Goal: Task Accomplishment & Management: Manage account settings

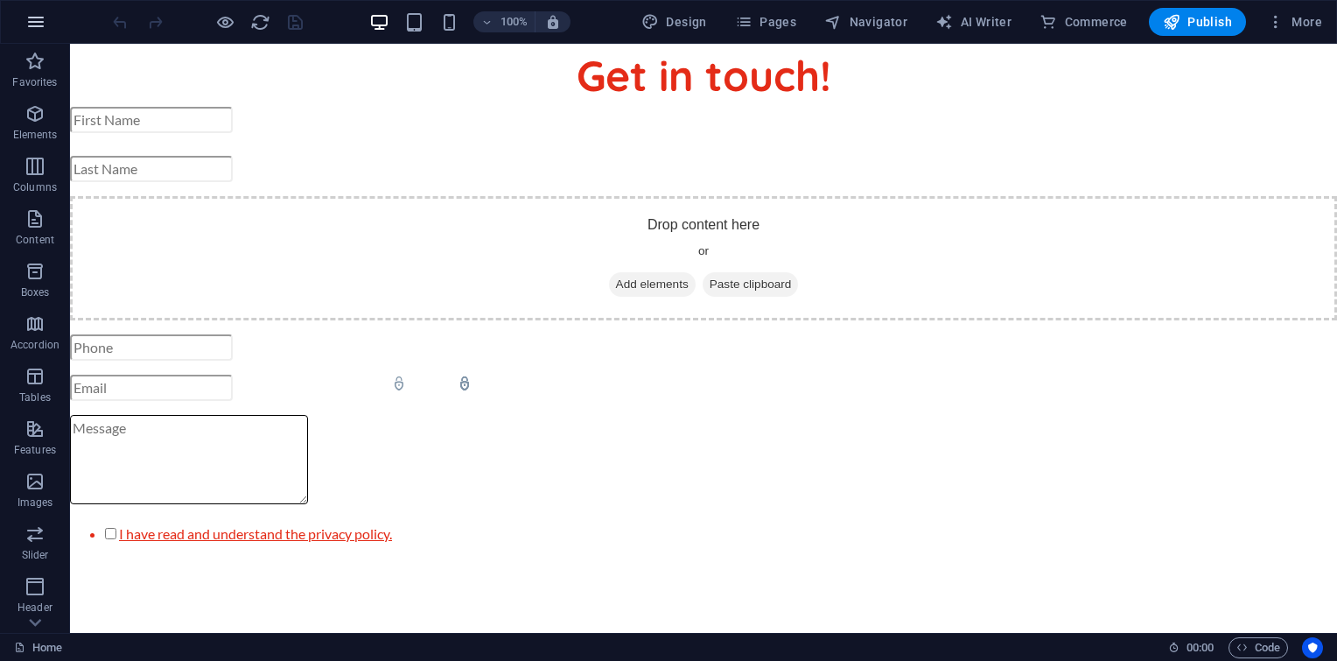
click at [28, 33] on button "button" at bounding box center [36, 22] width 42 height 42
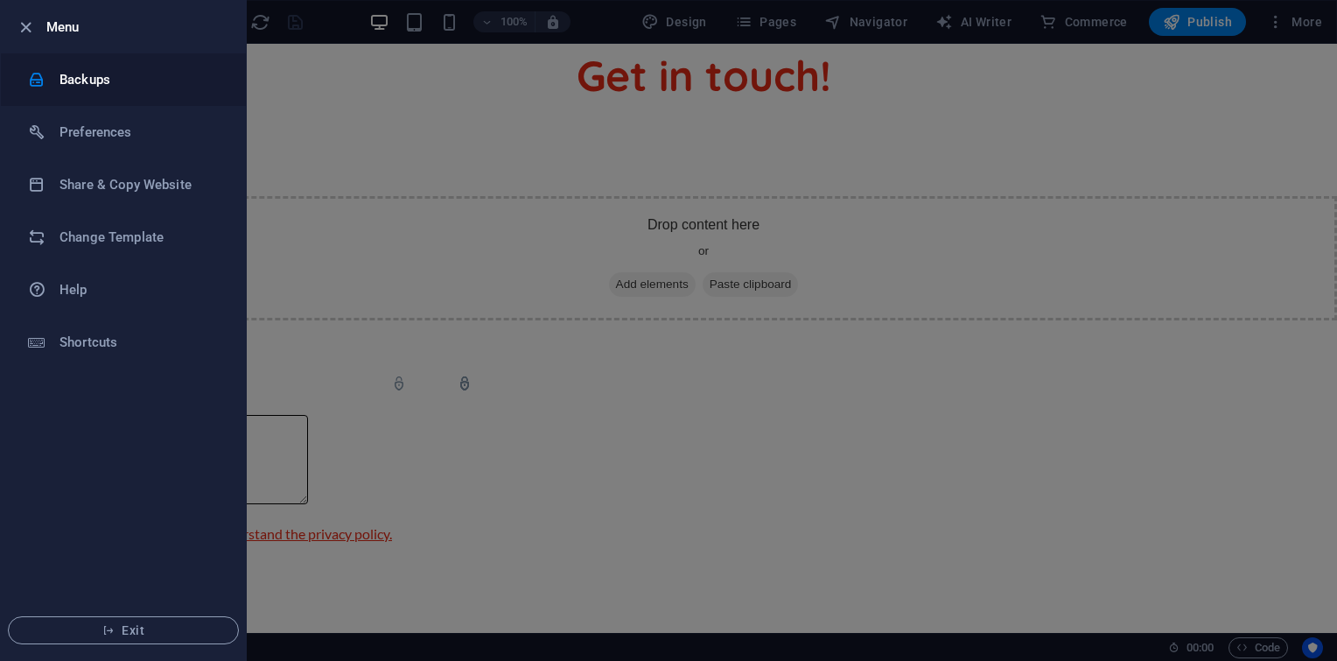
click at [112, 72] on h6 "Backups" at bounding box center [141, 79] width 162 height 21
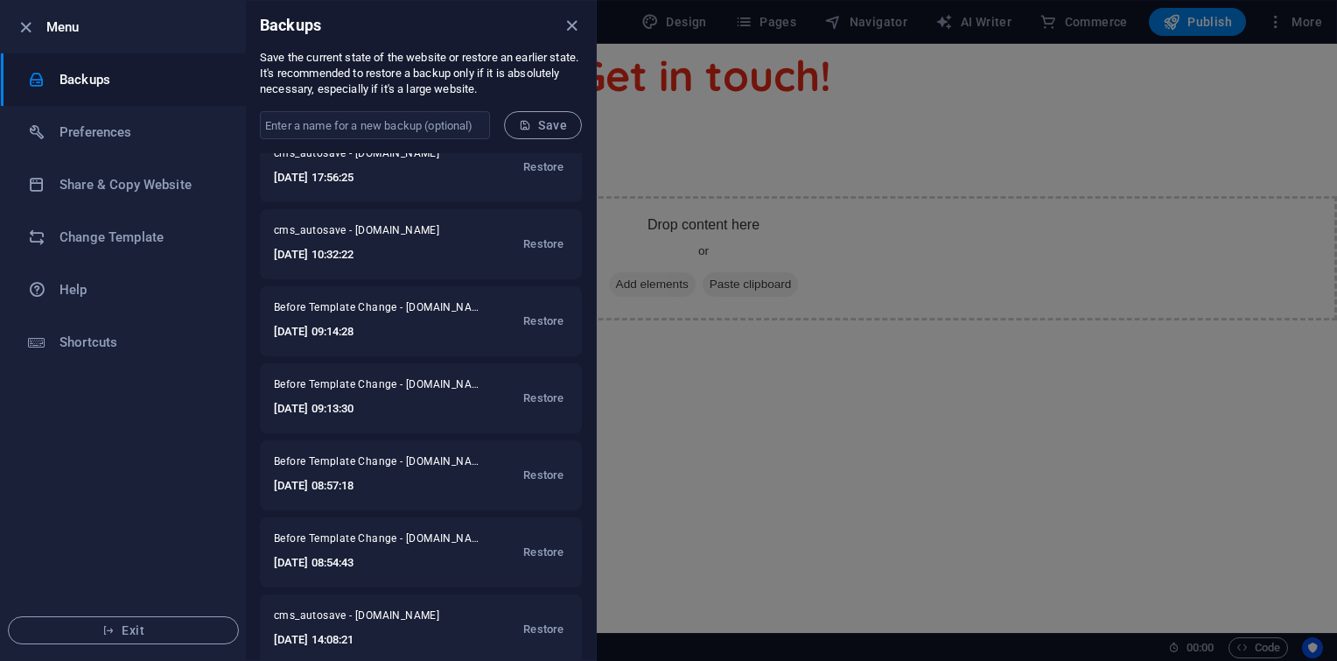
scroll to position [307, 0]
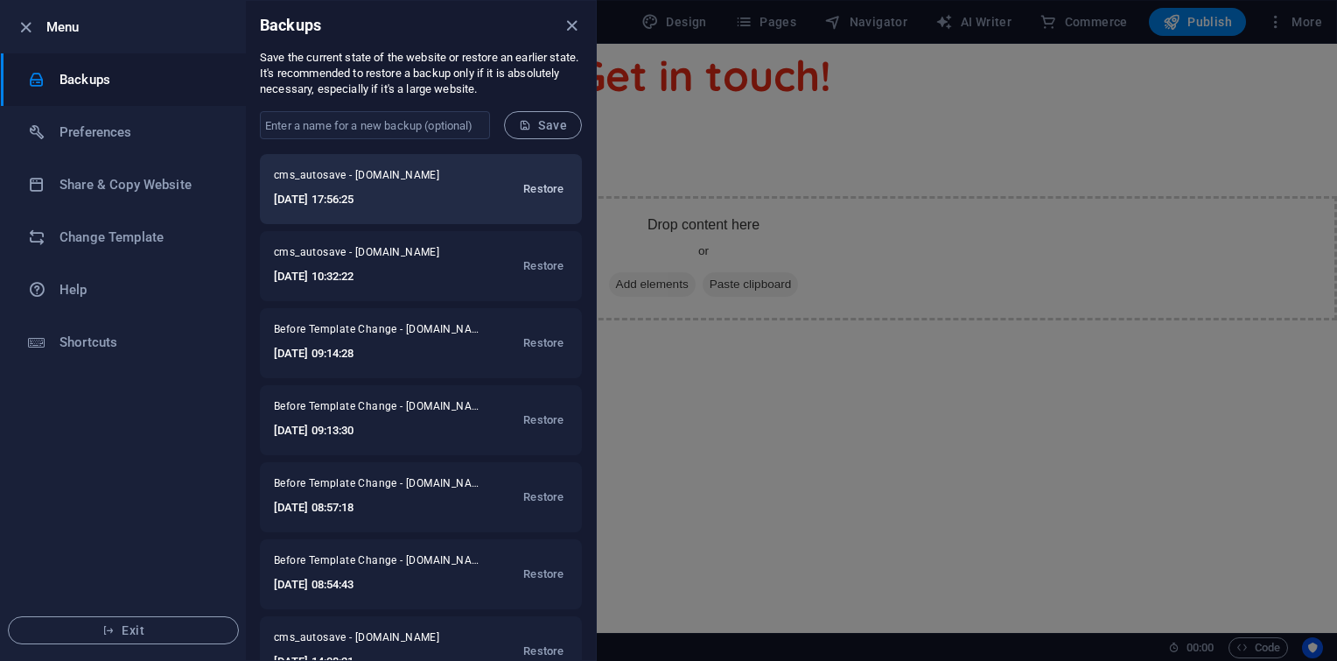
click at [547, 176] on button "Restore" at bounding box center [543, 189] width 49 height 42
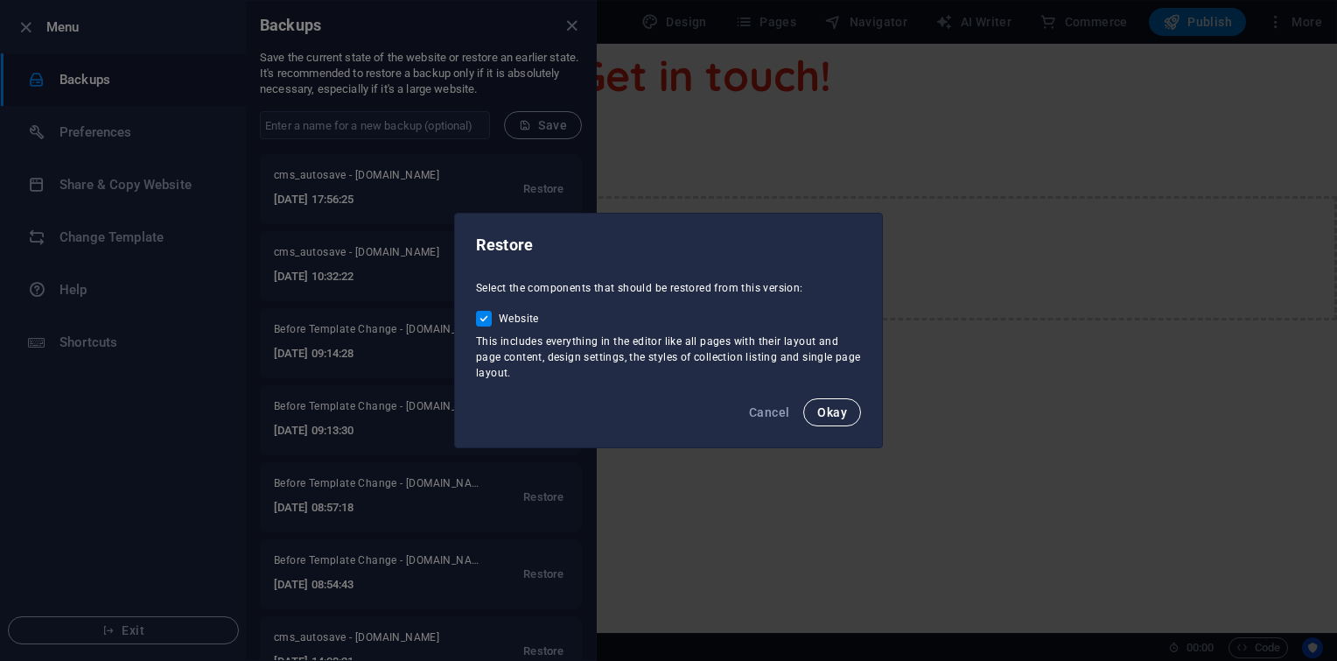
click at [847, 407] on button "Okay" at bounding box center [832, 412] width 58 height 28
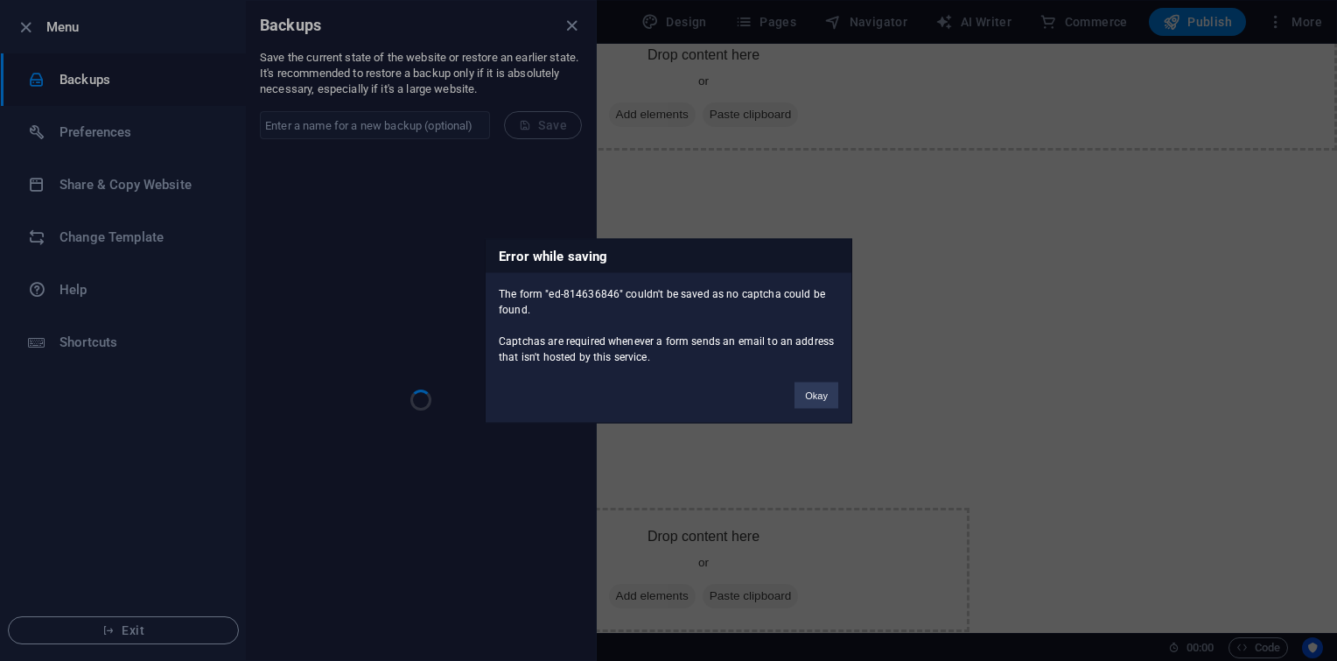
scroll to position [0, 0]
click at [821, 394] on button "Okay" at bounding box center [817, 395] width 44 height 26
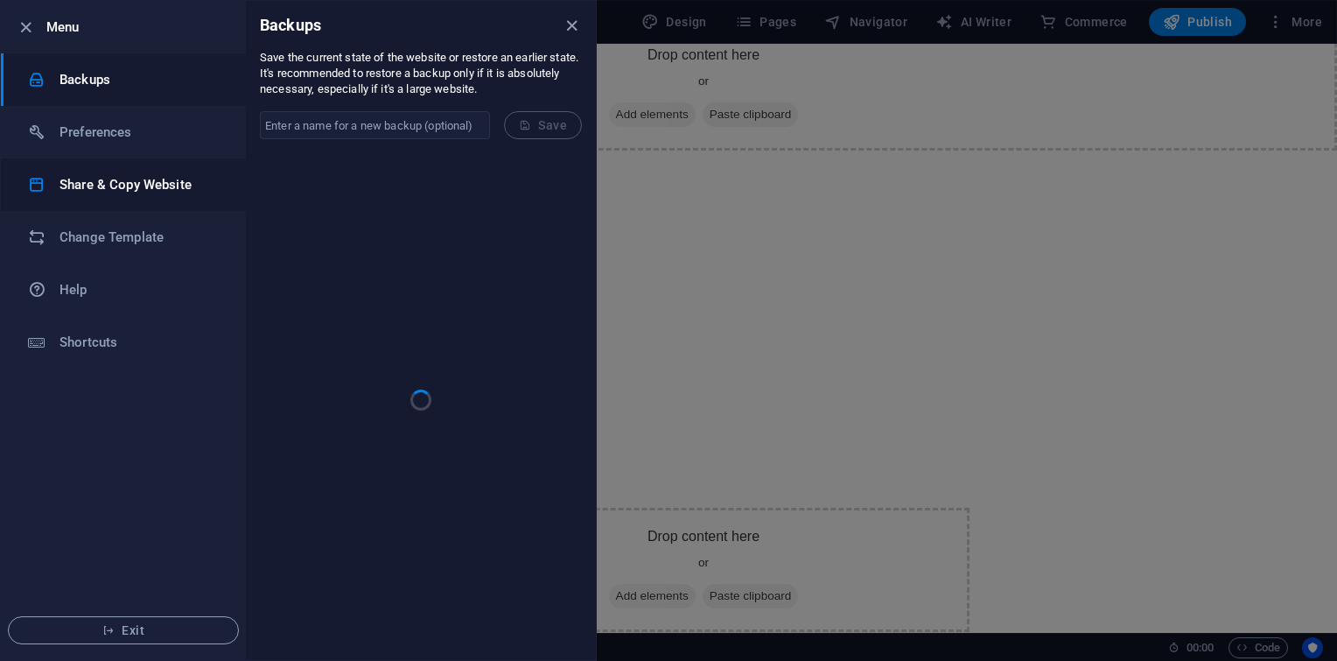
click at [188, 172] on li "Share & Copy Website" at bounding box center [123, 184] width 245 height 53
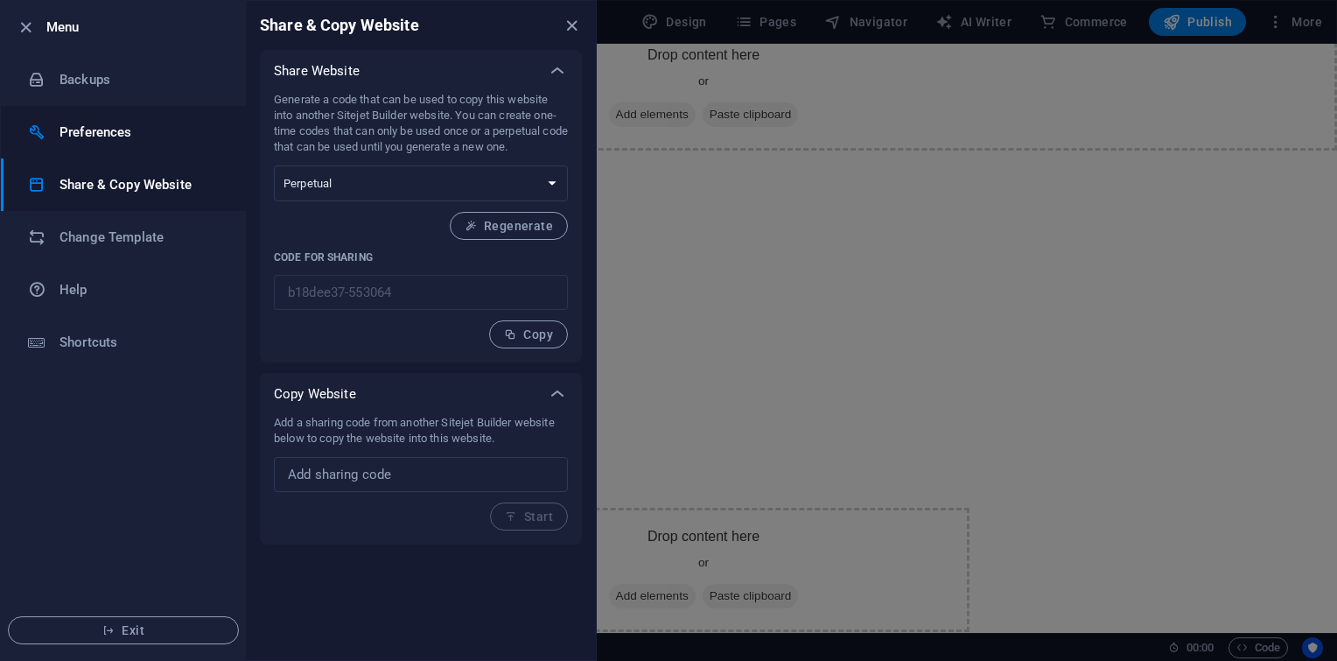
click at [186, 142] on h6 "Preferences" at bounding box center [141, 132] width 162 height 21
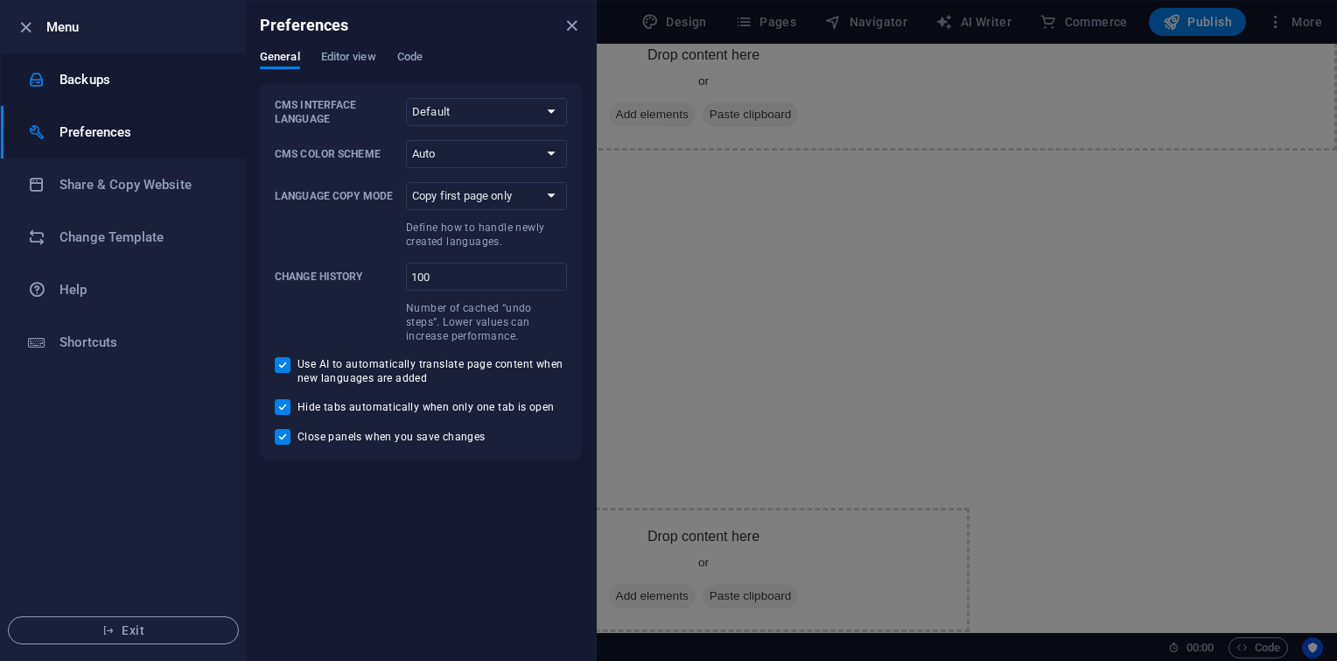
click at [149, 102] on li "Backups" at bounding box center [123, 79] width 245 height 53
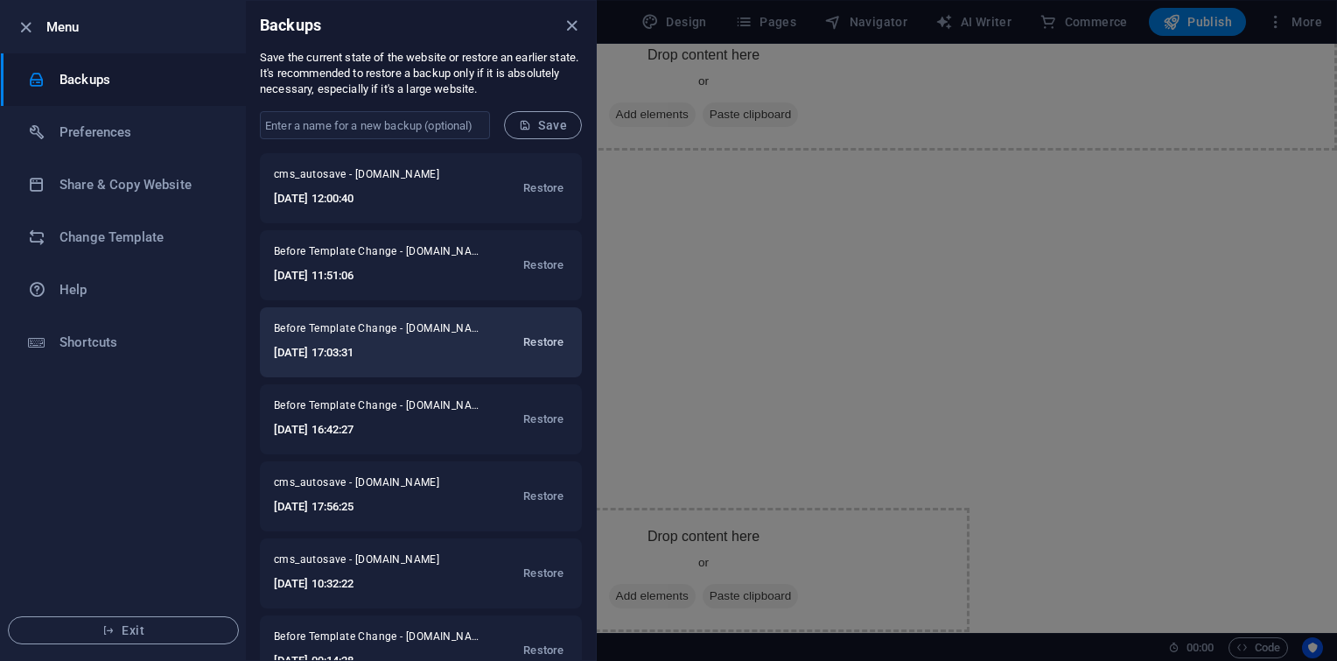
click at [533, 350] on span "Restore" at bounding box center [543, 342] width 40 height 21
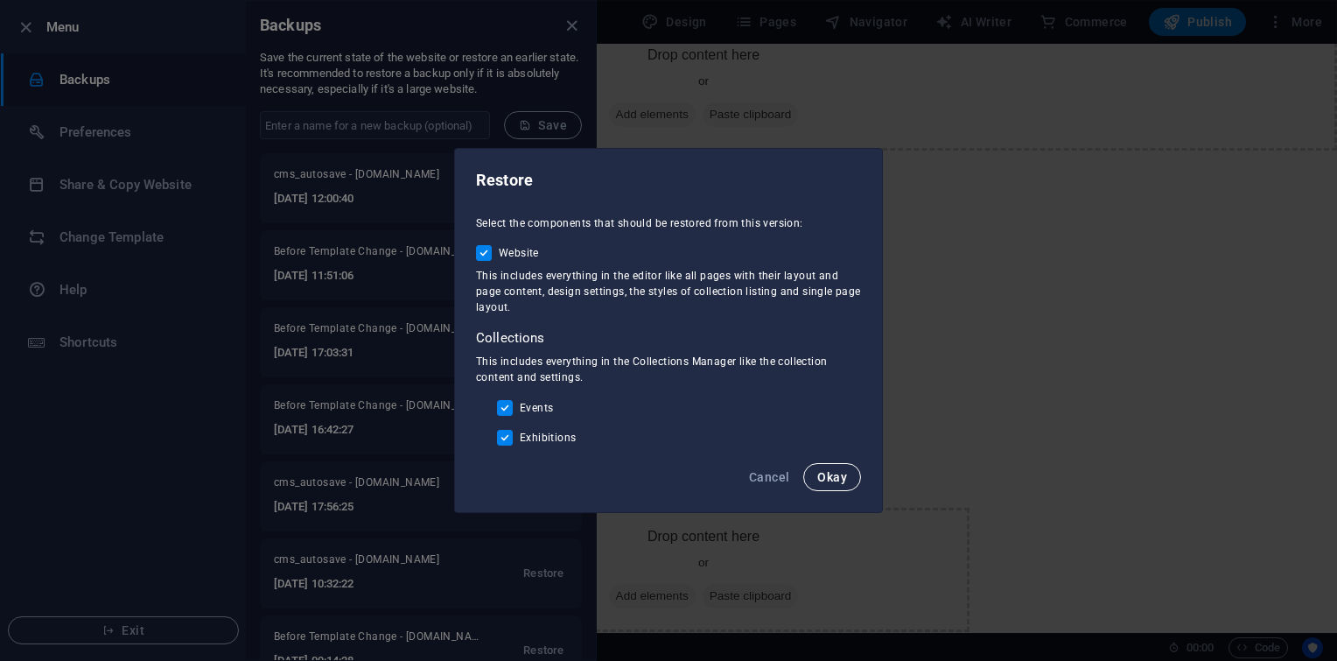
click at [837, 471] on span "Okay" at bounding box center [832, 477] width 30 height 14
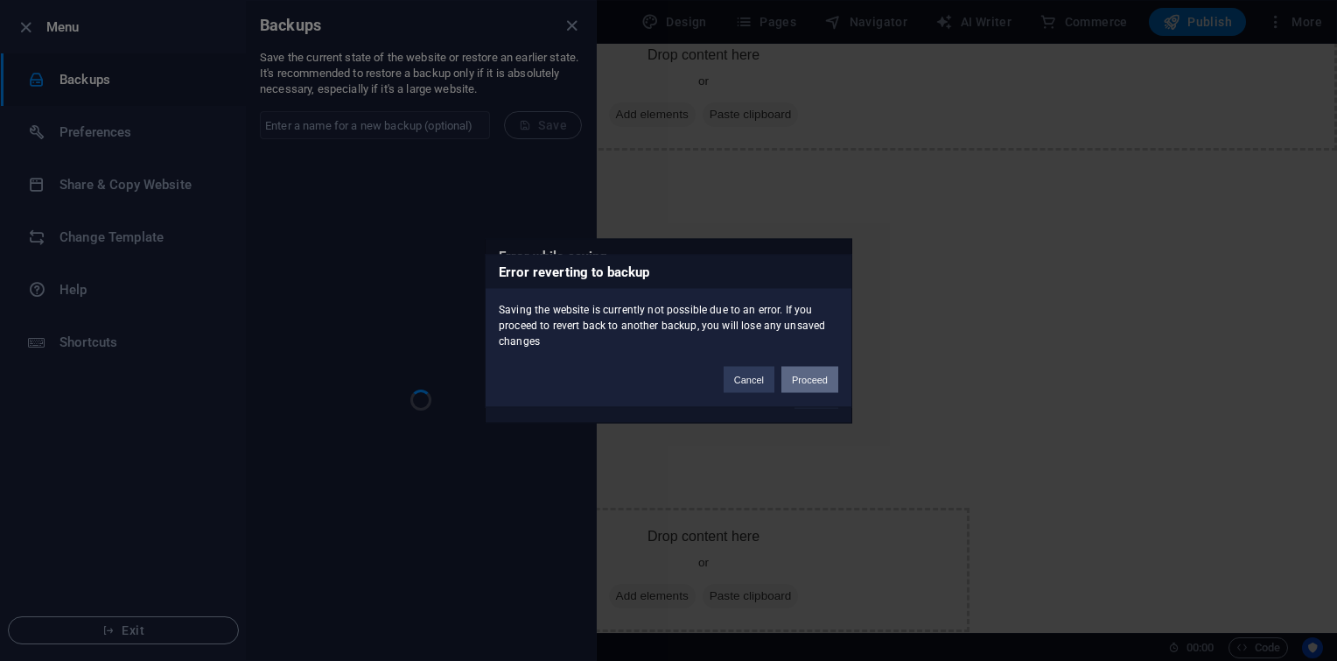
click at [810, 368] on button "Proceed" at bounding box center [810, 379] width 57 height 26
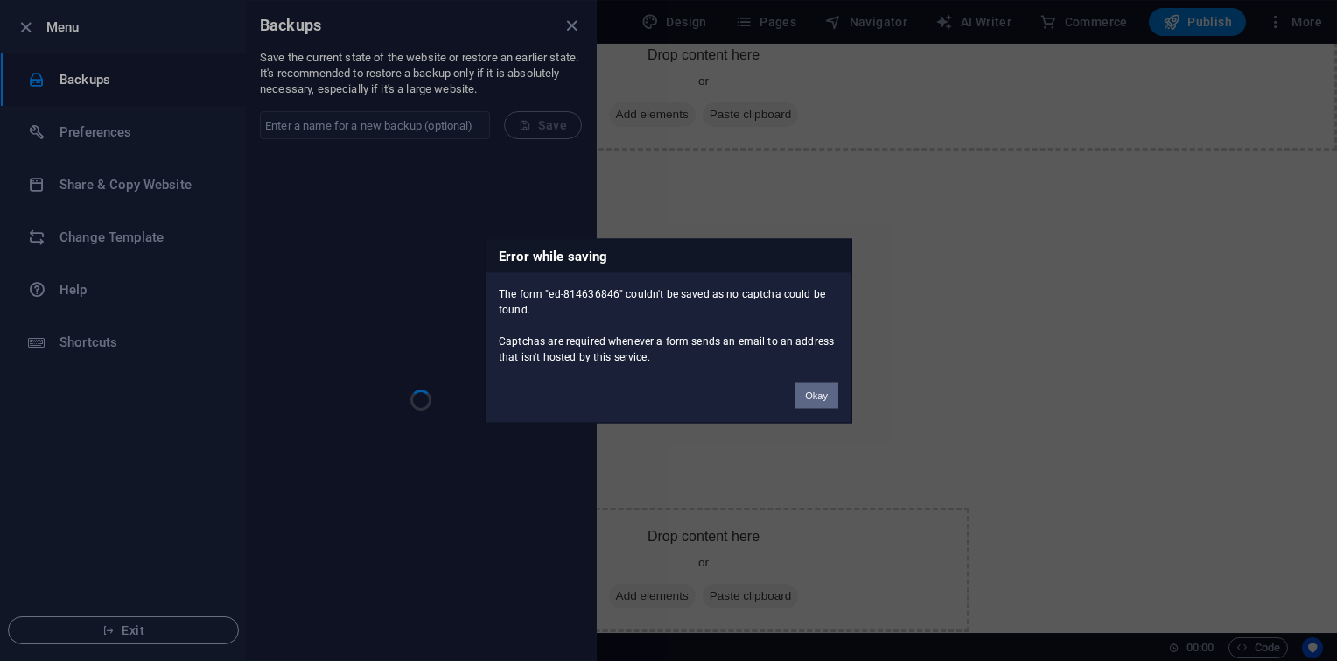
click at [811, 407] on button "Okay" at bounding box center [817, 395] width 44 height 26
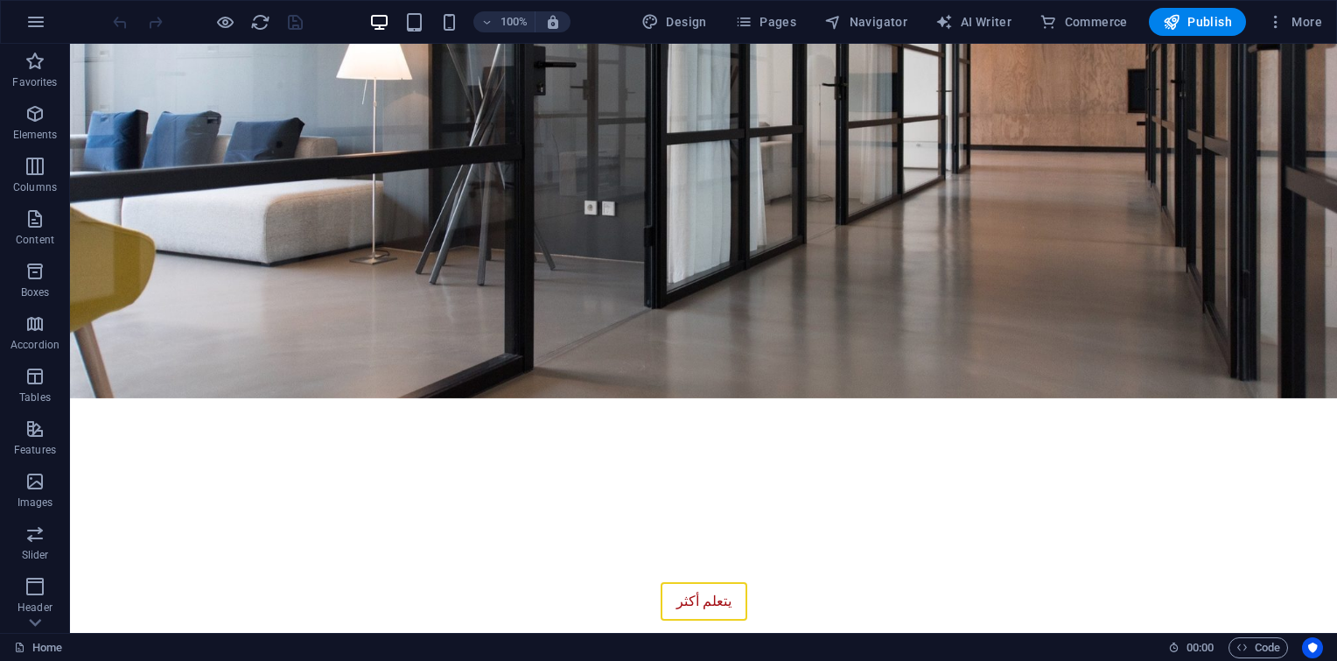
scroll to position [702, 0]
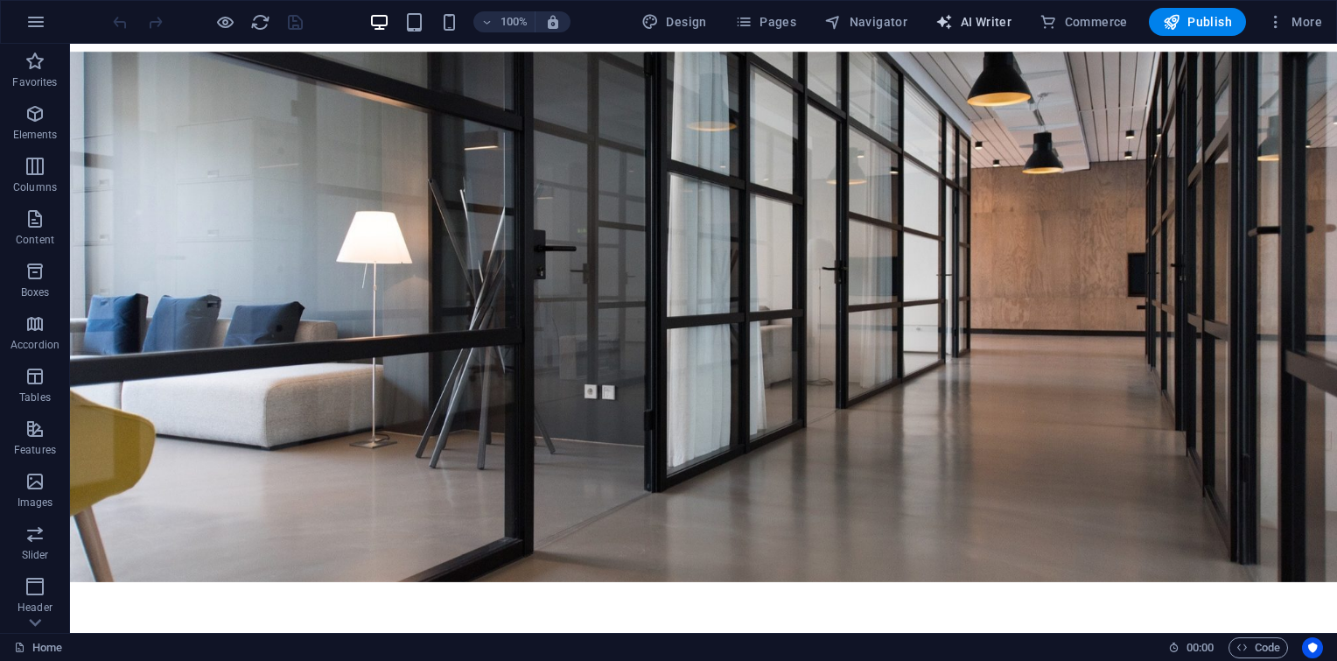
click at [969, 13] on span "AI Writer" at bounding box center [974, 22] width 76 height 18
select select "English"
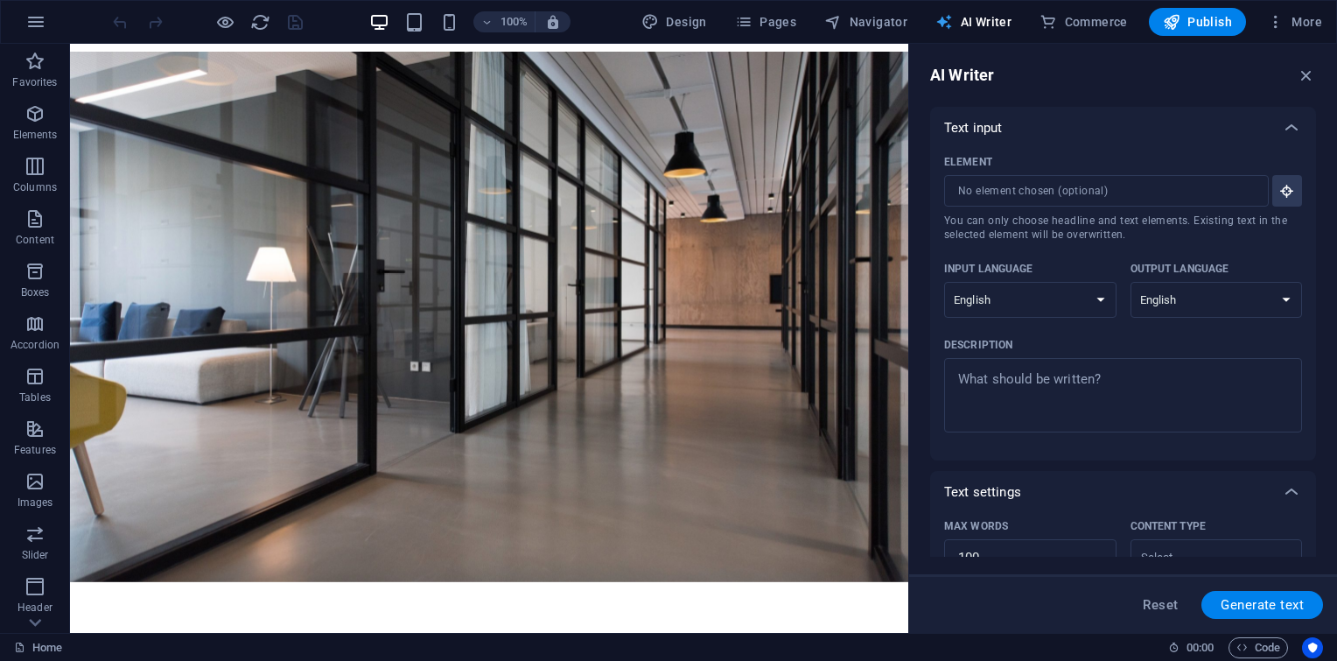
scroll to position [0, 0]
click at [969, 13] on span "AI Writer" at bounding box center [974, 22] width 76 height 18
click at [1302, 81] on icon "button" at bounding box center [1306, 75] width 19 height 19
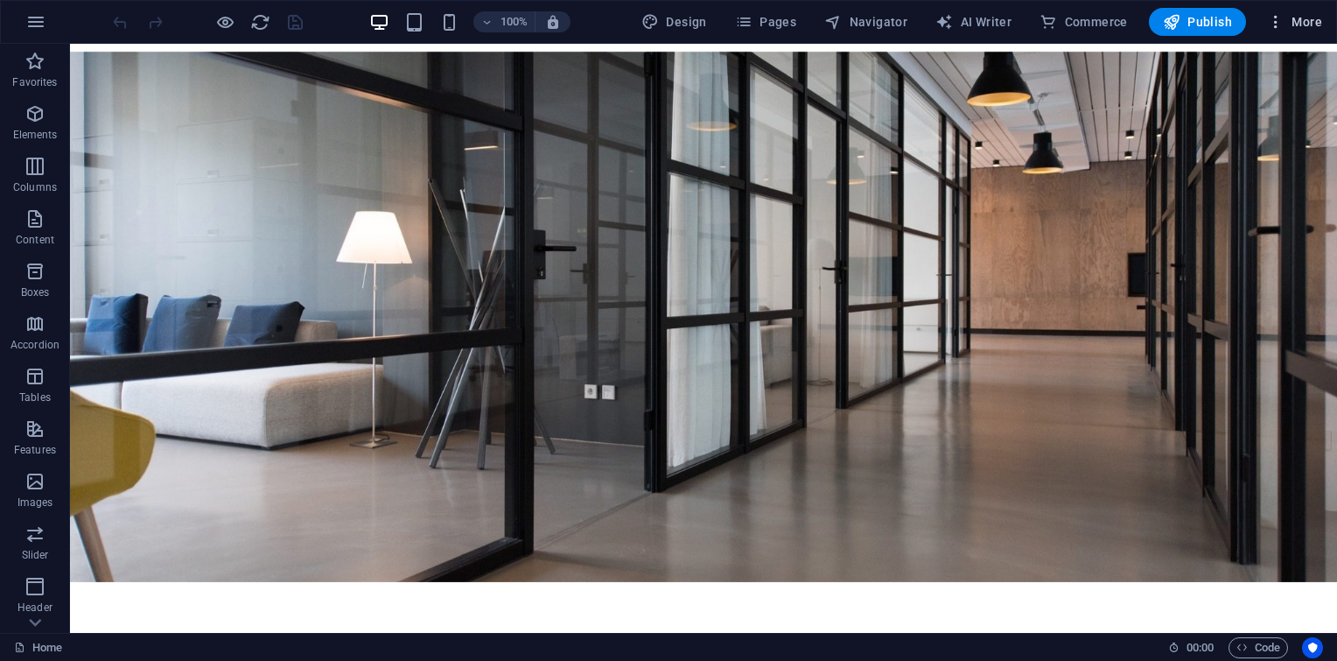
click at [1284, 22] on icon "button" at bounding box center [1276, 22] width 18 height 18
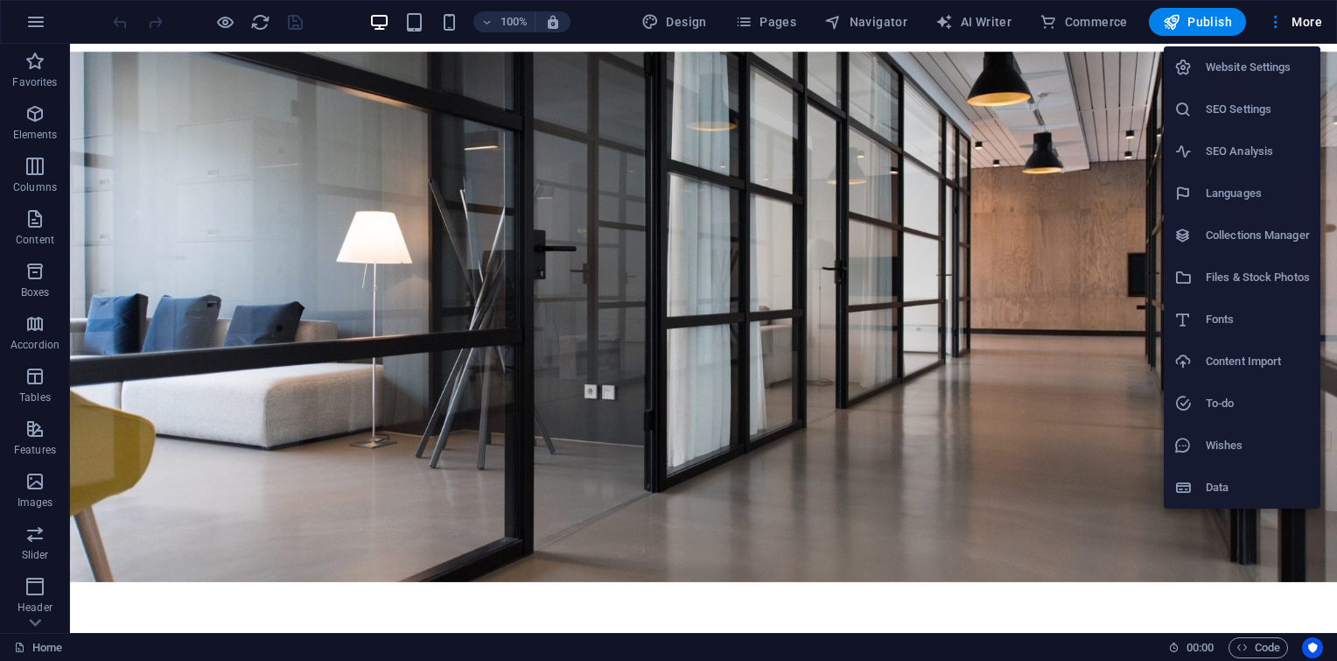
click at [1266, 186] on h6 "Languages" at bounding box center [1258, 193] width 104 height 21
select select "41"
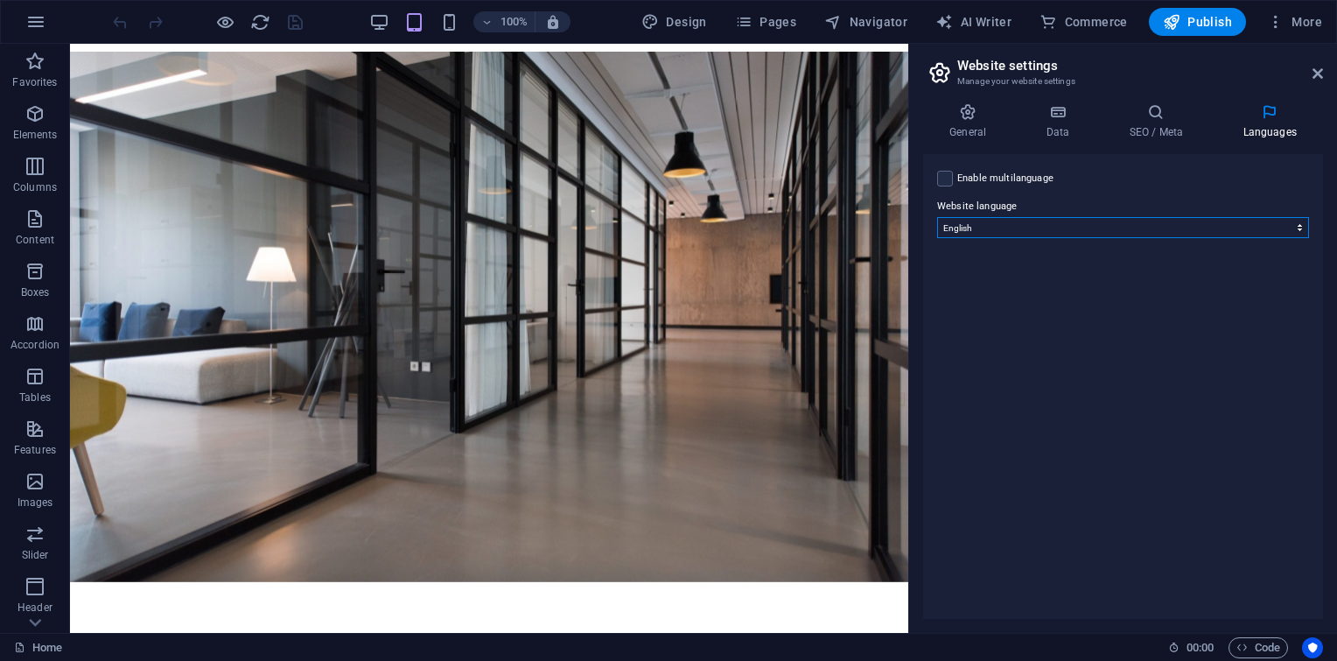
click at [1254, 233] on select "Abkhazian Afar Afrikaans Akan Albanian Amharic Arabic Aragonese Armenian Assame…" at bounding box center [1123, 227] width 372 height 21
click at [980, 120] on icon at bounding box center [967, 112] width 89 height 18
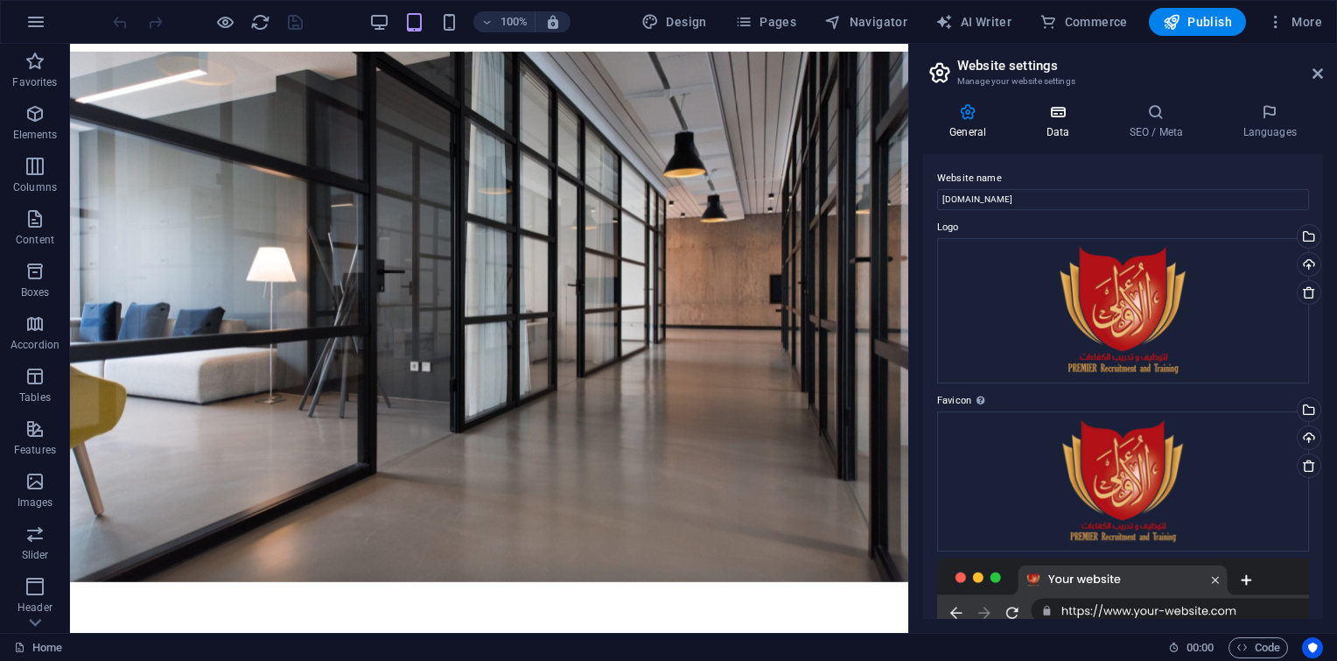
click at [1065, 124] on h4 "Data" at bounding box center [1061, 121] width 83 height 37
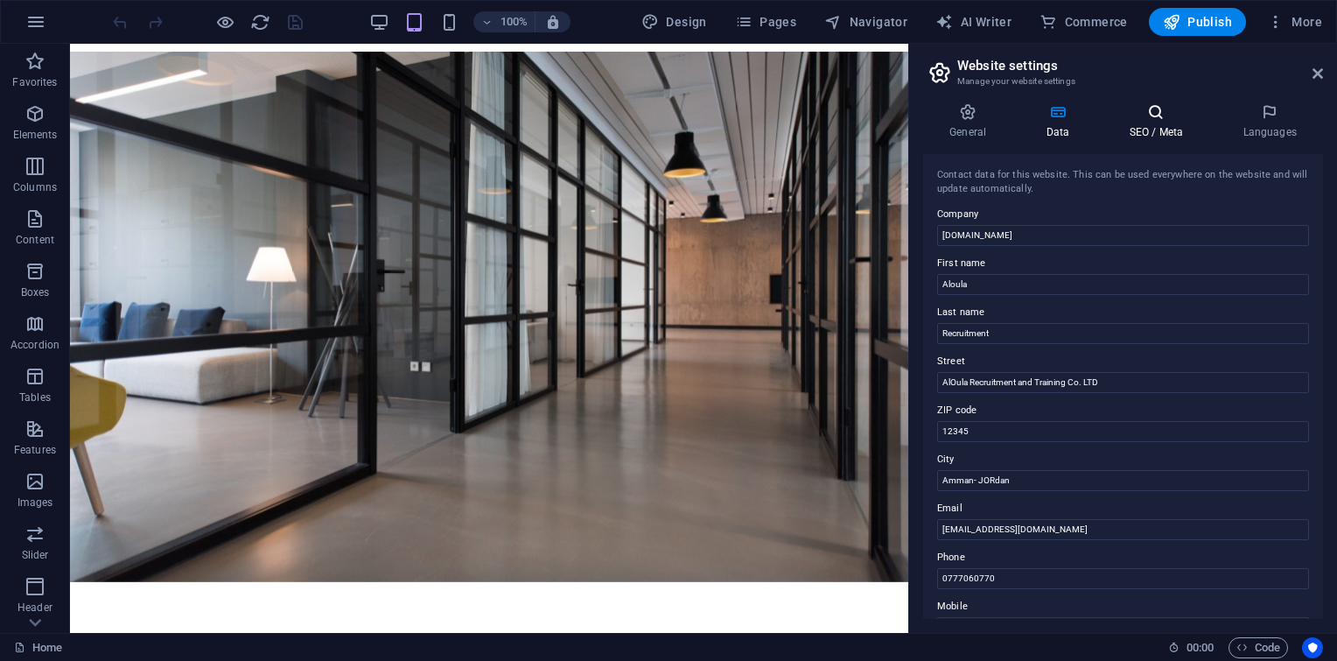
click at [1157, 113] on icon at bounding box center [1156, 112] width 107 height 18
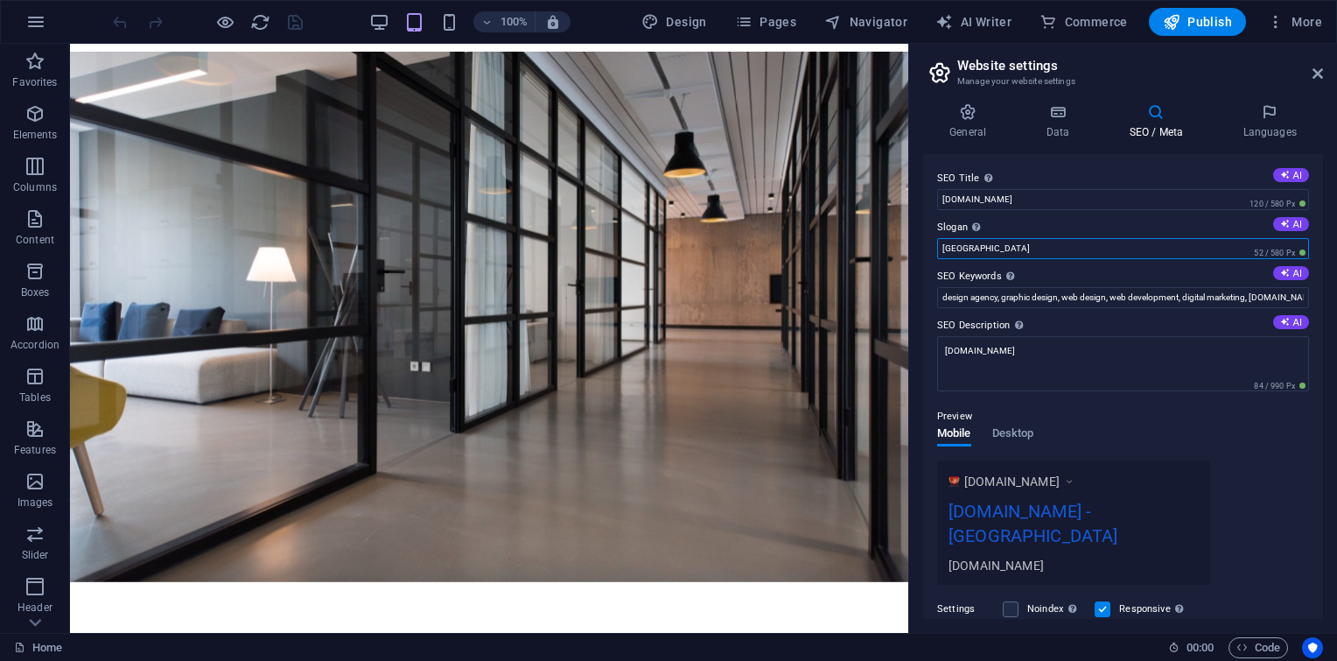
click at [1110, 242] on input "[GEOGRAPHIC_DATA]" at bounding box center [1123, 248] width 372 height 21
type input "B"
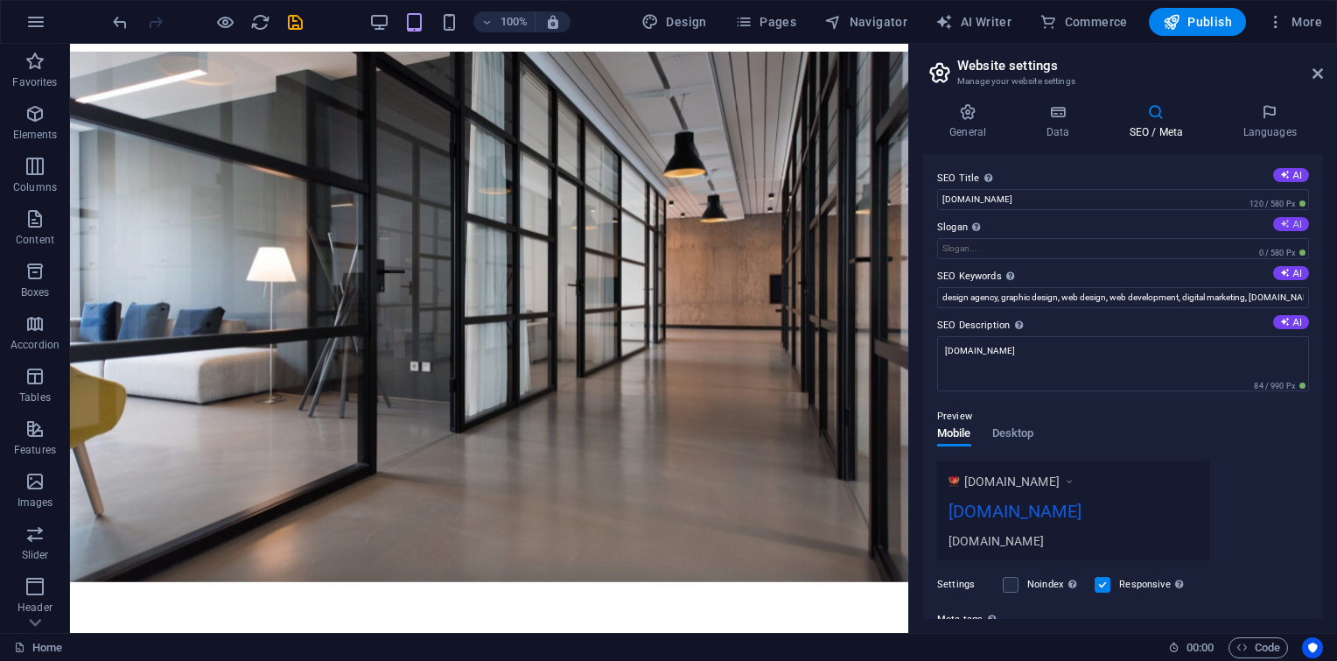
click at [1288, 223] on button "AI" at bounding box center [1292, 224] width 36 height 14
type input "Connecting You to Exceptional Talent Effortlessly"
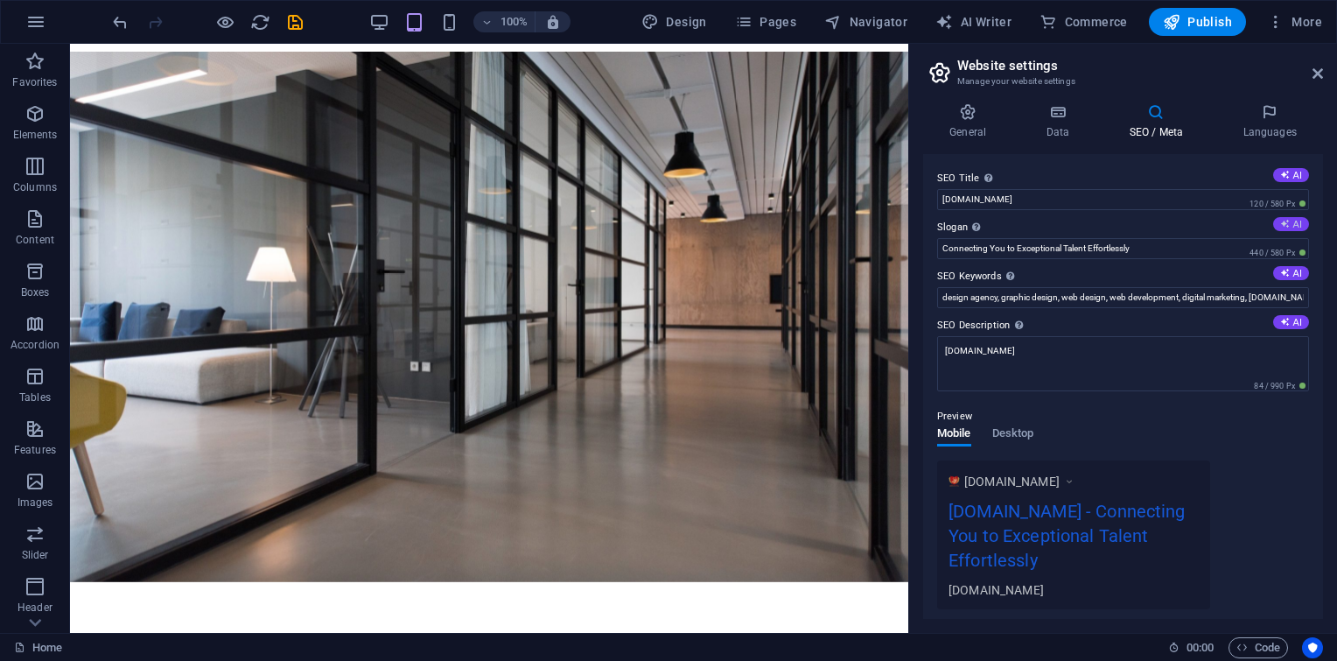
click at [1296, 225] on button "AI" at bounding box center [1292, 224] width 36 height 14
click at [1215, 250] on input "Connecting You to Exceptional Talent Effortlessly" at bounding box center [1123, 248] width 372 height 21
click at [1287, 278] on button "AI" at bounding box center [1292, 273] width 36 height 14
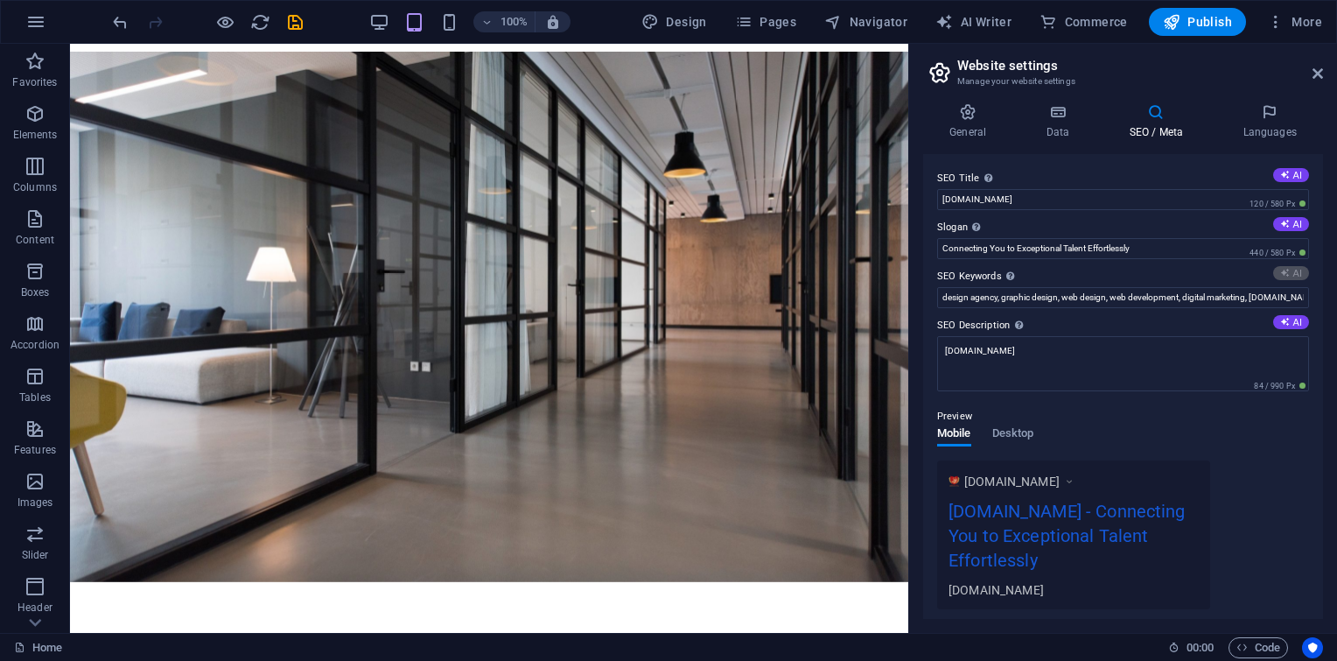
type input "Aloola Employment, Jordan Recruitment Agency, Privacy Policy, Legal Notice, Job…"
click at [1285, 332] on label "SEO Description Describe the contents of your website - this is crucial for sea…" at bounding box center [1123, 325] width 372 height 21
click at [1285, 336] on textarea "[DOMAIN_NAME]" at bounding box center [1123, 363] width 372 height 55
click at [1288, 326] on button "AI" at bounding box center [1292, 322] width 36 height 14
type textarea "Explore ALOULA Recruitment: Your trusted partner in exceptional talent connecti…"
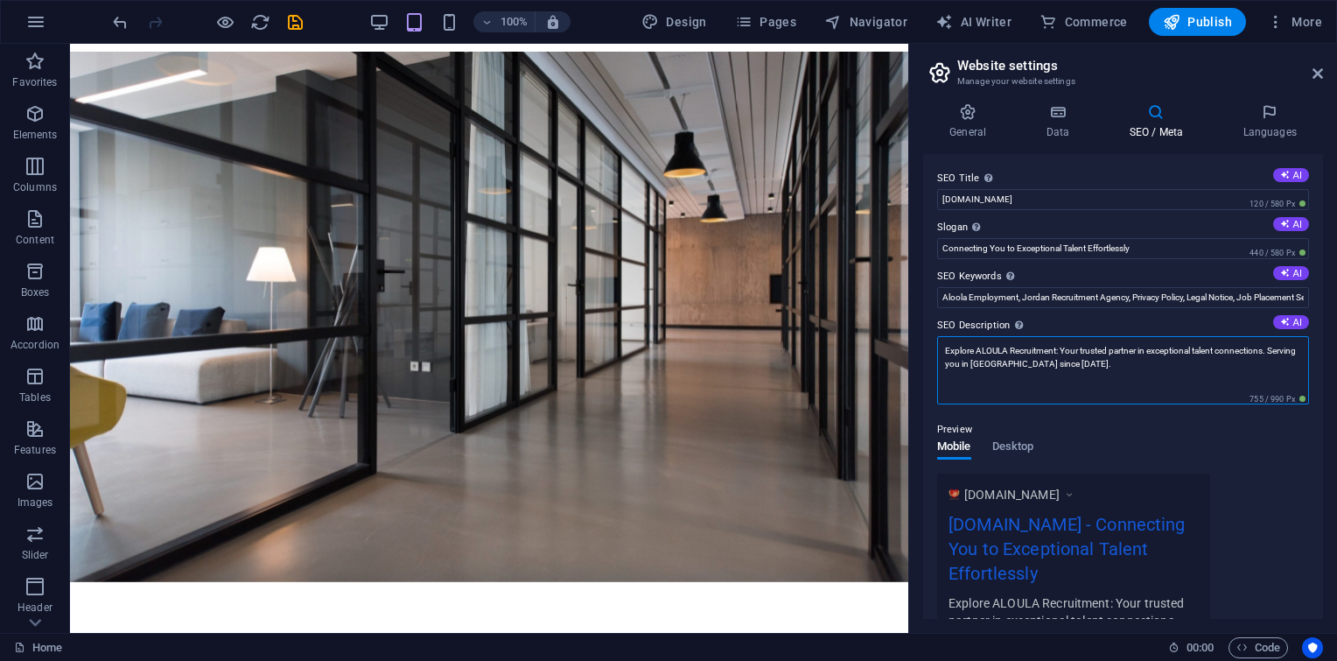
click at [1135, 368] on textarea "Explore ALOULA Recruitment: Your trusted partner in exceptional talent connecti…" at bounding box center [1123, 370] width 372 height 68
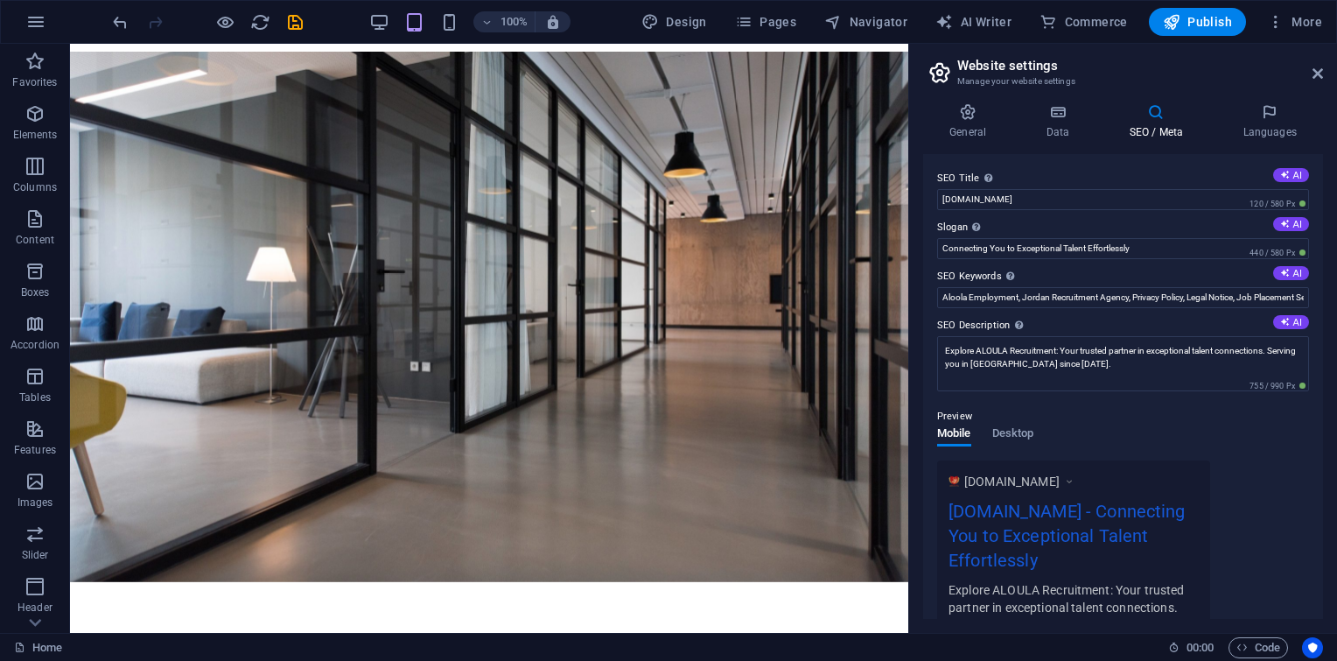
drag, startPoint x: 1323, startPoint y: 200, endPoint x: 1312, endPoint y: 278, distance: 78.7
click at [1312, 278] on div "General Data SEO / Meta Languages Website name [DOMAIN_NAME] Logo Drag files he…" at bounding box center [1123, 361] width 428 height 544
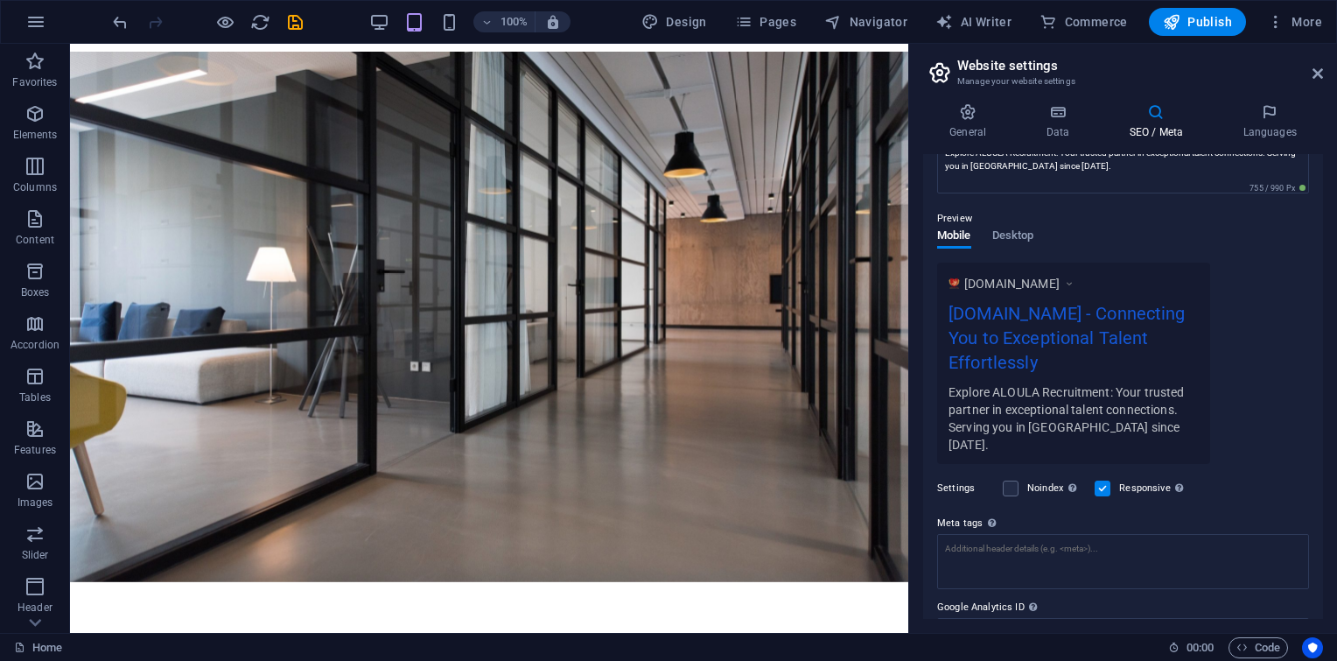
scroll to position [262, 0]
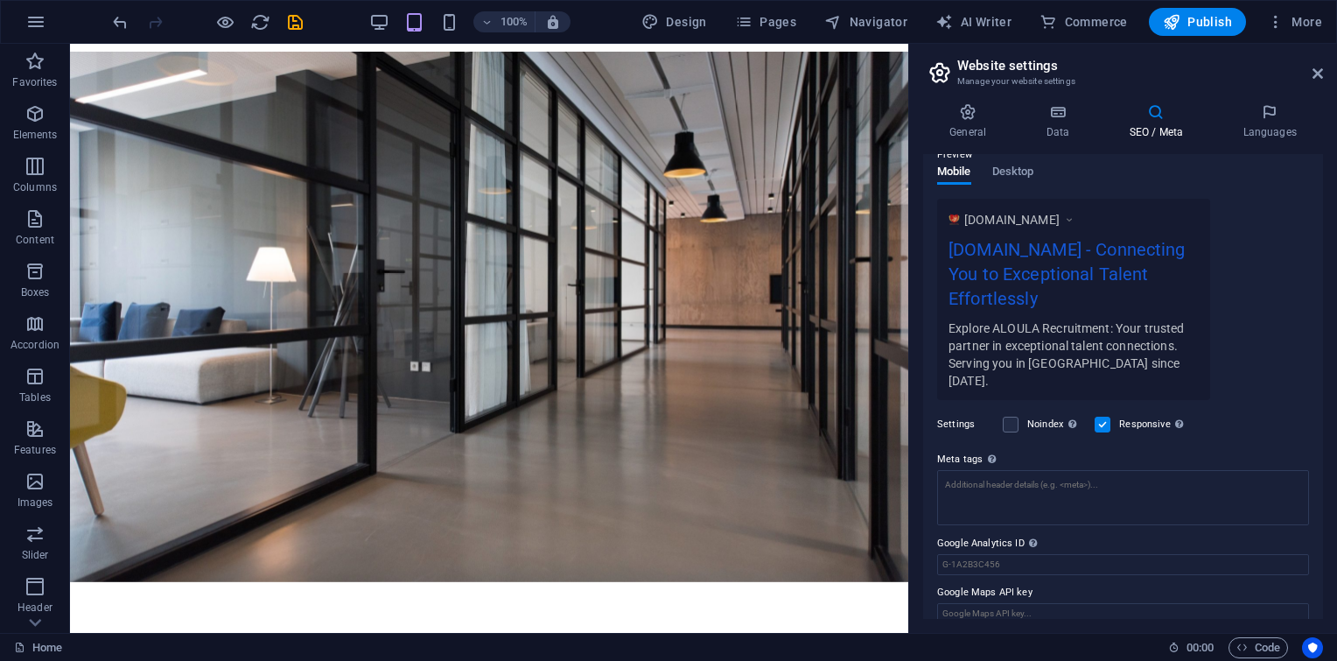
drag, startPoint x: 1323, startPoint y: 518, endPoint x: 1327, endPoint y: 250, distance: 267.9
click at [1327, 250] on div "General Data SEO / Meta Languages Website name [DOMAIN_NAME] Logo Drag files he…" at bounding box center [1123, 361] width 428 height 544
click at [1318, 235] on div "SEO Title The title of your website - make it something that stands out in sear…" at bounding box center [1123, 386] width 400 height 465
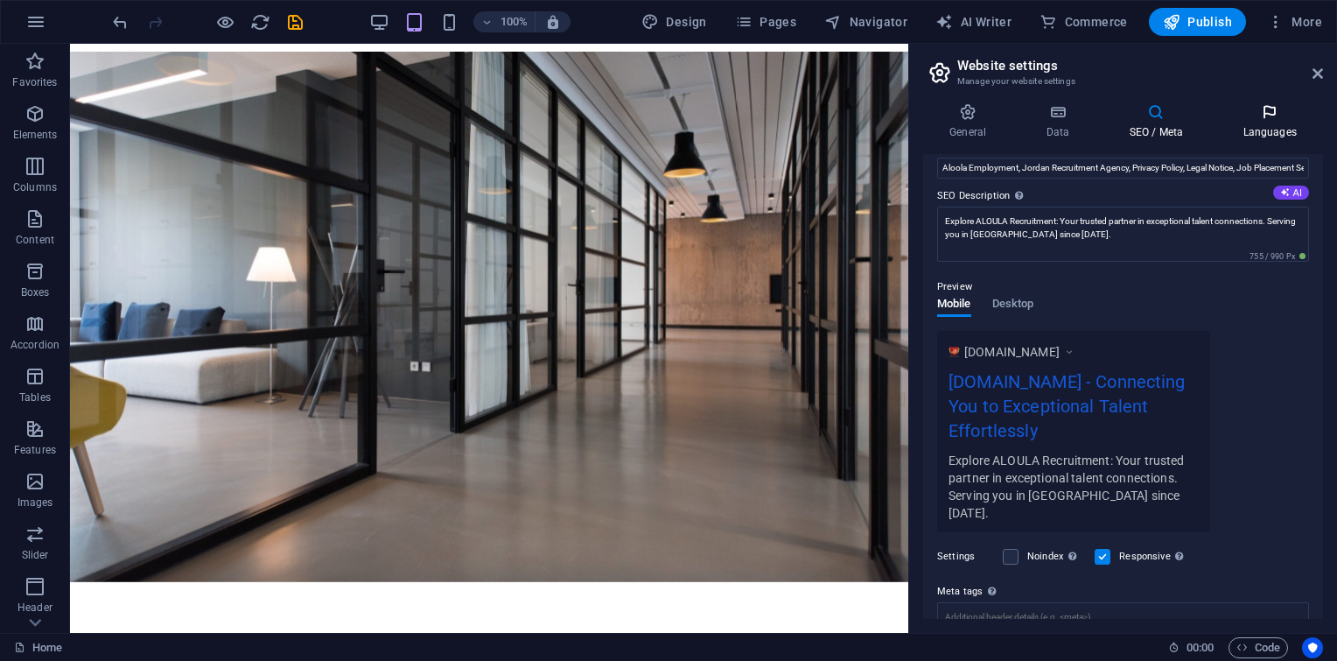
scroll to position [0, 0]
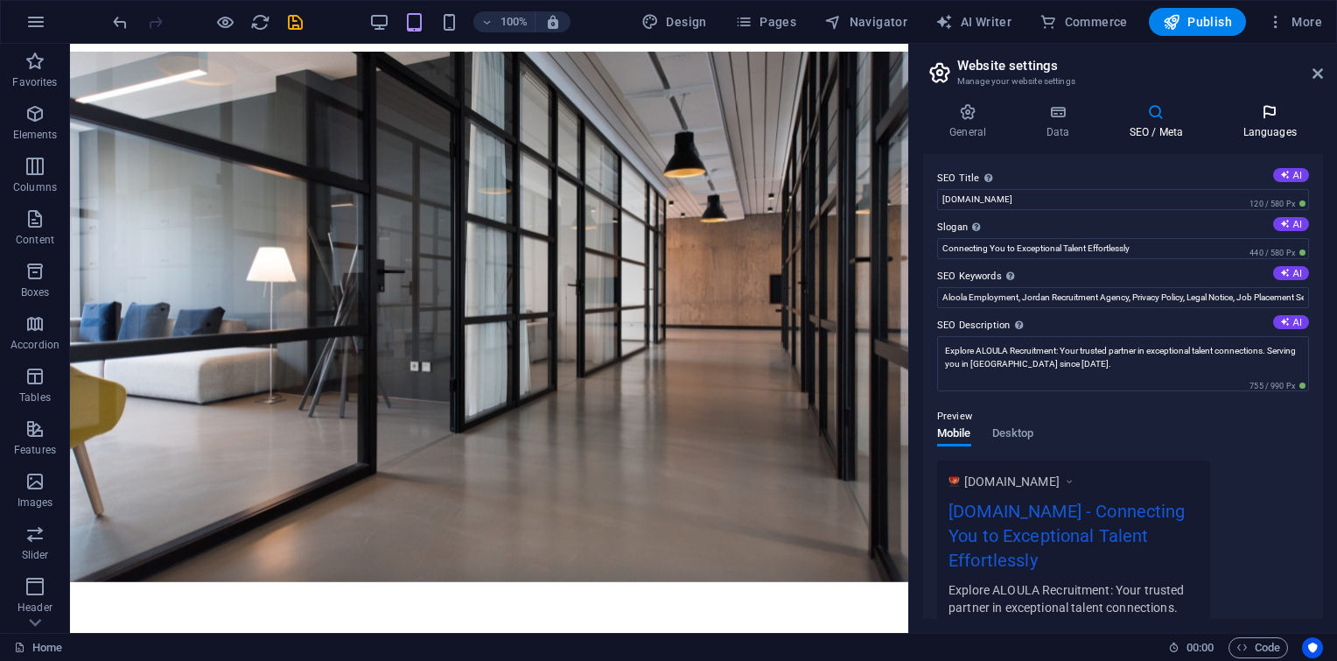
drag, startPoint x: 1323, startPoint y: 334, endPoint x: 1317, endPoint y: 132, distance: 202.3
click at [1317, 132] on div "General Data SEO / Meta Languages Website name [DOMAIN_NAME] Logo Drag files he…" at bounding box center [1123, 361] width 400 height 516
click at [1280, 180] on button "AI" at bounding box center [1292, 175] width 36 height 14
click at [1201, 191] on input "Aloula Employment Services FAQs" at bounding box center [1123, 199] width 372 height 21
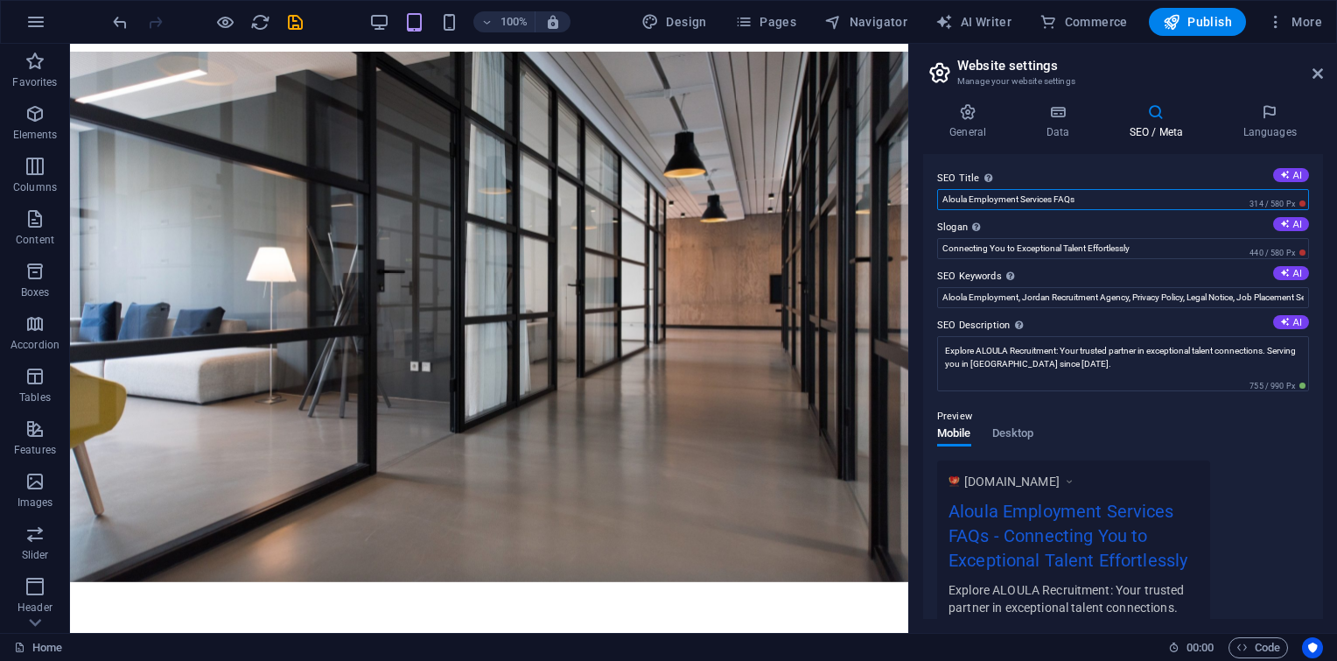
click at [1201, 191] on input "Aloula Employment Services FAQs" at bounding box center [1123, 199] width 372 height 21
paste input "aloula recruitment and training co. ltd"
click at [989, 197] on input "Alula recruitment and training co. ltd" at bounding box center [1123, 199] width 372 height 21
type input "Alula recruitment and training co. ltd"
drag, startPoint x: 1325, startPoint y: 270, endPoint x: 1314, endPoint y: 354, distance: 84.8
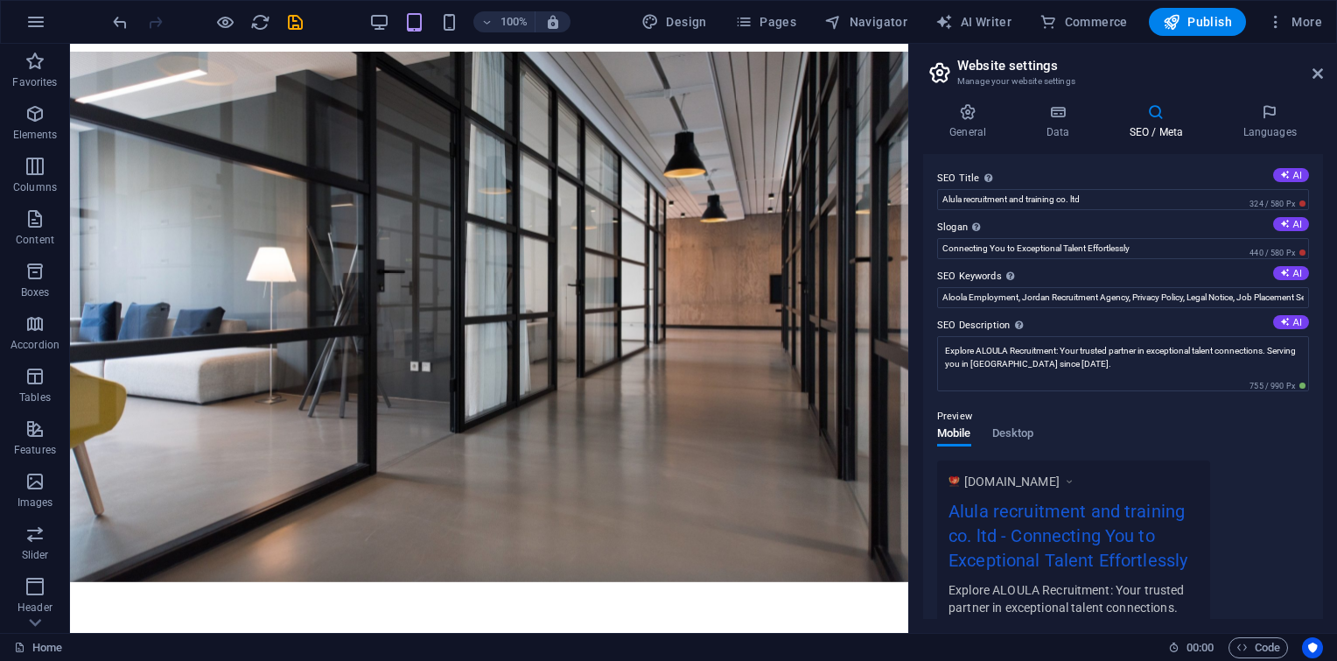
click at [1314, 354] on div "General Data SEO / Meta Languages Website name [DOMAIN_NAME] Logo Drag files he…" at bounding box center [1123, 361] width 428 height 544
drag, startPoint x: 1323, startPoint y: 359, endPoint x: 1322, endPoint y: 447, distance: 88.4
click at [1322, 447] on div "SEO Title The title of your website - make it something that stands out in sear…" at bounding box center [1123, 386] width 400 height 465
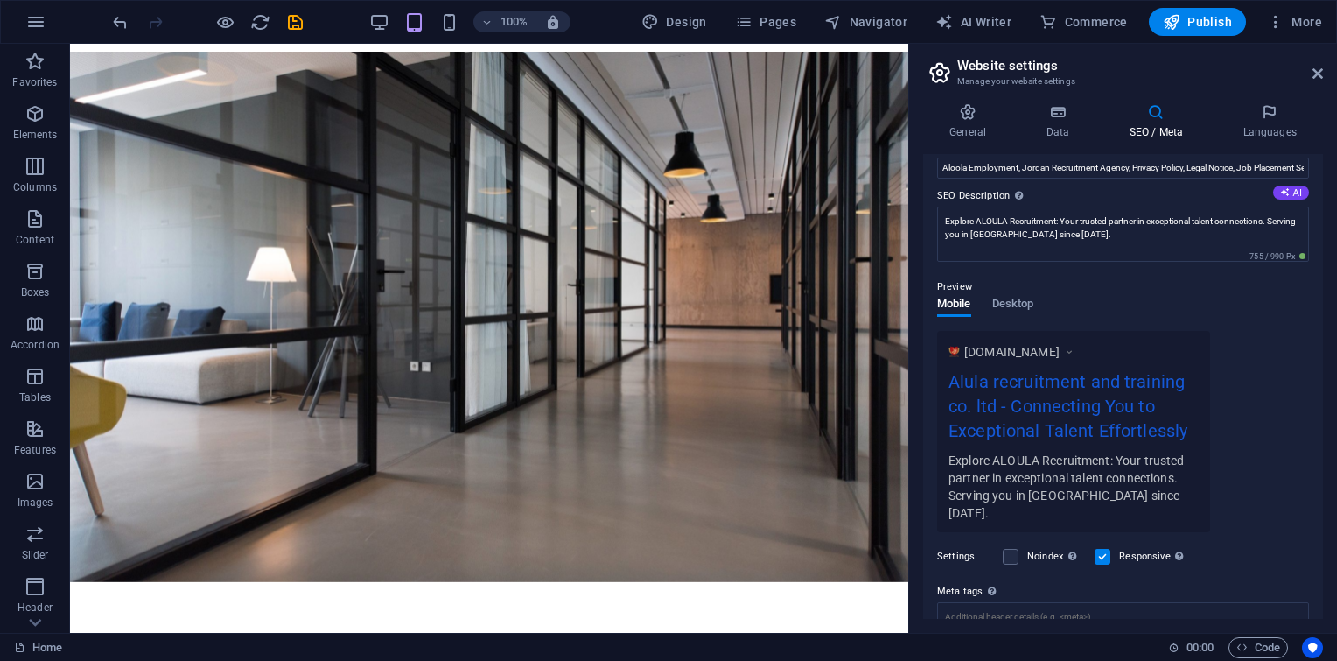
scroll to position [211, 0]
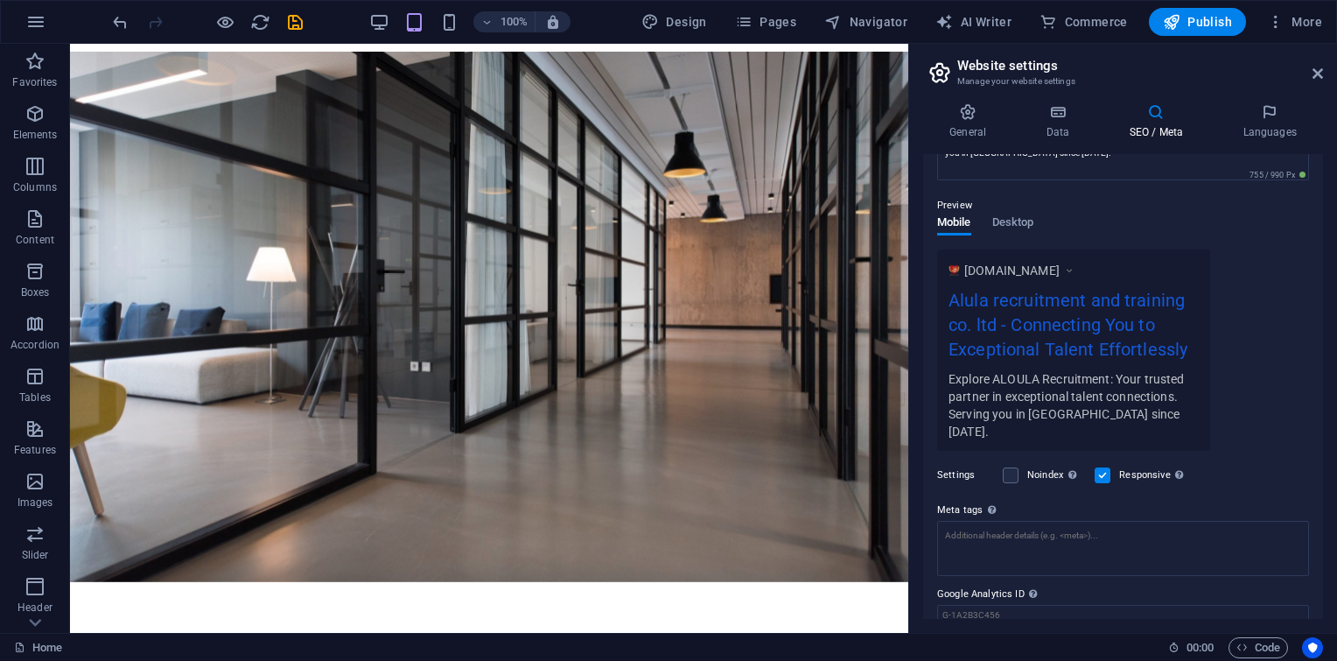
click at [1306, 82] on header "Website settings Manage your website settings" at bounding box center [1125, 67] width 396 height 46
drag, startPoint x: 1325, startPoint y: 75, endPoint x: 1076, endPoint y: 109, distance: 251.7
click at [1076, 109] on aside "Website settings Manage your website settings General Data SEO / Meta Languages…" at bounding box center [1123, 338] width 429 height 589
click at [1076, 109] on icon at bounding box center [1058, 112] width 76 height 18
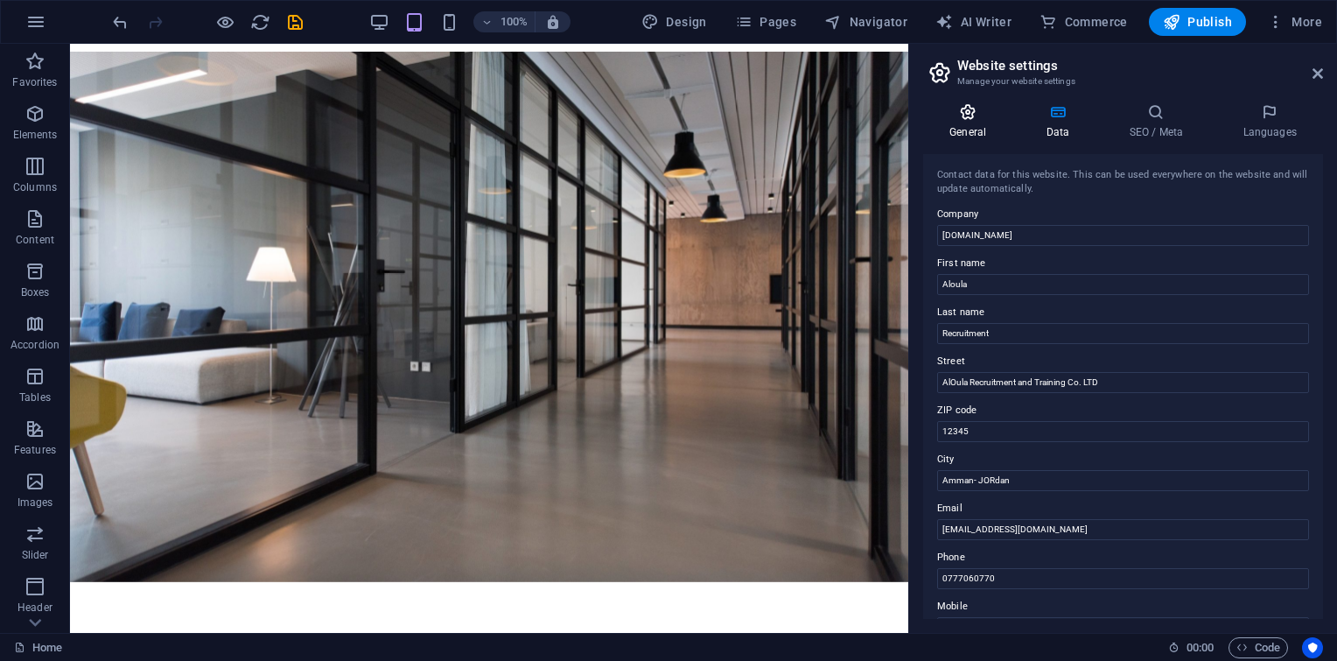
click at [980, 114] on icon at bounding box center [967, 112] width 89 height 18
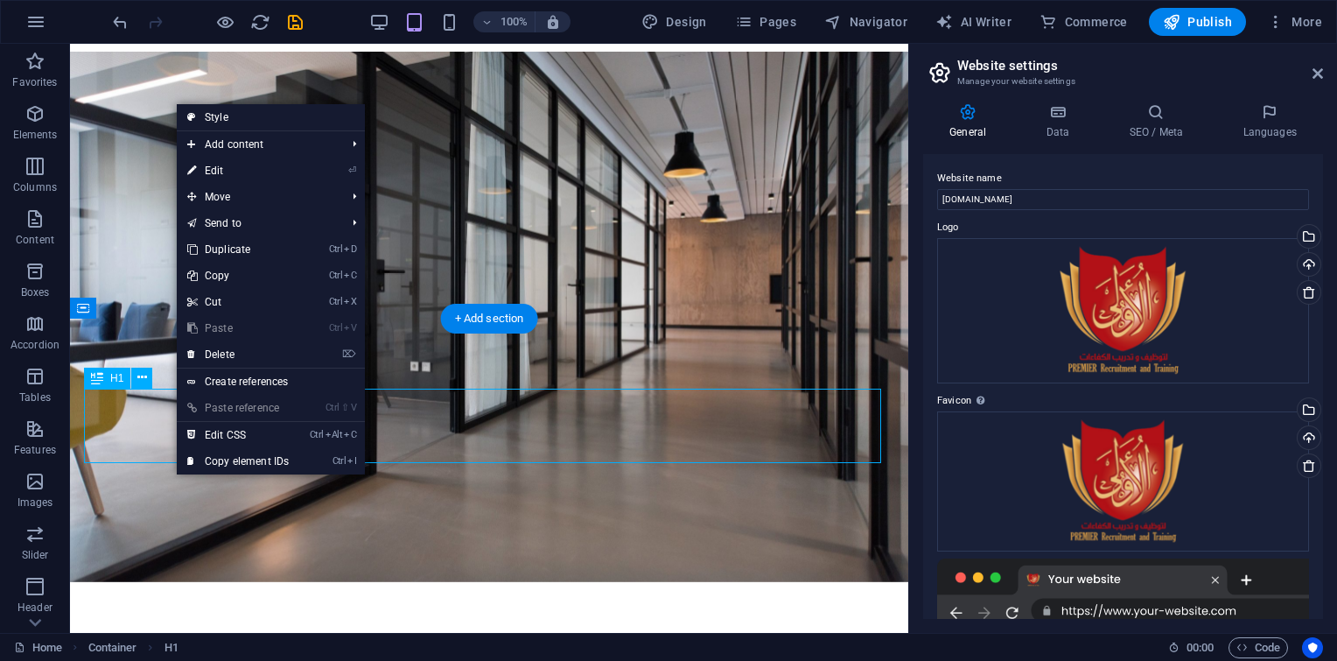
drag, startPoint x: 117, startPoint y: 47, endPoint x: 577, endPoint y: 402, distance: 580.4
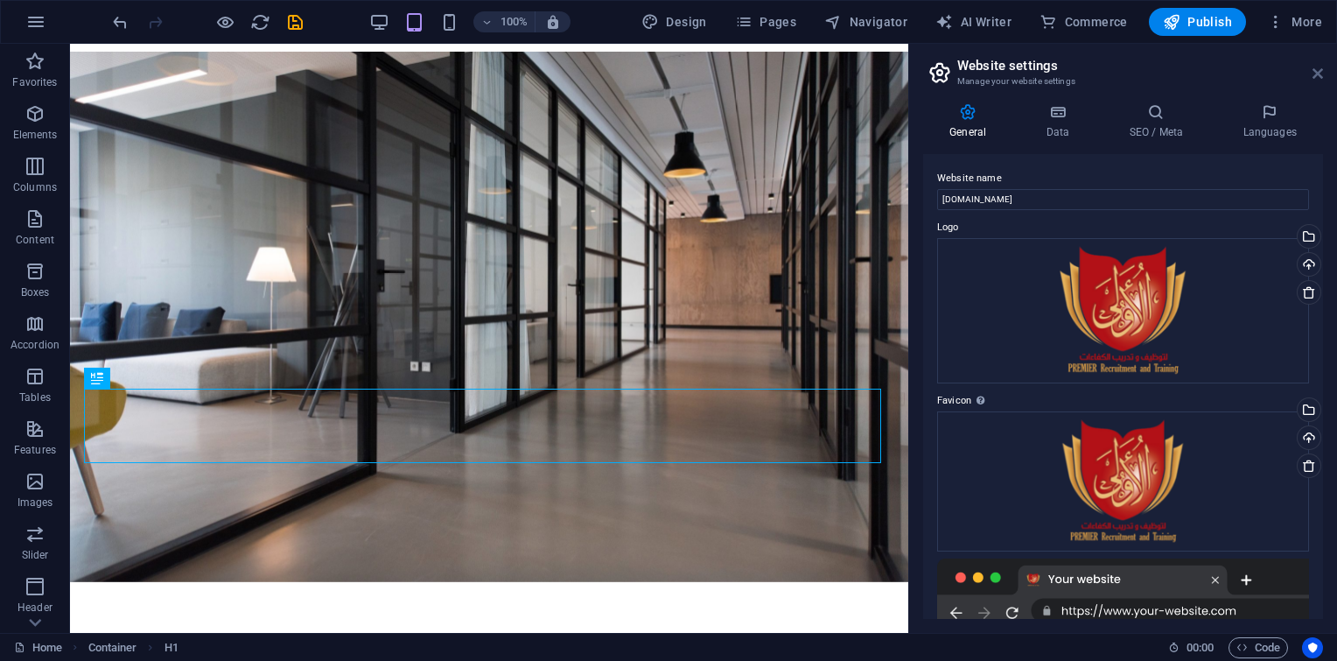
click at [1313, 67] on icon at bounding box center [1318, 74] width 11 height 14
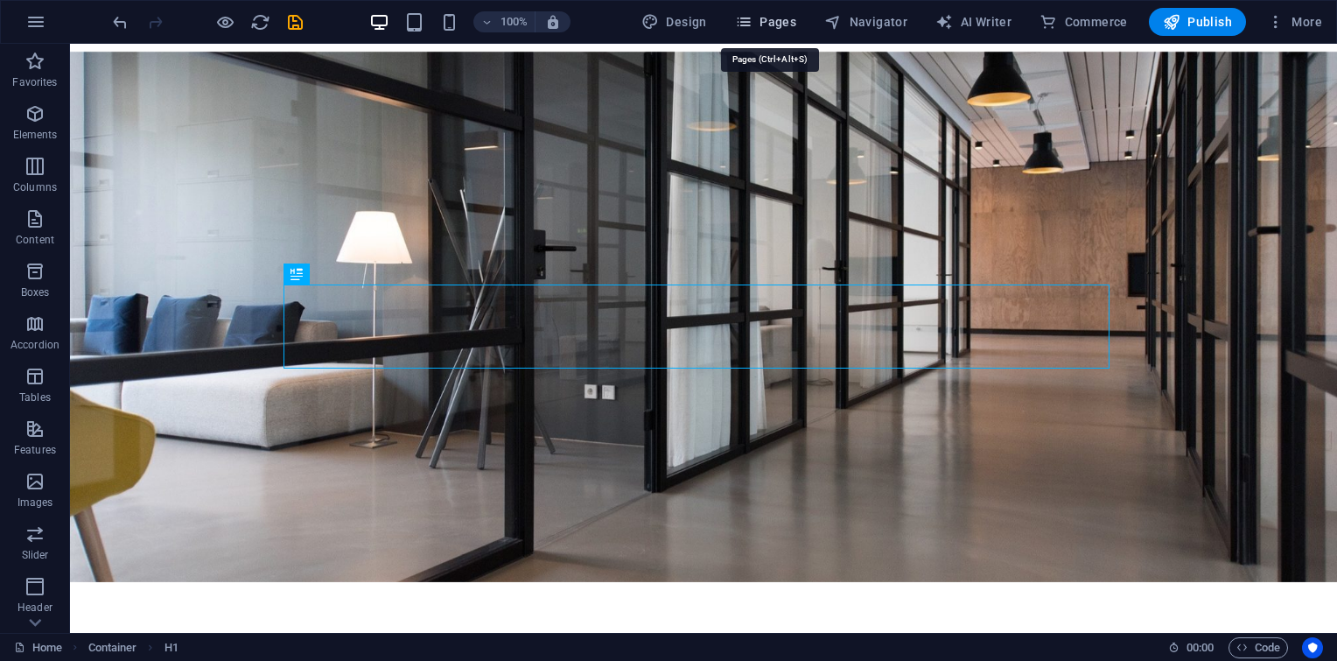
click at [770, 13] on span "Pages" at bounding box center [765, 22] width 61 height 18
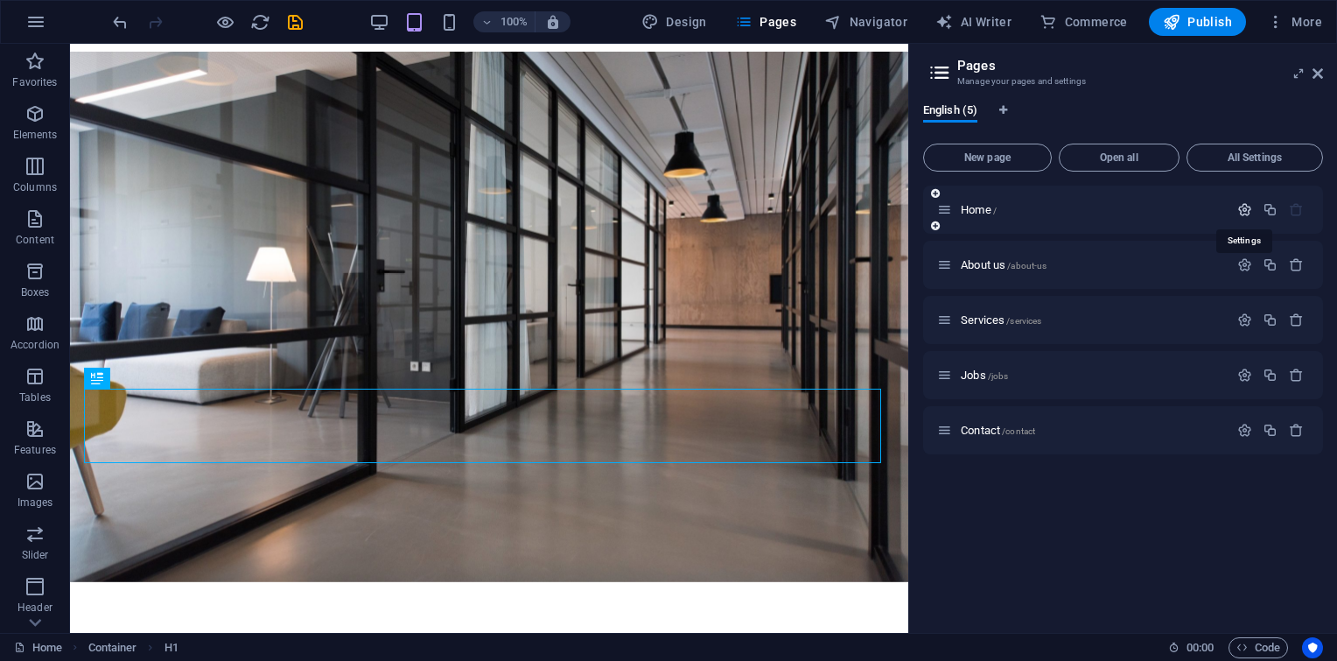
click at [1240, 208] on icon "button" at bounding box center [1245, 209] width 15 height 15
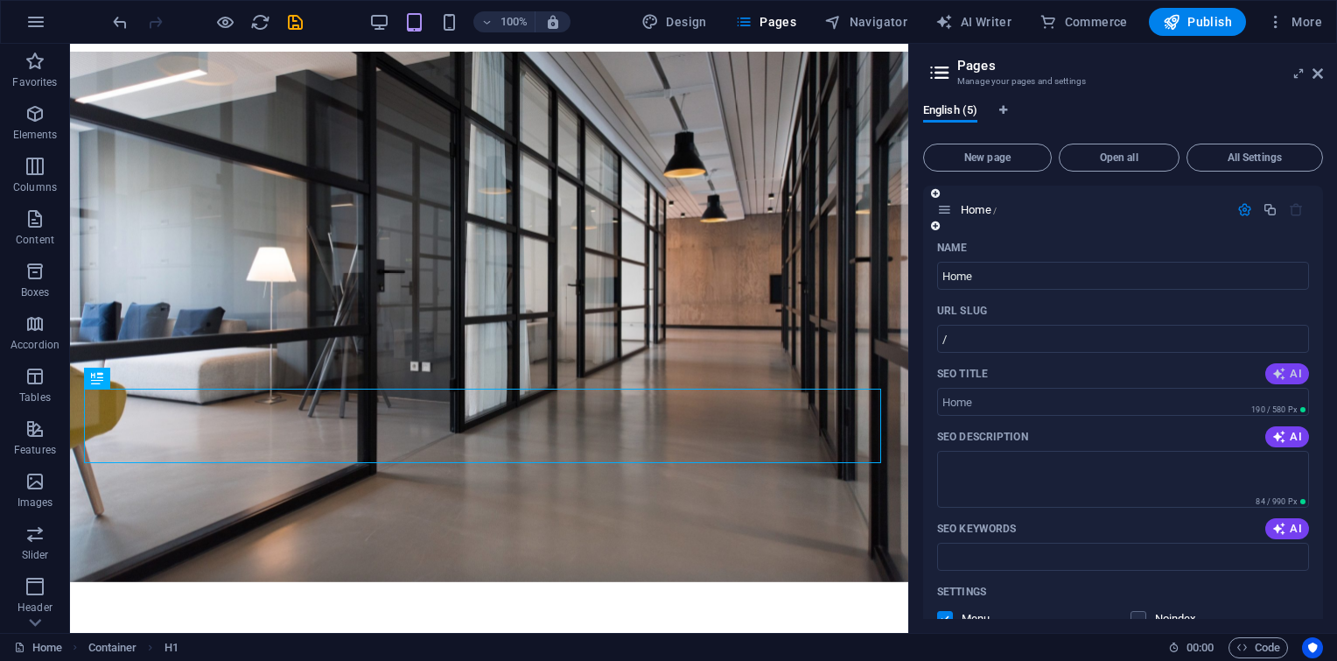
click at [1304, 374] on button "AI" at bounding box center [1288, 373] width 44 height 21
type input "Legal Notice & Privacy Policy"
click at [1268, 444] on button "AI" at bounding box center [1288, 436] width 44 height 21
type textarea "Discover ALOULA, your trusted recruitment partner in [GEOGRAPHIC_DATA], connect…"
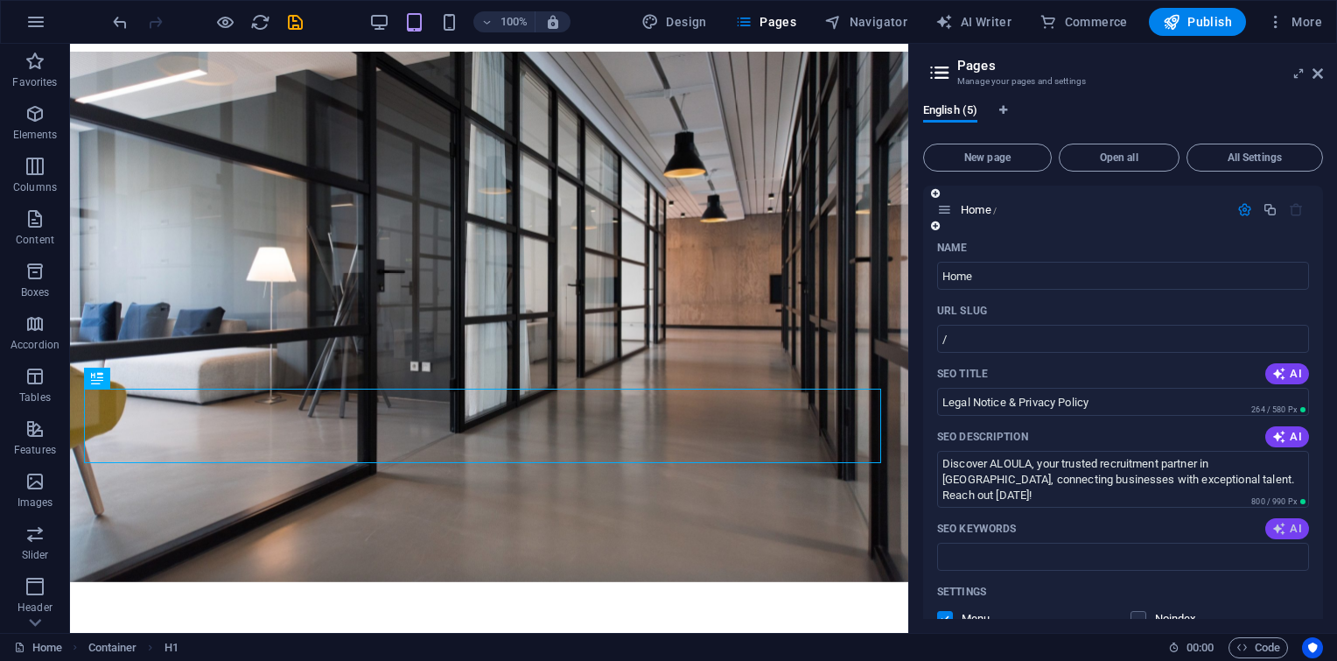
click at [1285, 529] on span "AI" at bounding box center [1288, 529] width 30 height 14
type input "legal notice, privacy policy, Aloula Employment, recruitment services, Jordan l…"
drag, startPoint x: 1323, startPoint y: 360, endPoint x: 1317, endPoint y: 537, distance: 177.8
click at [1317, 537] on div "English (5) New page Open all All Settings Home / Name Home ​ URL SLUG / ​ SEO …" at bounding box center [1123, 361] width 428 height 544
click at [1323, 494] on div "English (5) New page Open all All Settings Home / Name Home ​ URL SLUG / ​ SEO …" at bounding box center [1123, 361] width 428 height 544
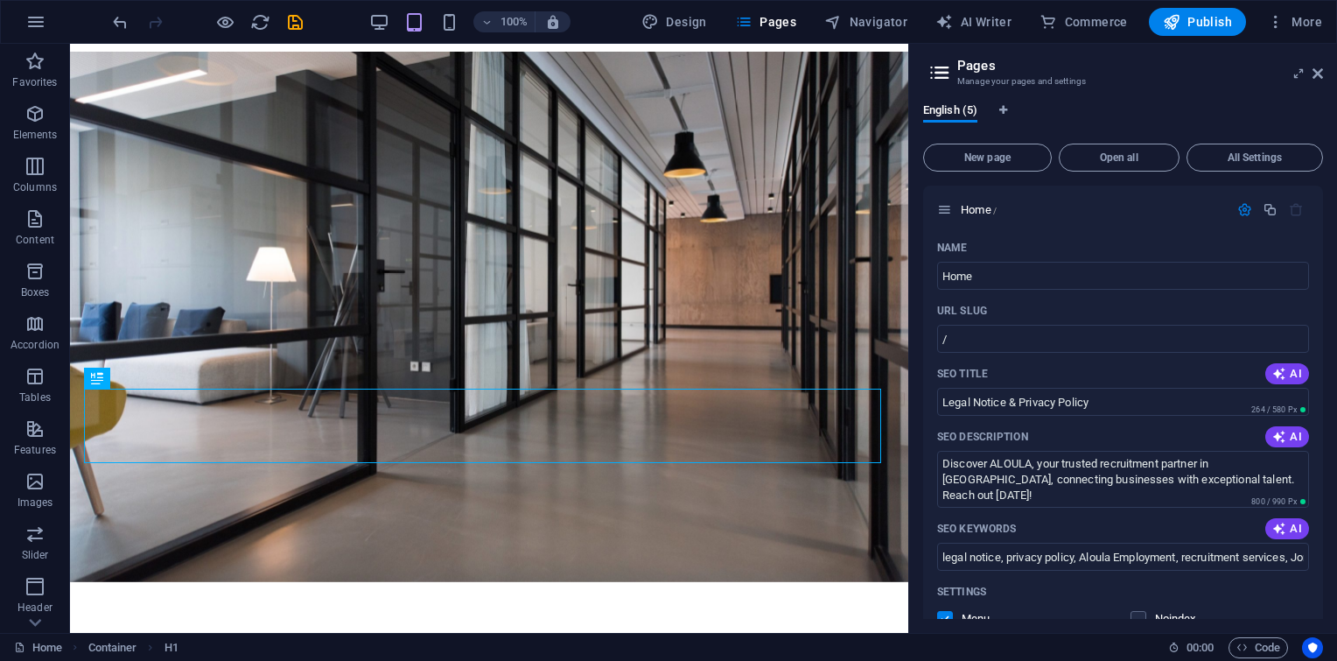
drag, startPoint x: 1323, startPoint y: 369, endPoint x: 1322, endPoint y: 414, distance: 44.7
click at [1322, 414] on div "English (5) New page Open all All Settings Home / Name Home ​ URL SLUG / ​ SEO …" at bounding box center [1123, 361] width 428 height 544
click at [1323, 413] on div "English (5) New page Open all All Settings Home / Name Home ​ URL SLUG / ​ SEO …" at bounding box center [1123, 361] width 428 height 544
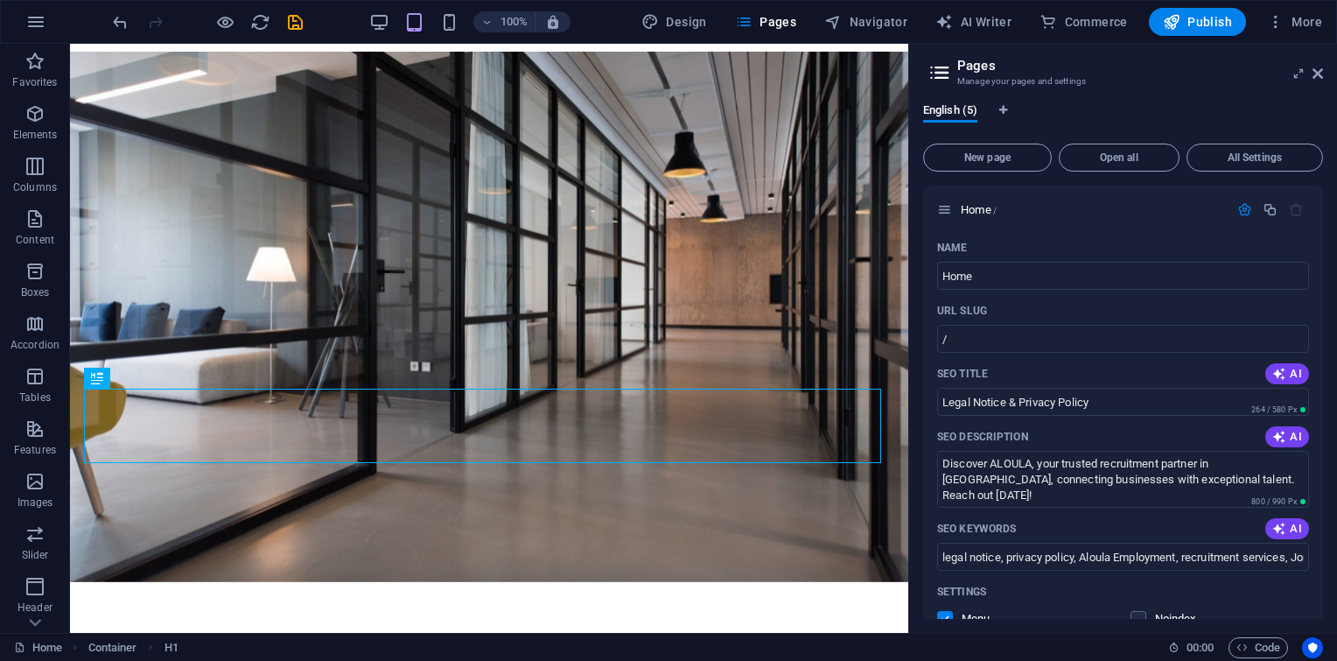
drag, startPoint x: 1323, startPoint y: 350, endPoint x: 1322, endPoint y: 421, distance: 70.9
click at [1322, 421] on div "Home / Name Home ​ URL SLUG / ​ SEO Title AI Legal Notice & Privacy Policy ​ 26…" at bounding box center [1123, 402] width 400 height 433
click at [1194, 443] on div "SEO Description AI" at bounding box center [1123, 437] width 372 height 28
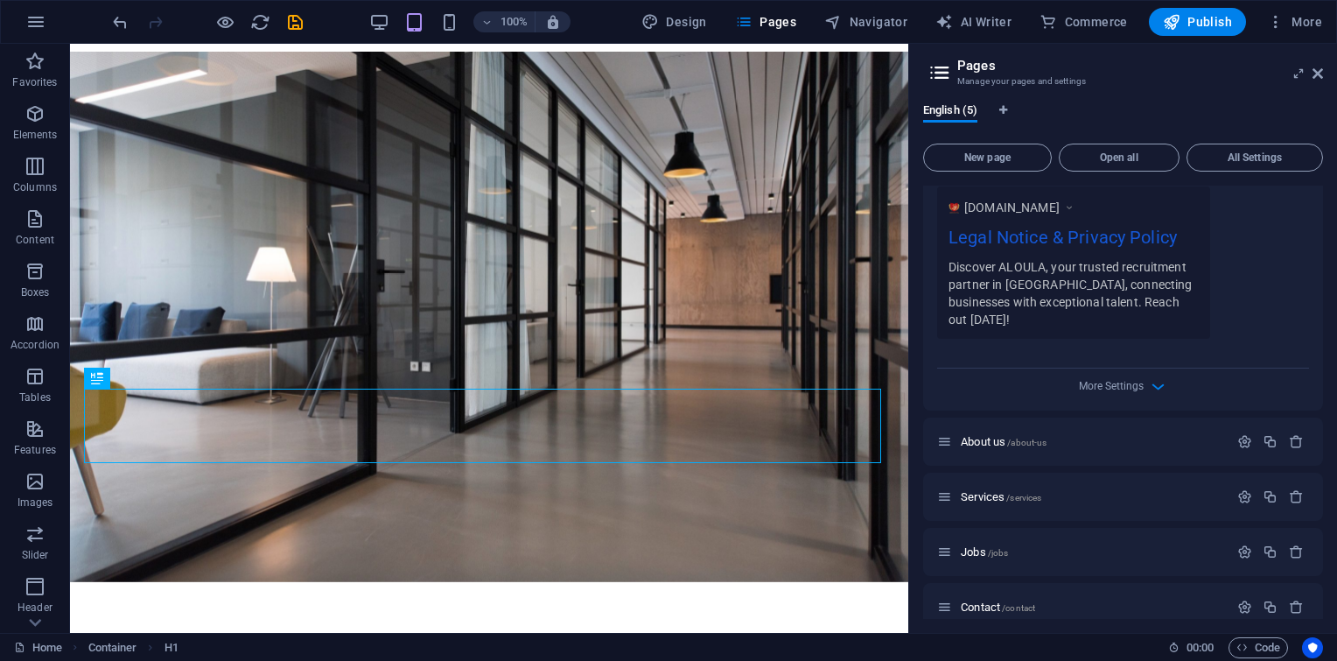
scroll to position [529, 0]
click at [1242, 433] on icon "button" at bounding box center [1245, 440] width 15 height 15
click at [1281, 598] on icon "button" at bounding box center [1280, 605] width 14 height 14
type input "ALOULA: Connect with Talent"
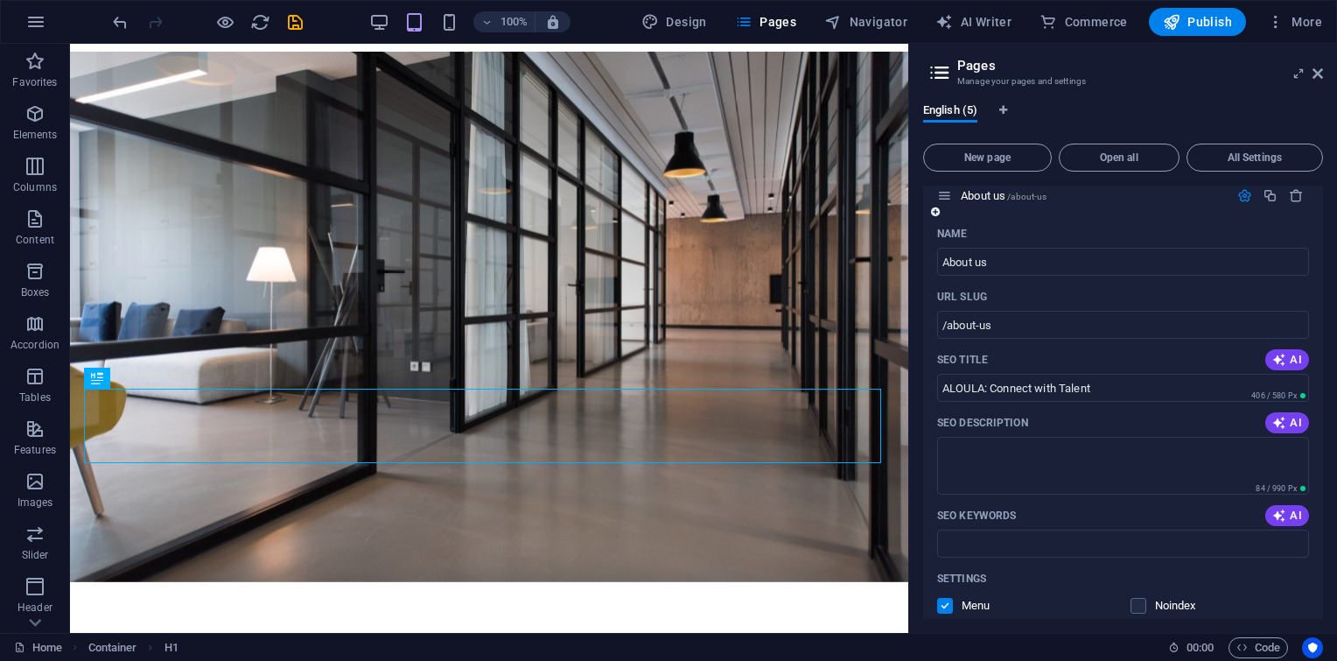
scroll to position [809, 0]
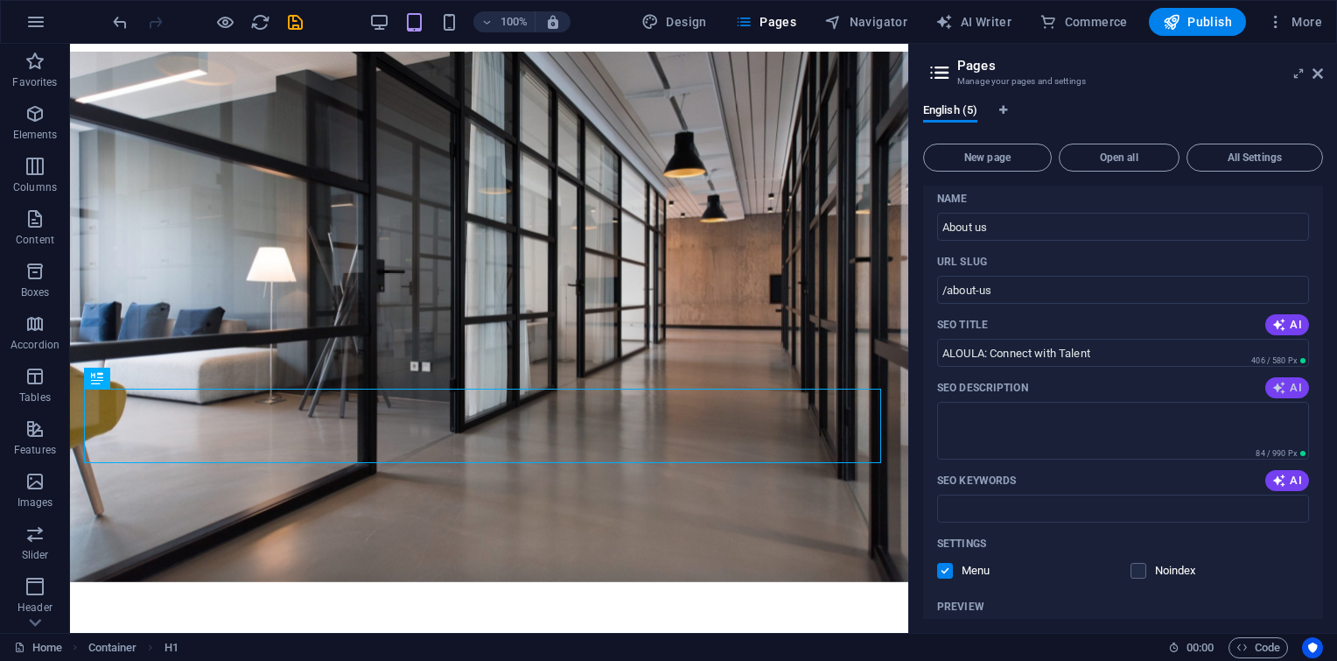
click at [1291, 381] on span "AI" at bounding box center [1288, 388] width 30 height 14
click at [1285, 474] on span "AI" at bounding box center [1288, 481] width 30 height 14
type textarea "Unlock your business potential with ALOULAs tailored recruitment solutions, con…"
type input "recruitment solutions, exceptional talent, customer satisfaction, strategic par…"
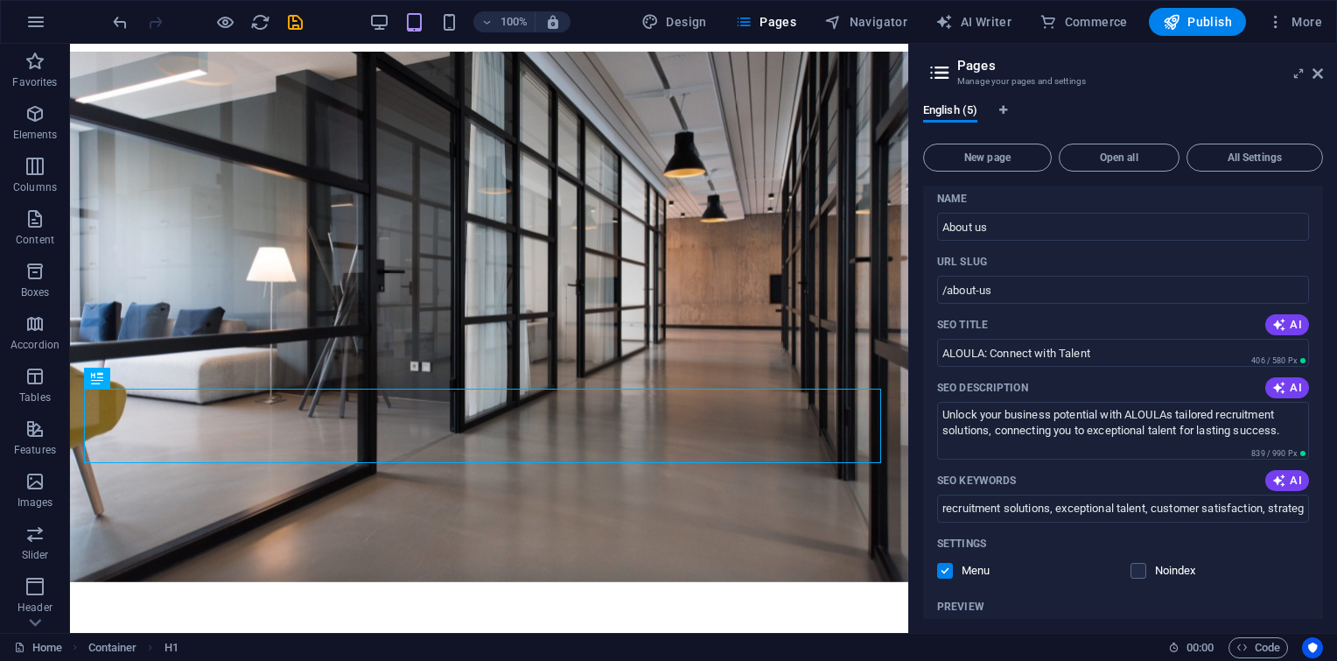
click at [1166, 467] on div "SEO Keywords AI" at bounding box center [1123, 481] width 372 height 28
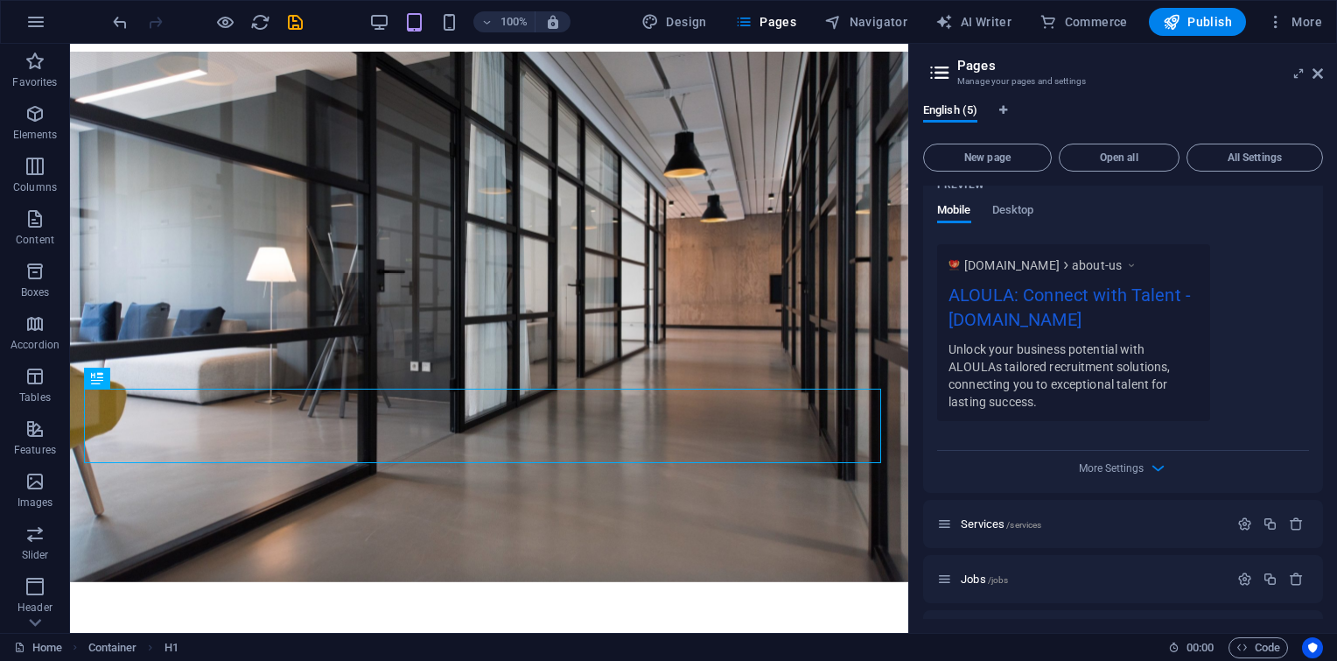
scroll to position [1258, 0]
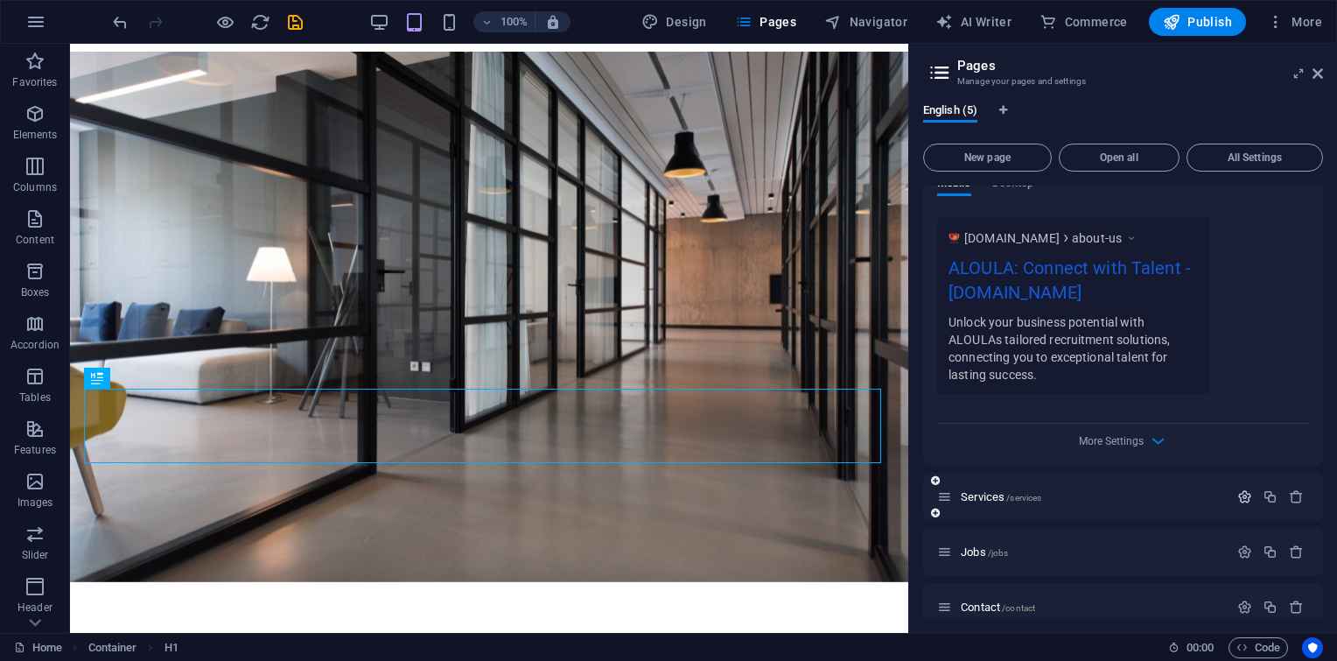
click at [1243, 489] on icon "button" at bounding box center [1245, 496] width 15 height 15
click at [1169, 521] on div "Name" at bounding box center [1123, 535] width 372 height 28
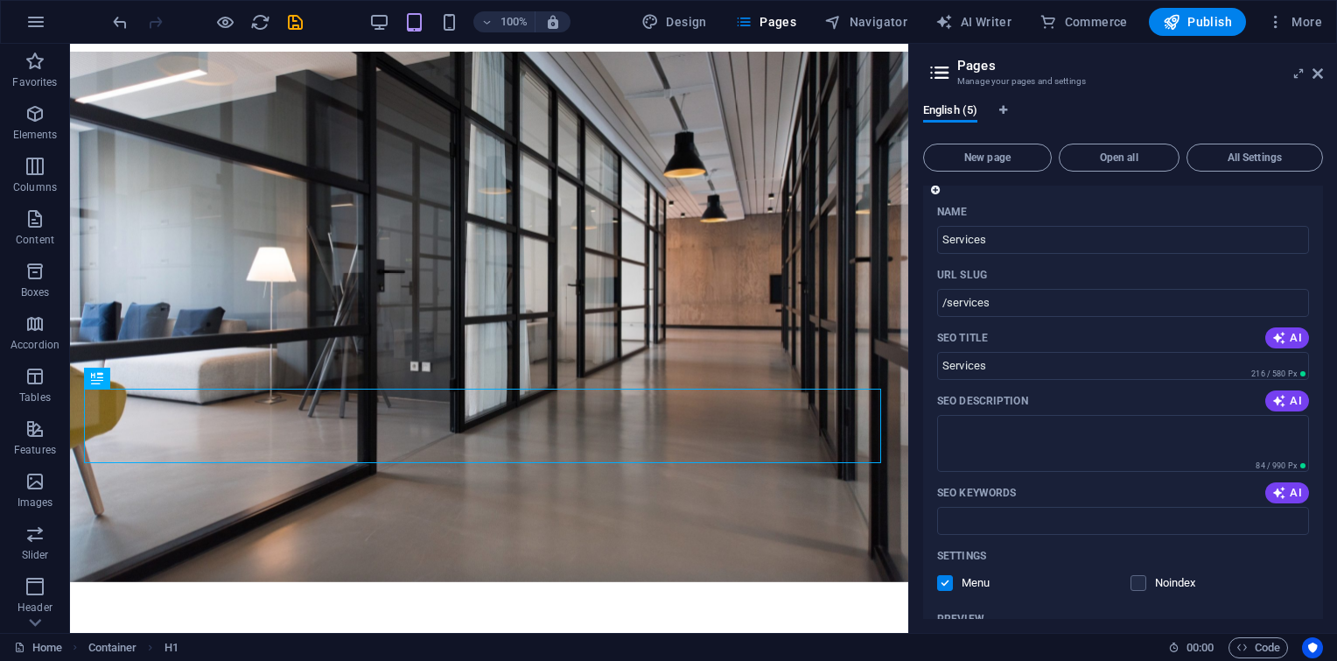
scroll to position [1643, 0]
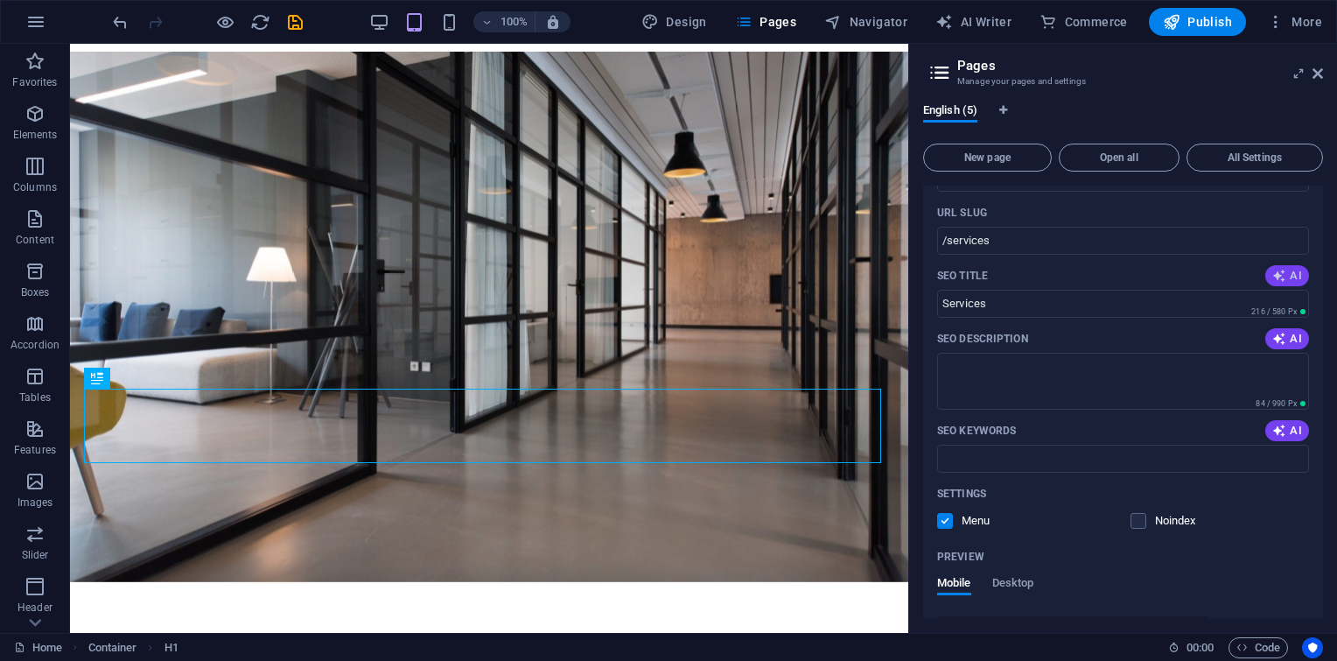
click at [1302, 265] on button "AI" at bounding box center [1288, 275] width 44 height 21
click at [1274, 332] on icon "button" at bounding box center [1280, 339] width 14 height 14
click at [1280, 424] on icon "button" at bounding box center [1280, 431] width 14 height 14
type input "International Recruitment Services"
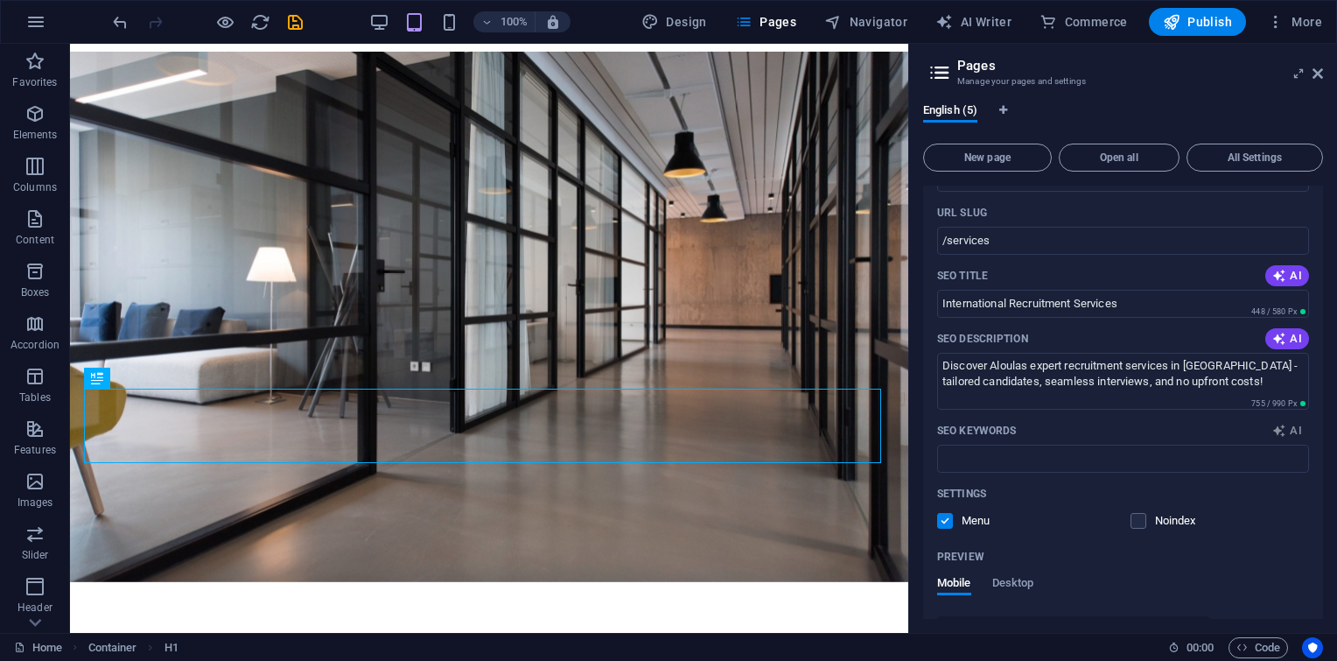
type textarea "Discover Aloulas expert recruitment services in [GEOGRAPHIC_DATA] - tailored ca…"
type input "international recruitment, job-fit candidates, candidate assessment, visa proce…"
click at [1290, 485] on div "Settings" at bounding box center [1123, 494] width 372 height 28
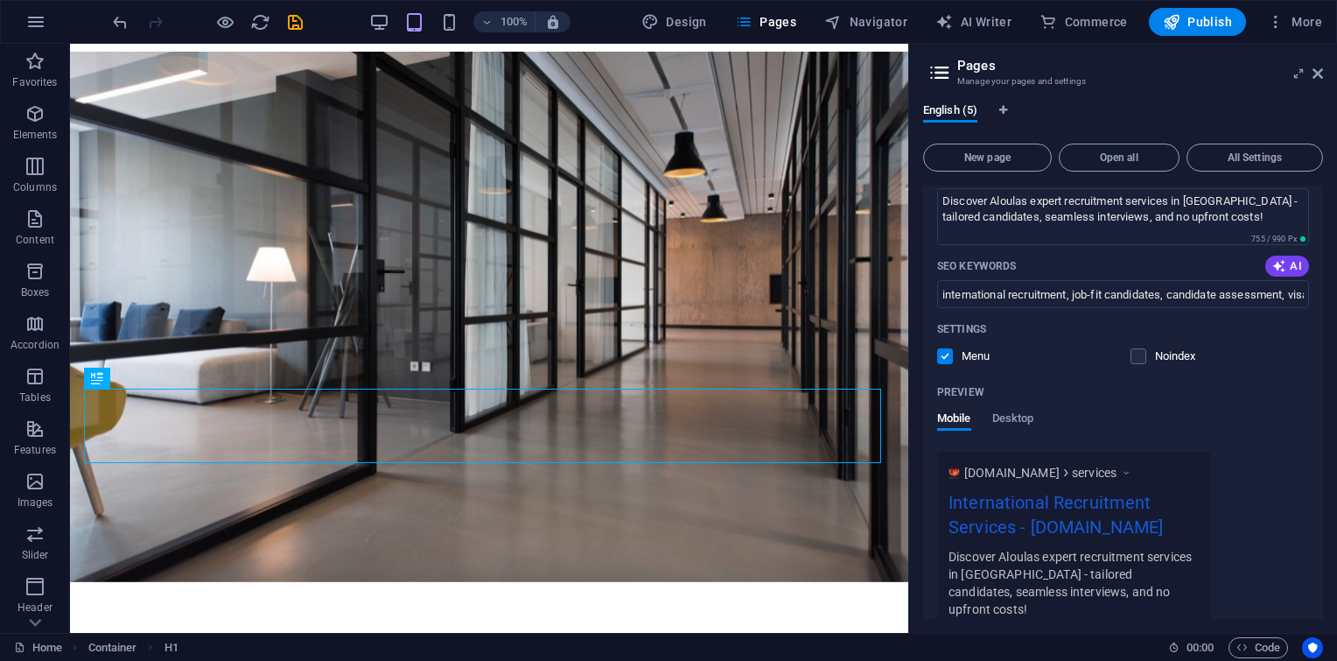
scroll to position [1970, 0]
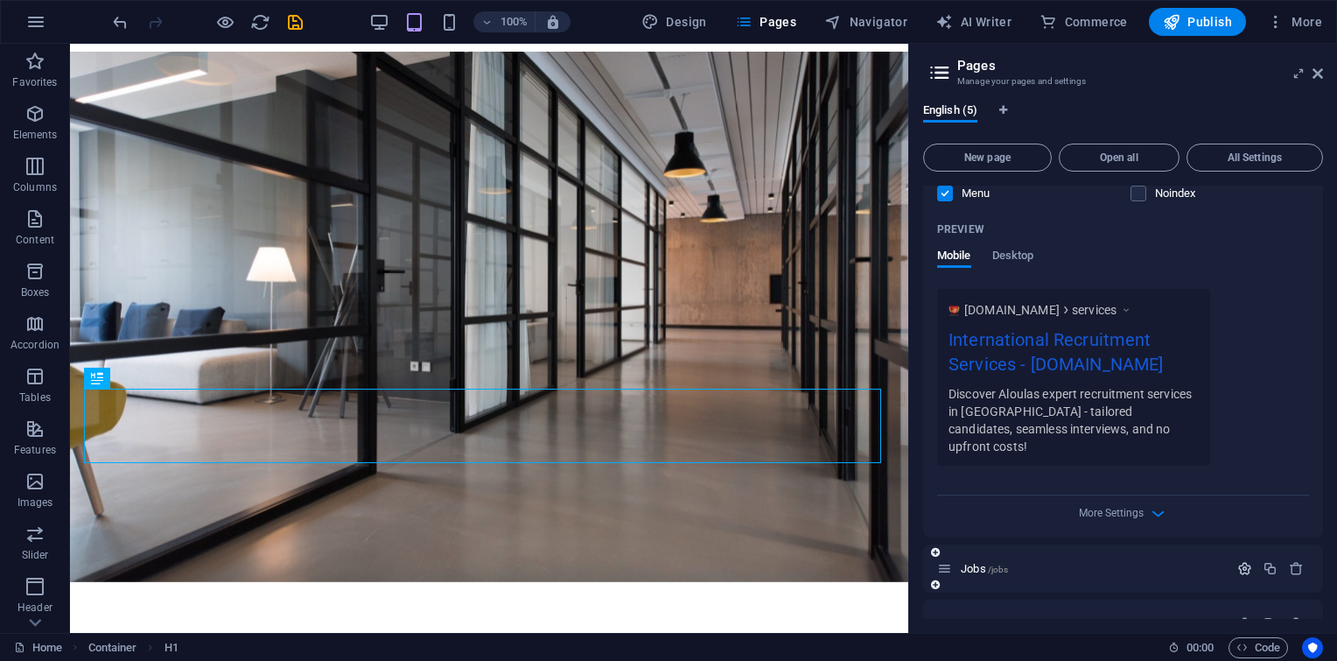
click at [1242, 561] on icon "button" at bounding box center [1245, 568] width 15 height 15
click at [1161, 554] on div "Jobs /jobs" at bounding box center [1123, 568] width 400 height 48
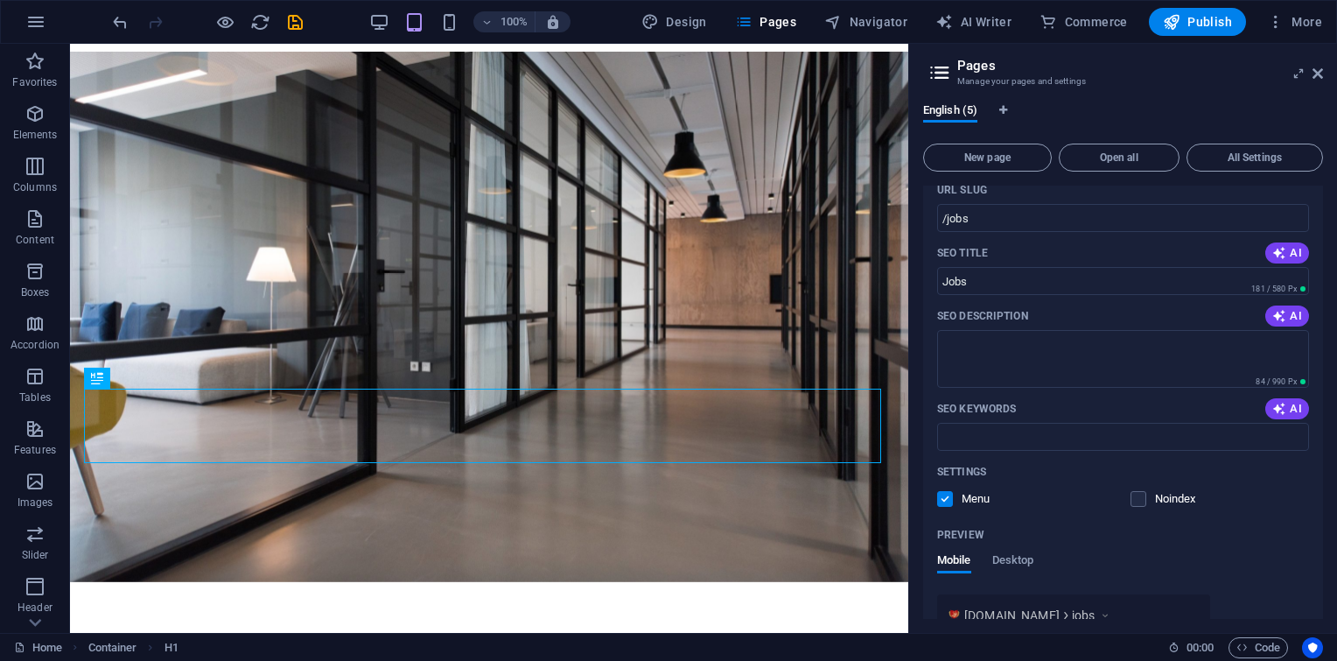
scroll to position [2447, 0]
click at [1293, 404] on span "AI" at bounding box center [1288, 411] width 30 height 14
click at [1274, 308] on button "AI" at bounding box center [1288, 318] width 44 height 21
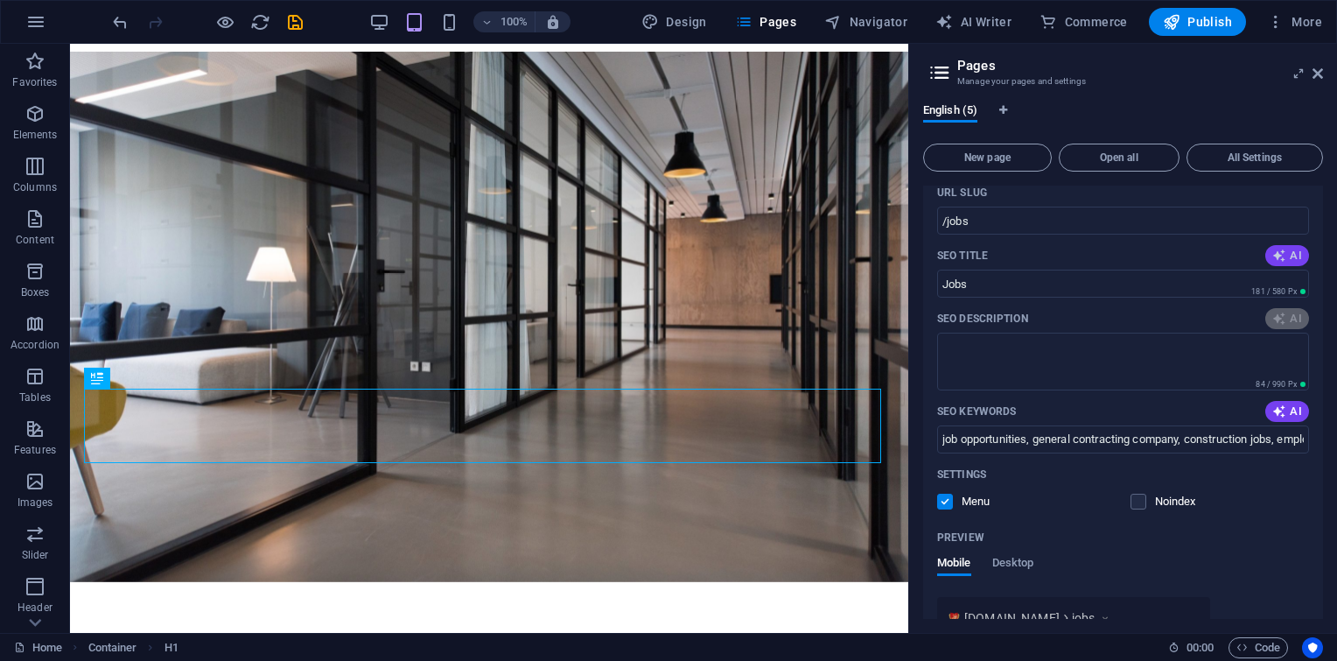
type input "job opportunities, general contracting company, construction jobs, employment i…"
click at [1275, 249] on icon "button" at bounding box center [1280, 256] width 14 height 14
type textarea "Explore job opportunities with a leading general contracting company. Join us a…"
type input "job opportunities, general contracting company, construction jobs, employment i…"
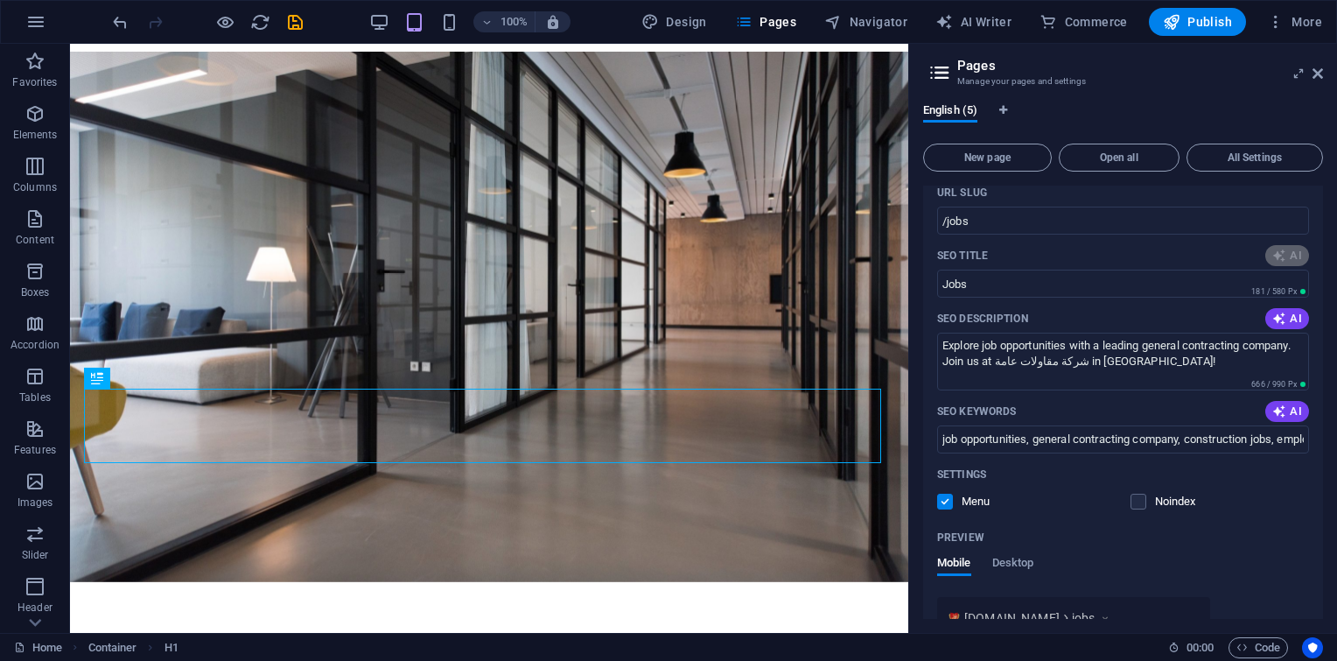
type input "Job Opportunities at [GEOGRAPHIC_DATA] Co."
type textarea "Explore job opportunities with a leading general contracting company. Join us a…"
click at [1265, 460] on div "Settings Menu Noindex" at bounding box center [1123, 488] width 372 height 56
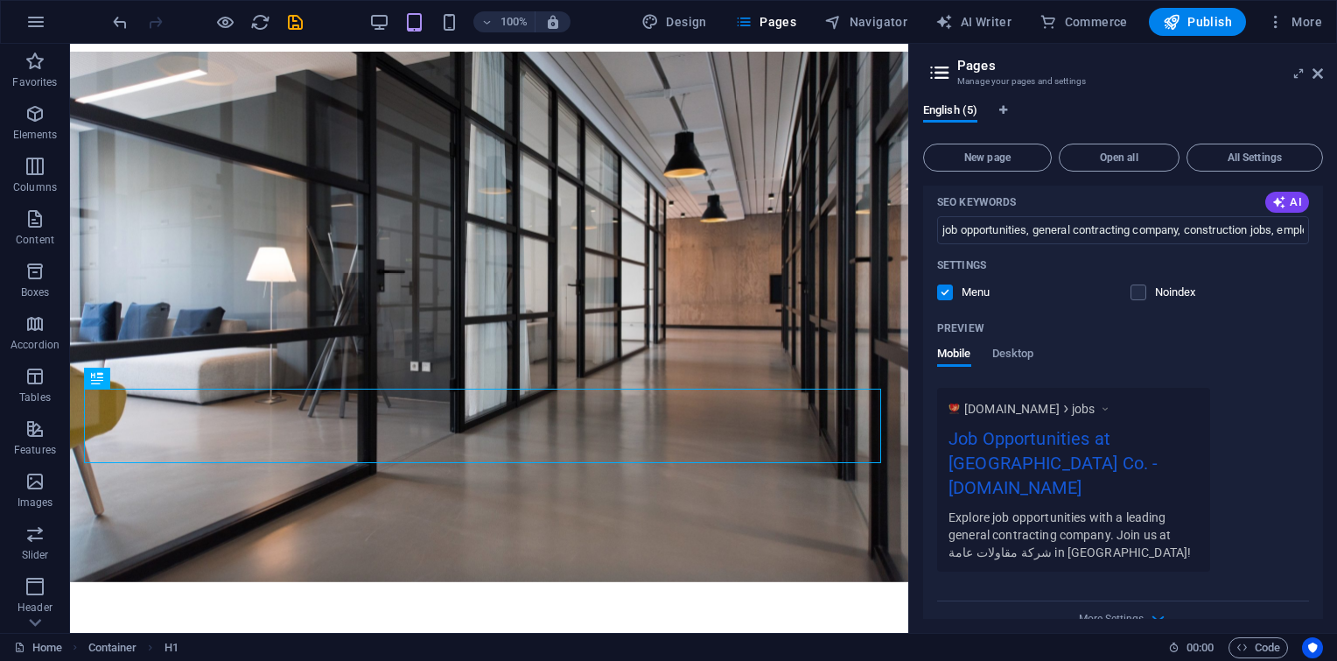
scroll to position [2682, 0]
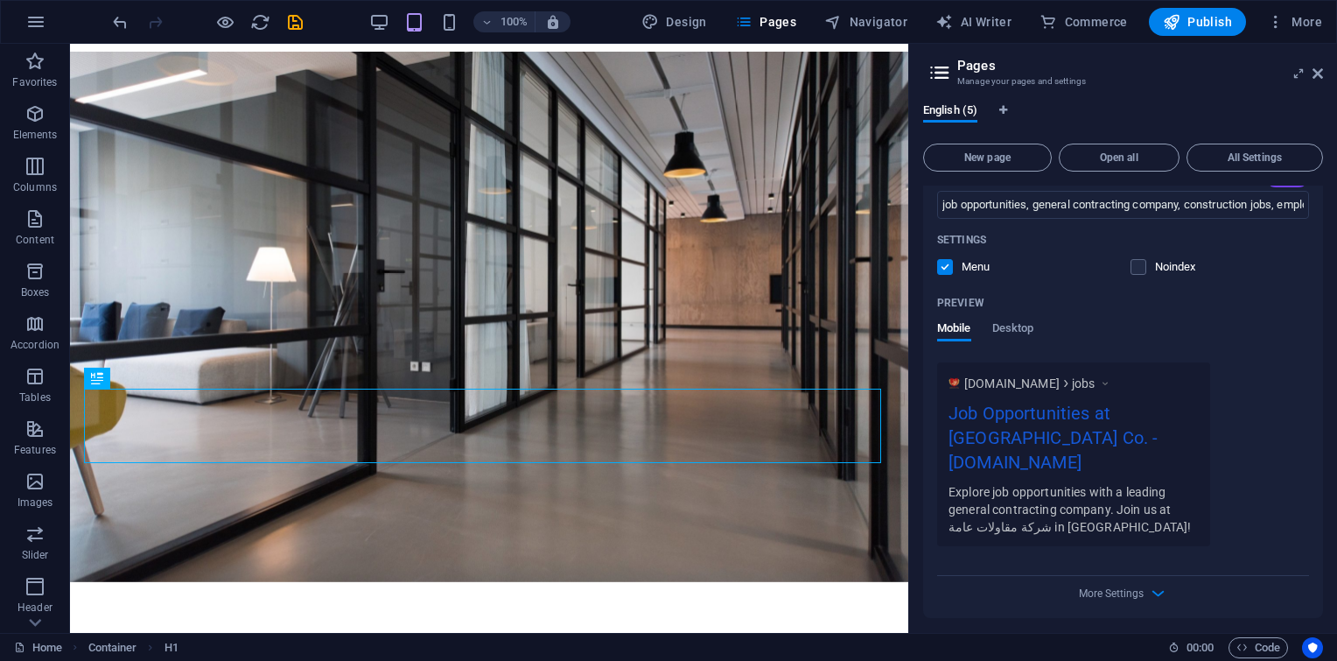
click at [1247, 642] on icon "button" at bounding box center [1245, 649] width 15 height 15
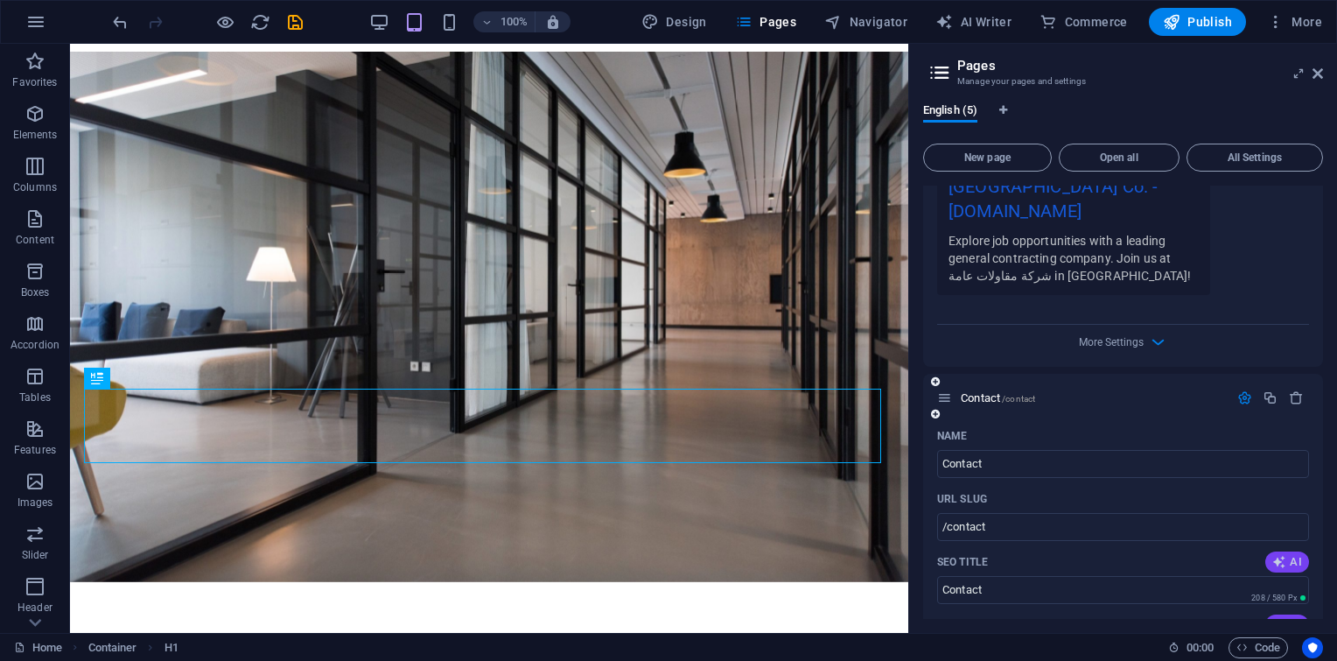
click at [1278, 555] on icon "button" at bounding box center [1280, 562] width 14 height 14
click at [1287, 618] on span "AI" at bounding box center [1288, 625] width 30 height 14
click at [1217, 611] on div "SEO Description AI" at bounding box center [1123, 625] width 372 height 28
type input "Get in Touch with Us!"
type textarea "Get in touch with us! Reach out for inquiries, support, and collaboration. Were…"
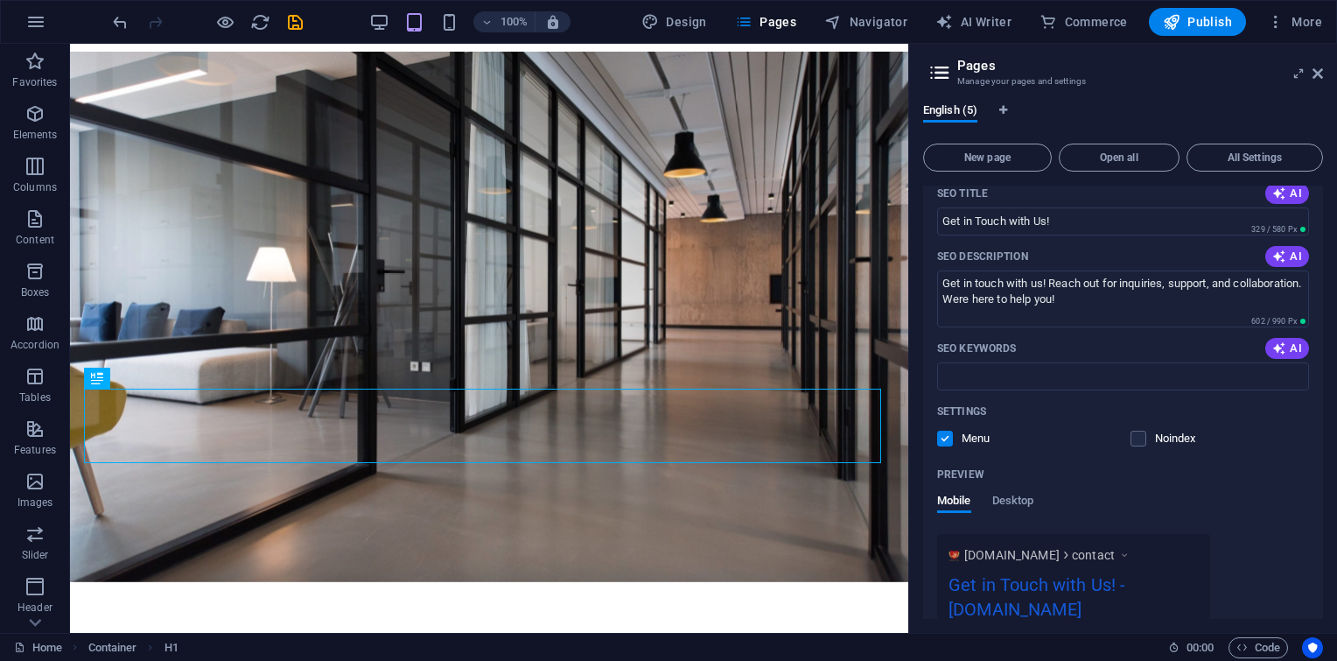
scroll to position [3318, 0]
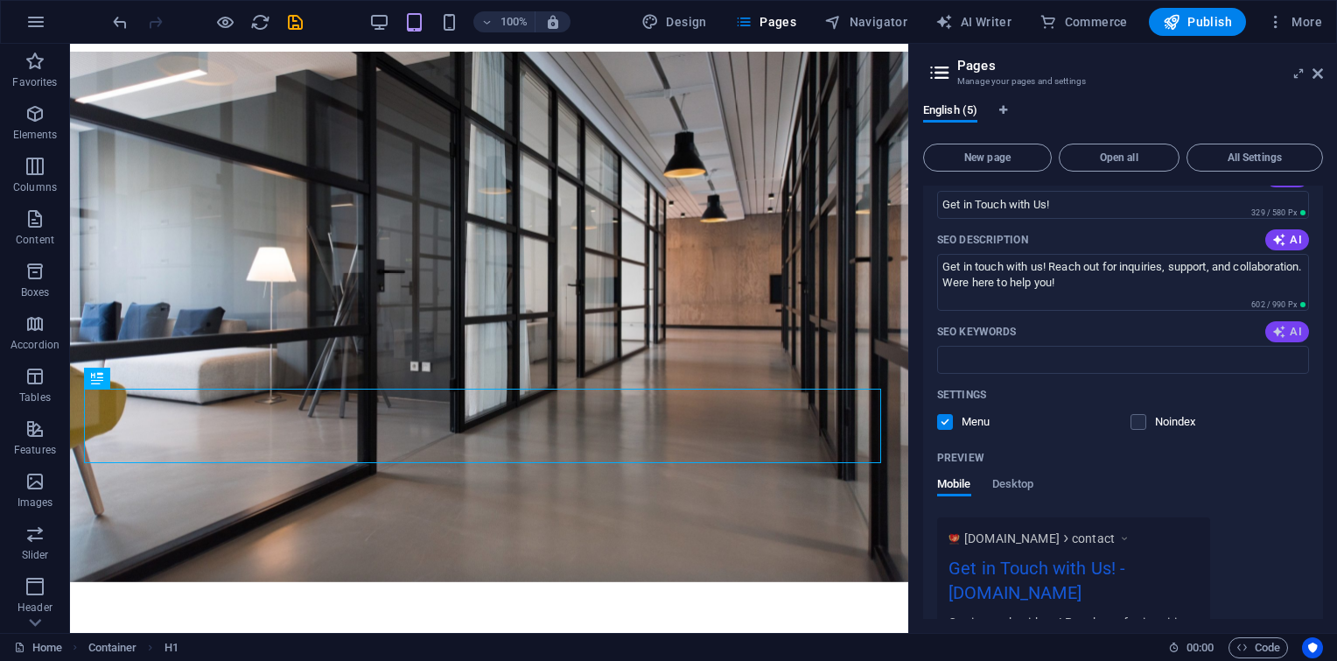
click at [1292, 325] on span "AI" at bounding box center [1288, 332] width 30 height 14
type input "Contact us, stay in touch, customer support, inquiries, reach out, feedback"
click at [1275, 158] on span "All Settings" at bounding box center [1255, 157] width 121 height 11
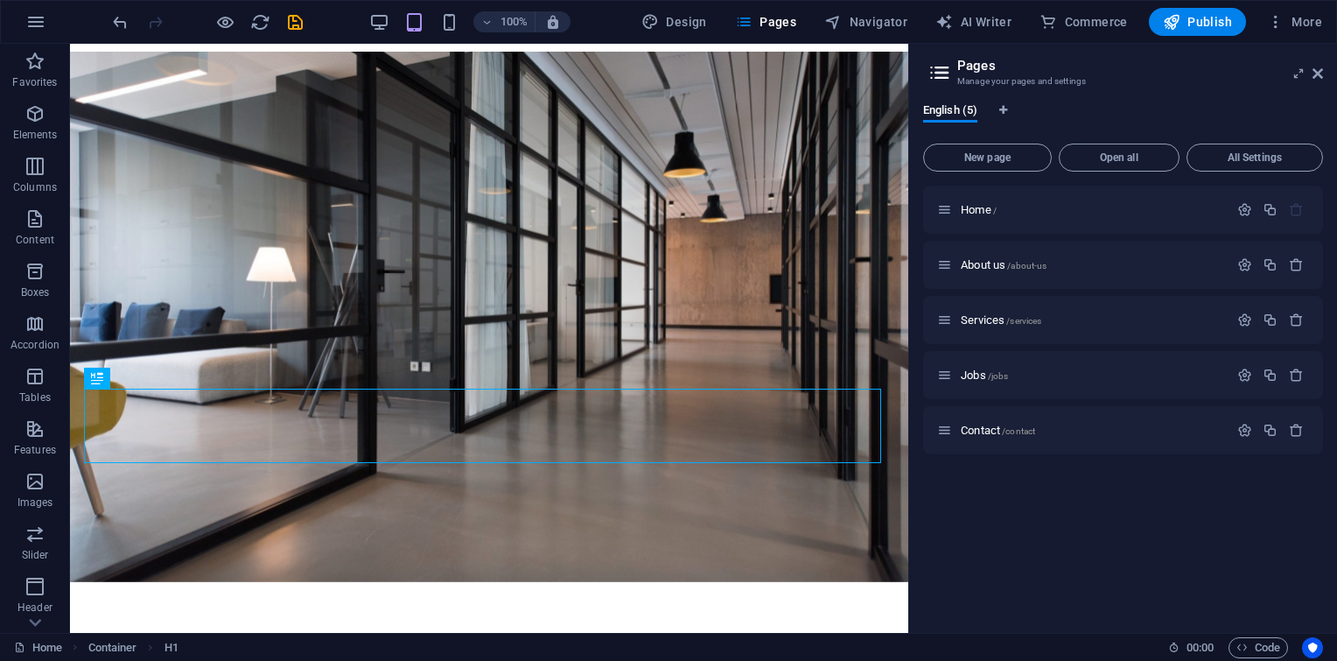
drag, startPoint x: 996, startPoint y: 142, endPoint x: 1309, endPoint y: 54, distance: 325.3
click at [1309, 54] on aside "Pages Manage your pages and settings English (5) New page Open all All Settings…" at bounding box center [1123, 338] width 429 height 589
click at [1315, 72] on icon at bounding box center [1318, 74] width 11 height 14
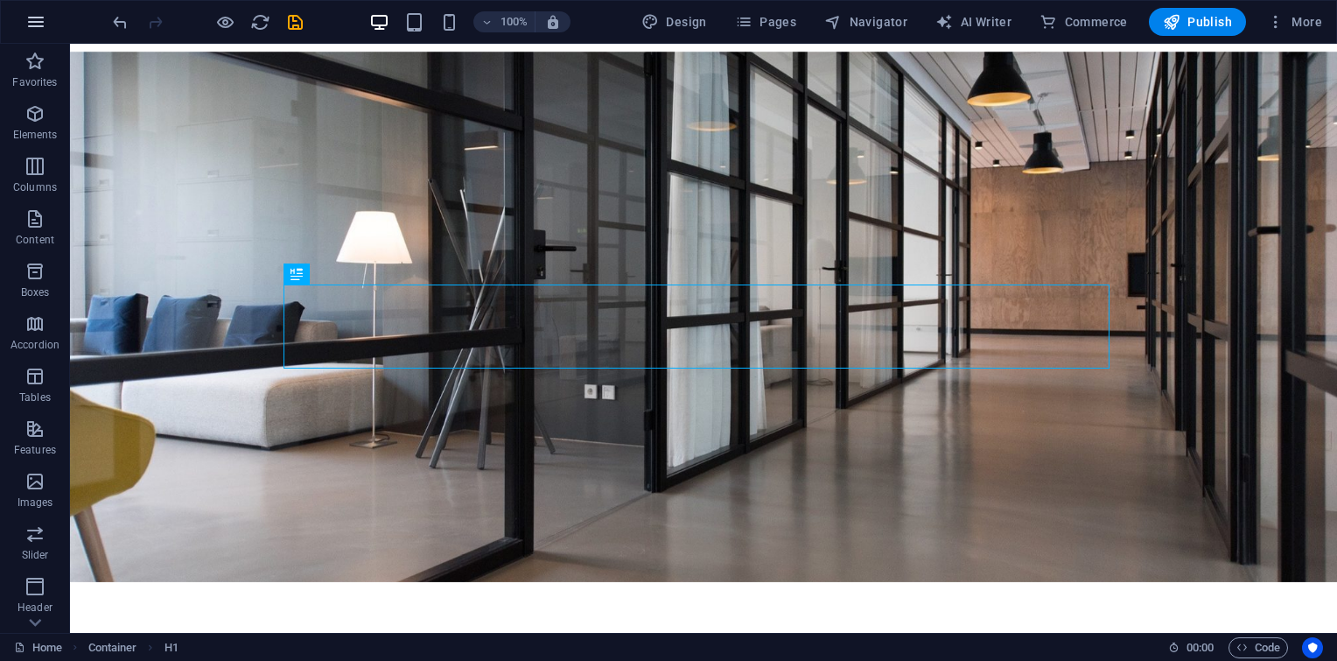
click at [29, 21] on icon "button" at bounding box center [35, 21] width 21 height 21
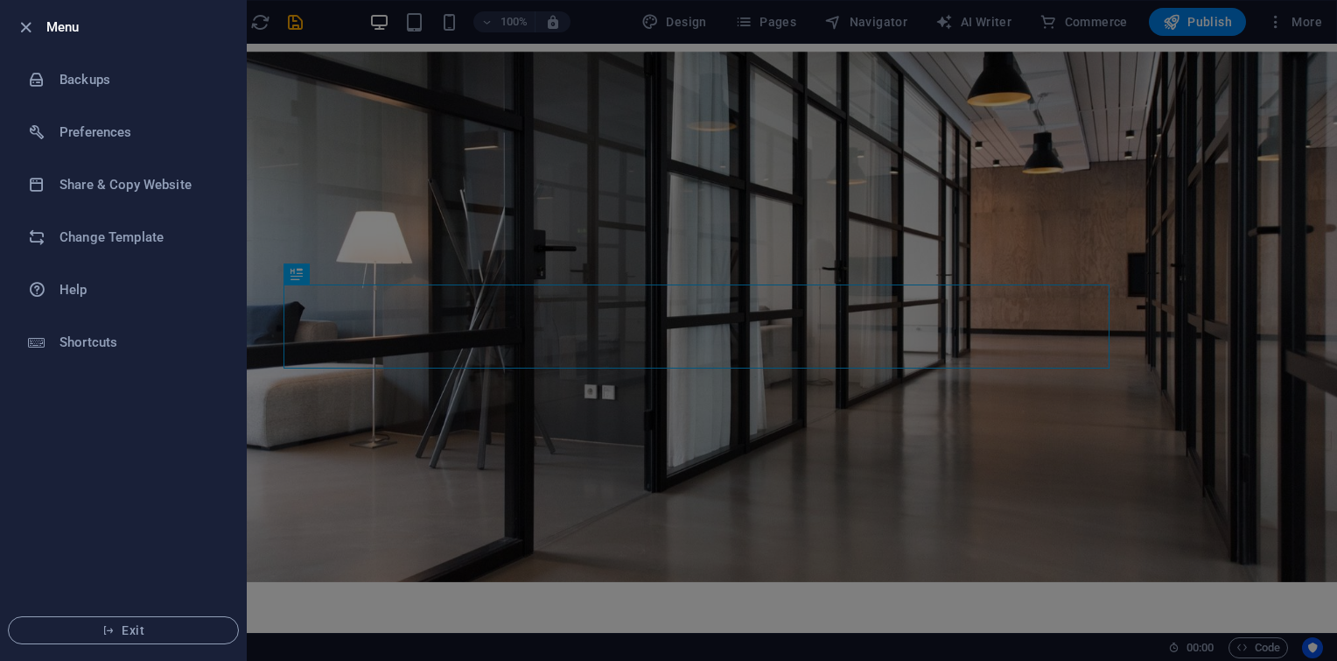
click at [249, 89] on div at bounding box center [668, 330] width 1337 height 661
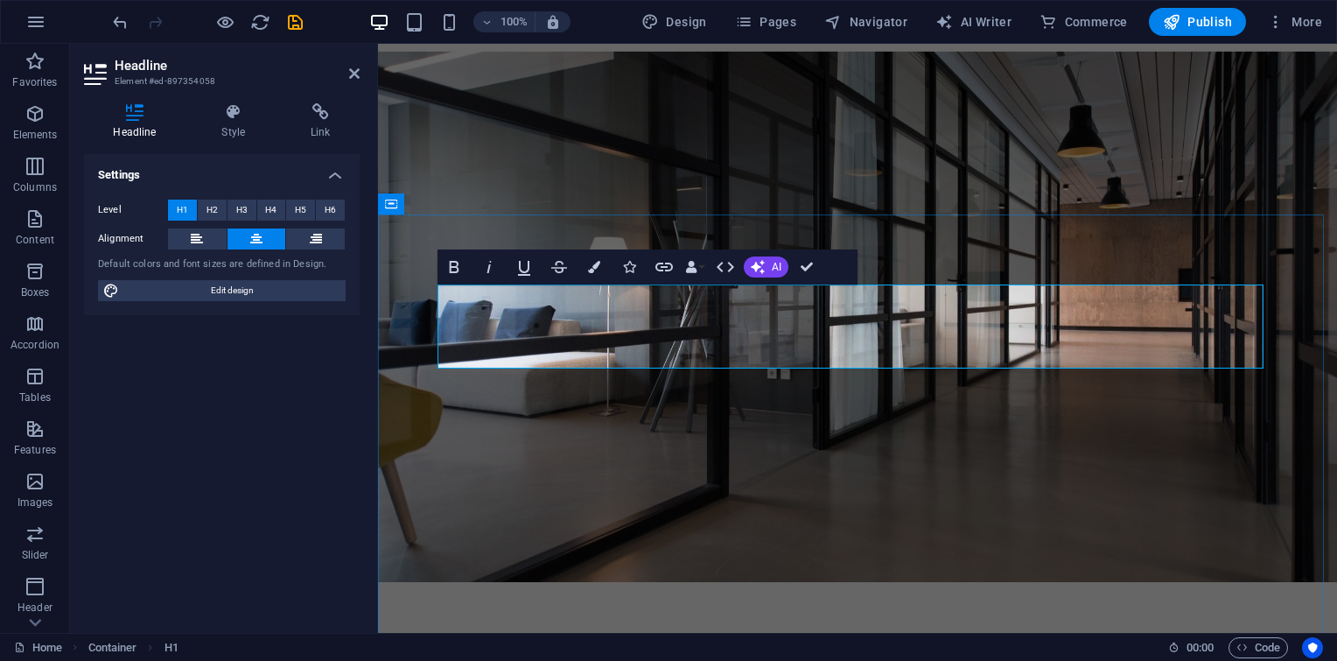
drag, startPoint x: 858, startPoint y: 353, endPoint x: 550, endPoint y: 353, distance: 308.1
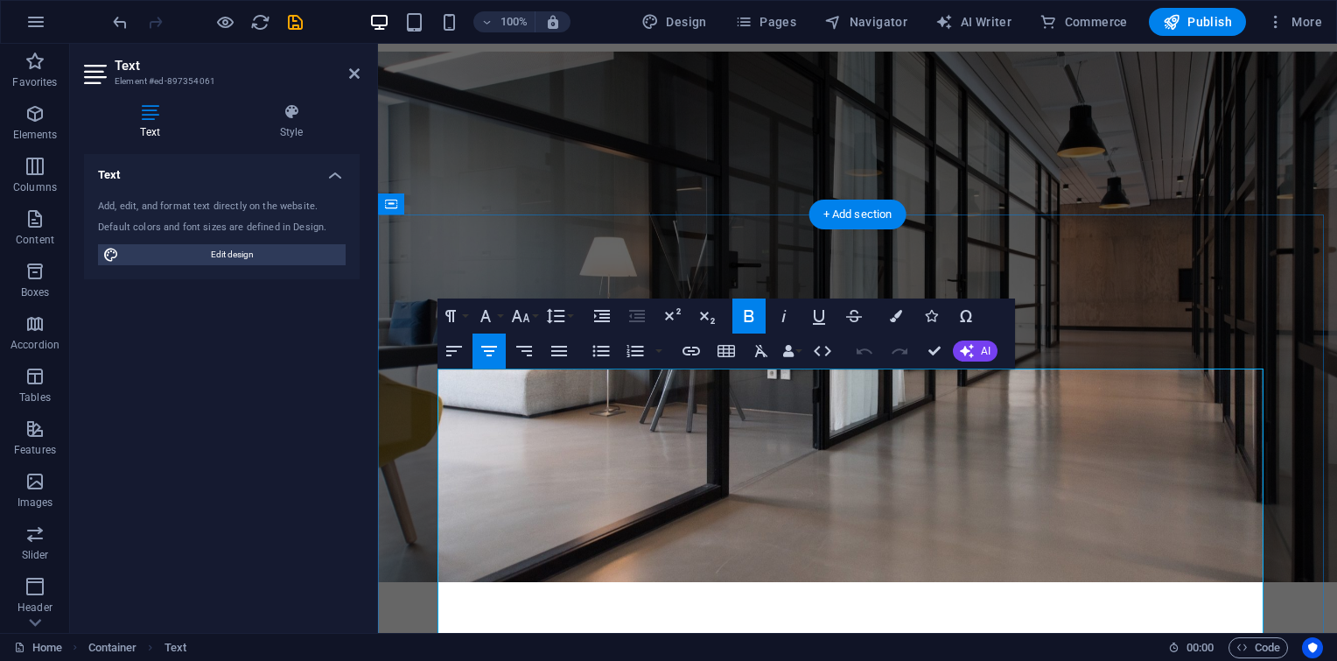
drag, startPoint x: 798, startPoint y: 421, endPoint x: 490, endPoint y: 421, distance: 308.1
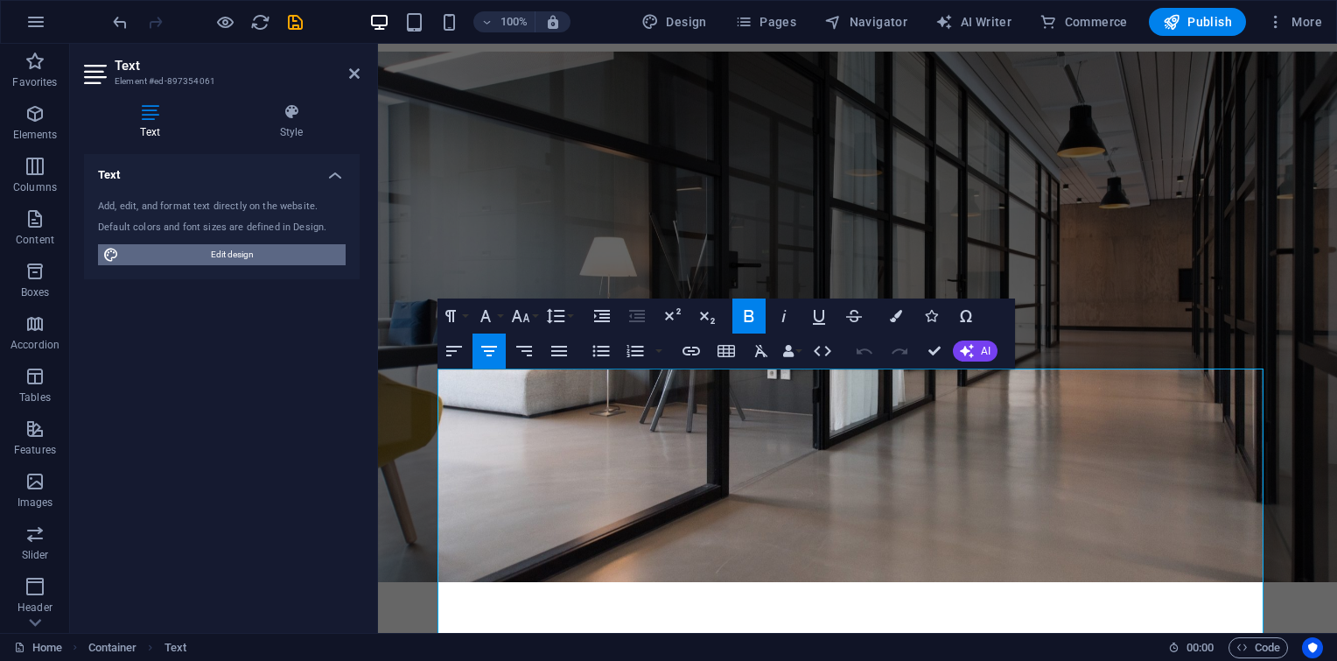
click at [181, 256] on span "Edit design" at bounding box center [232, 254] width 216 height 21
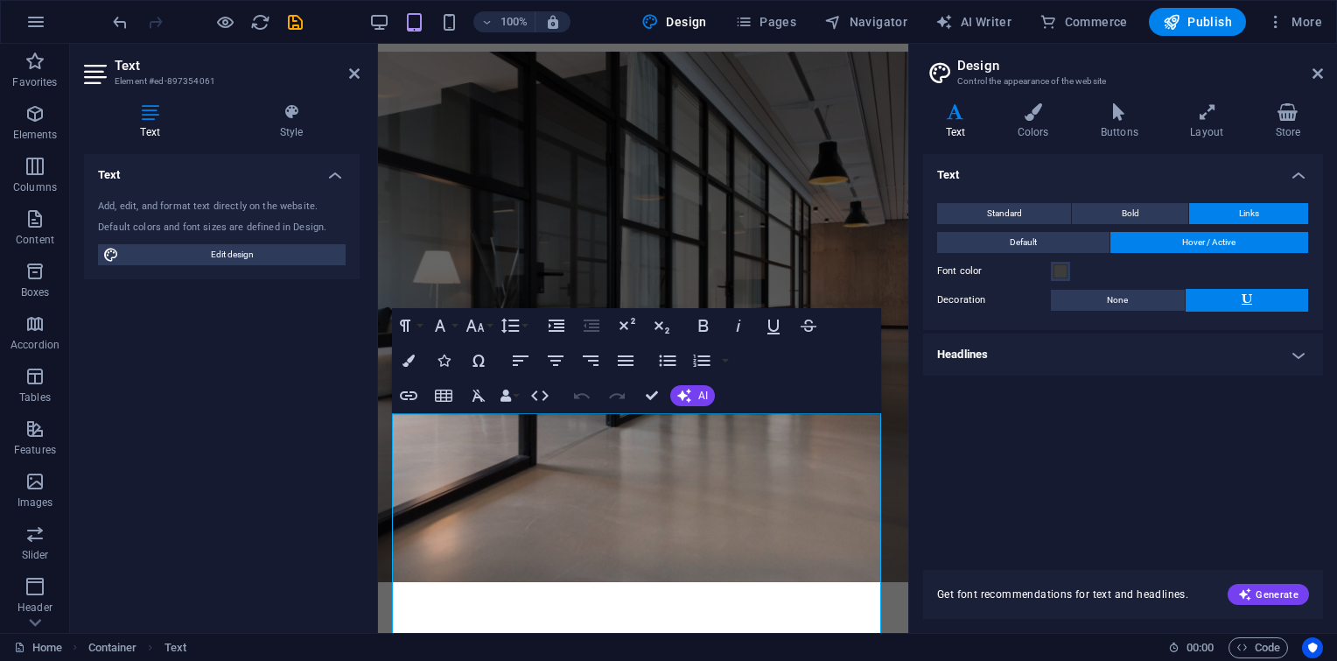
click at [1050, 363] on h4 "Headlines" at bounding box center [1123, 354] width 400 height 42
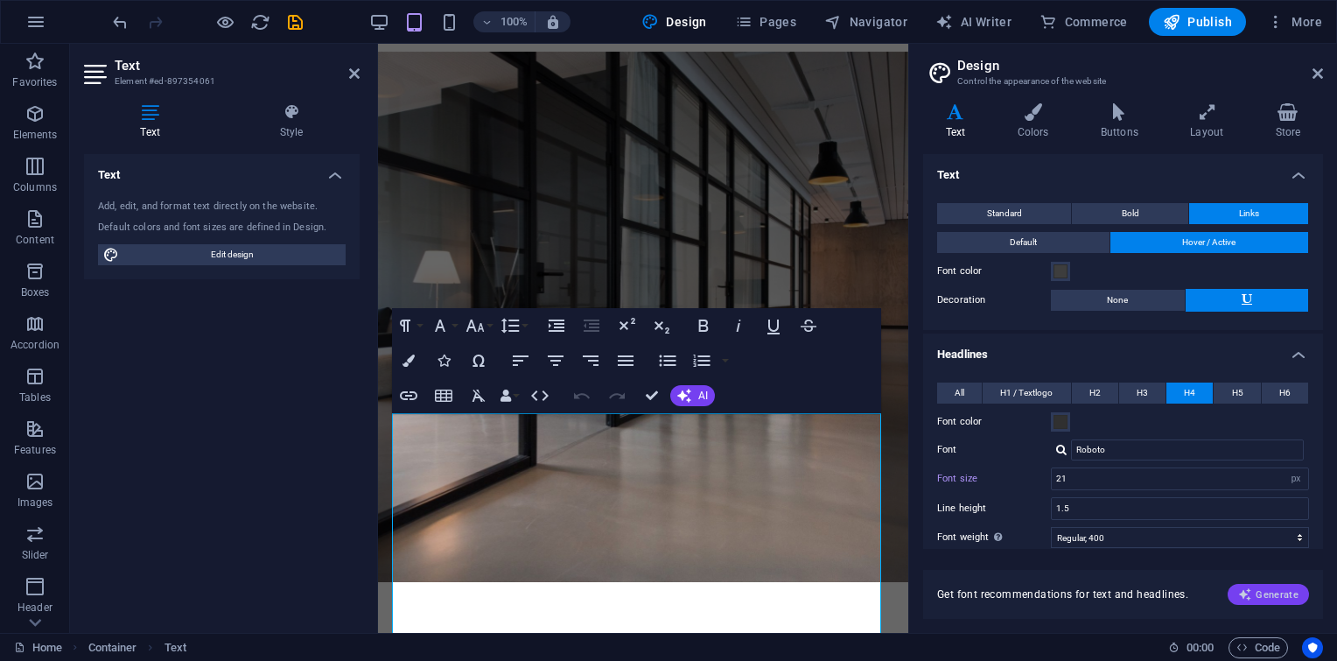
click at [1285, 600] on span "Generate" at bounding box center [1269, 594] width 60 height 14
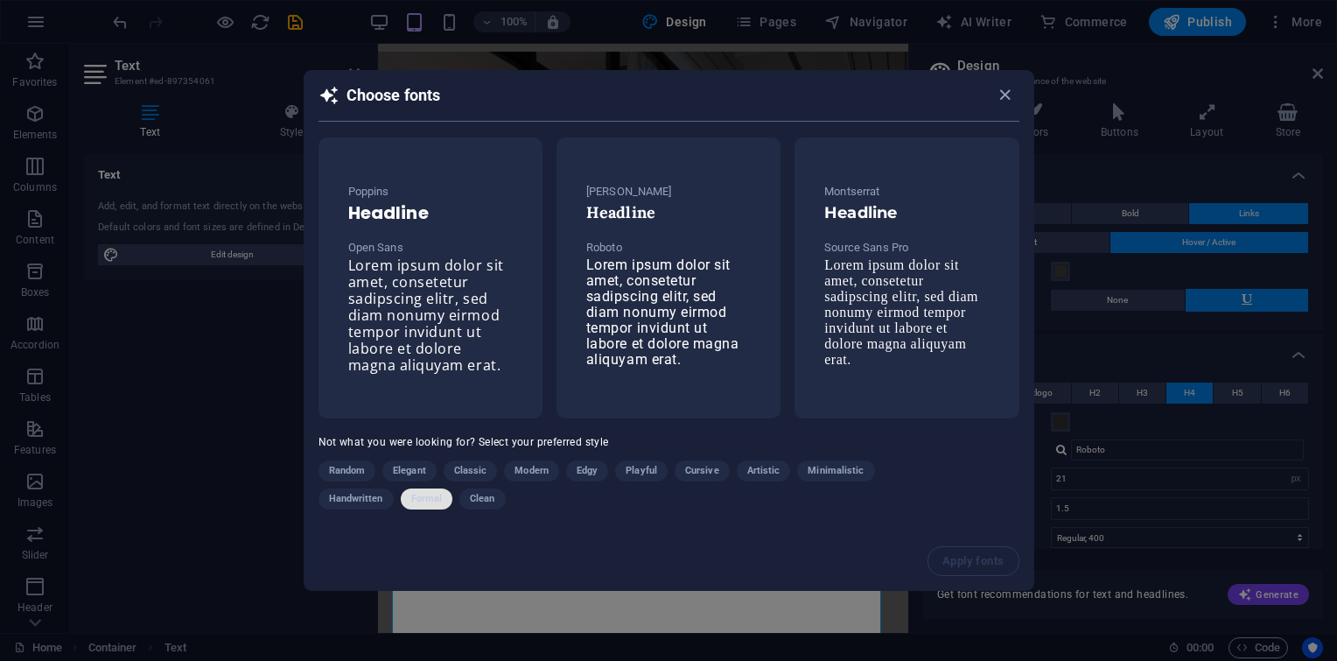
click at [421, 495] on span "Formal" at bounding box center [427, 498] width 32 height 21
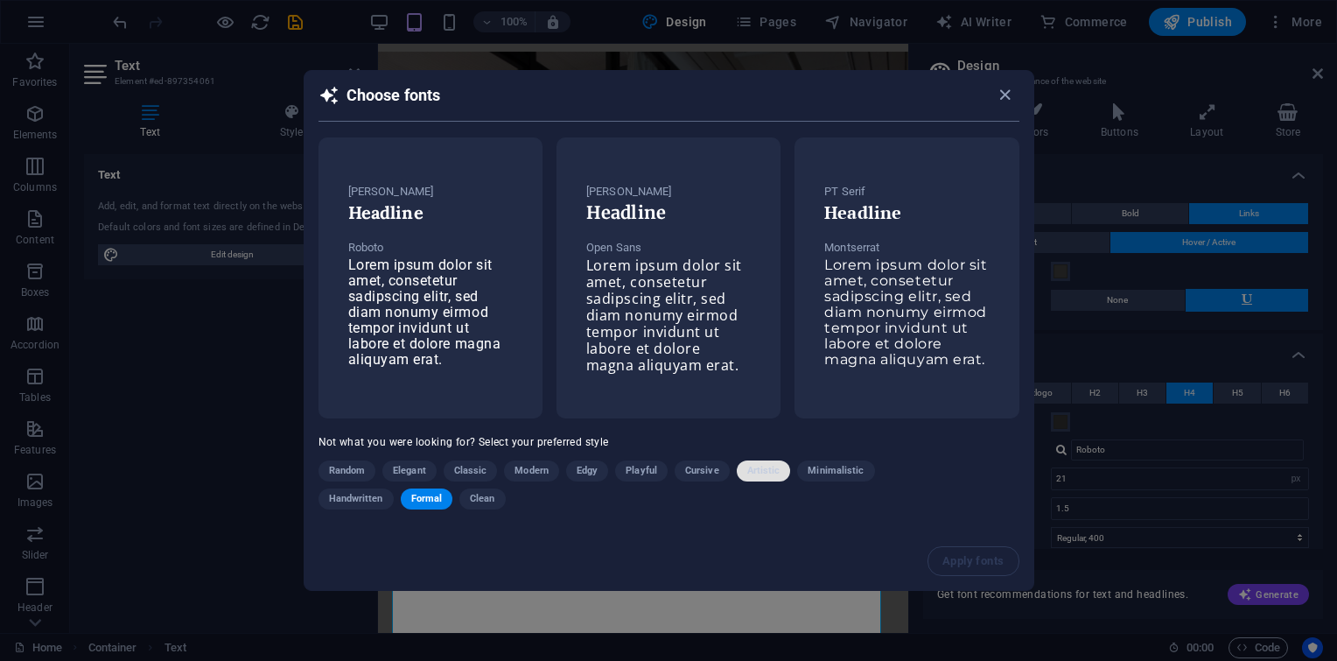
click at [748, 474] on span "Artistic" at bounding box center [763, 470] width 33 height 21
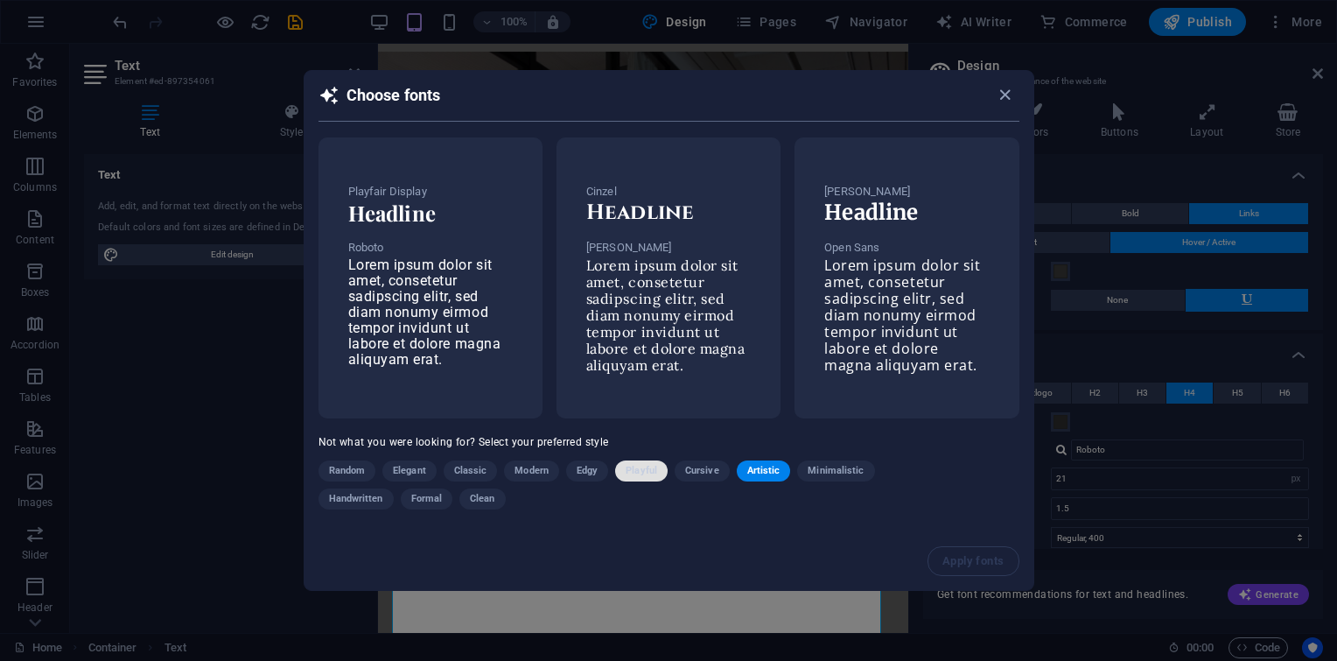
click at [648, 462] on span "Playful" at bounding box center [642, 470] width 32 height 21
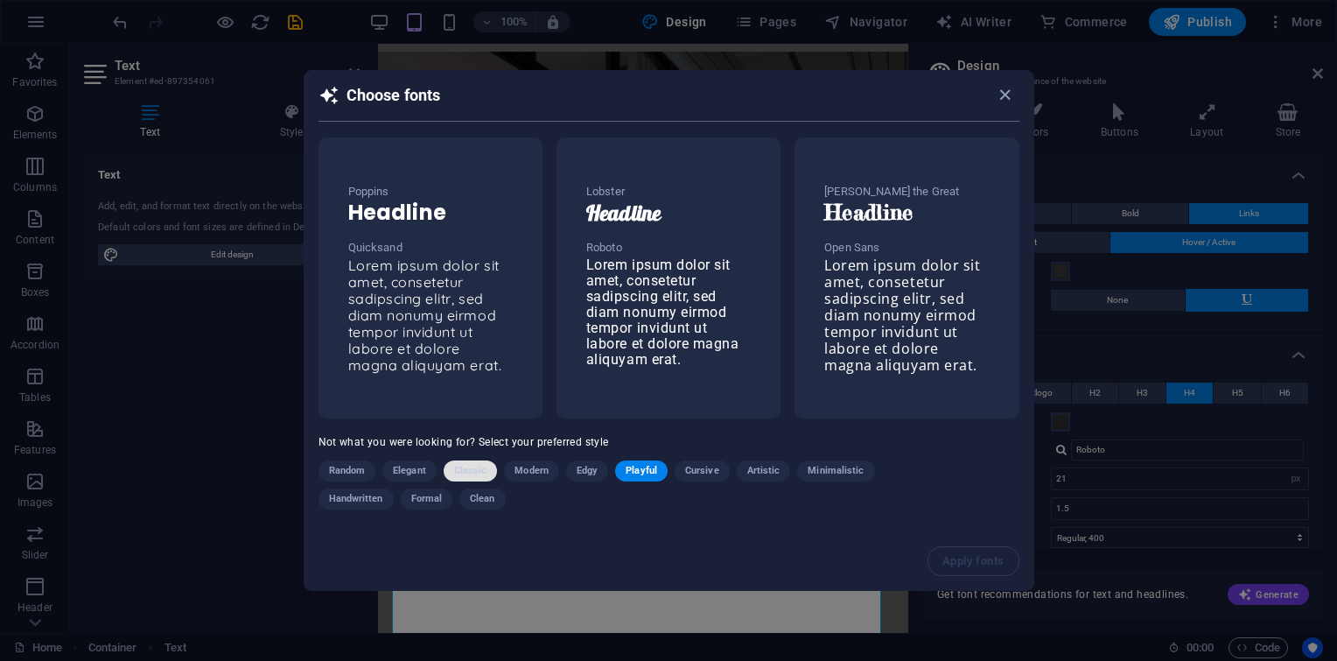
click at [448, 473] on button "Classic" at bounding box center [471, 470] width 54 height 21
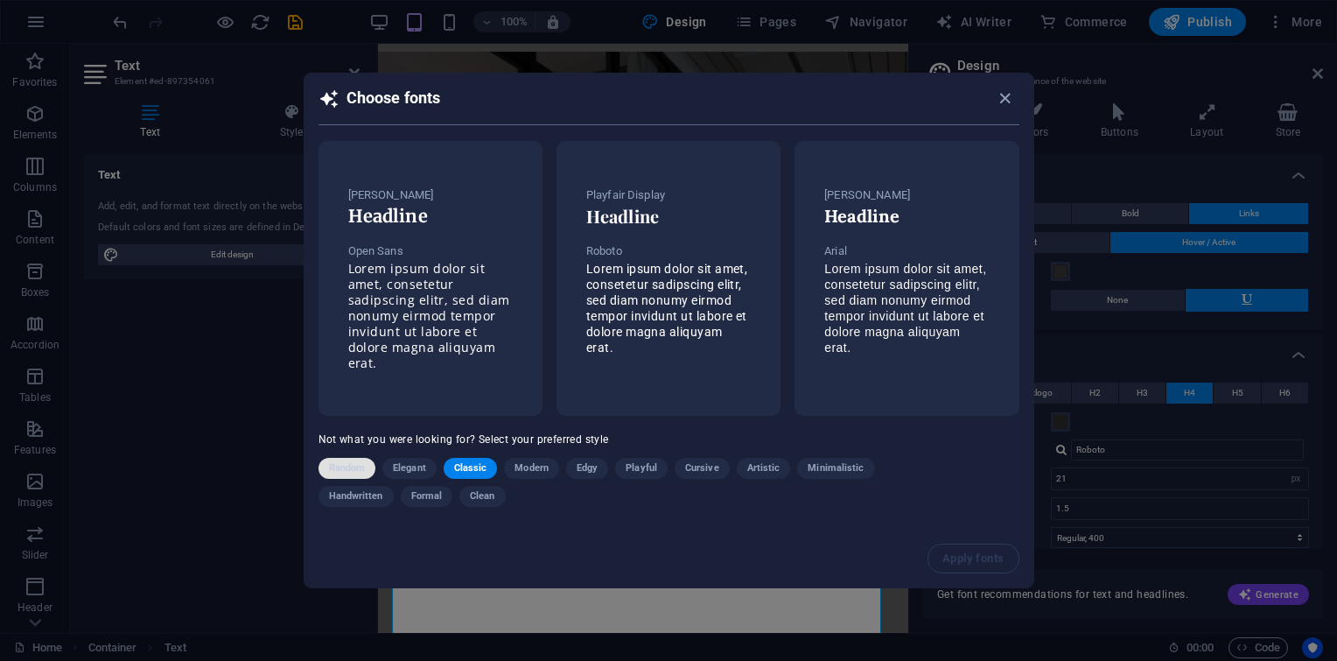
click at [361, 467] on span "Random" at bounding box center [347, 468] width 37 height 21
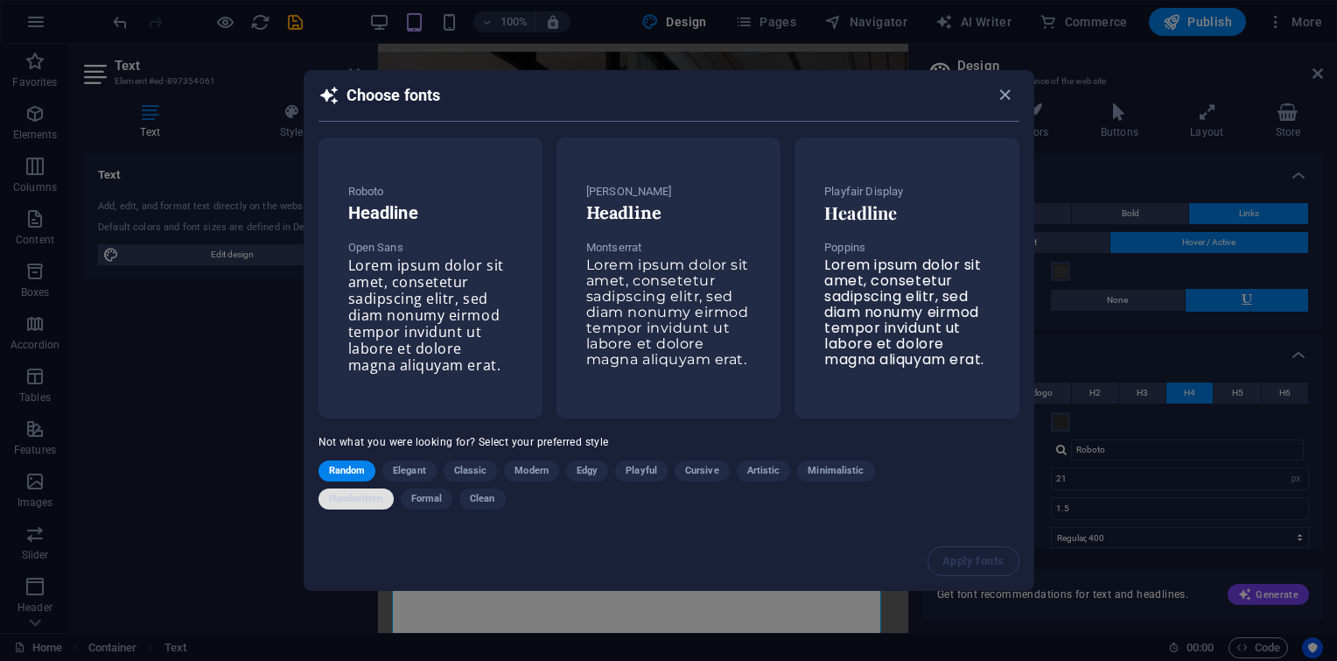
click at [359, 502] on span "Handwritten" at bounding box center [356, 498] width 54 height 21
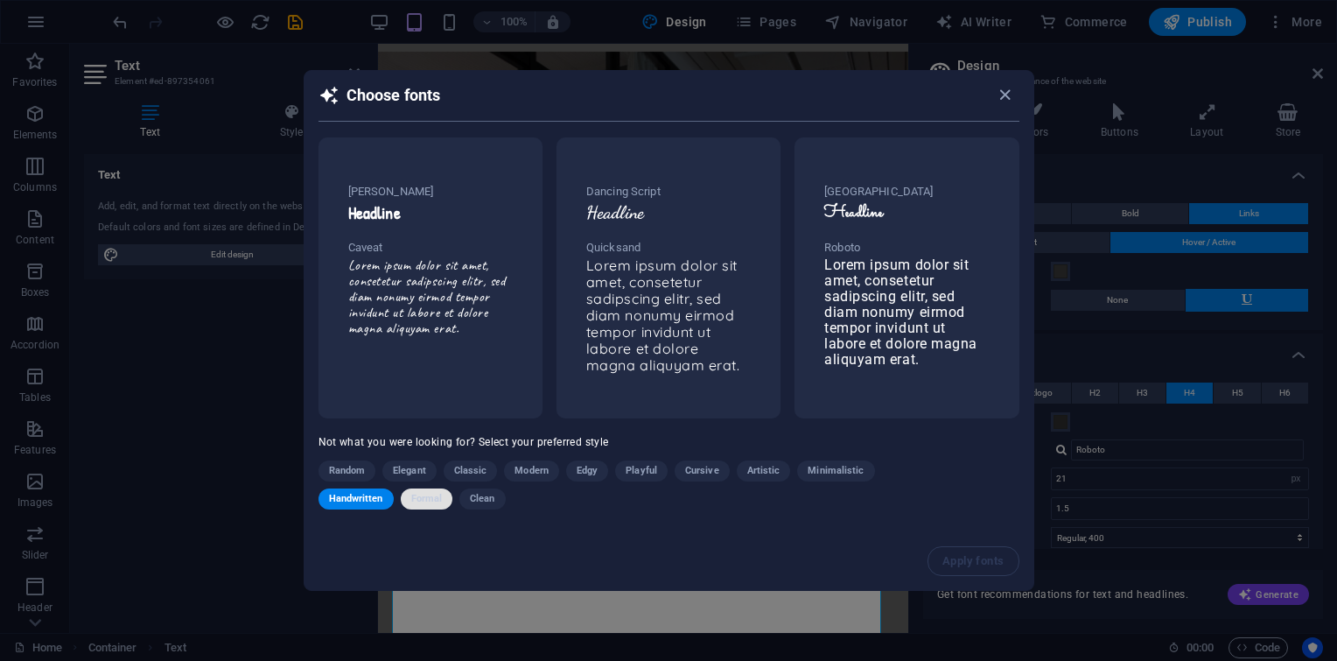
click at [427, 495] on span "Formal" at bounding box center [427, 498] width 32 height 21
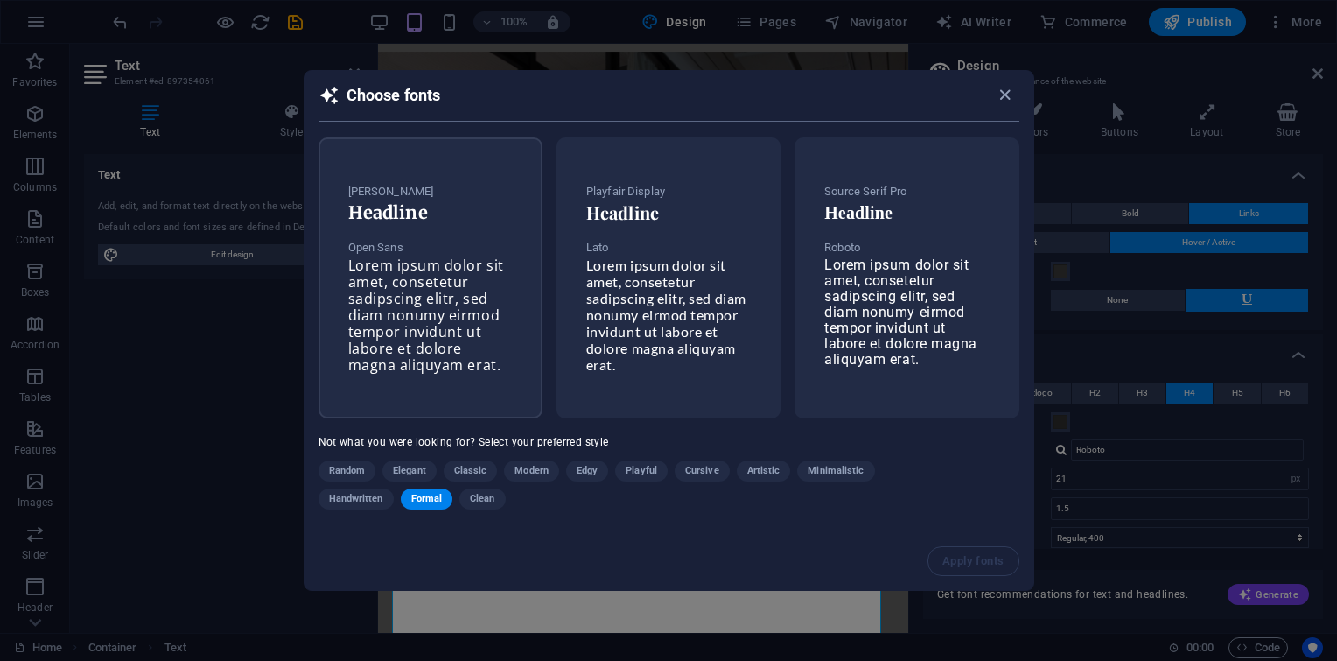
click at [445, 334] on span "Lorem ipsum dolor sit amet, consetetur sadipscing elitr, sed diam nonumy eirmod…" at bounding box center [426, 315] width 156 height 119
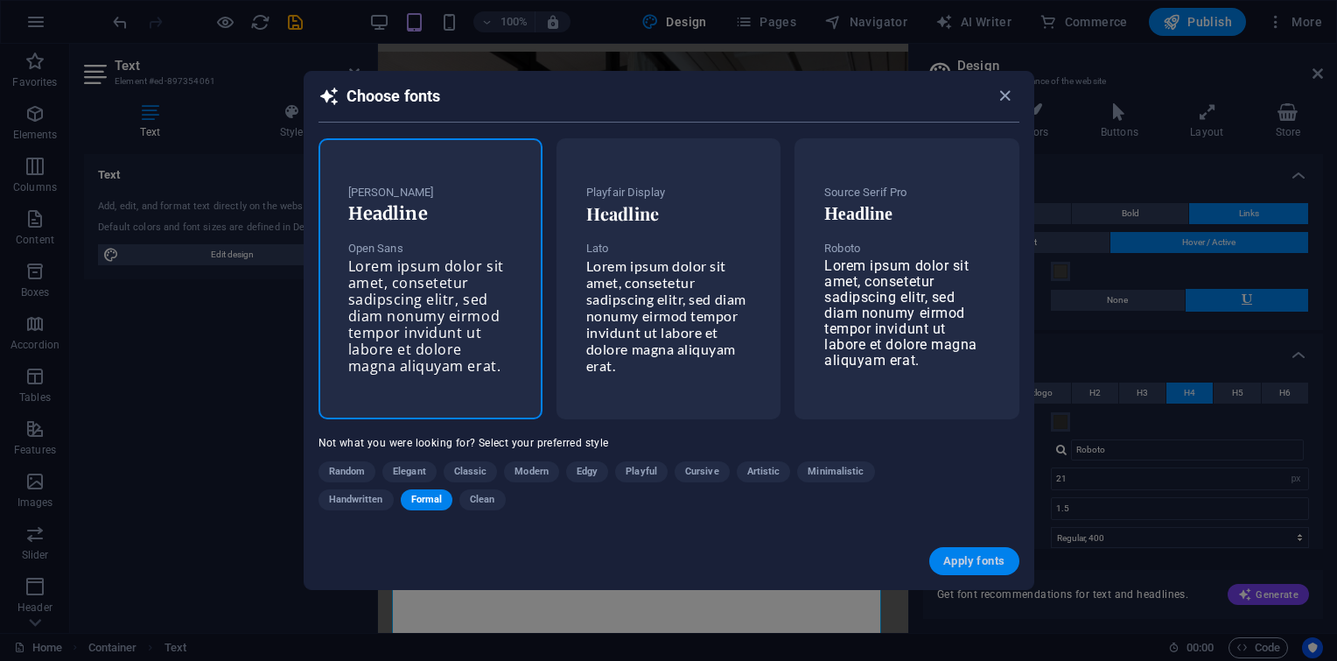
click at [949, 555] on span "Apply fonts" at bounding box center [974, 561] width 61 height 14
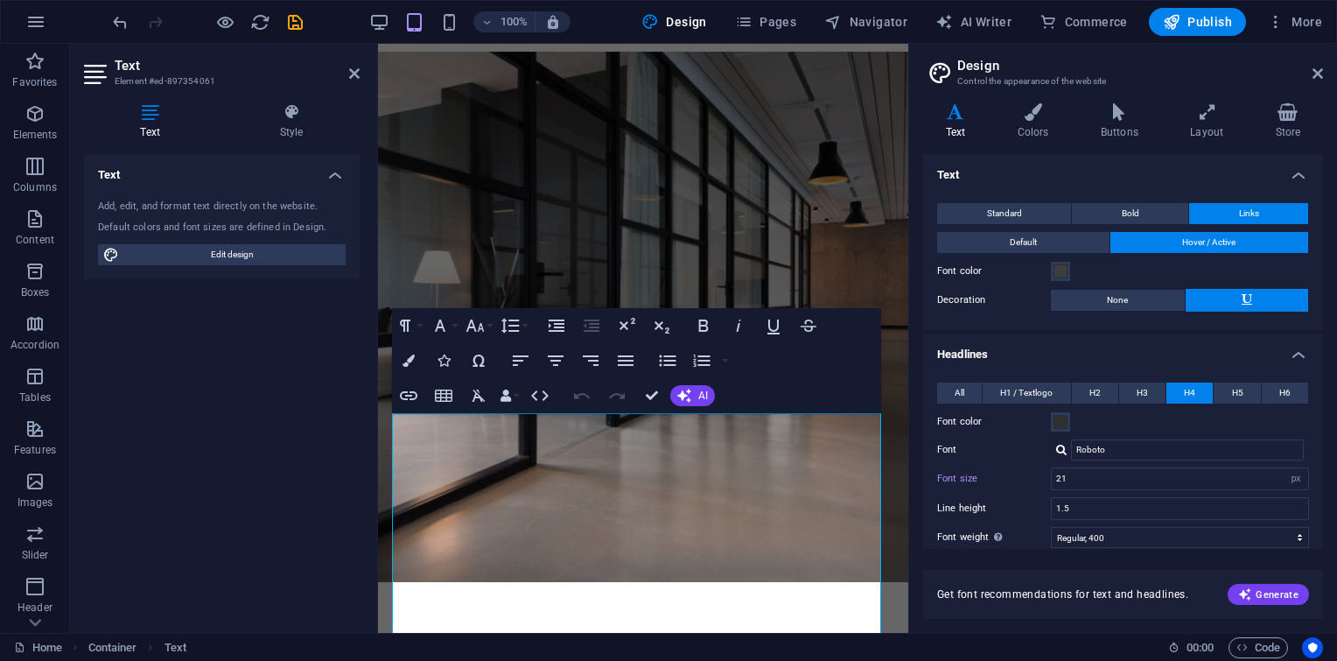
type input "[PERSON_NAME]"
type input "17"
type input "1.4"
select select "500"
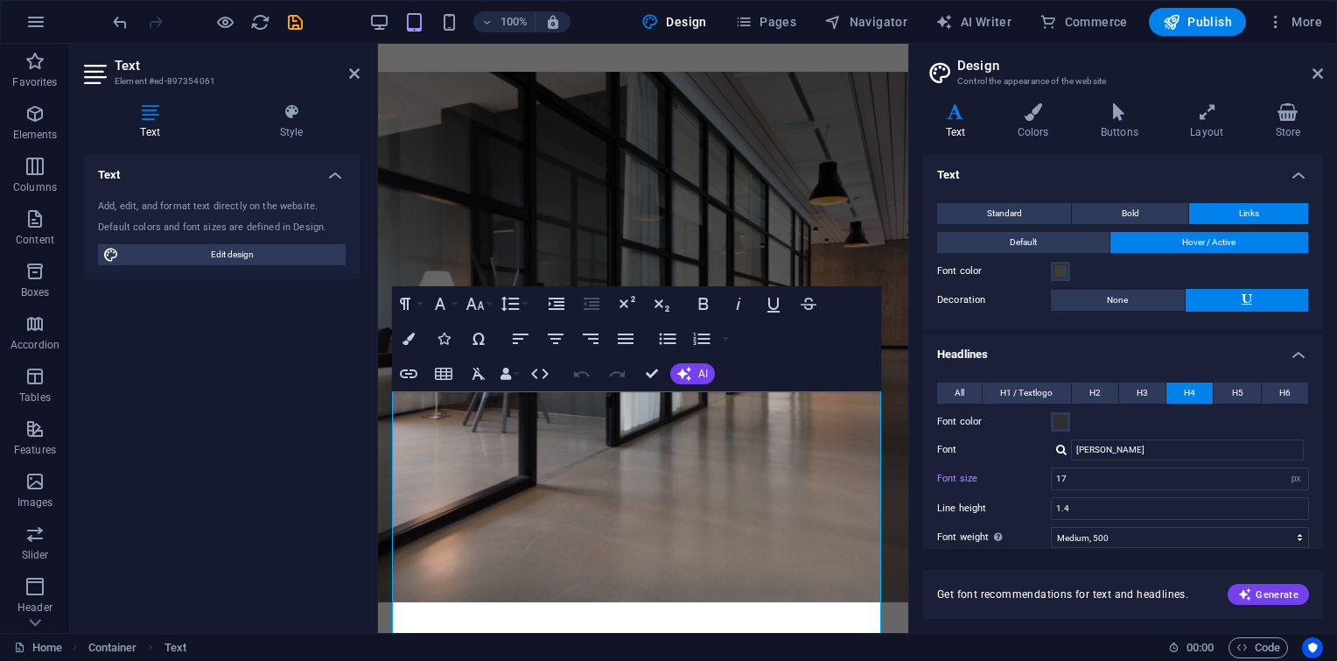
scroll to position [710, 0]
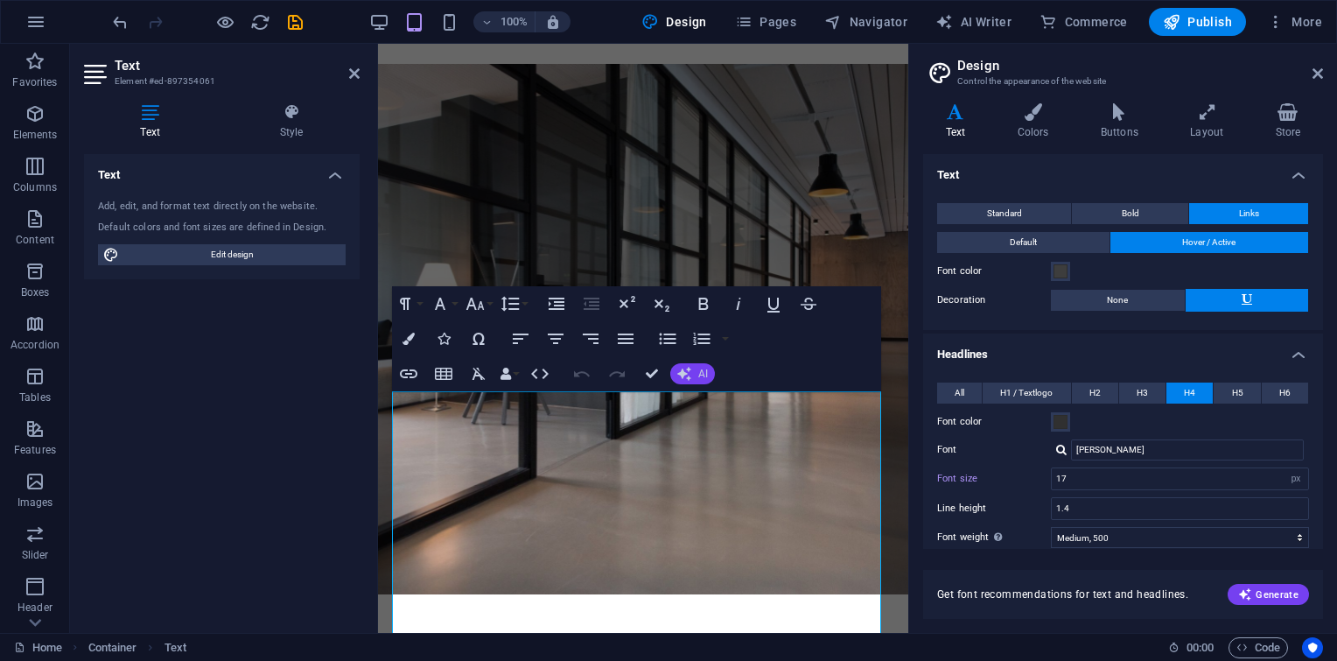
click at [696, 364] on button "AI" at bounding box center [692, 373] width 45 height 21
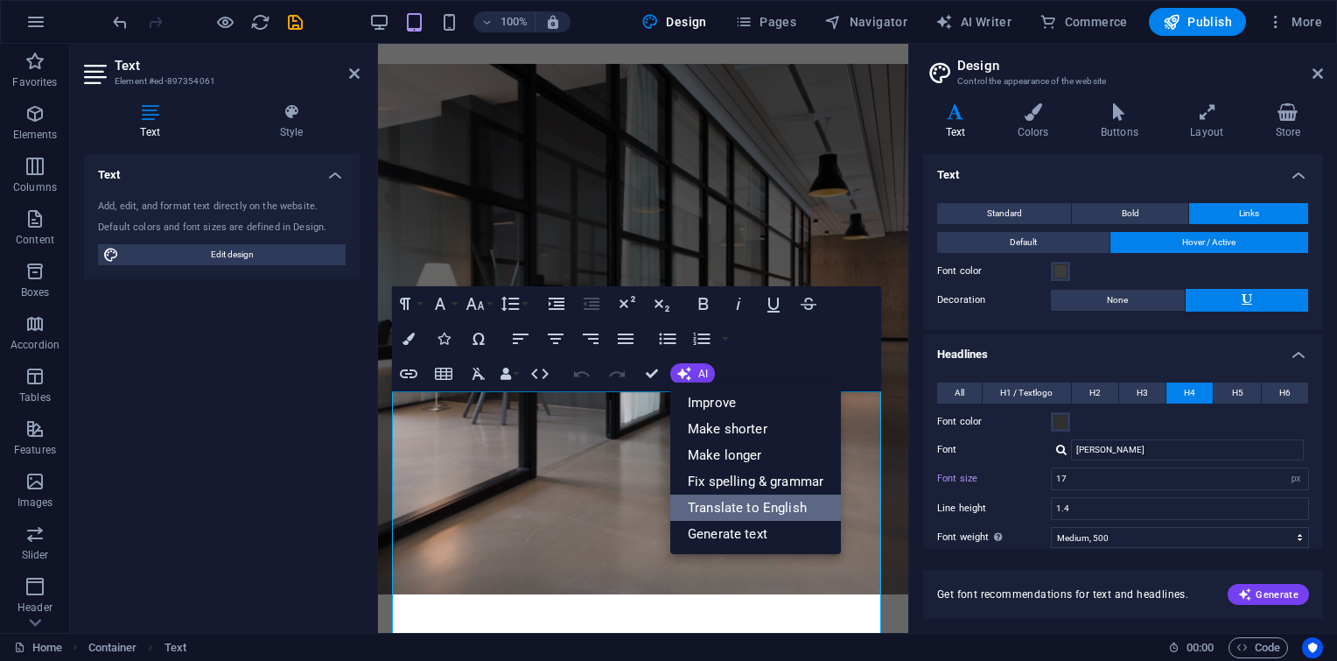
click at [743, 516] on link "Translate to English" at bounding box center [755, 508] width 171 height 26
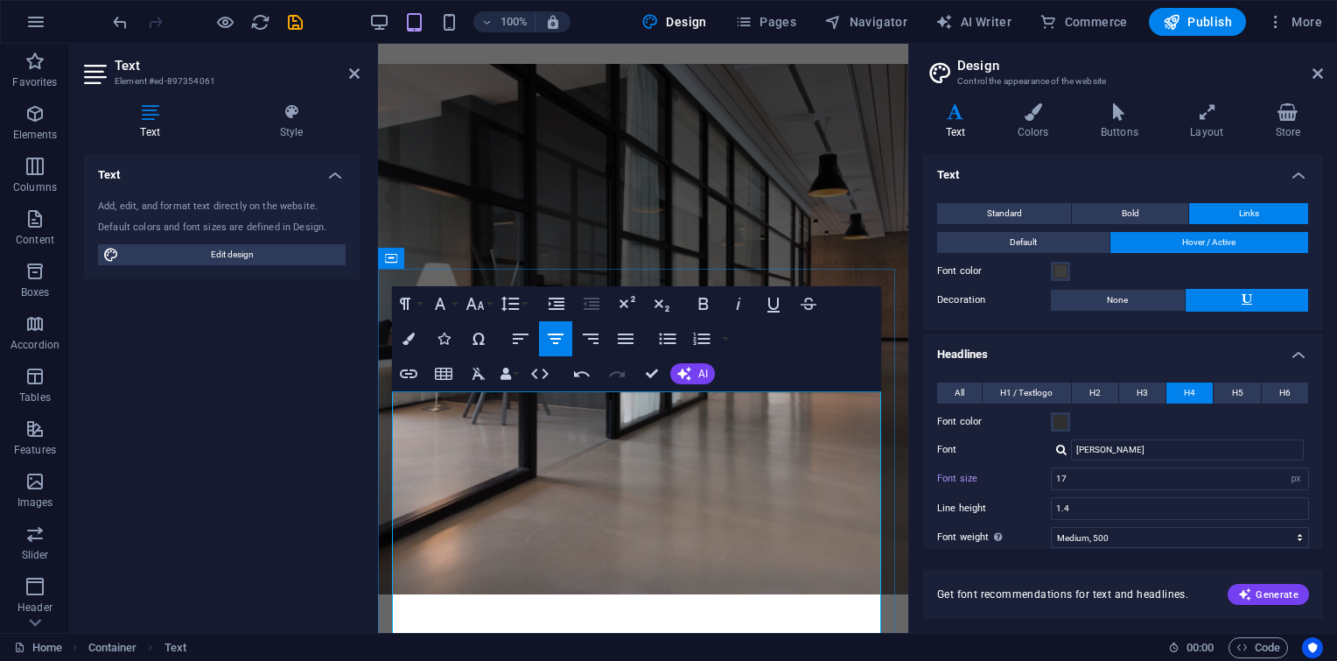
drag, startPoint x: 793, startPoint y: 453, endPoint x: 454, endPoint y: 387, distance: 345.0
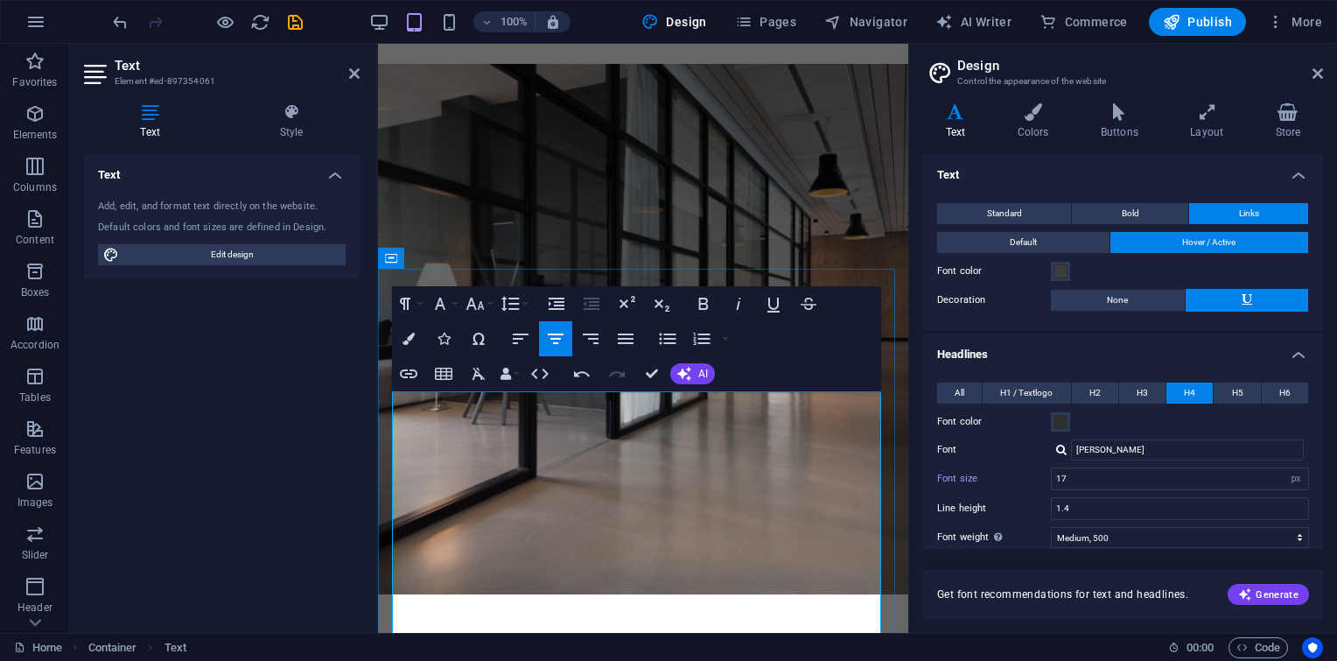
select select "pyramids"
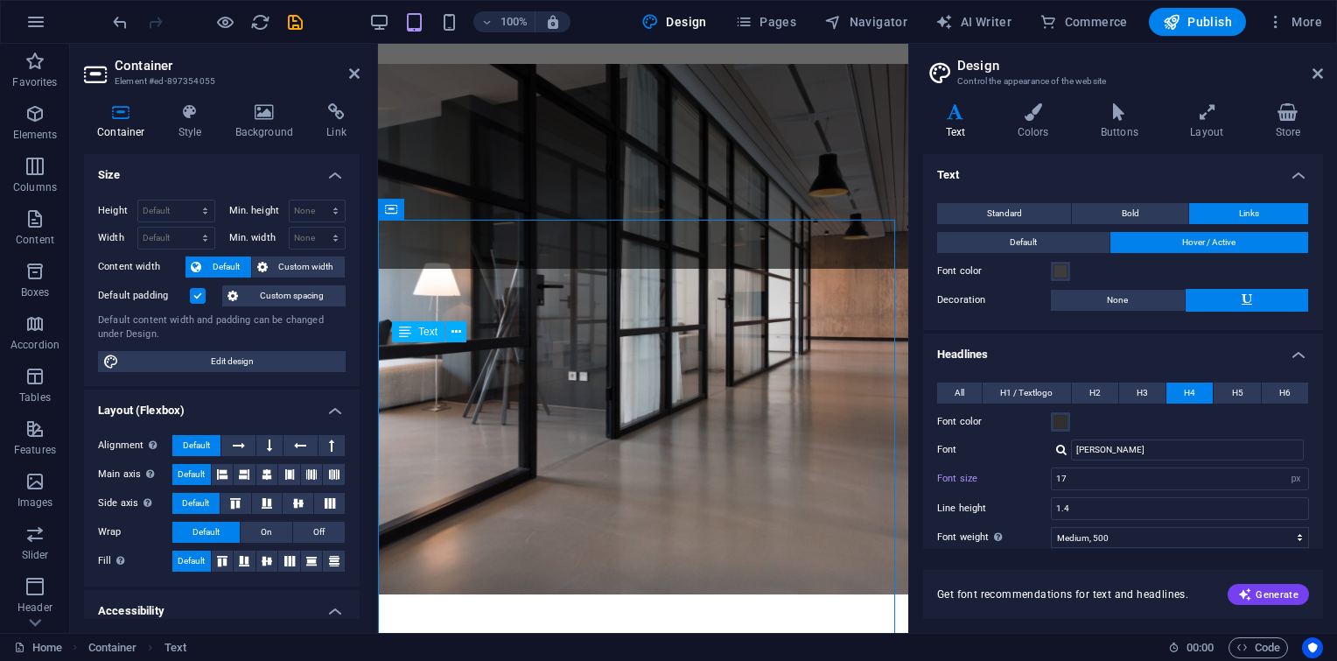
scroll to position [759, 0]
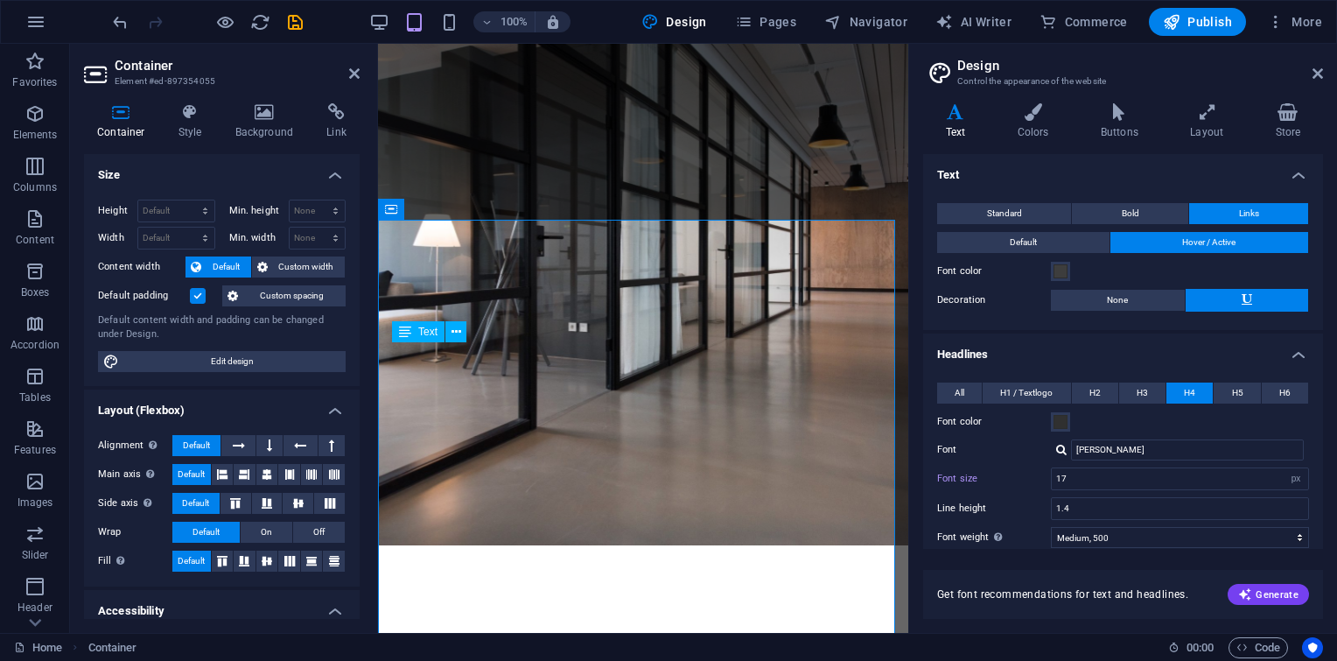
select select "pyramids"
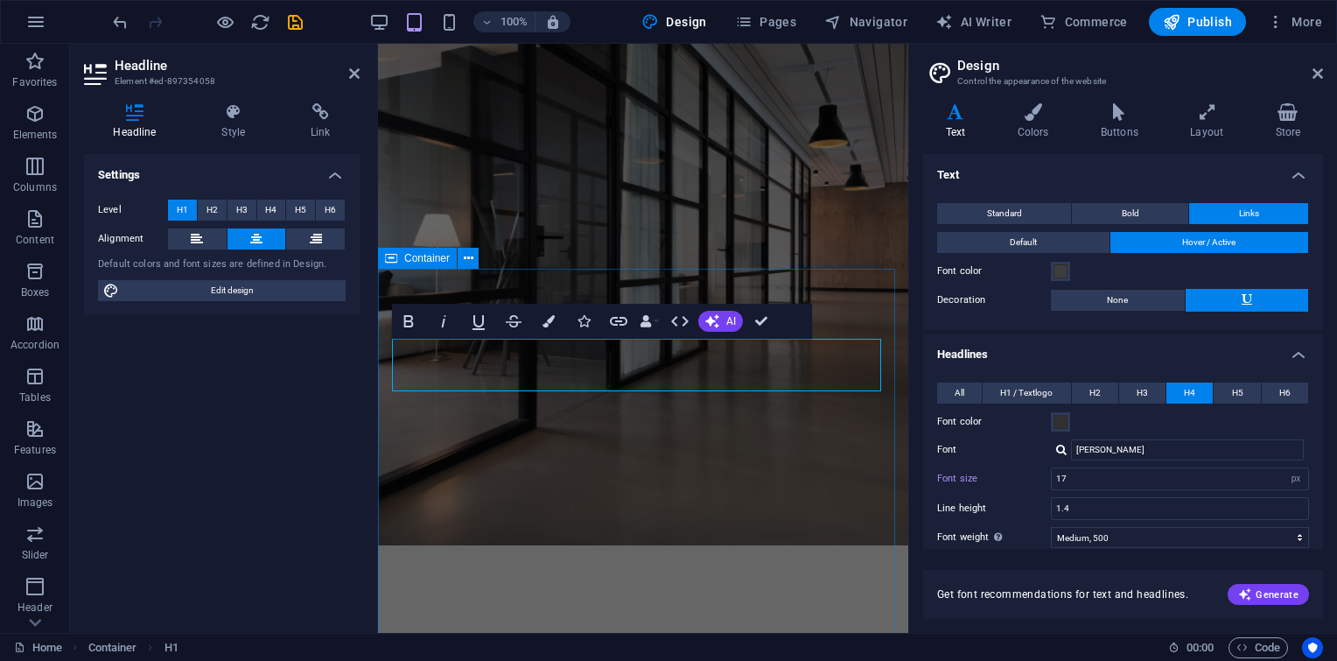
scroll to position [710, 0]
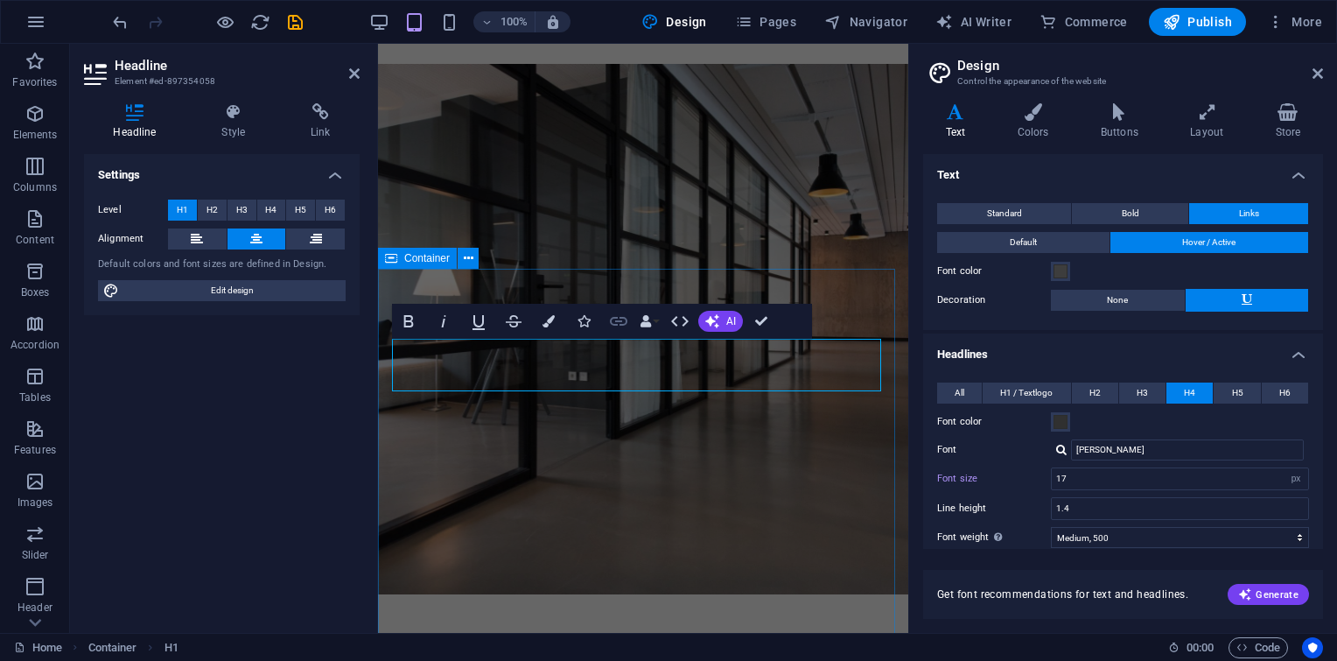
click at [609, 325] on icon "button" at bounding box center [618, 321] width 21 height 21
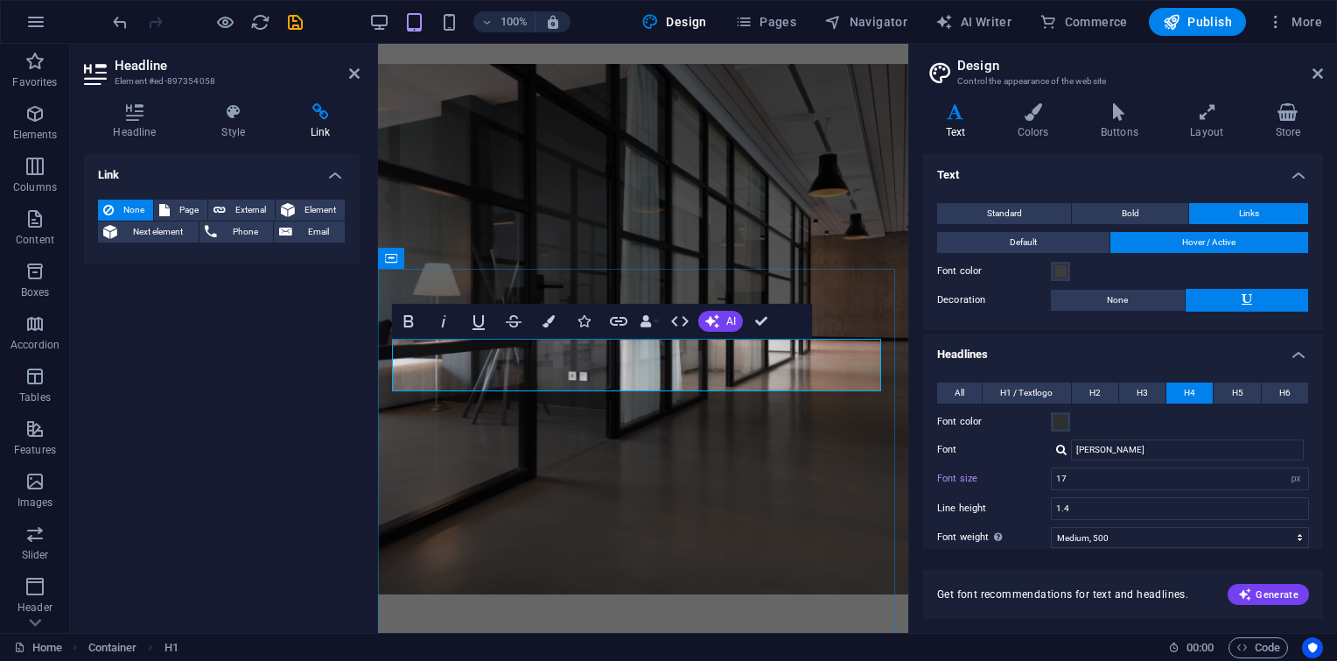
drag, startPoint x: 633, startPoint y: 390, endPoint x: 658, endPoint y: 387, distance: 25.6
click at [729, 316] on span "AI" at bounding box center [731, 321] width 10 height 11
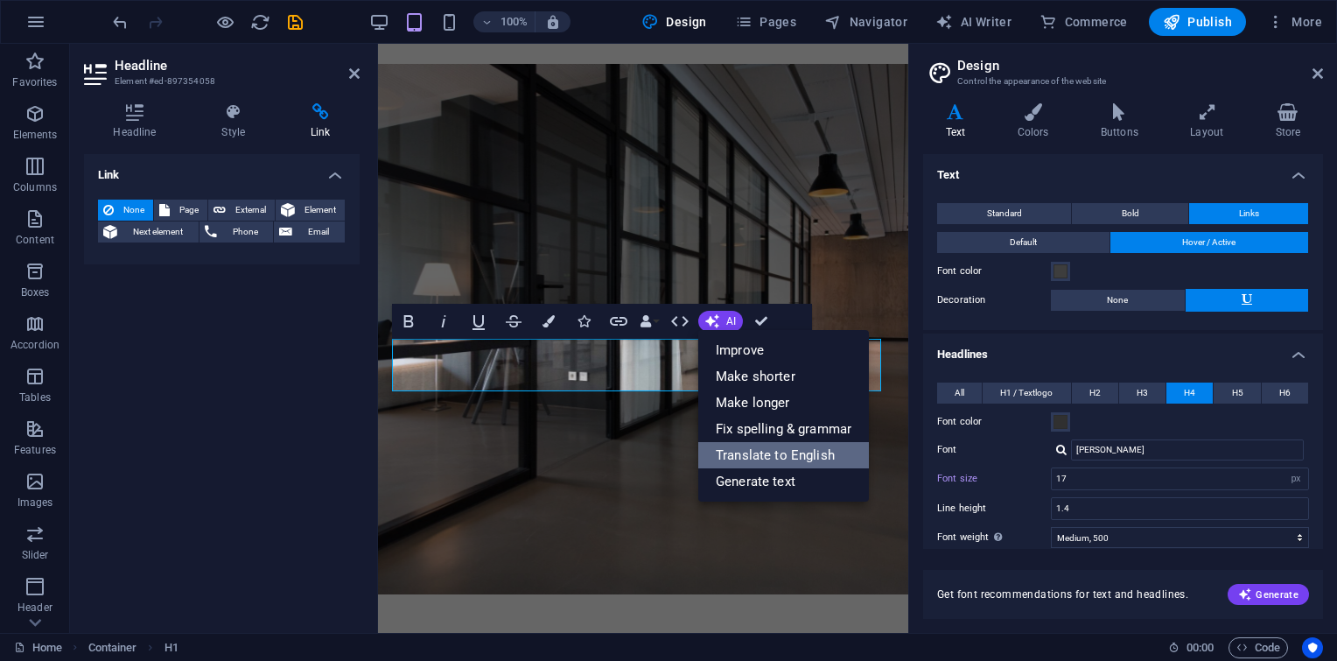
click at [746, 455] on link "Translate to English" at bounding box center [783, 455] width 171 height 26
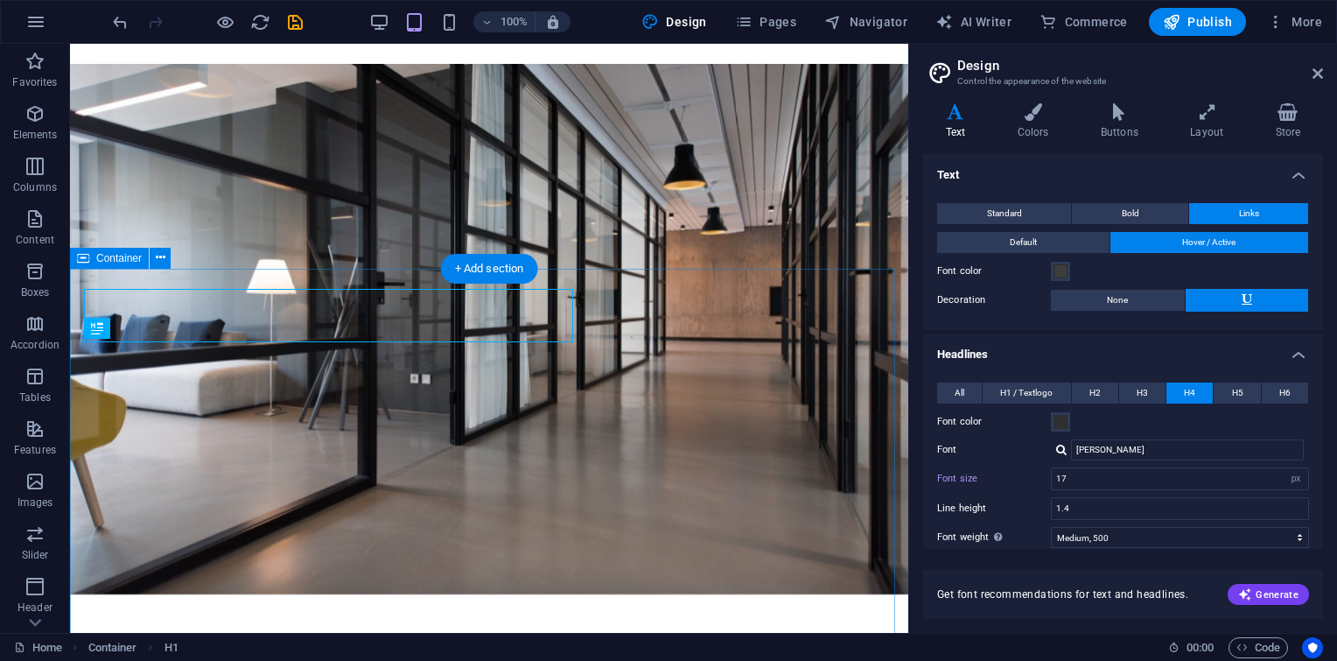
scroll to position [760, 0]
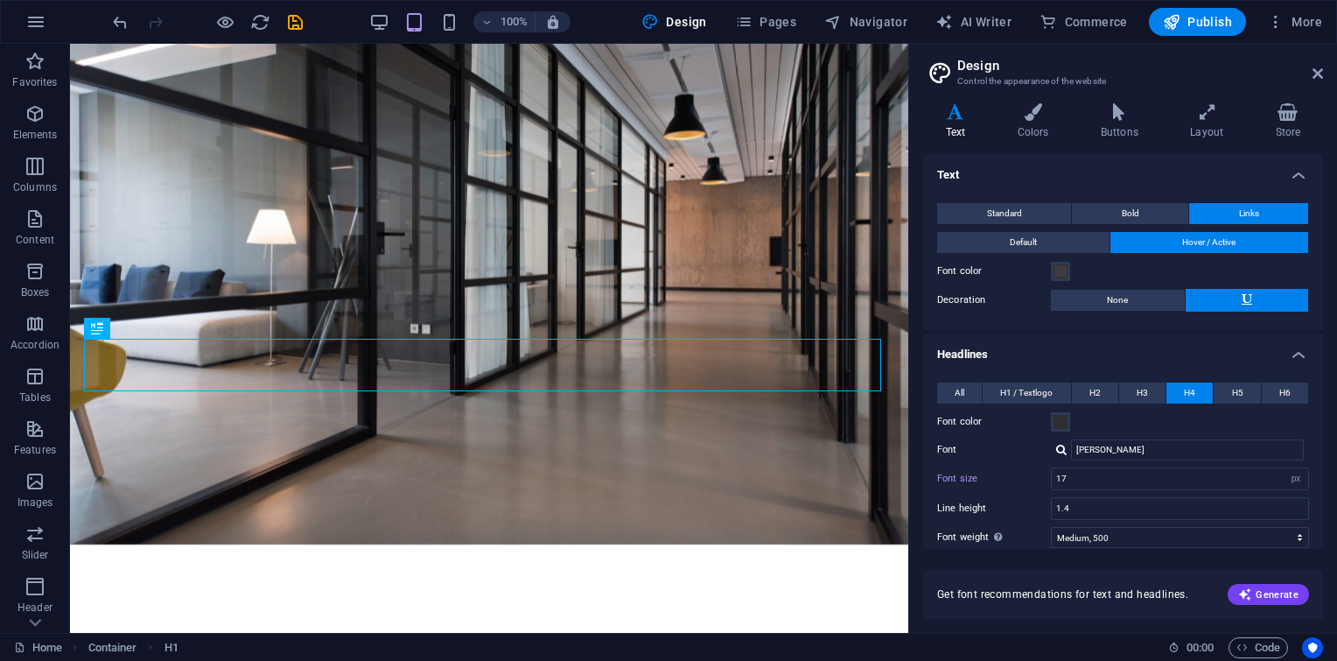
click at [1337, 210] on html "[DOMAIN_NAME] Home Favorites Elements Columns Content Boxes Accordion Tables Fe…" at bounding box center [668, 330] width 1337 height 661
click at [1323, 71] on aside "Design Control the appearance of the website Variants Text Colors Buttons Layou…" at bounding box center [1123, 338] width 429 height 589
click at [1321, 71] on icon at bounding box center [1318, 74] width 11 height 14
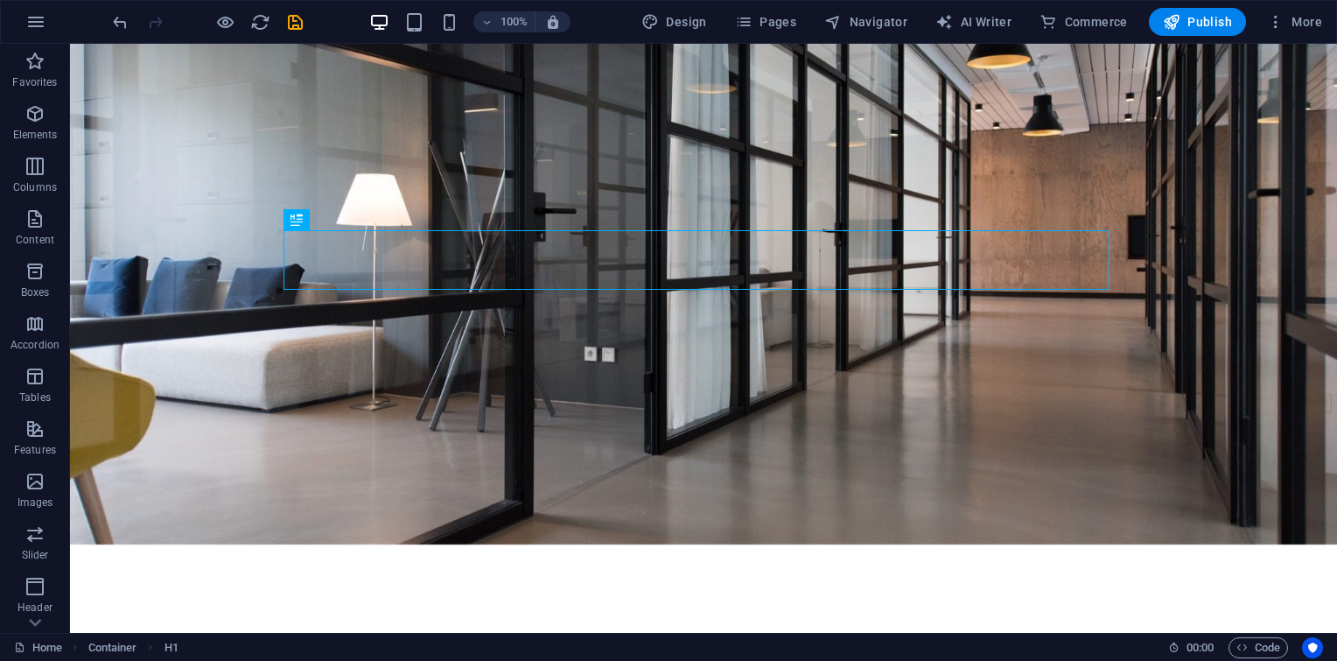
scroll to position [243, 0]
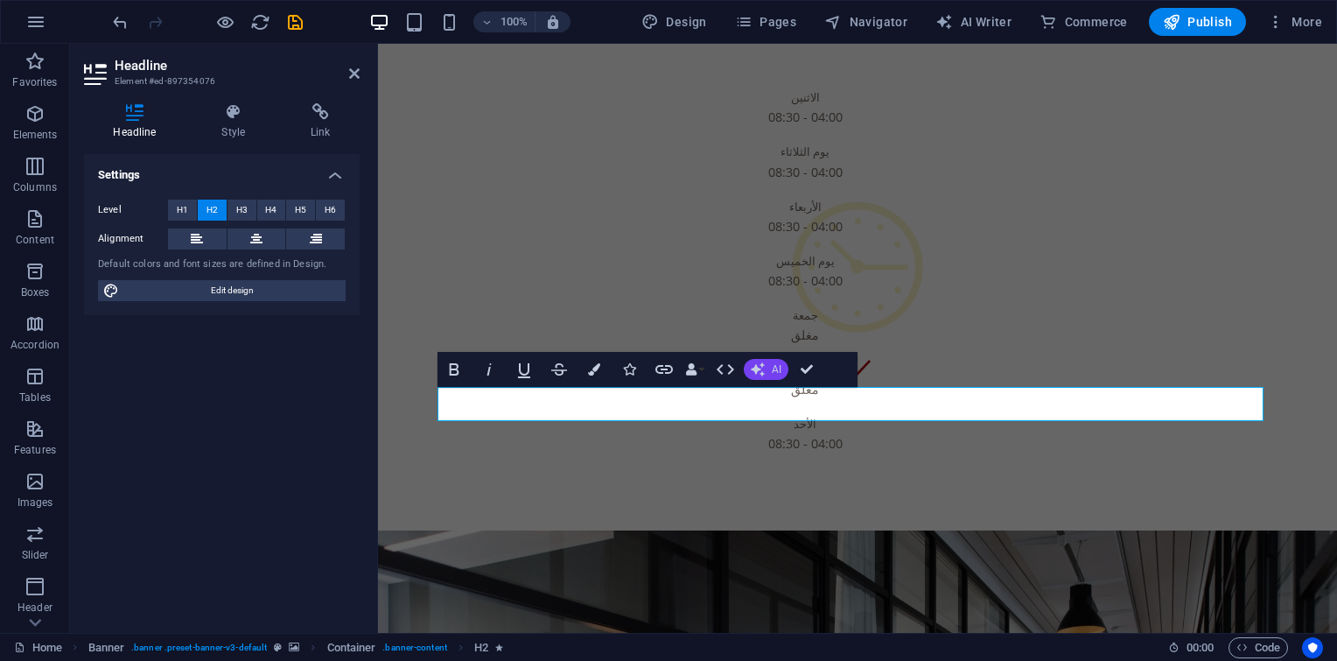
click at [762, 362] on icon "button" at bounding box center [758, 369] width 14 height 14
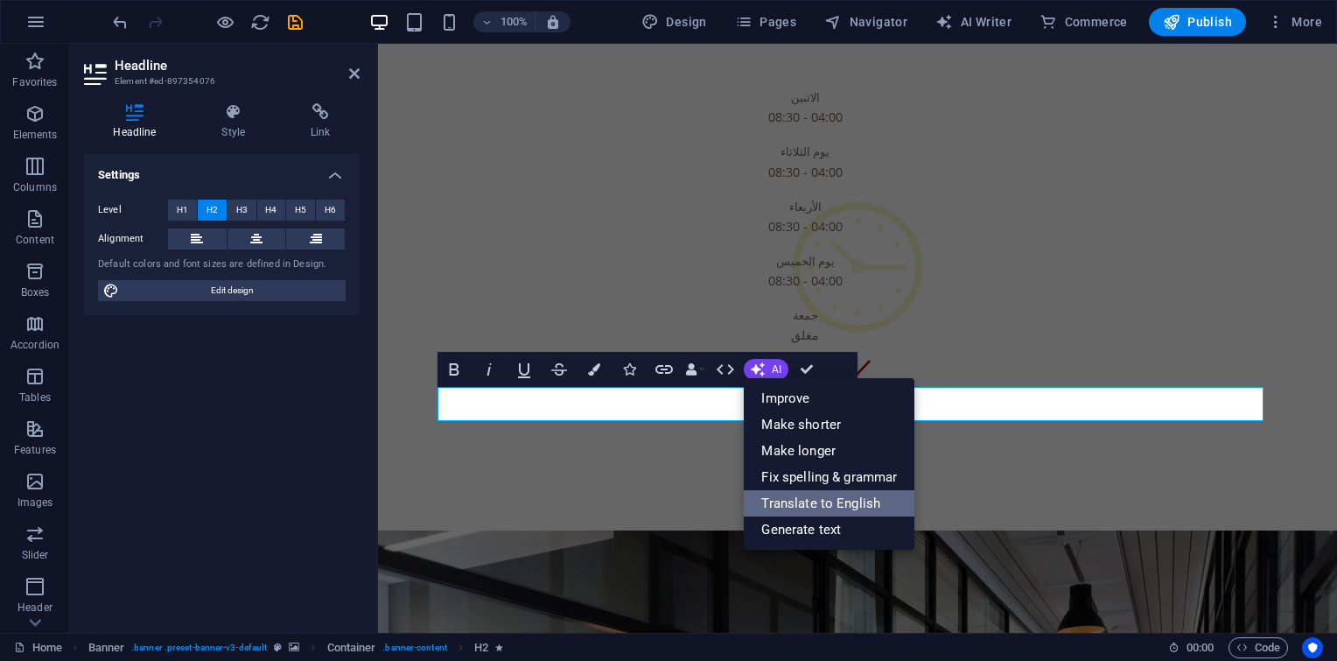
click at [774, 499] on link "Translate to English" at bounding box center [829, 503] width 171 height 26
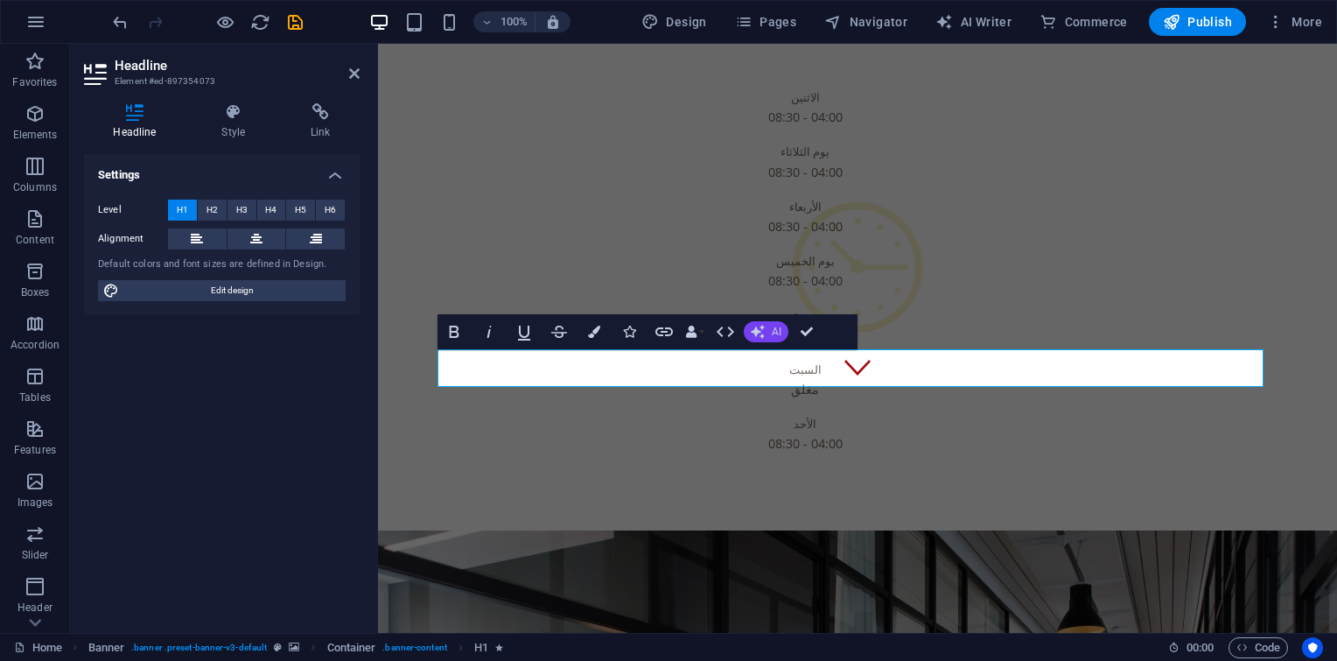
click at [774, 327] on span "AI" at bounding box center [777, 331] width 10 height 11
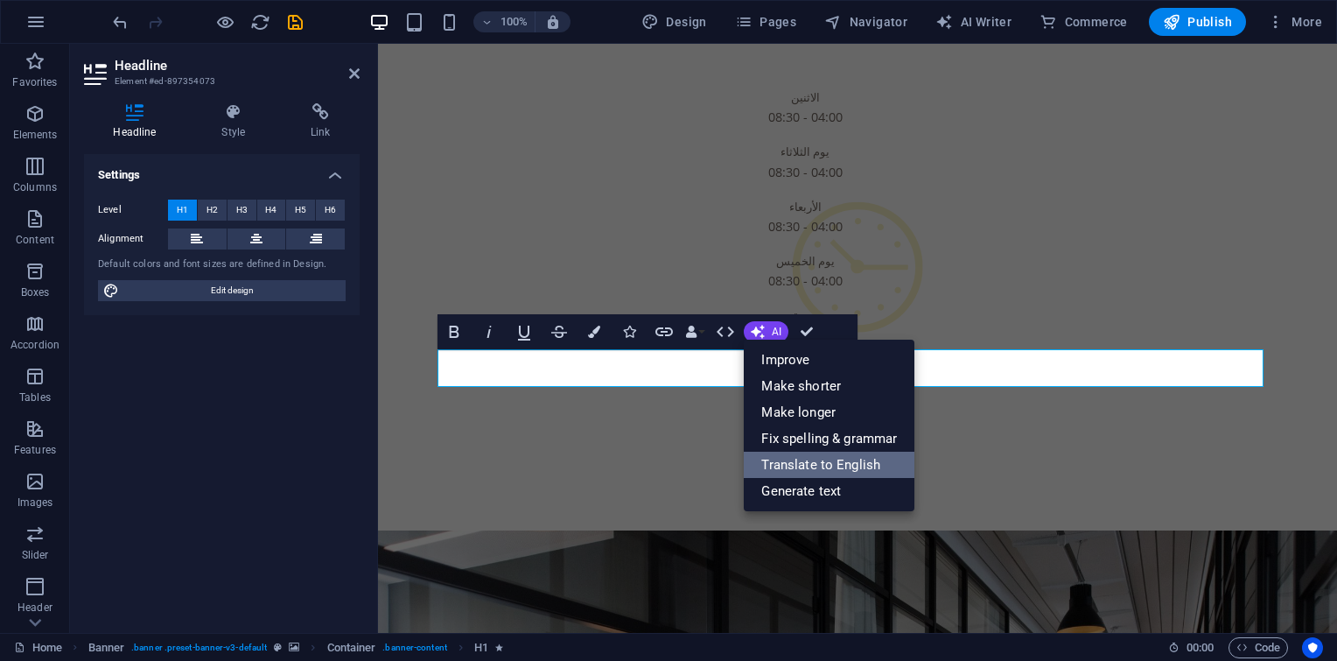
click at [778, 463] on link "Translate to English" at bounding box center [829, 465] width 171 height 26
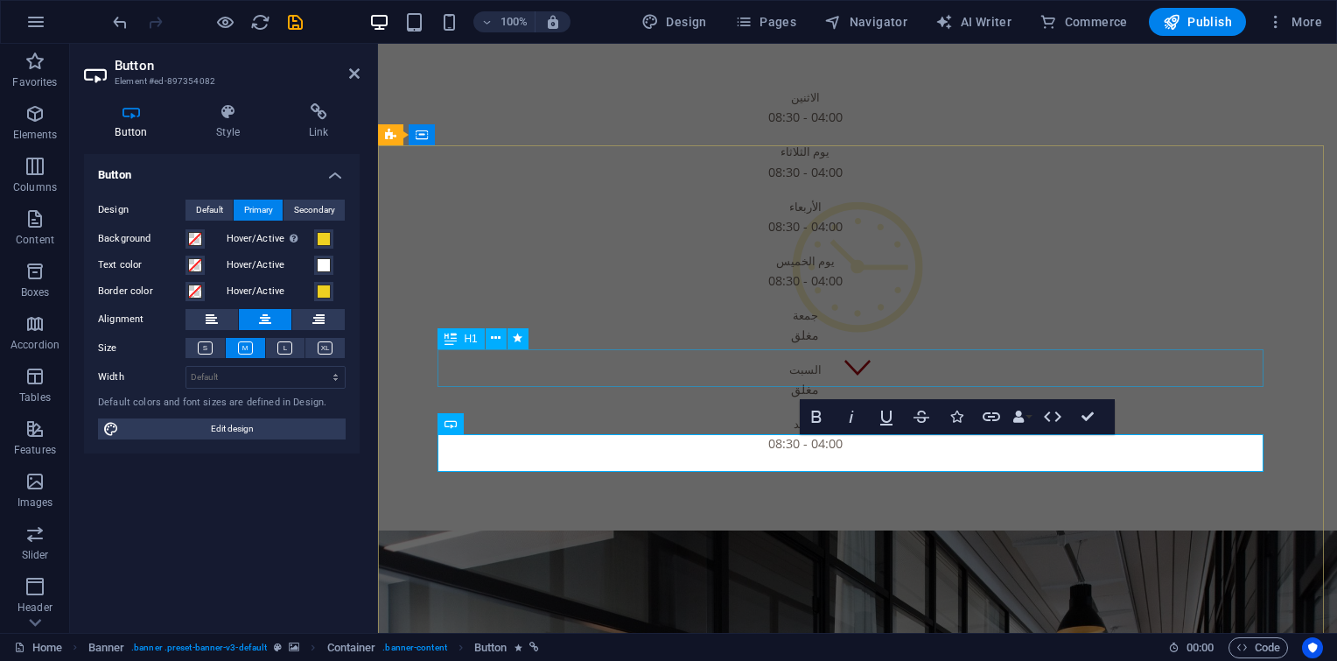
scroll to position [0, 6]
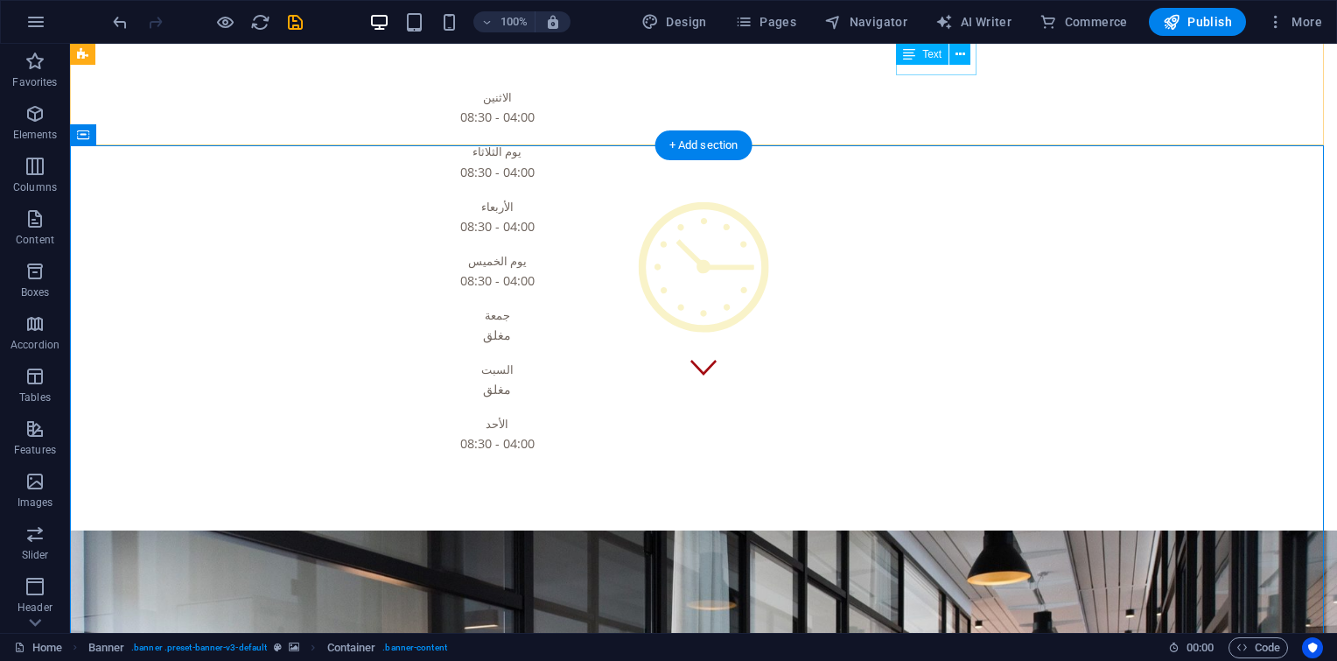
click at [910, 352] on div "السبت مغلق" at bounding box center [497, 379] width 826 height 54
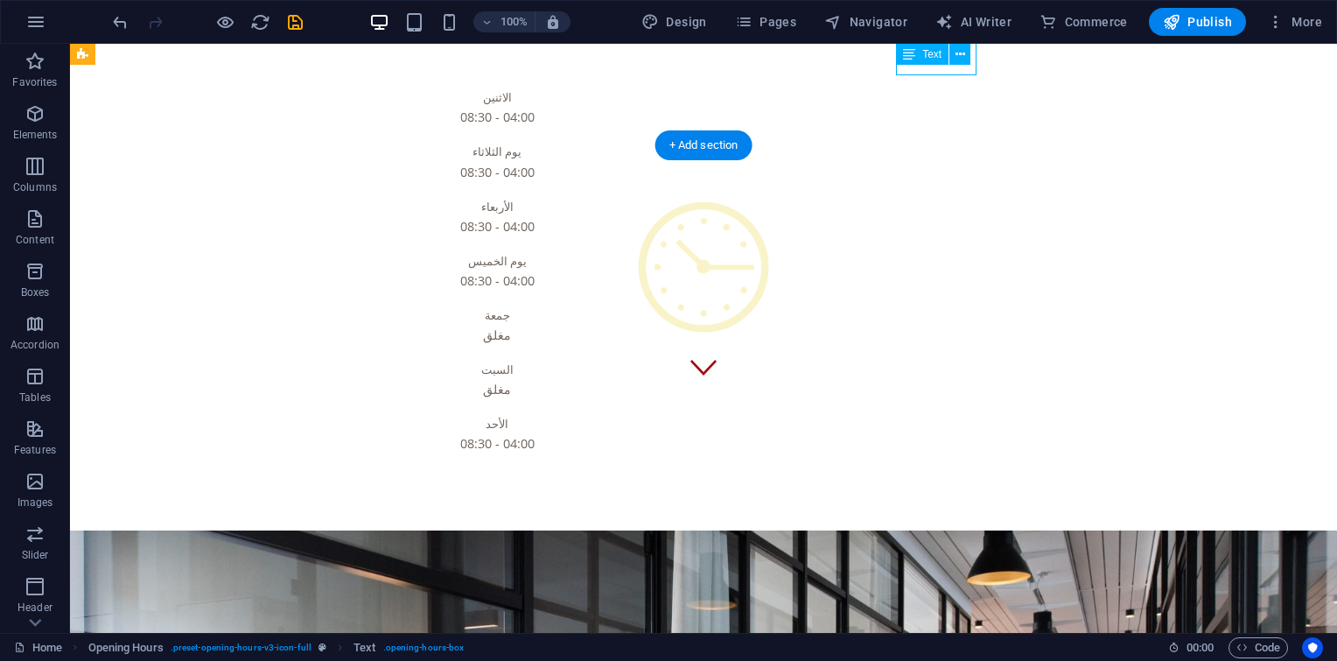
click at [910, 352] on div "السبت مغلق" at bounding box center [497, 379] width 826 height 54
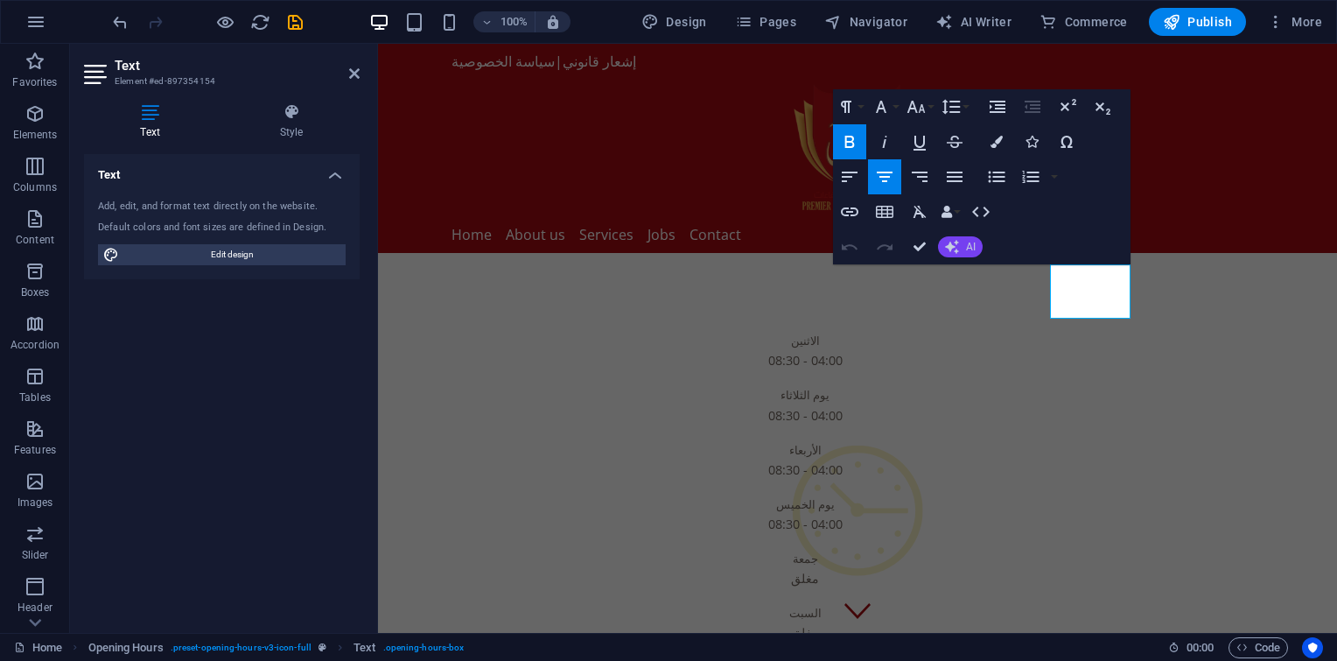
click at [963, 246] on button "AI" at bounding box center [960, 246] width 45 height 21
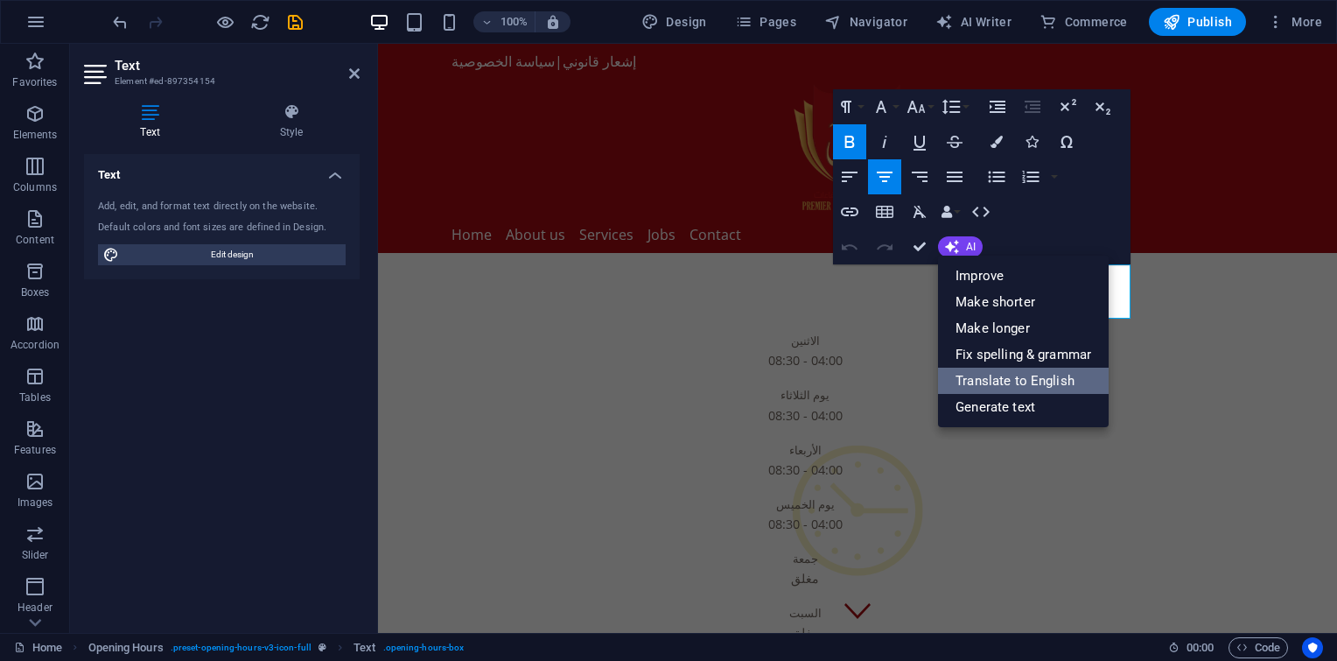
click at [985, 374] on link "Translate to English" at bounding box center [1023, 381] width 171 height 26
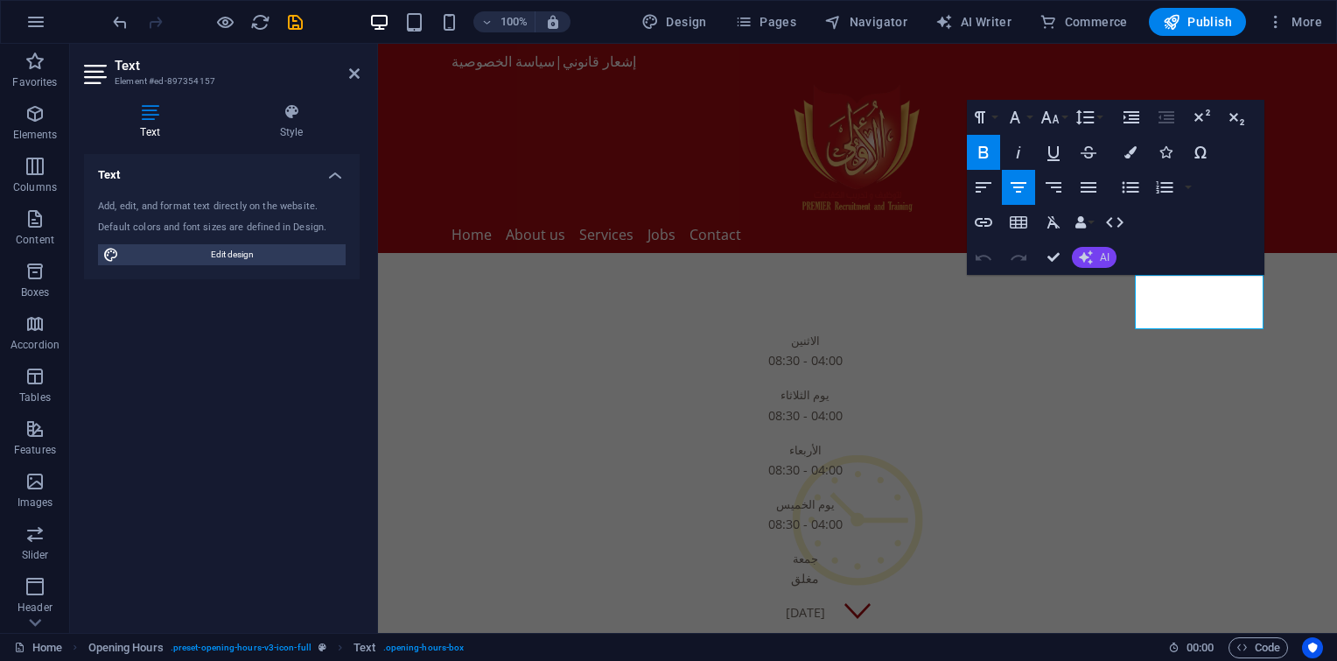
click at [1096, 252] on button "AI" at bounding box center [1094, 257] width 45 height 21
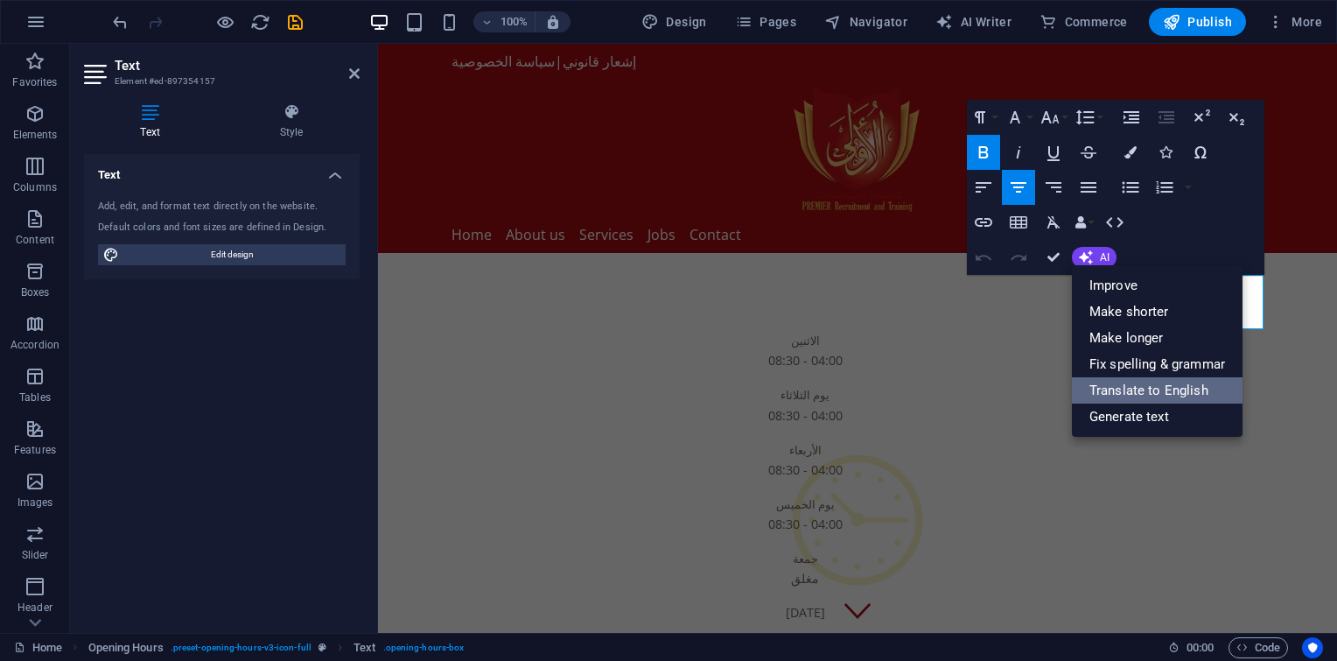
click at [1117, 380] on link "Translate to English" at bounding box center [1157, 390] width 171 height 26
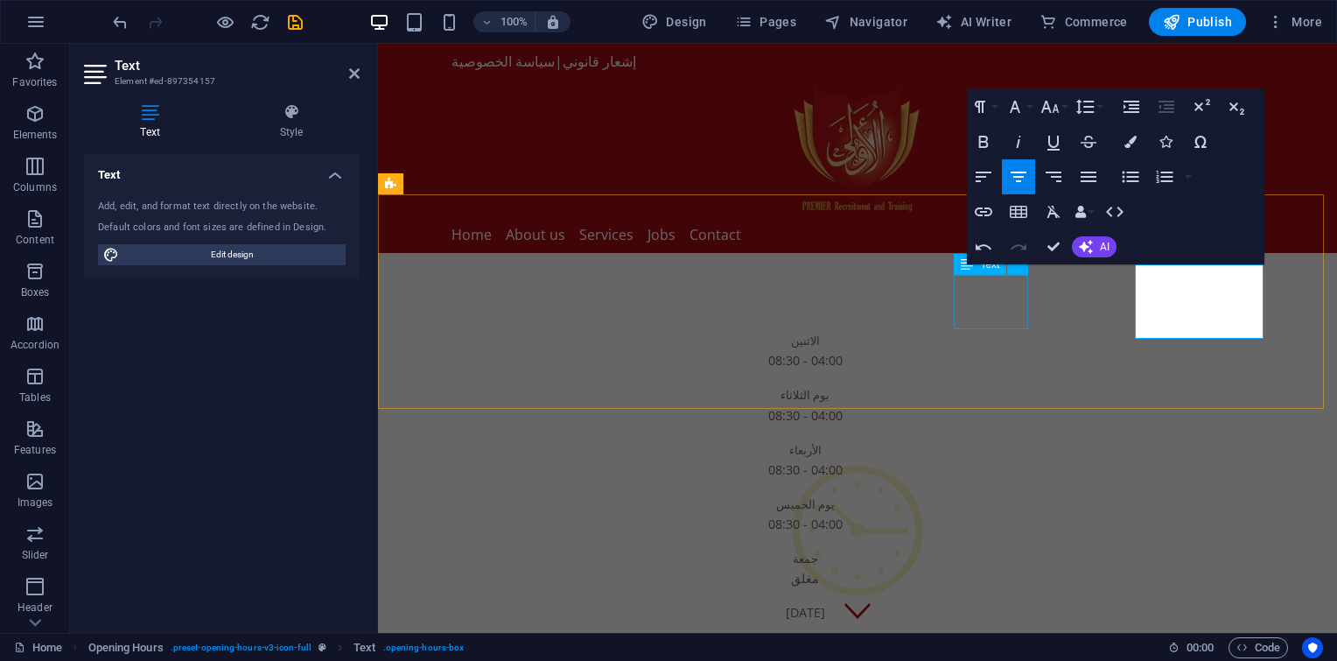
click at [993, 541] on div "جمعة مغلق" at bounding box center [805, 568] width 826 height 54
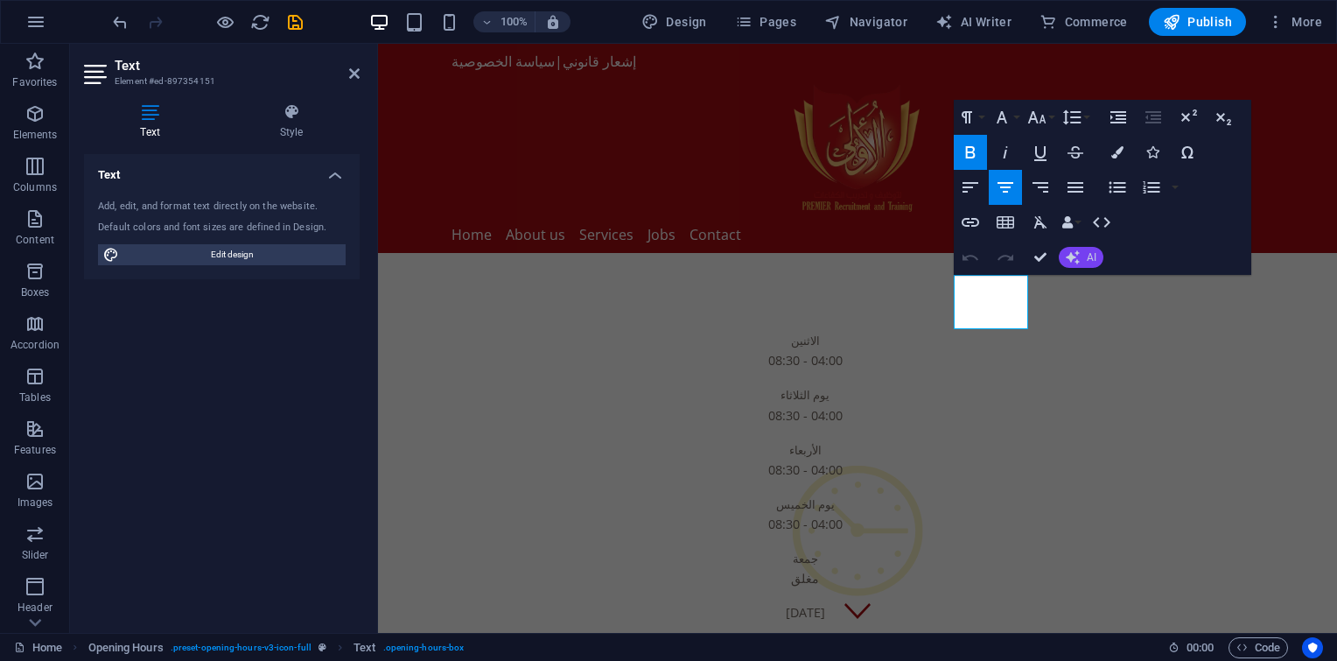
click at [1078, 252] on icon "button" at bounding box center [1073, 257] width 14 height 14
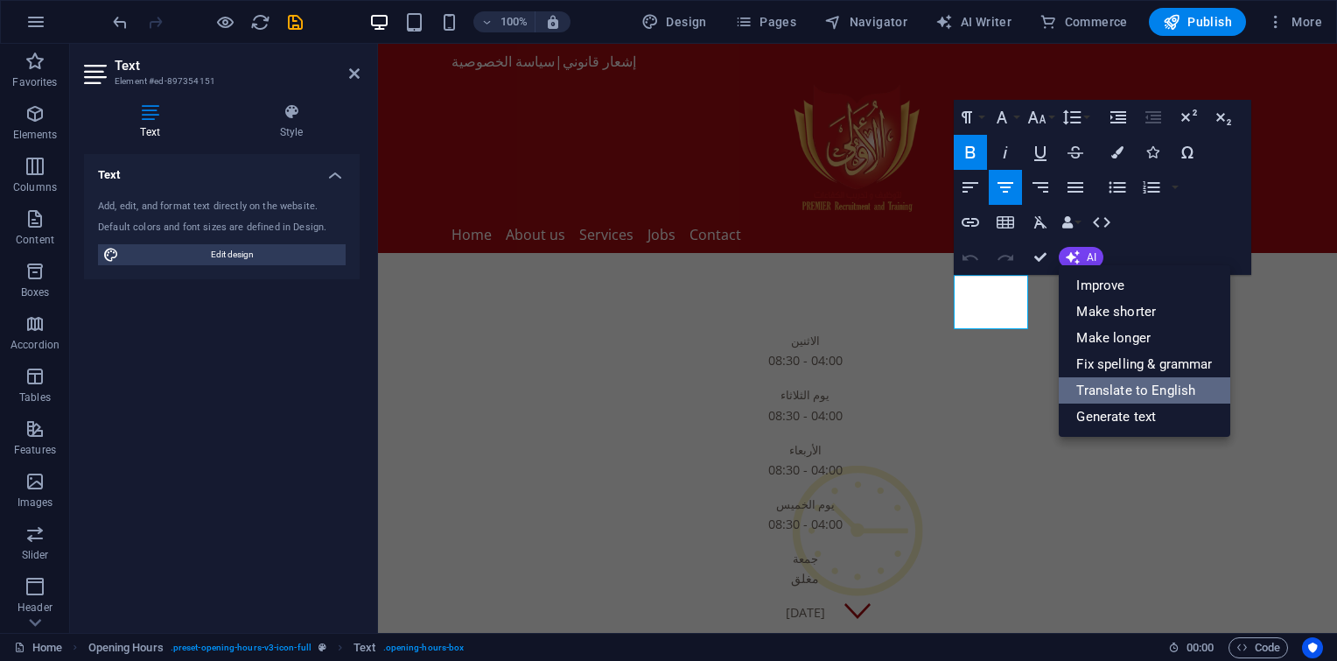
click at [1091, 385] on link "Translate to English" at bounding box center [1144, 390] width 171 height 26
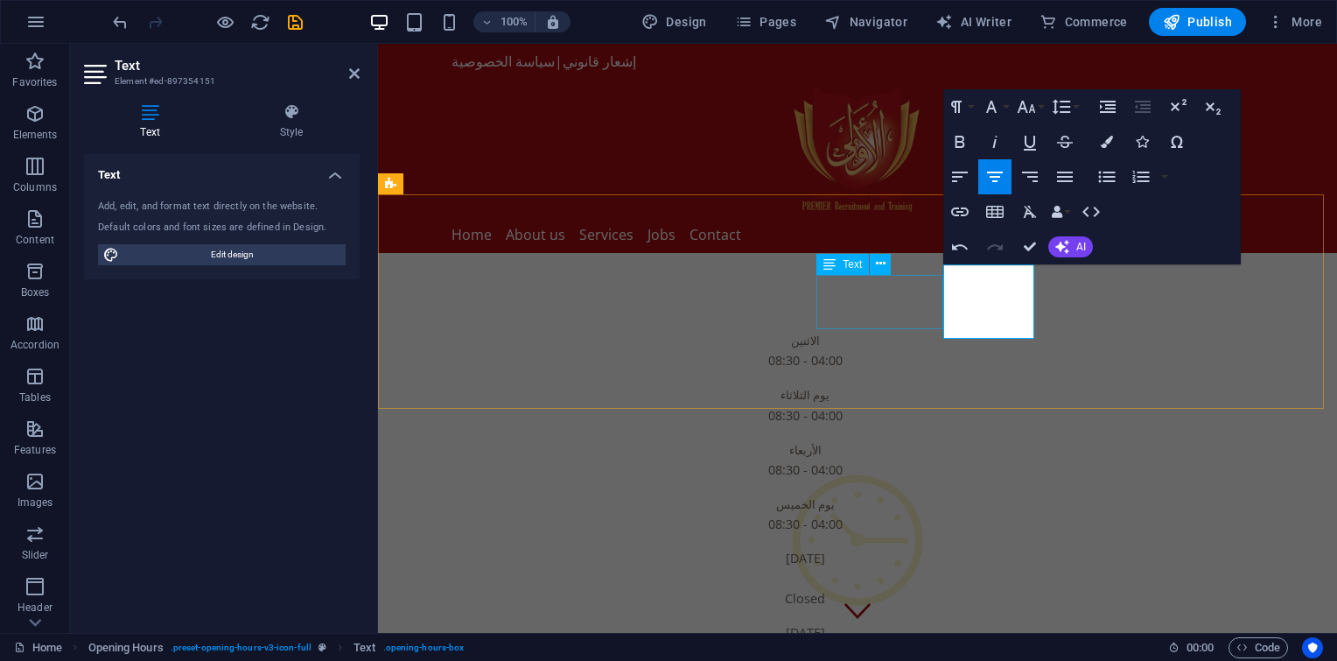
click at [890, 487] on div "يوم الخميس 08:30 - 04:00" at bounding box center [805, 514] width 826 height 54
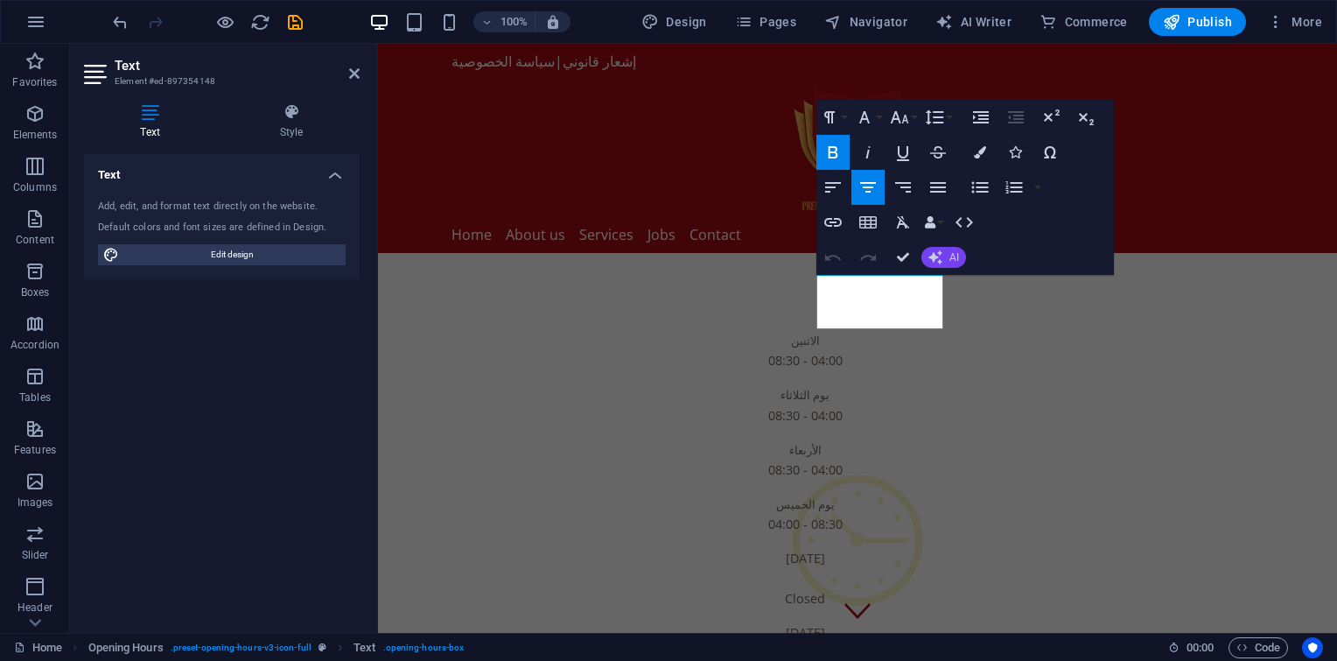
click at [946, 262] on button "AI" at bounding box center [944, 257] width 45 height 21
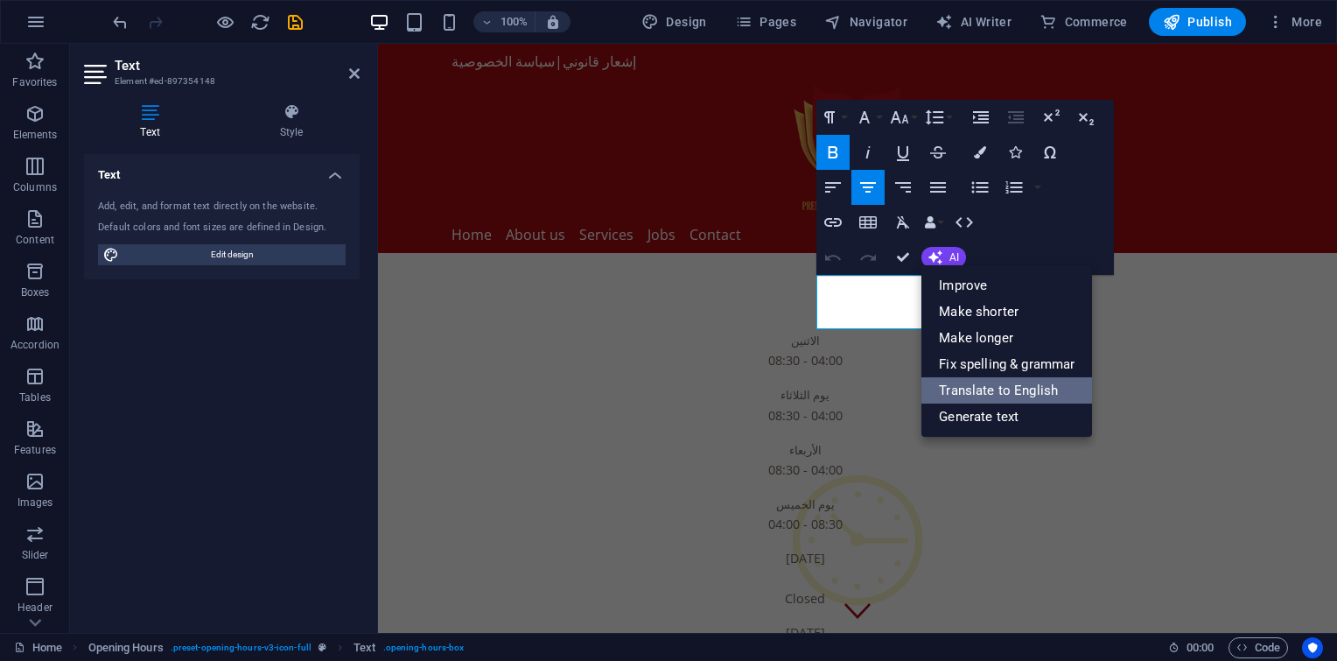
click at [962, 388] on link "Translate to English" at bounding box center [1007, 390] width 171 height 26
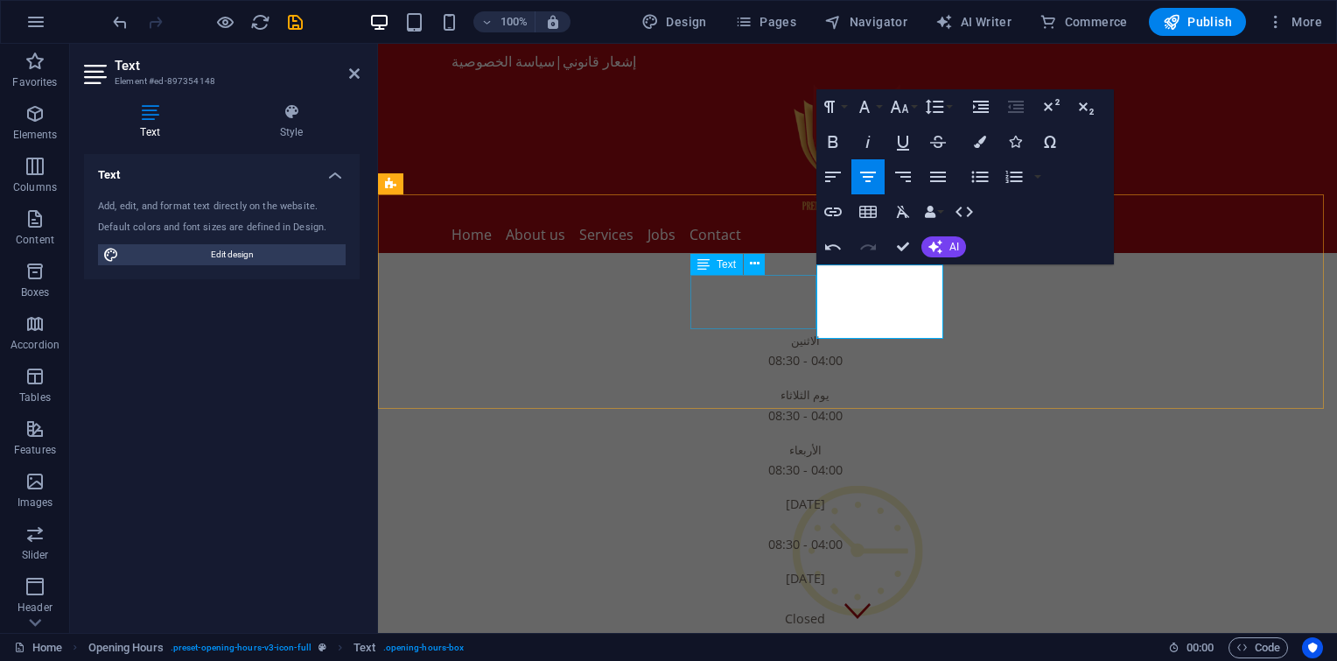
click at [755, 432] on div "الأربعاء 08:30 - 04:00" at bounding box center [805, 459] width 826 height 54
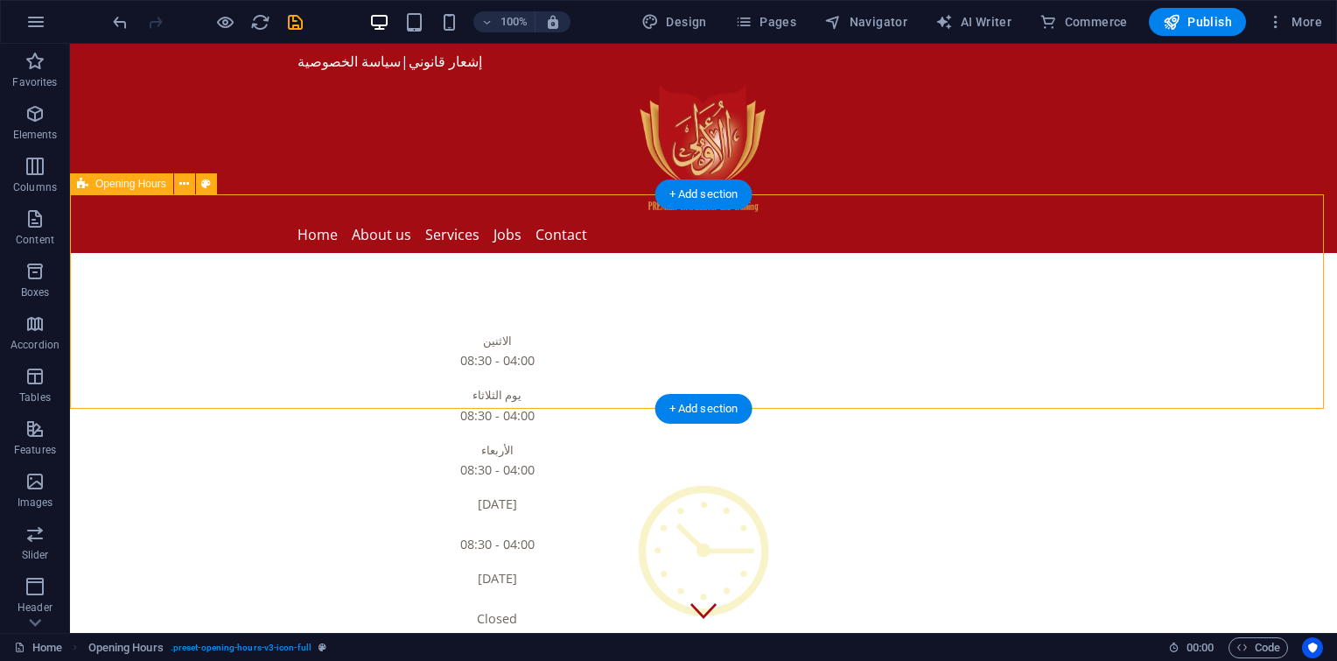
drag, startPoint x: 288, startPoint y: 341, endPoint x: 487, endPoint y: 299, distance: 203.1
click at [487, 299] on div "الاثنين 08:30 - 04:00 يوم الثلاثاء 08:30 - 04:00 الأربعاء 08:30 - 04:00 [DATE] …" at bounding box center [703, 553] width 1267 height 601
click at [340, 323] on div "الاثنين 08:30 - 04:00" at bounding box center [497, 350] width 826 height 54
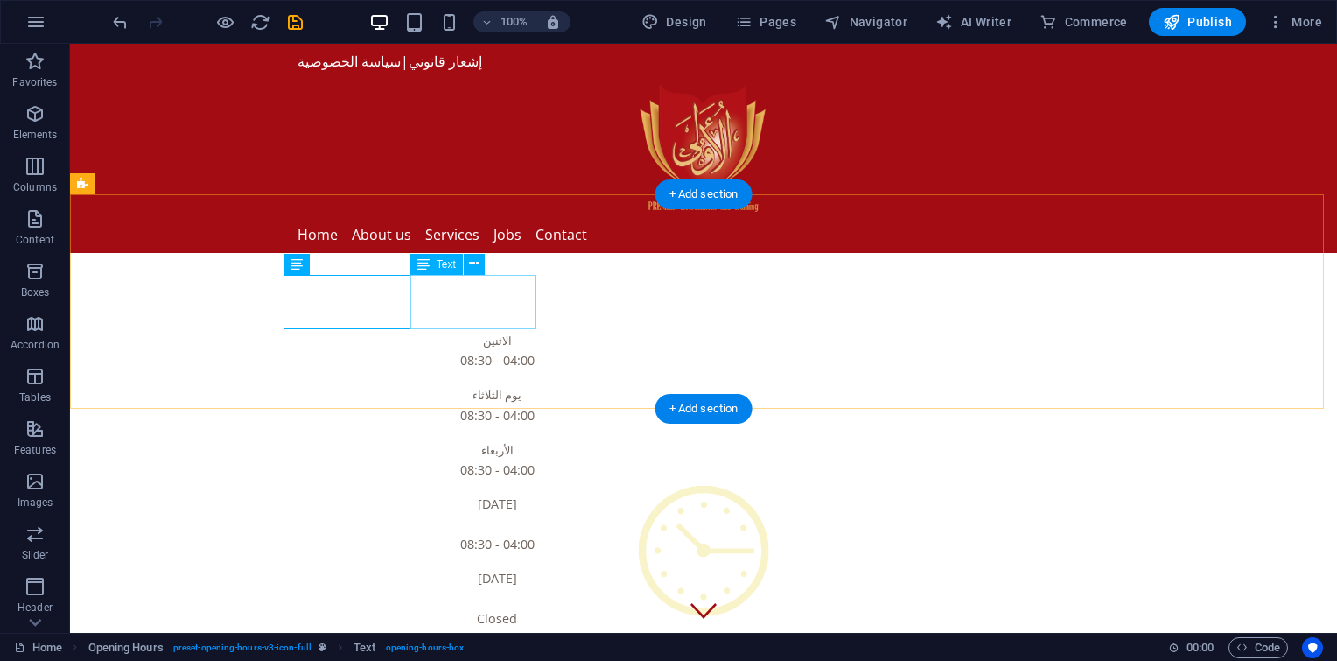
click at [487, 377] on div "يوم الثلاثاء 08:30 - 04:00" at bounding box center [497, 404] width 826 height 54
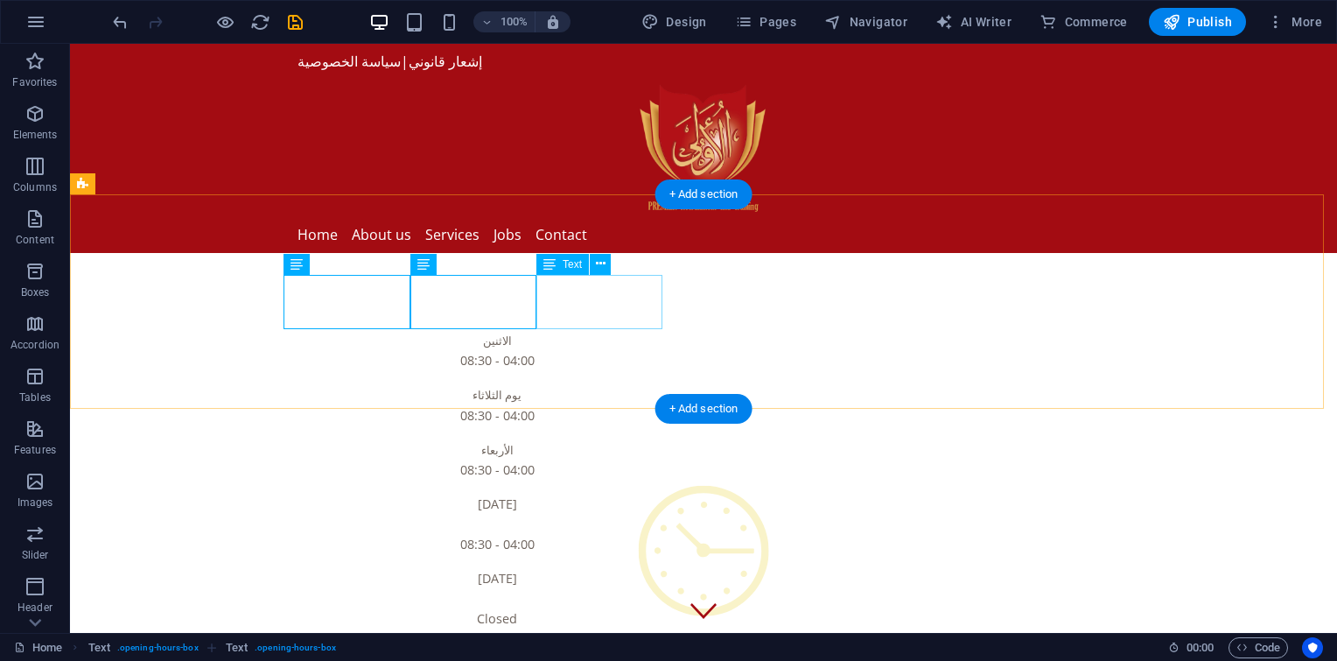
click at [582, 432] on div "الأربعاء 08:30 - 04:00" at bounding box center [497, 459] width 826 height 54
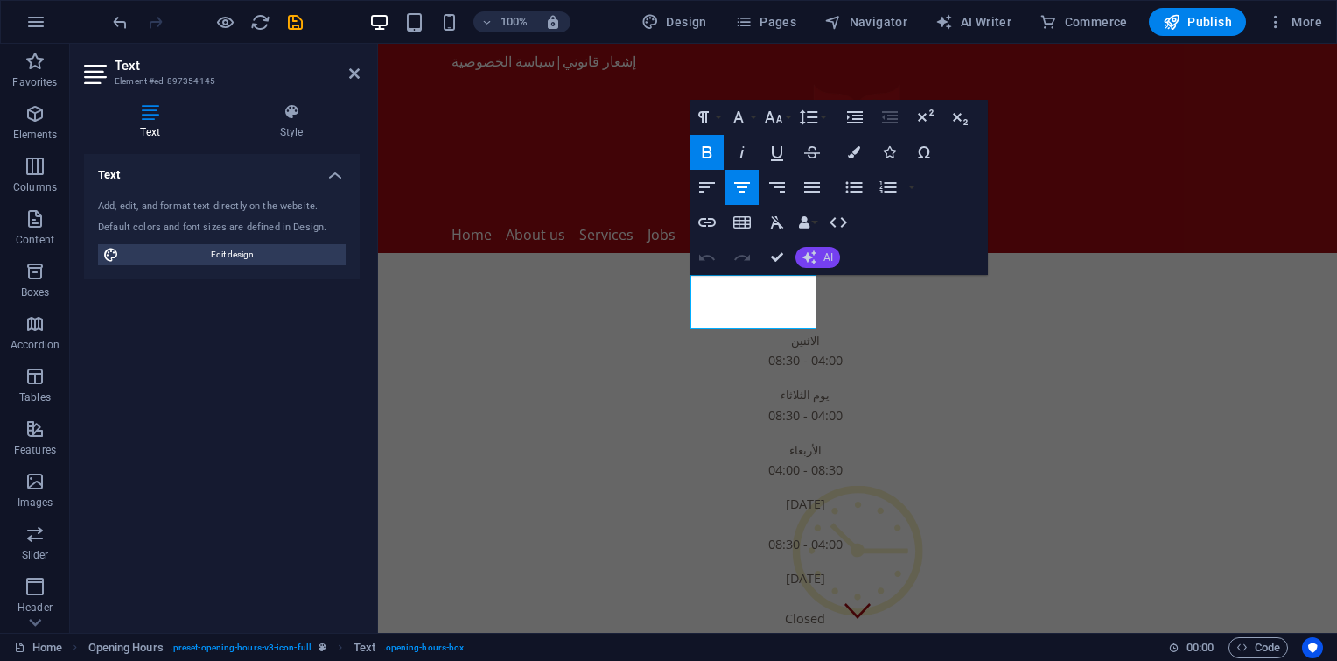
click at [818, 254] on button "AI" at bounding box center [818, 257] width 45 height 21
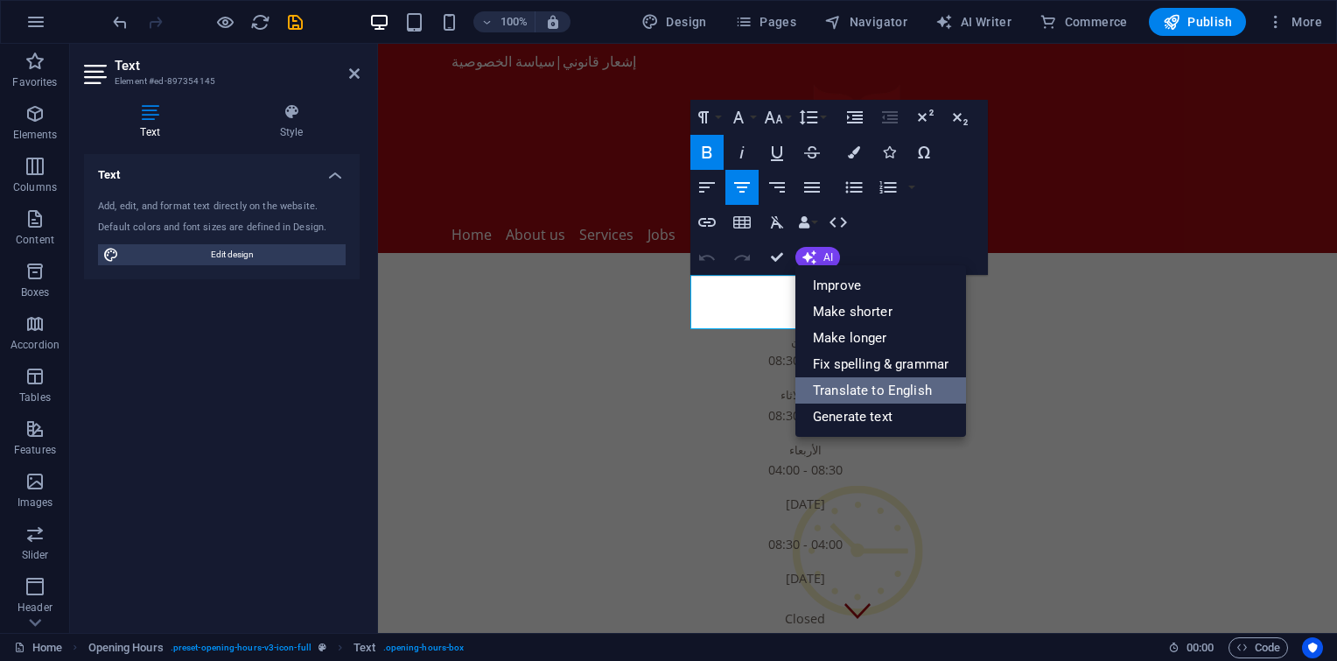
click at [830, 390] on link "Translate to English" at bounding box center [881, 390] width 171 height 26
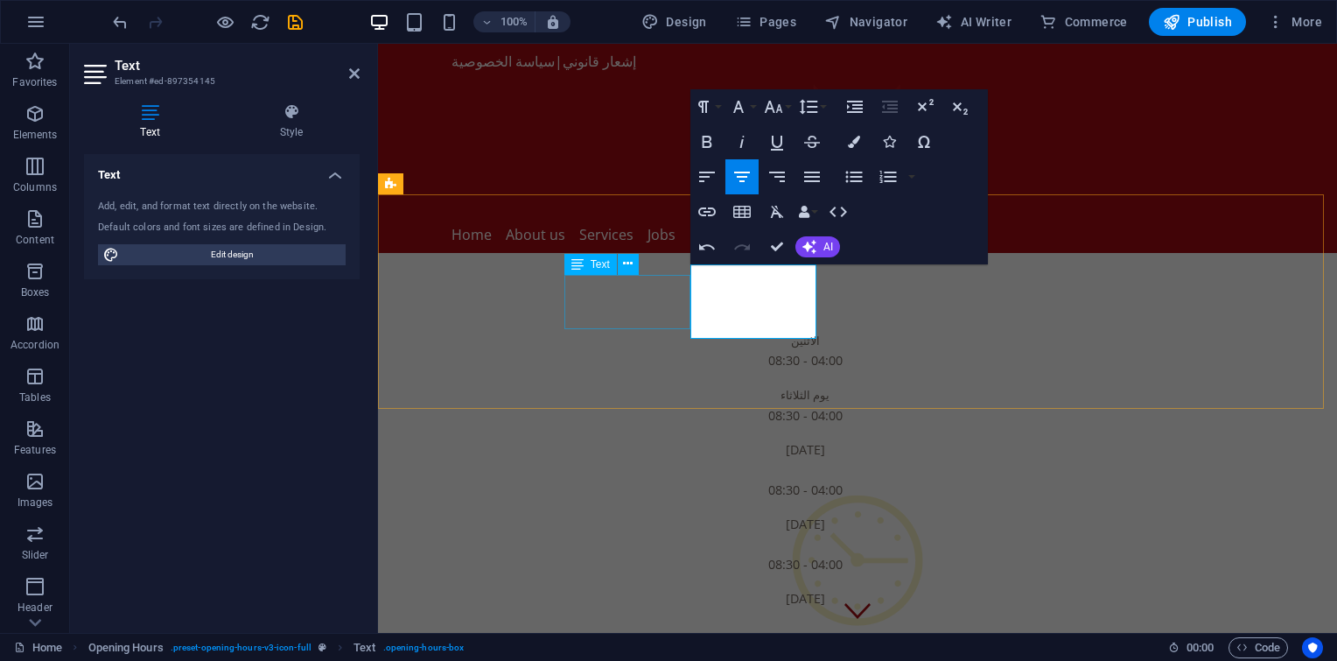
click at [634, 377] on div "يوم الثلاثاء 08:30 - 04:00" at bounding box center [805, 404] width 826 height 54
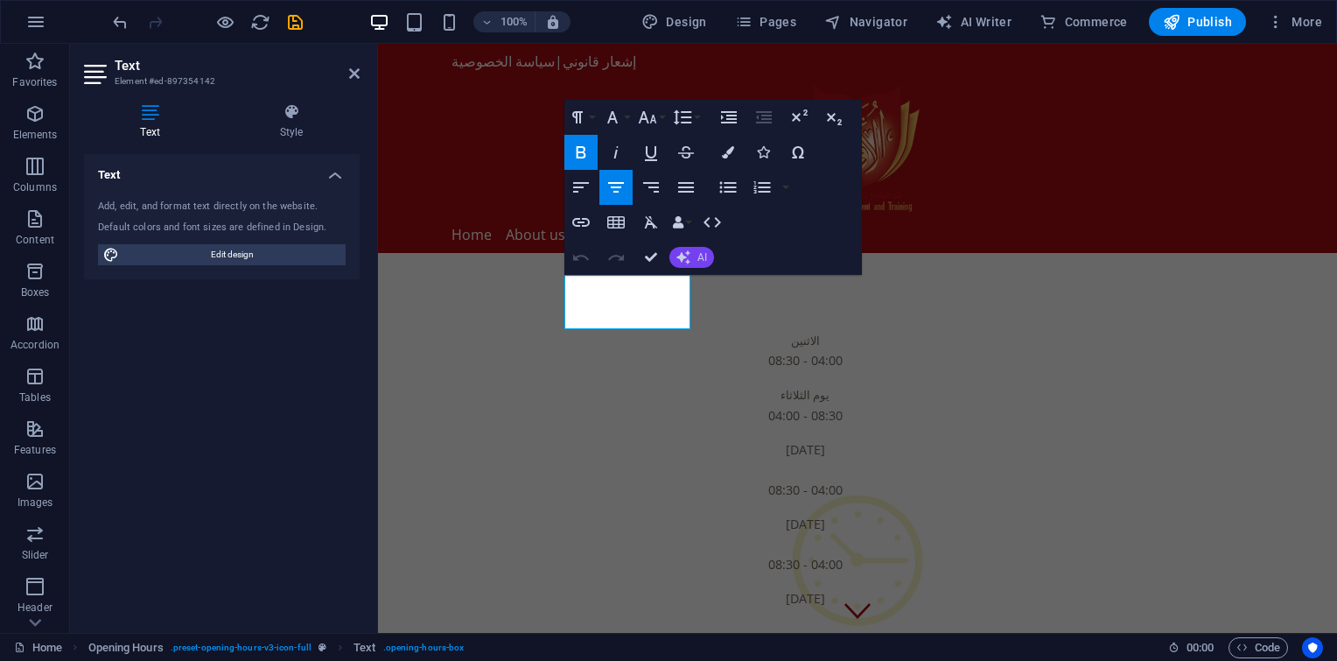
click at [687, 254] on icon "button" at bounding box center [684, 257] width 14 height 14
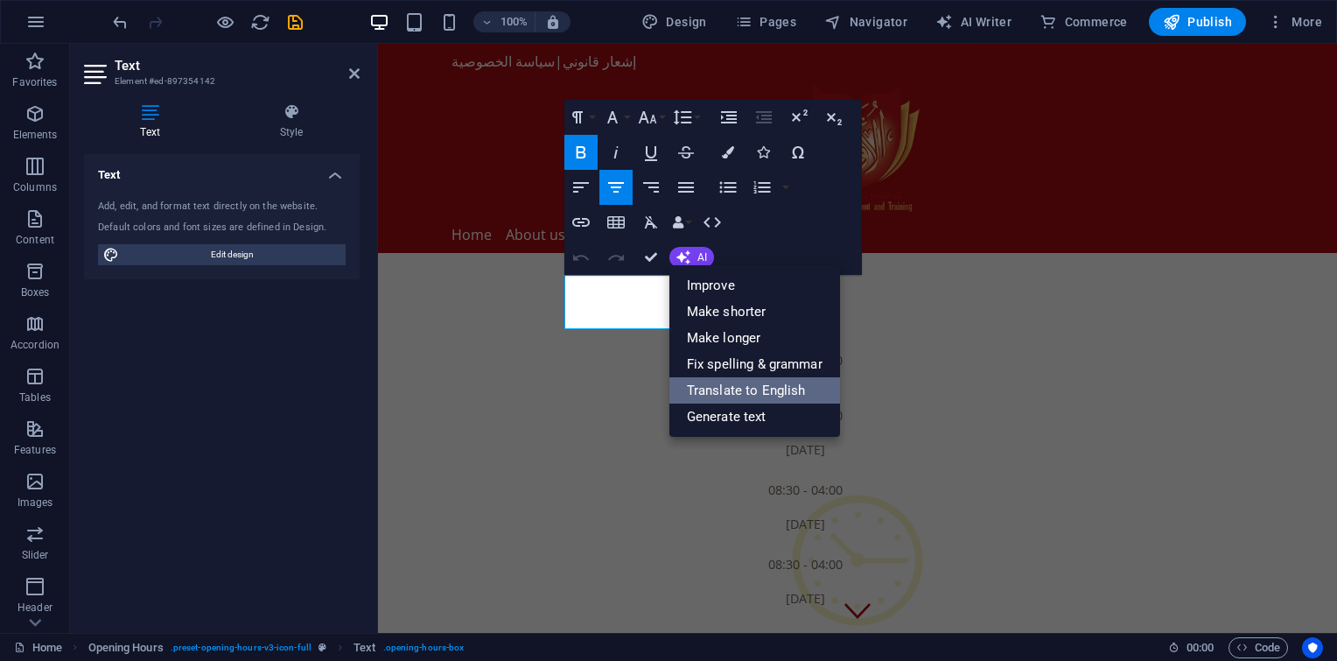
click at [710, 386] on link "Translate to English" at bounding box center [755, 390] width 171 height 26
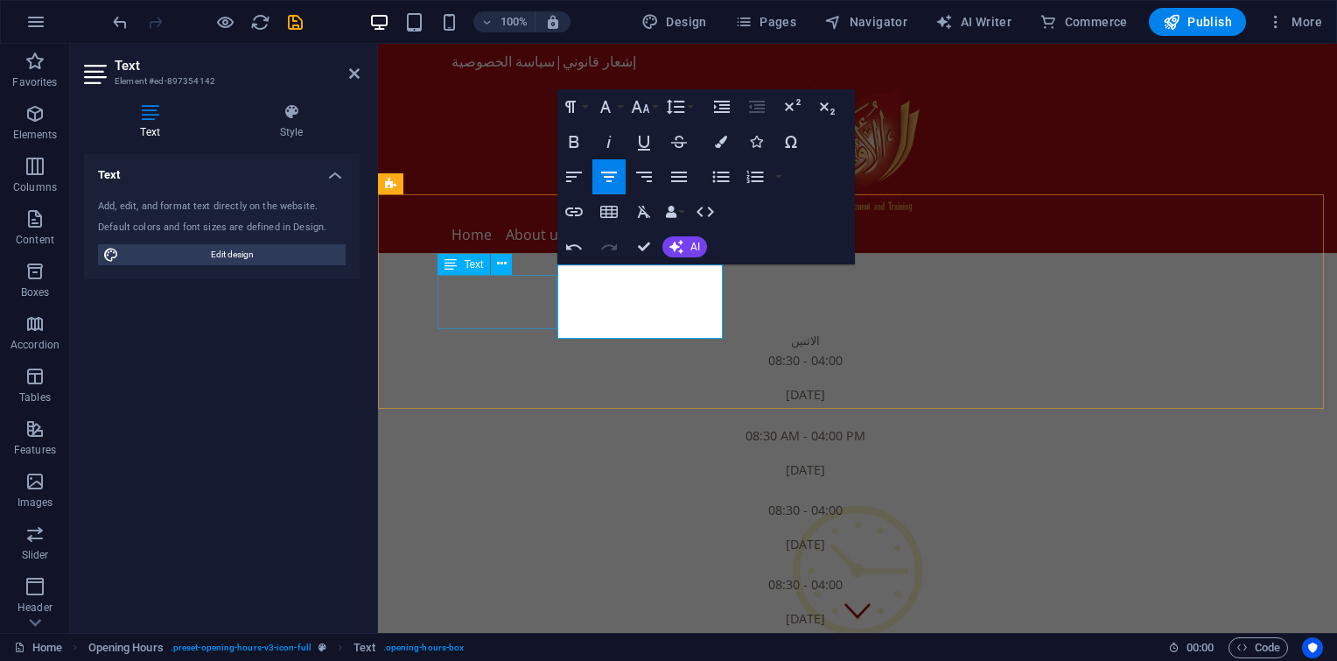
click at [518, 323] on div "الاثنين 08:30 - 04:00" at bounding box center [805, 350] width 826 height 54
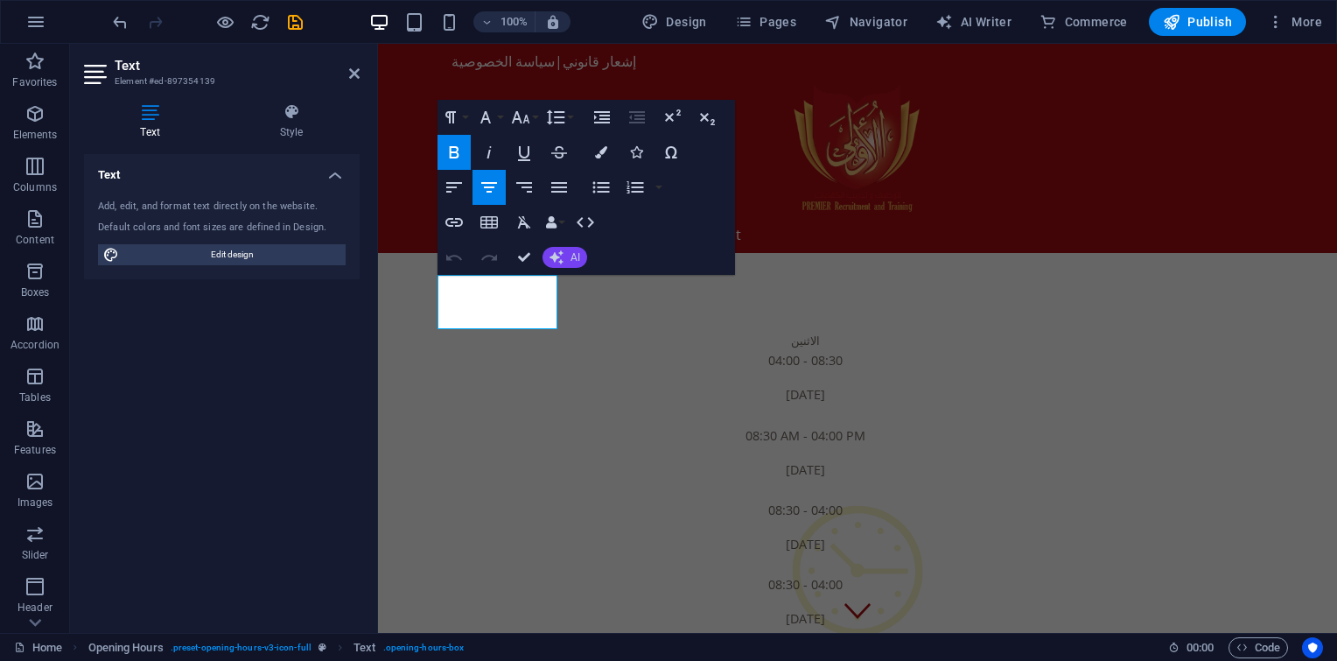
click at [566, 261] on button "AI" at bounding box center [565, 257] width 45 height 21
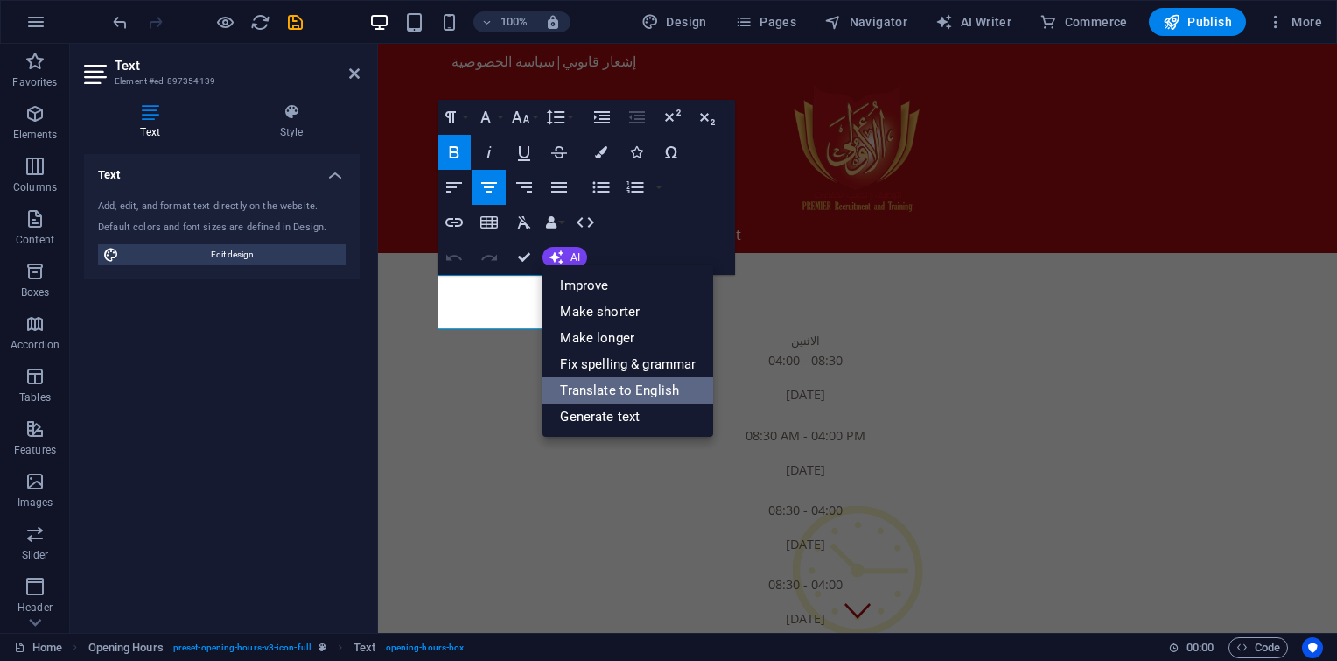
click at [596, 389] on link "Translate to English" at bounding box center [628, 390] width 171 height 26
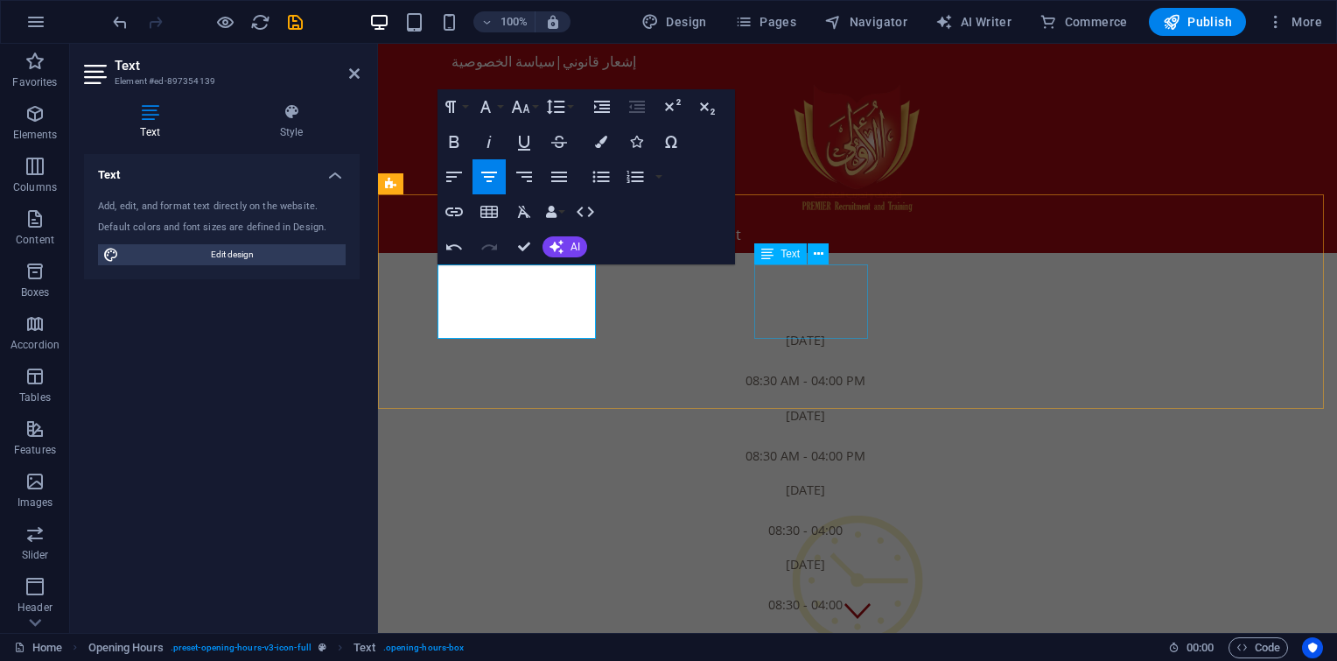
click at [850, 473] on div "[DATE] 08:30 - 04:00" at bounding box center [805, 510] width 826 height 74
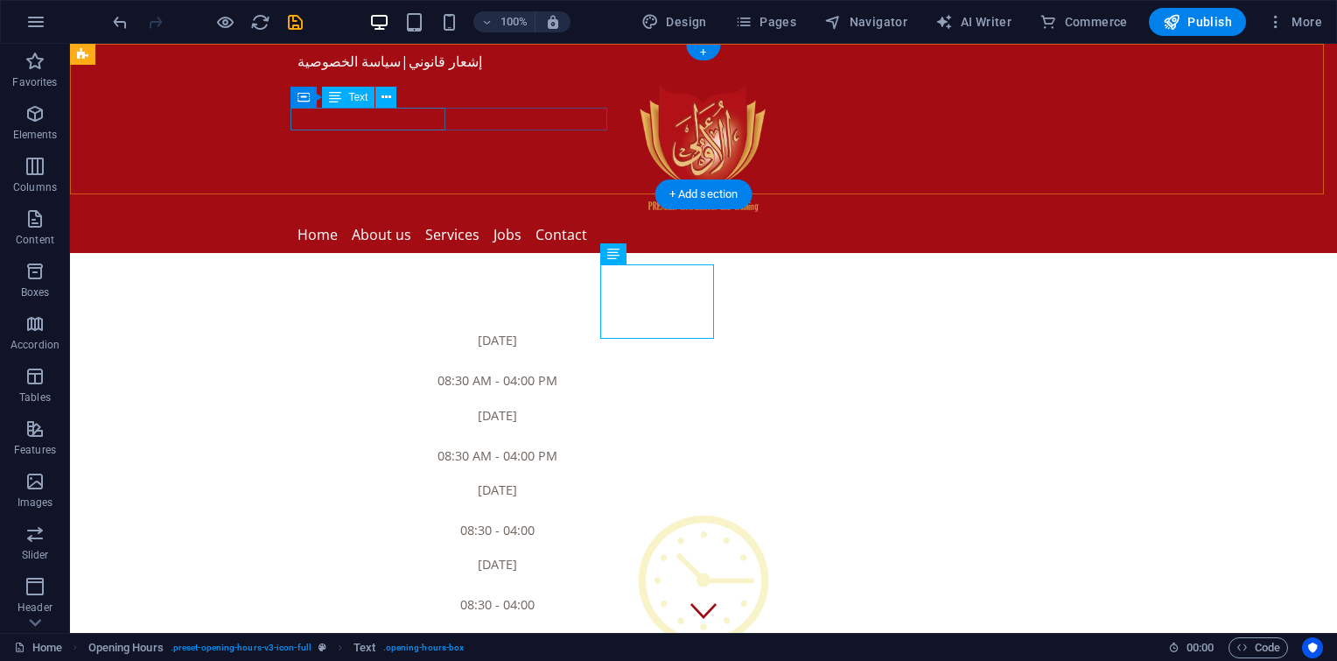
click at [389, 74] on div "إشعار قانوني | سياسة الخصوصية" at bounding box center [704, 62] width 812 height 23
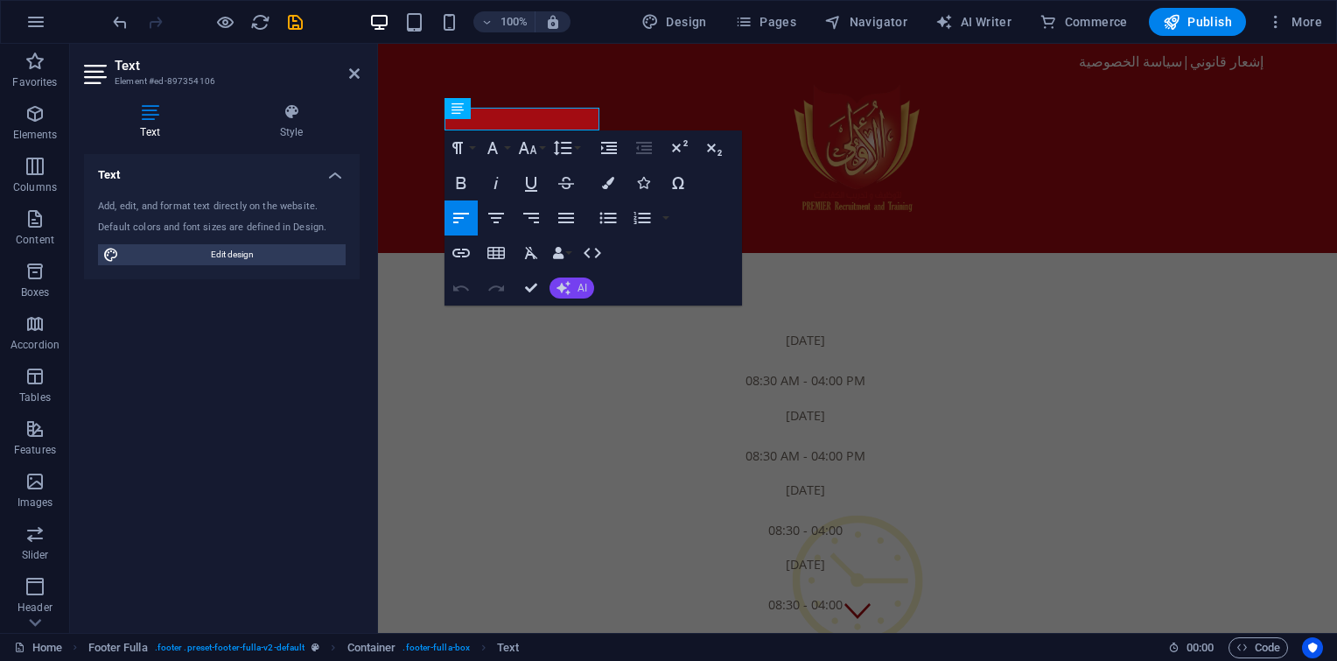
click at [574, 288] on button "AI" at bounding box center [572, 287] width 45 height 21
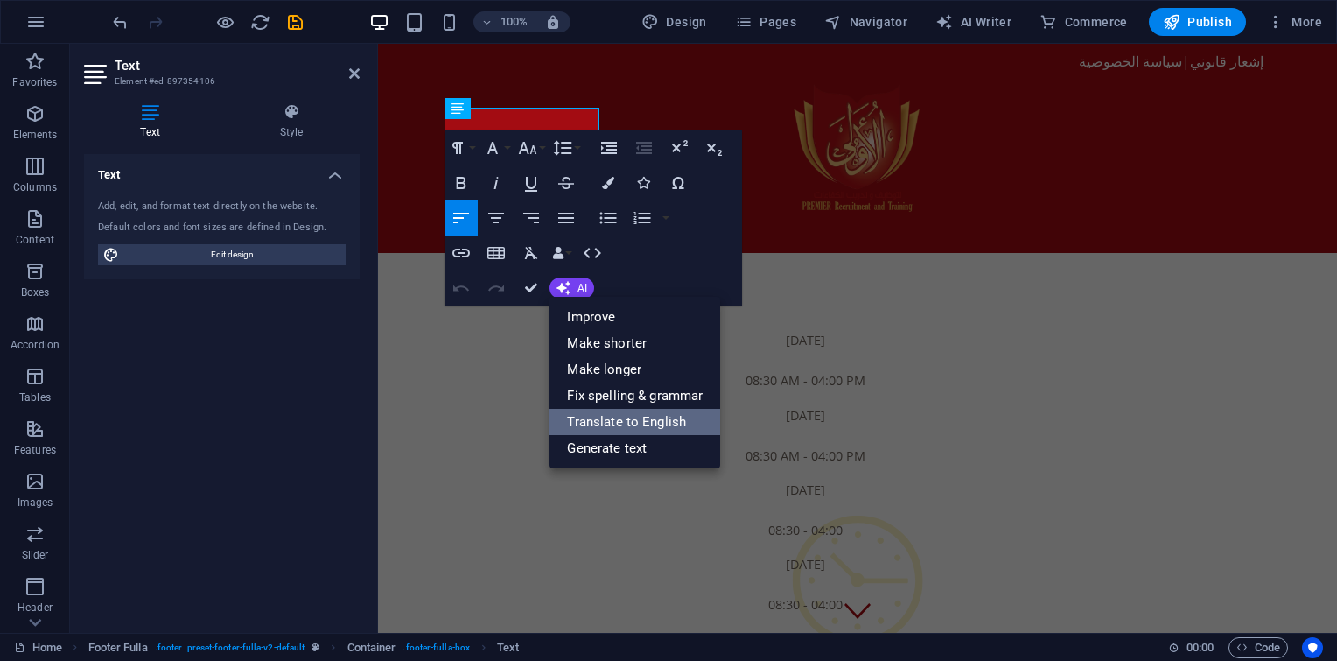
click at [618, 419] on link "Translate to English" at bounding box center [635, 422] width 171 height 26
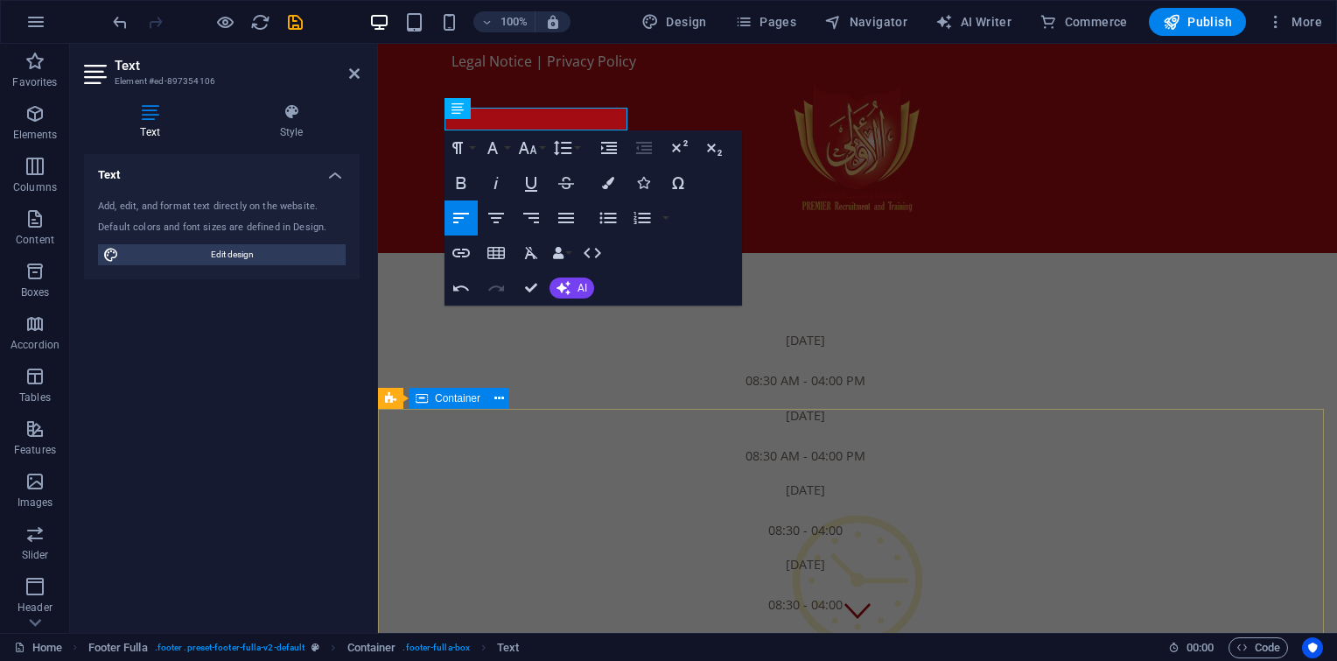
drag, startPoint x: 996, startPoint y: 463, endPoint x: 618, endPoint y: 419, distance: 380.6
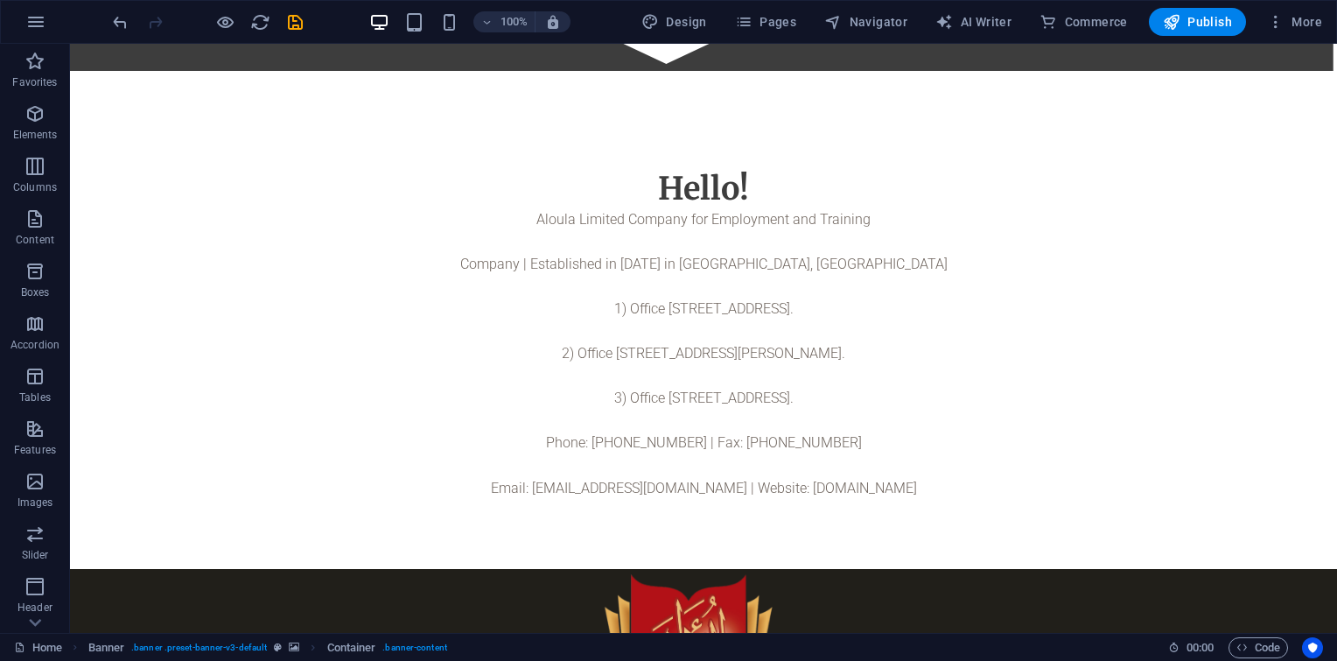
scroll to position [1885, 0]
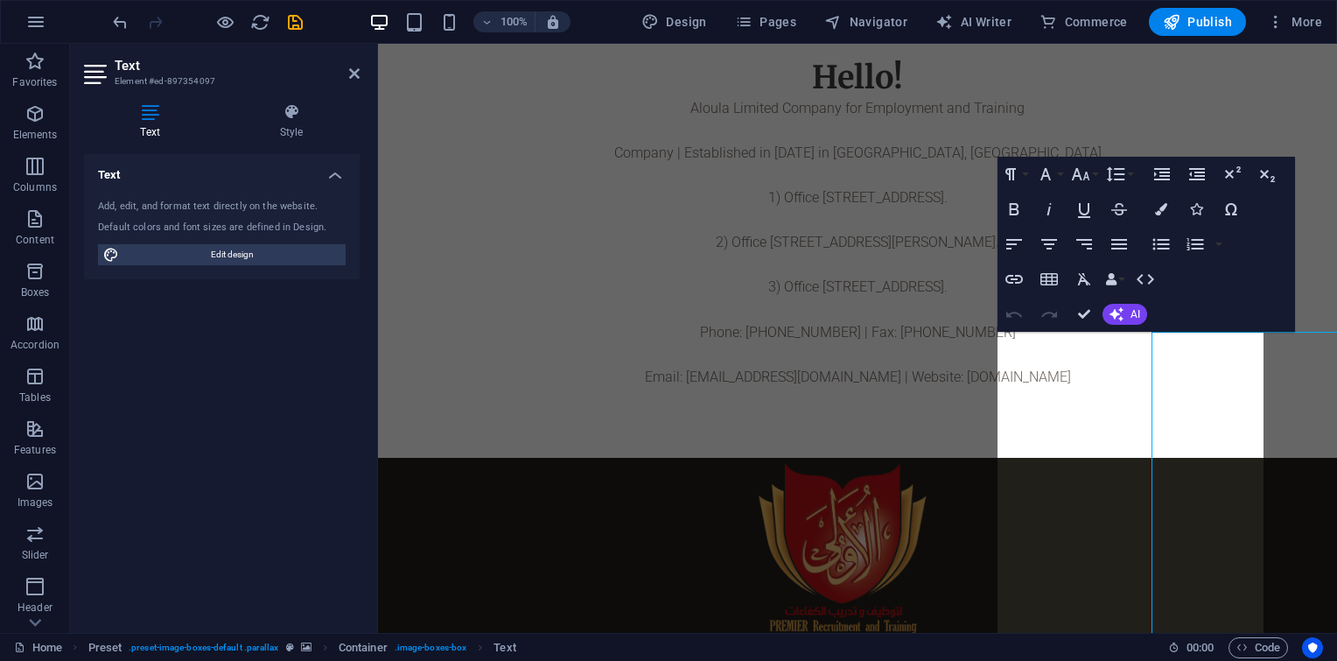
scroll to position [1581, 0]
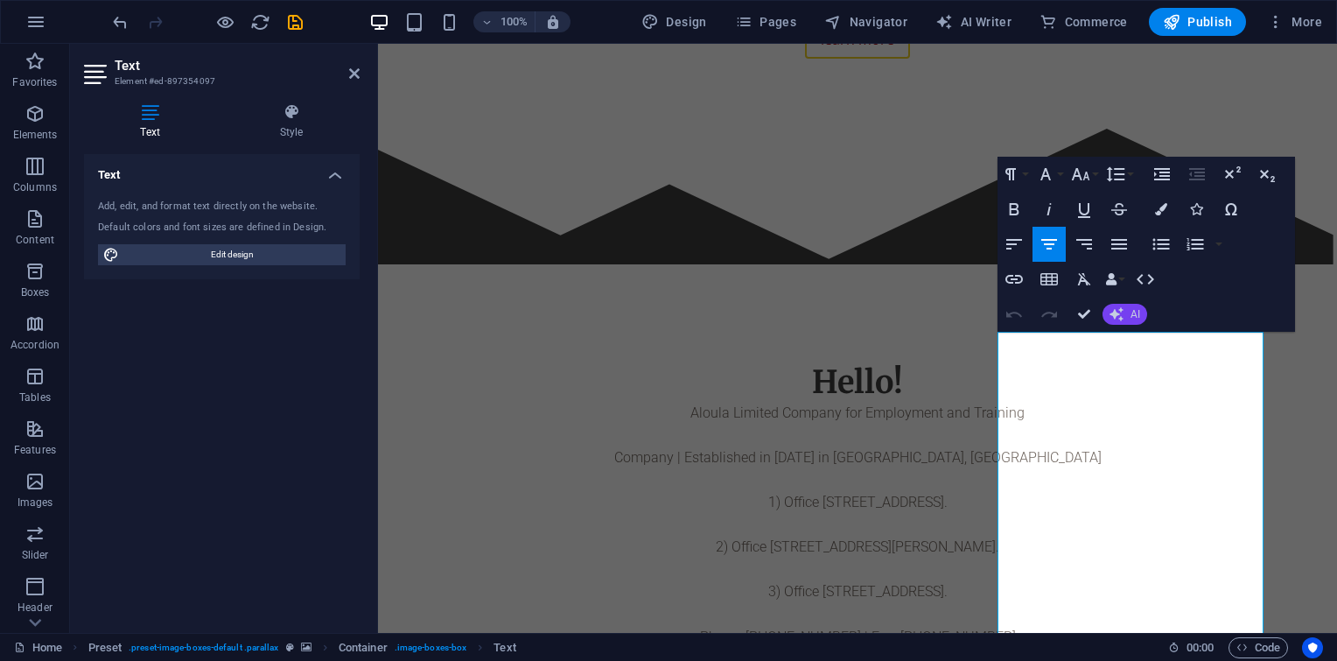
click at [1114, 312] on icon "button" at bounding box center [1117, 314] width 14 height 14
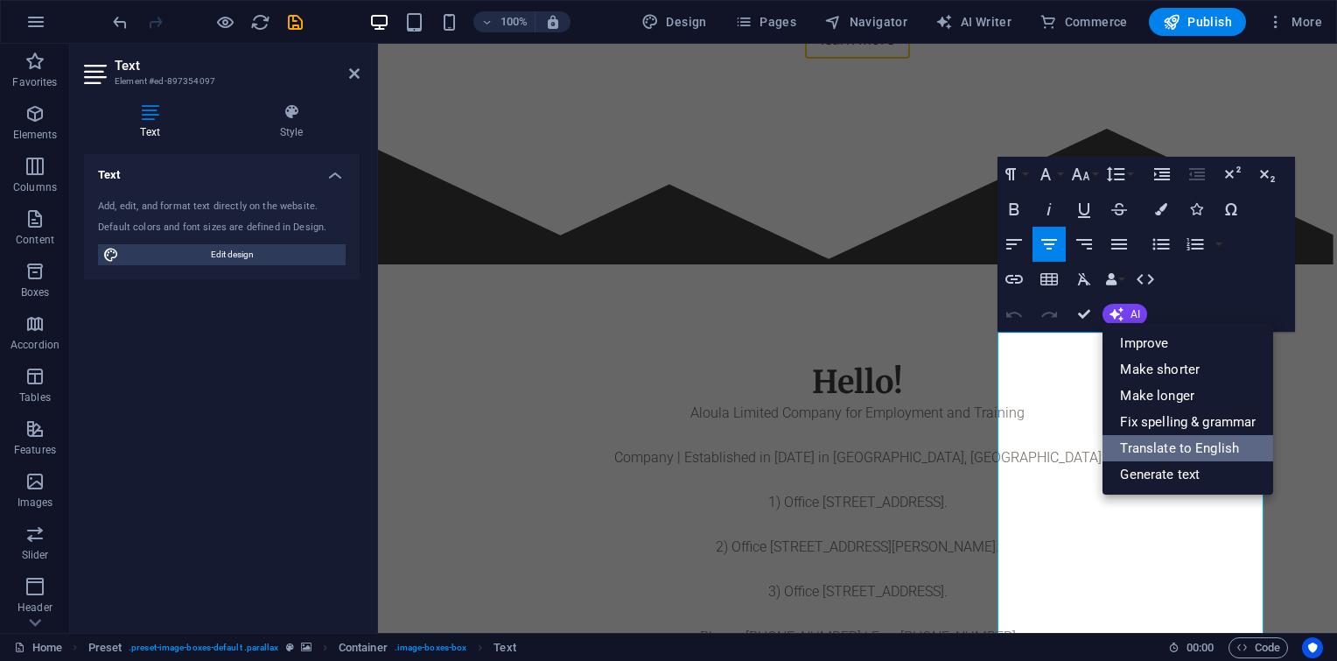
click at [1152, 453] on link "Translate to English" at bounding box center [1188, 448] width 171 height 26
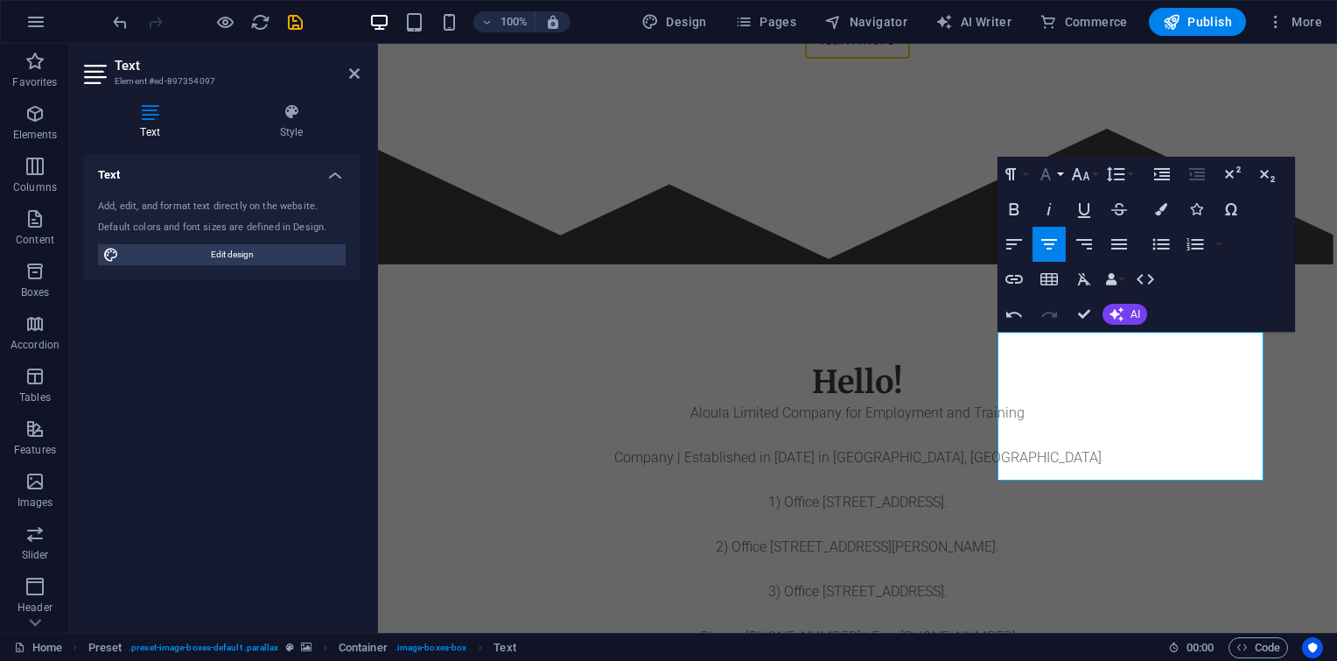
click at [1057, 174] on button "Font Family" at bounding box center [1049, 174] width 33 height 35
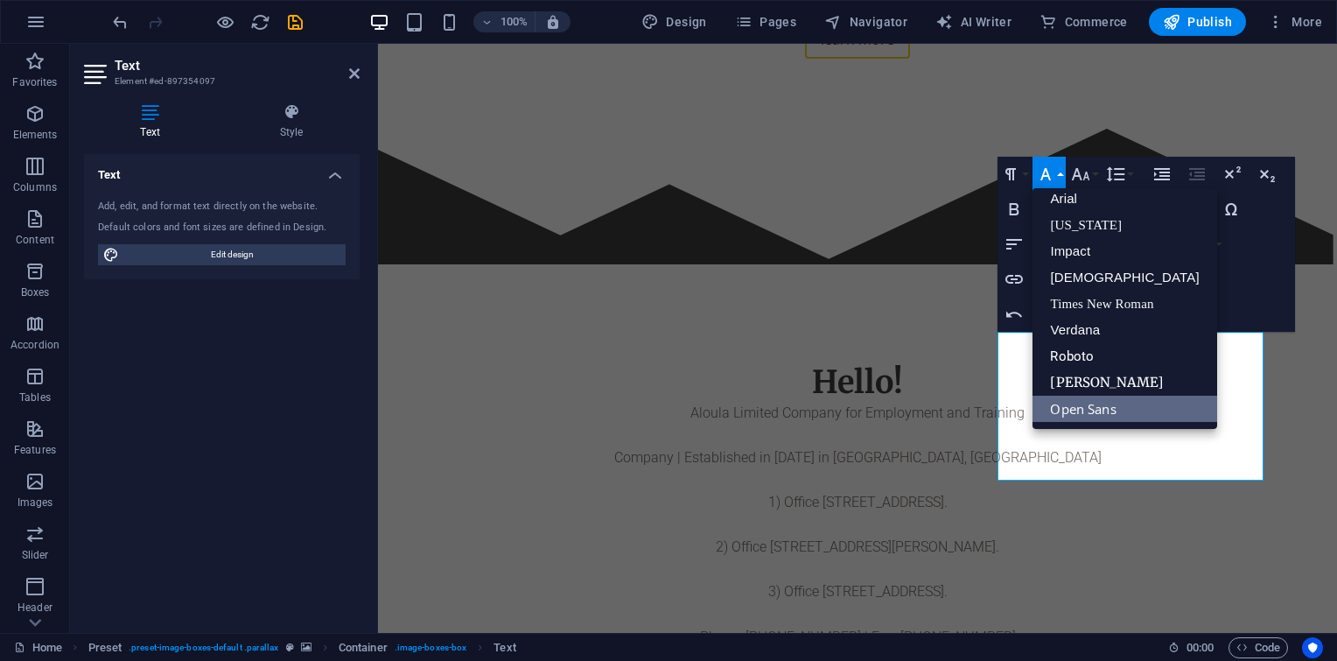
scroll to position [10, 0]
click at [1053, 180] on icon "button" at bounding box center [1045, 174] width 21 height 21
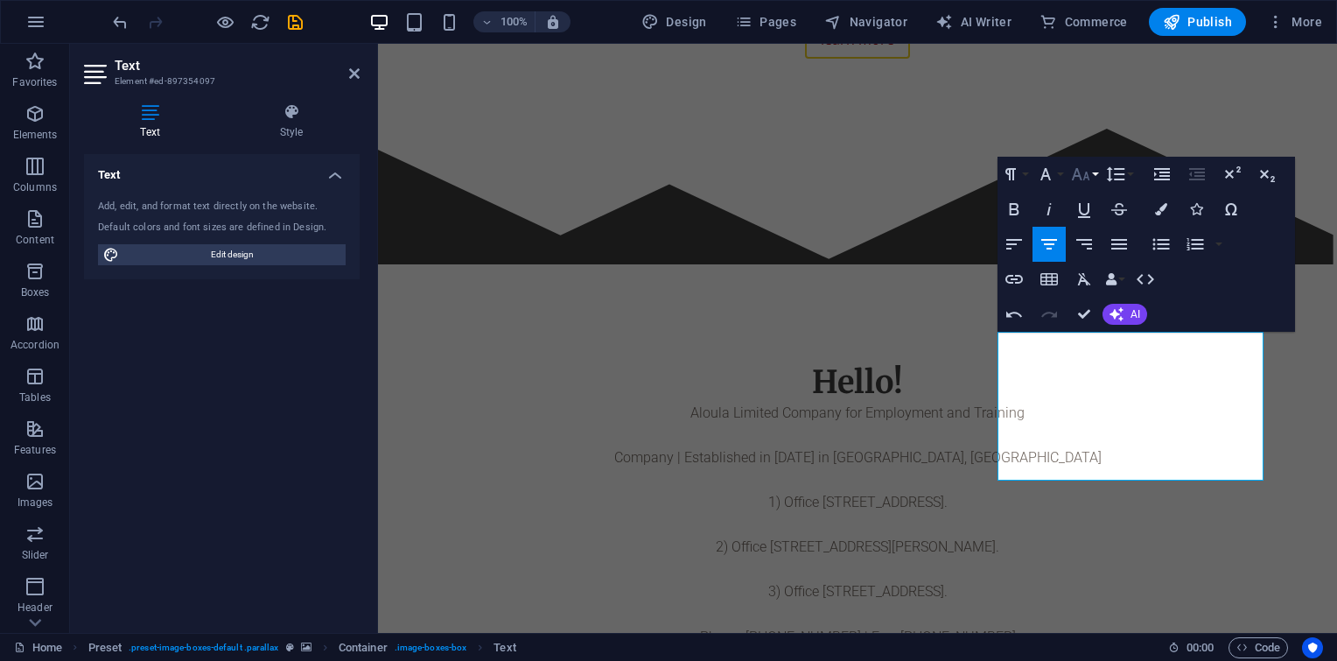
click at [1077, 179] on icon "button" at bounding box center [1080, 174] width 21 height 21
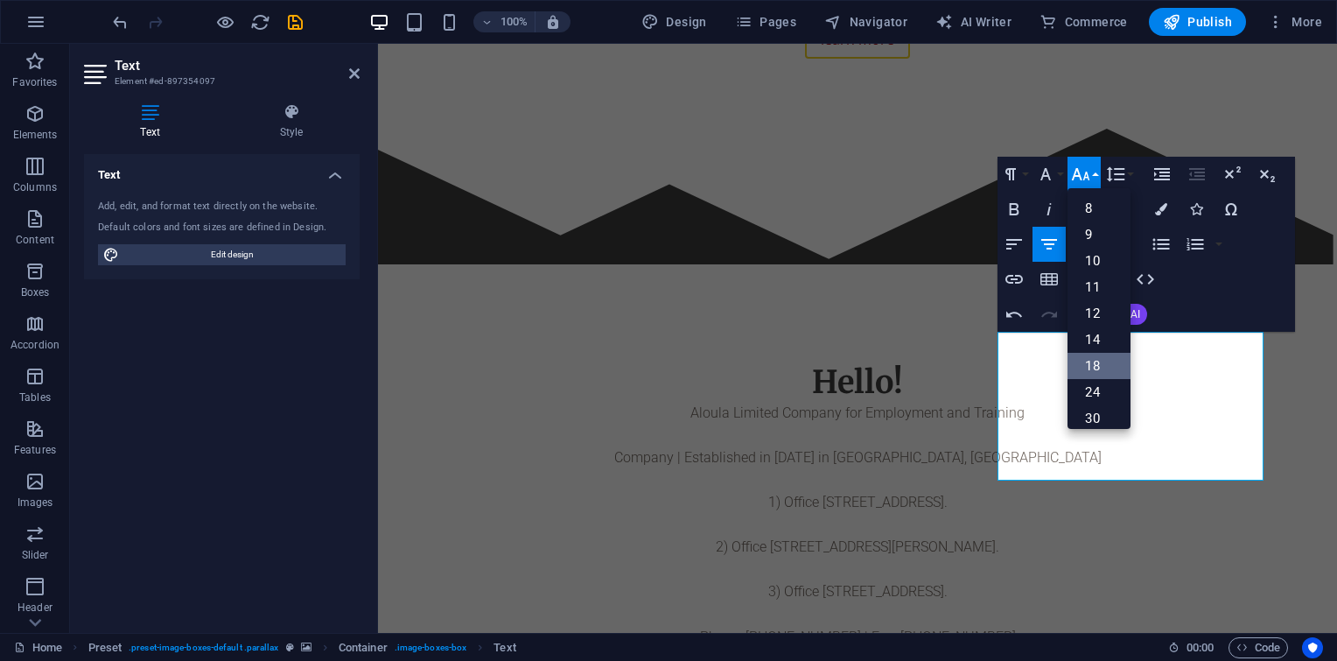
click at [1101, 360] on link "18" at bounding box center [1099, 366] width 63 height 26
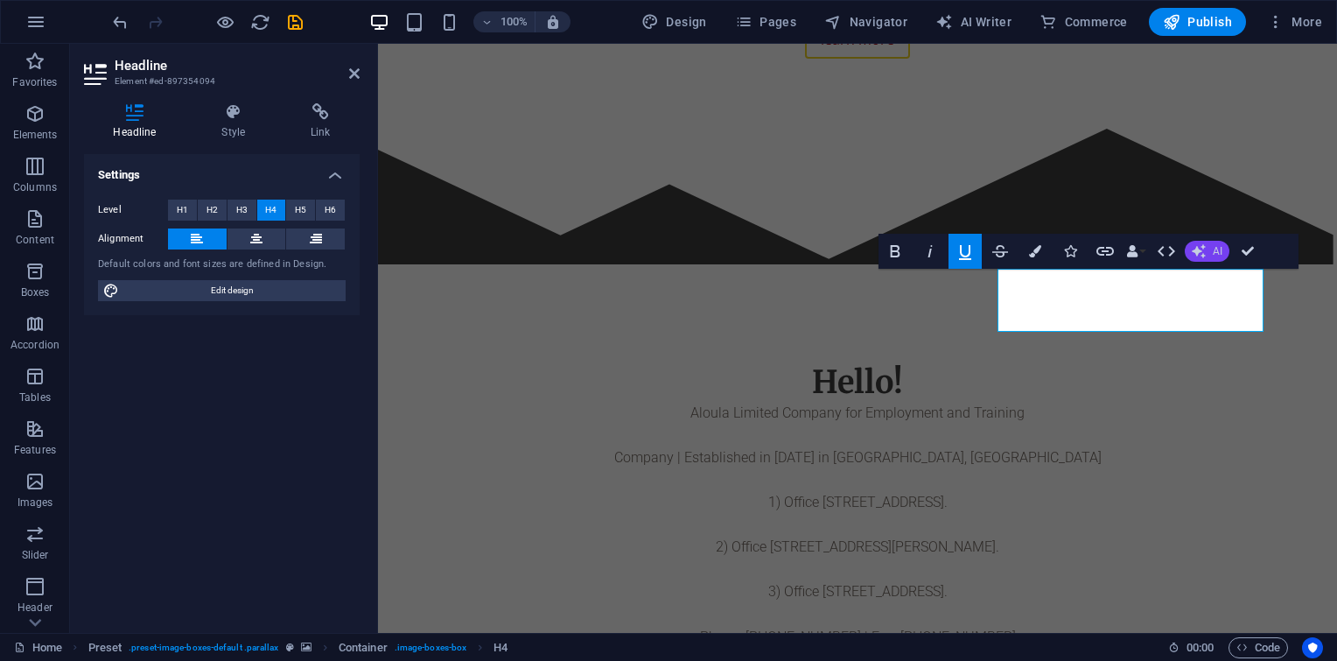
click at [1204, 252] on icon "button" at bounding box center [1199, 251] width 14 height 14
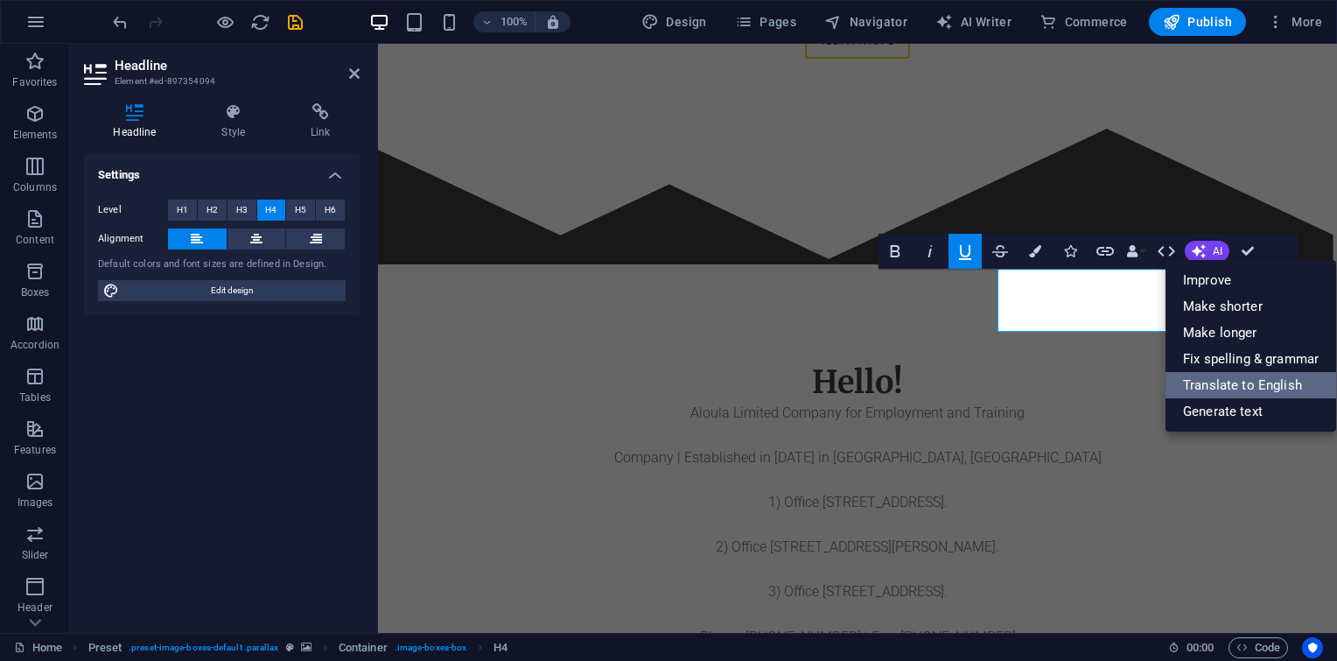
click at [1224, 389] on link "Translate to English" at bounding box center [1251, 385] width 171 height 26
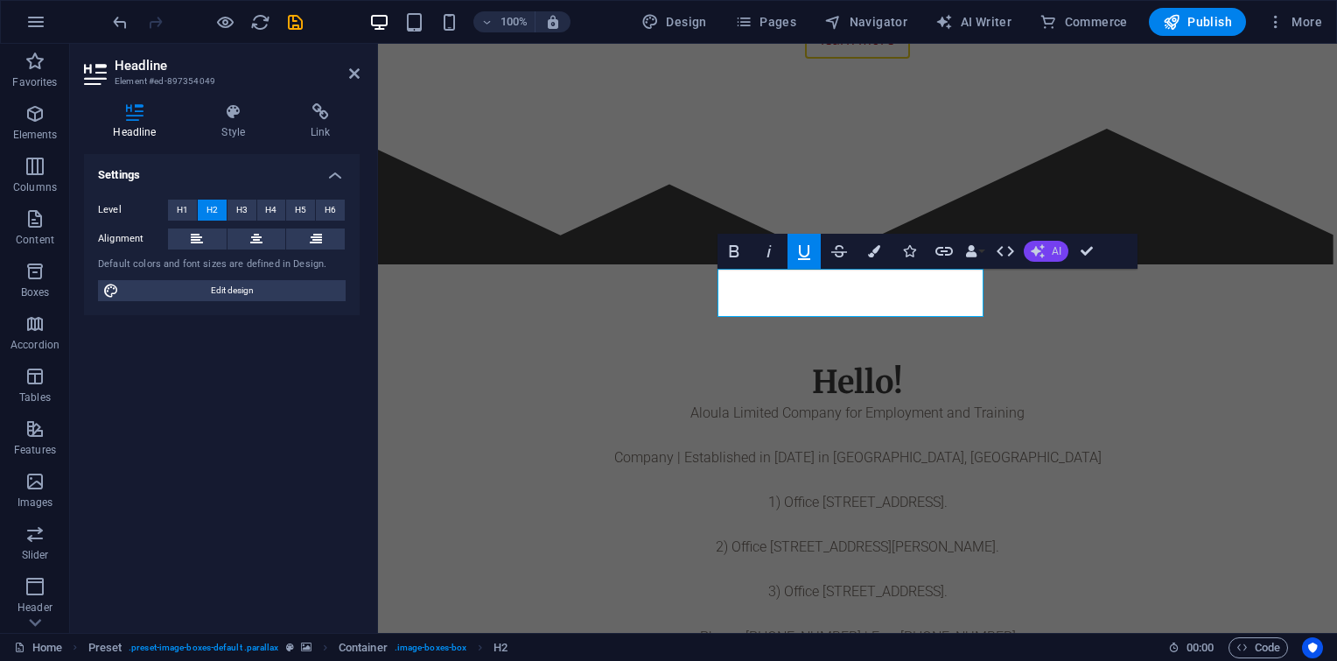
click at [1056, 249] on span "AI" at bounding box center [1057, 251] width 10 height 11
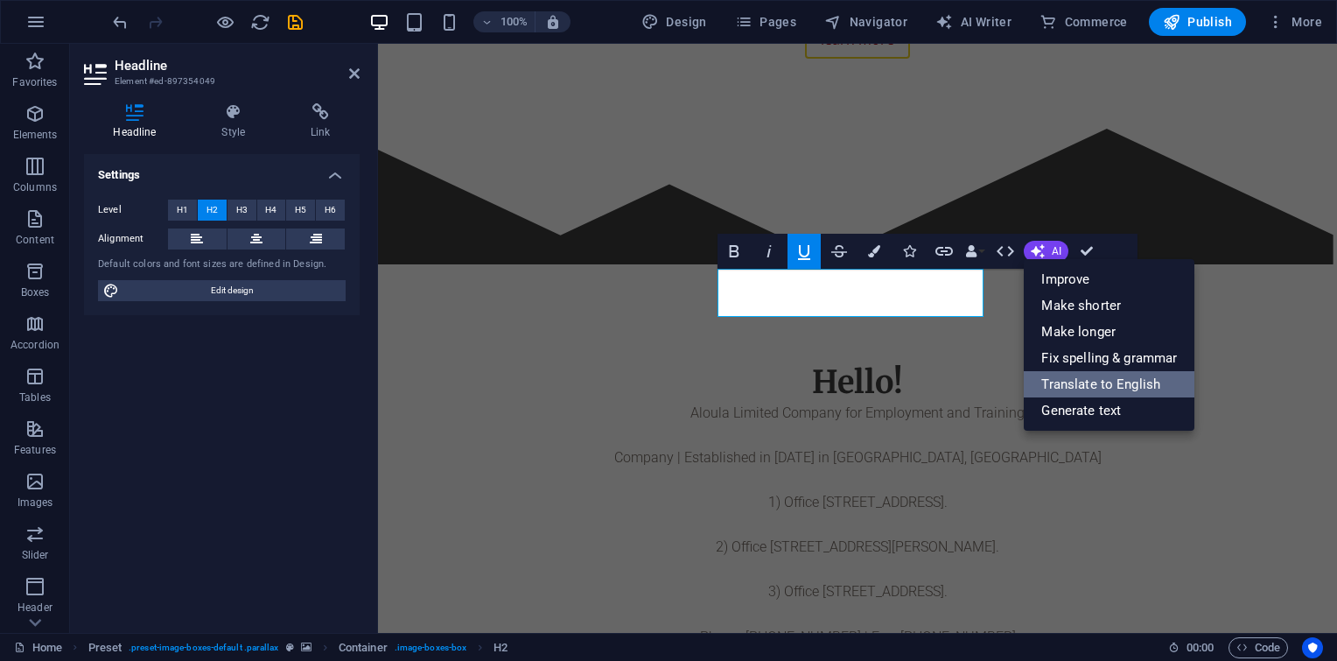
click at [1088, 396] on link "Translate to English" at bounding box center [1109, 384] width 171 height 26
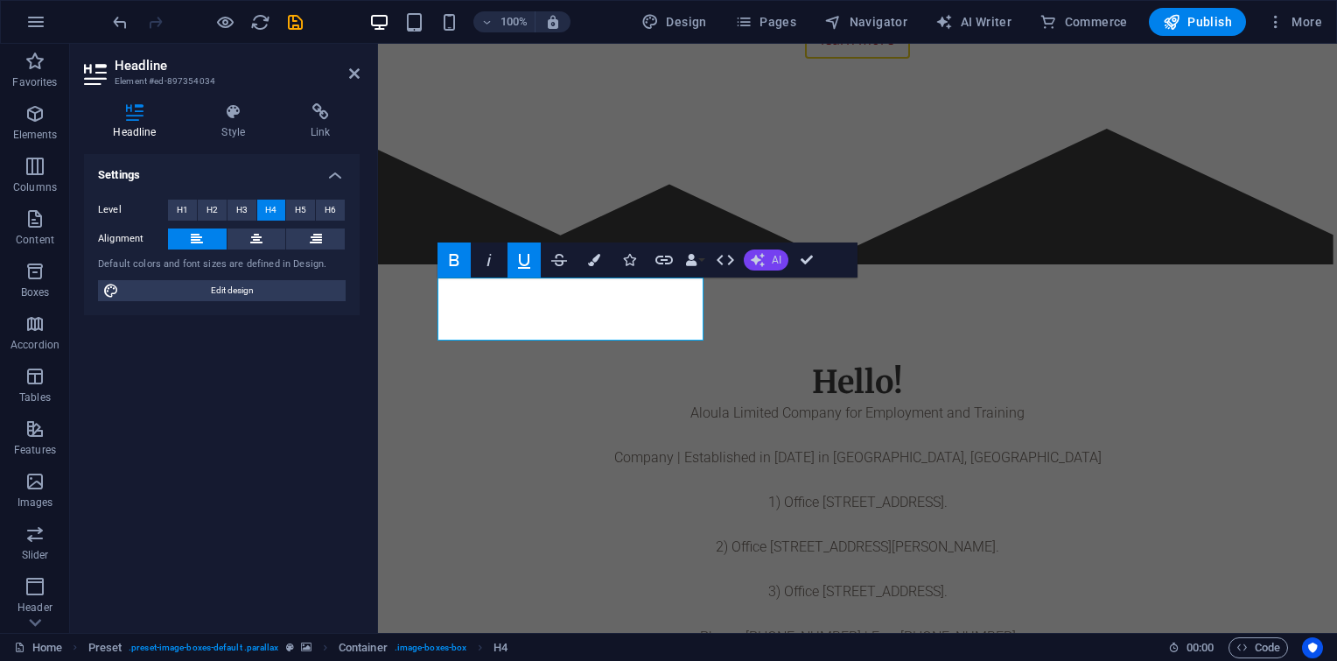
click at [760, 256] on icon "button" at bounding box center [758, 260] width 14 height 14
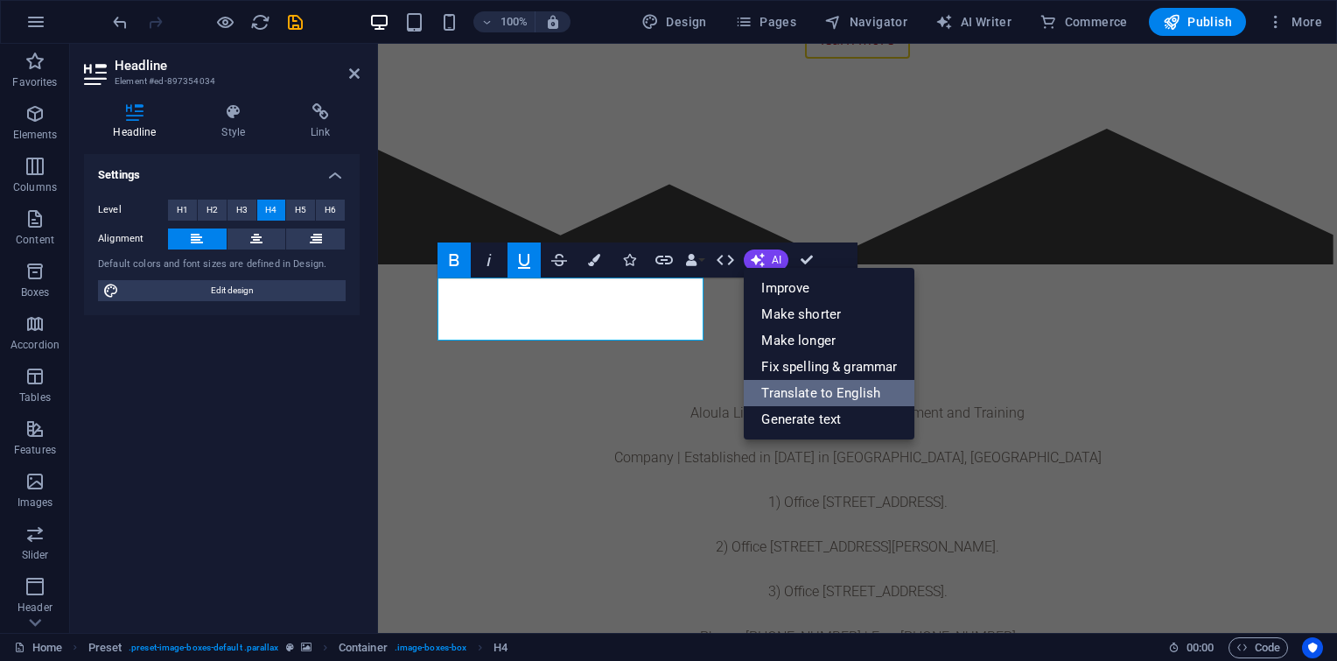
click at [835, 382] on link "Translate to English" at bounding box center [829, 393] width 171 height 26
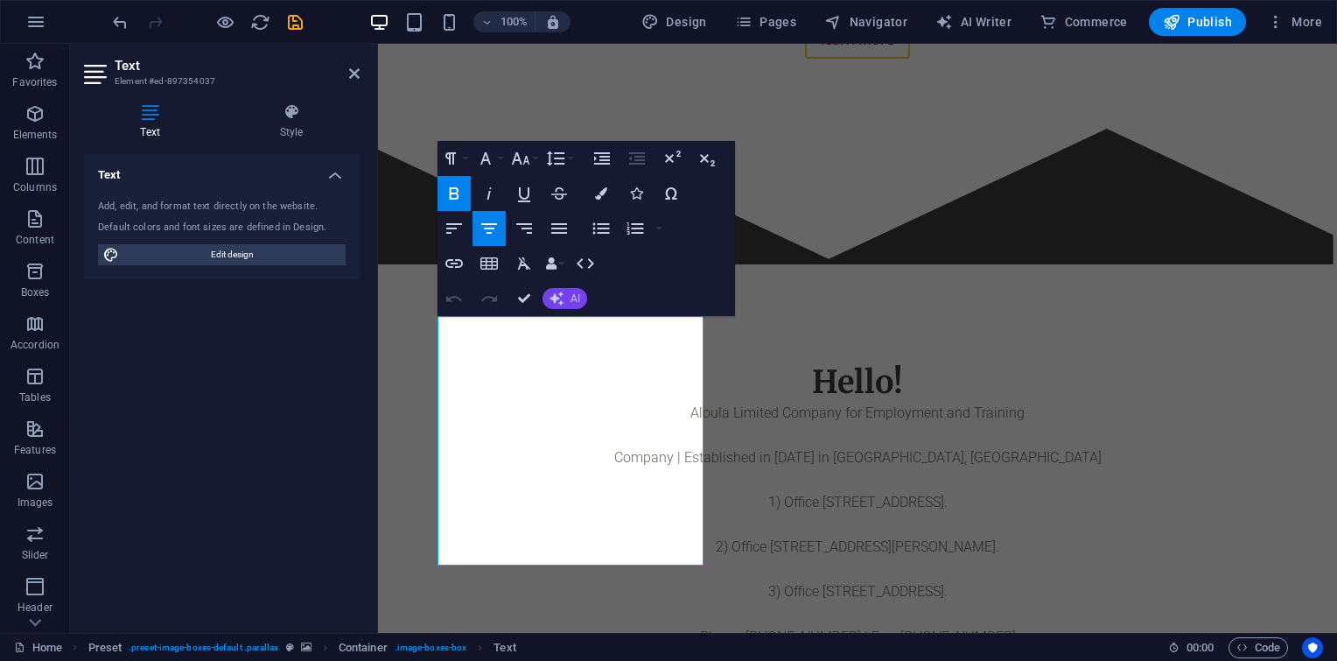
click at [565, 296] on button "AI" at bounding box center [565, 298] width 45 height 21
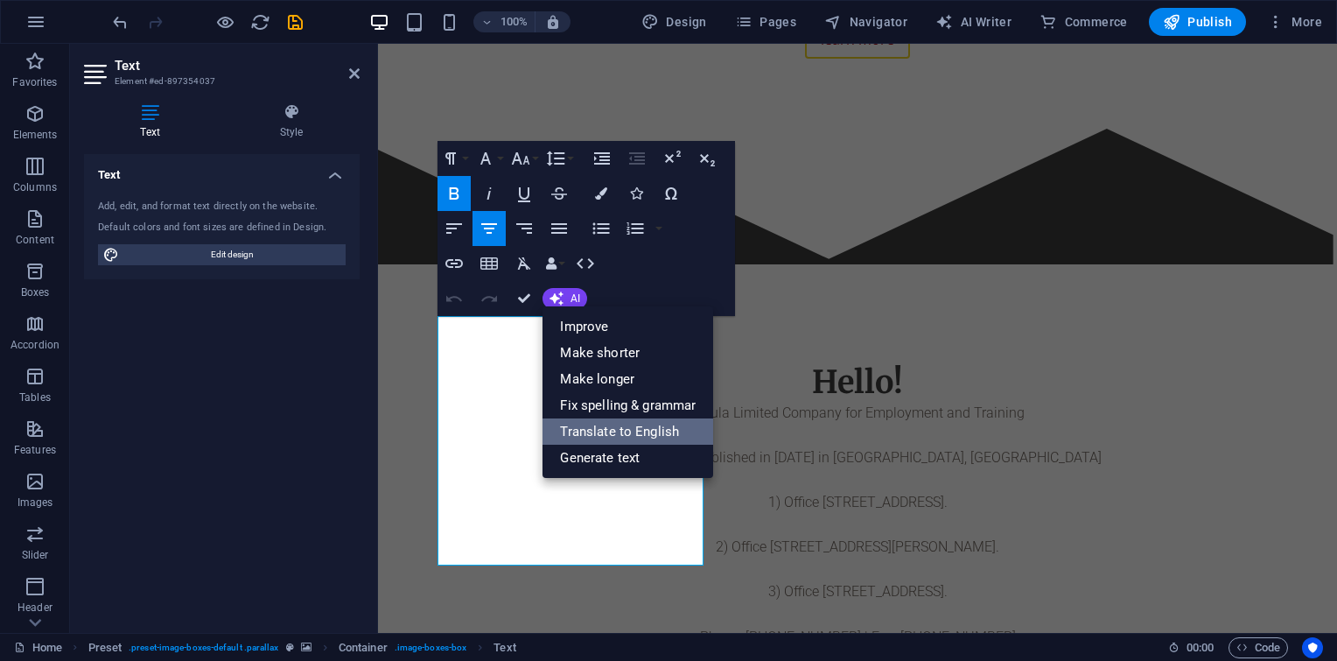
click at [603, 433] on link "Translate to English" at bounding box center [628, 431] width 171 height 26
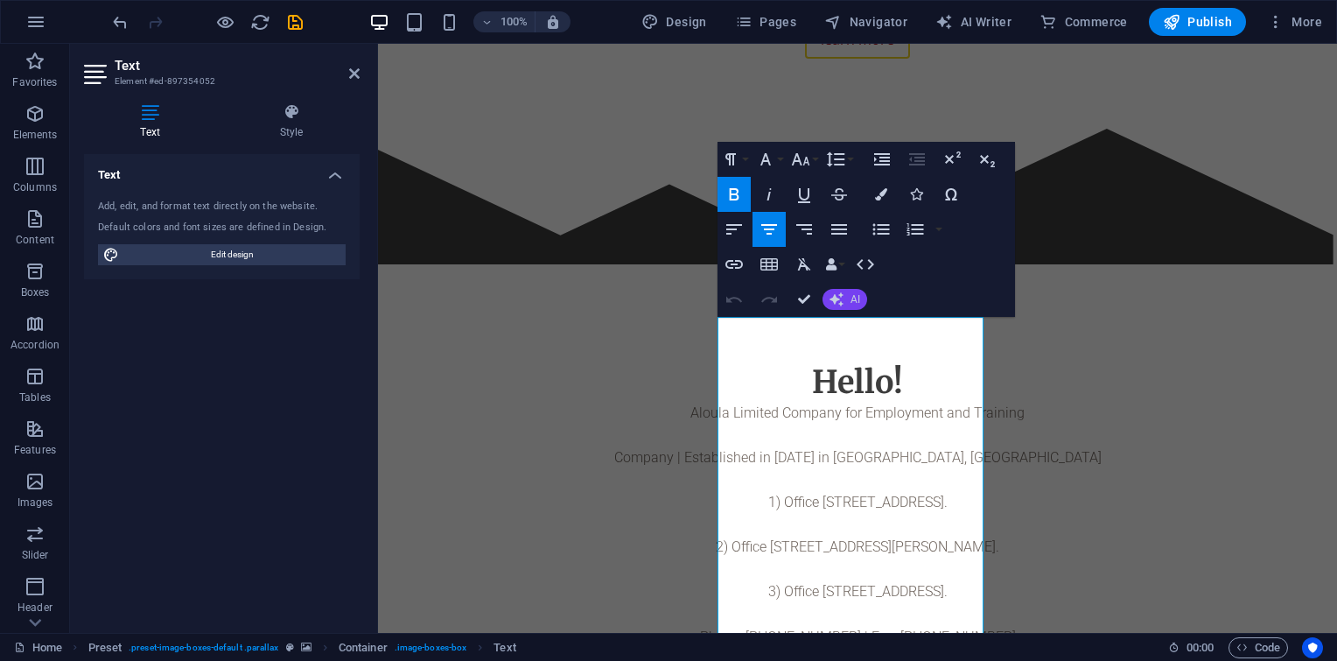
click at [854, 297] on span "AI" at bounding box center [856, 299] width 10 height 11
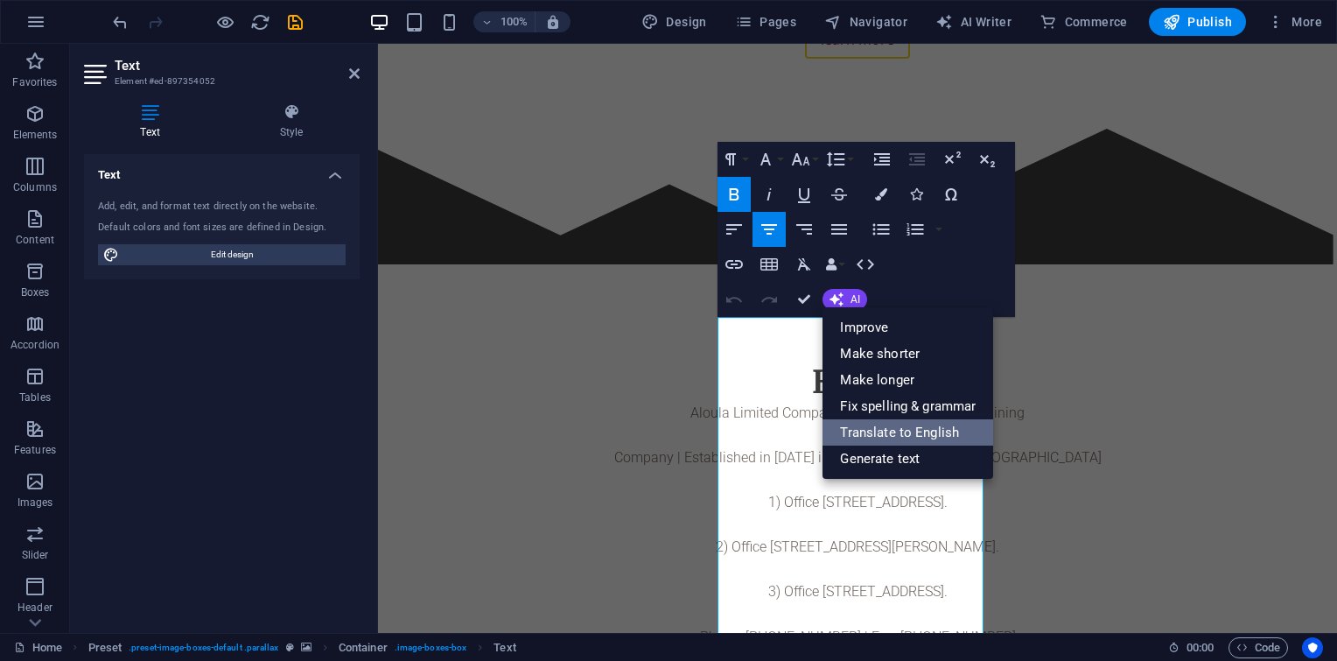
click at [872, 423] on link "Translate to English" at bounding box center [908, 432] width 171 height 26
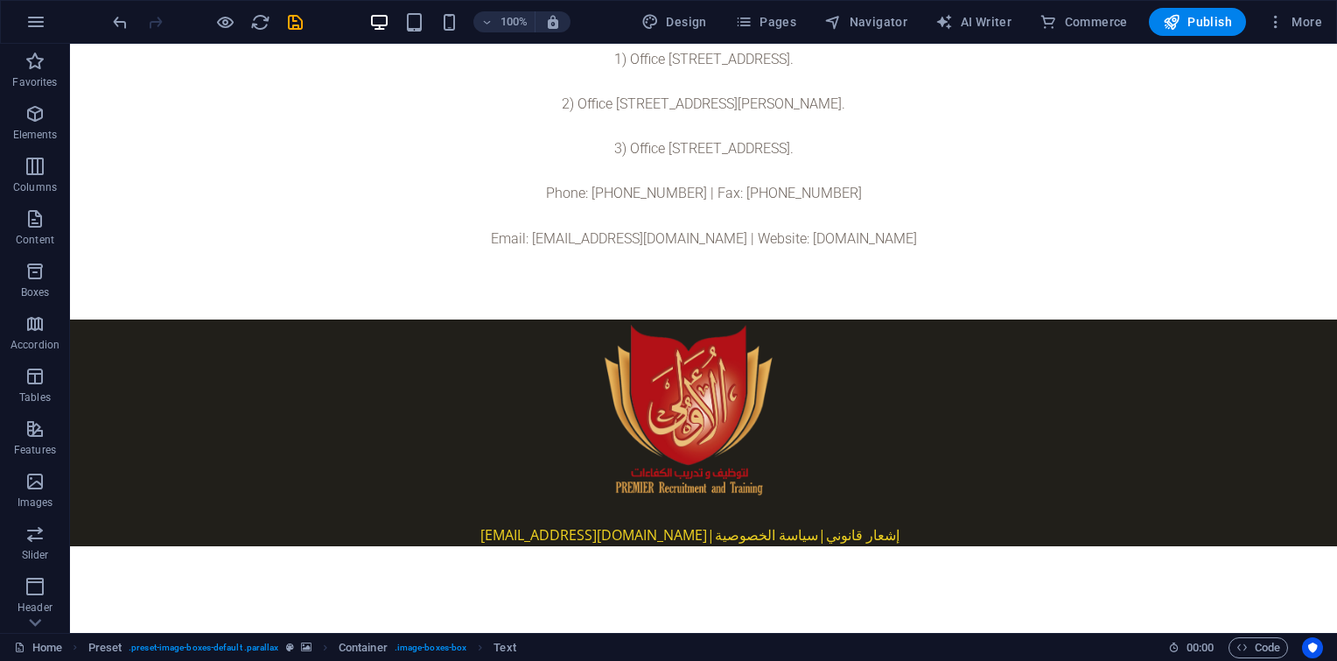
scroll to position [2097, 0]
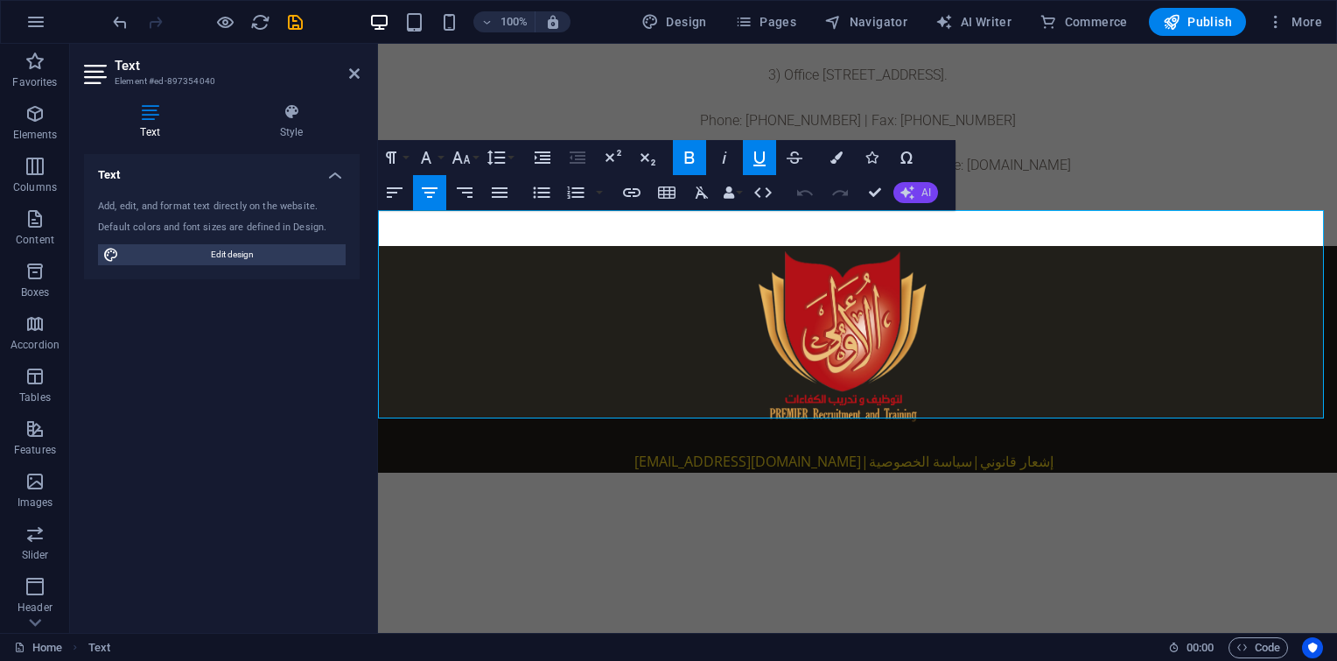
click at [903, 188] on icon "button" at bounding box center [908, 193] width 14 height 14
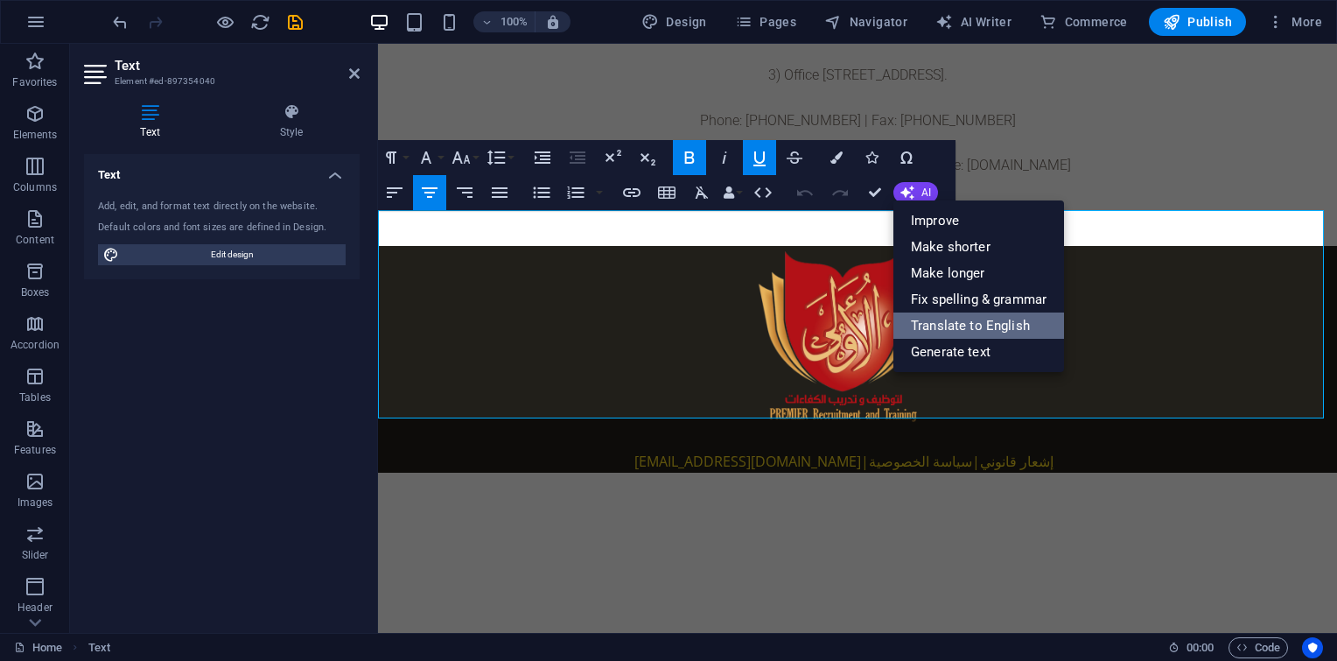
click at [937, 318] on link "Translate to English" at bounding box center [979, 325] width 171 height 26
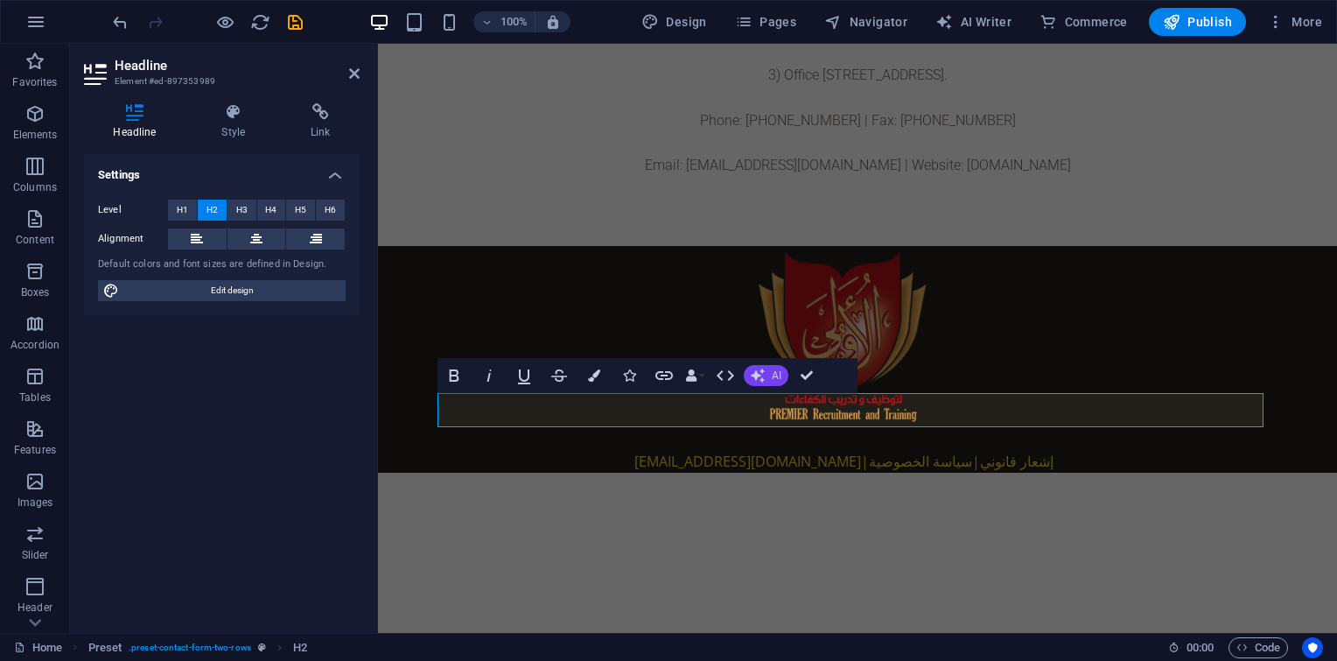
click at [767, 369] on button "AI" at bounding box center [766, 375] width 45 height 21
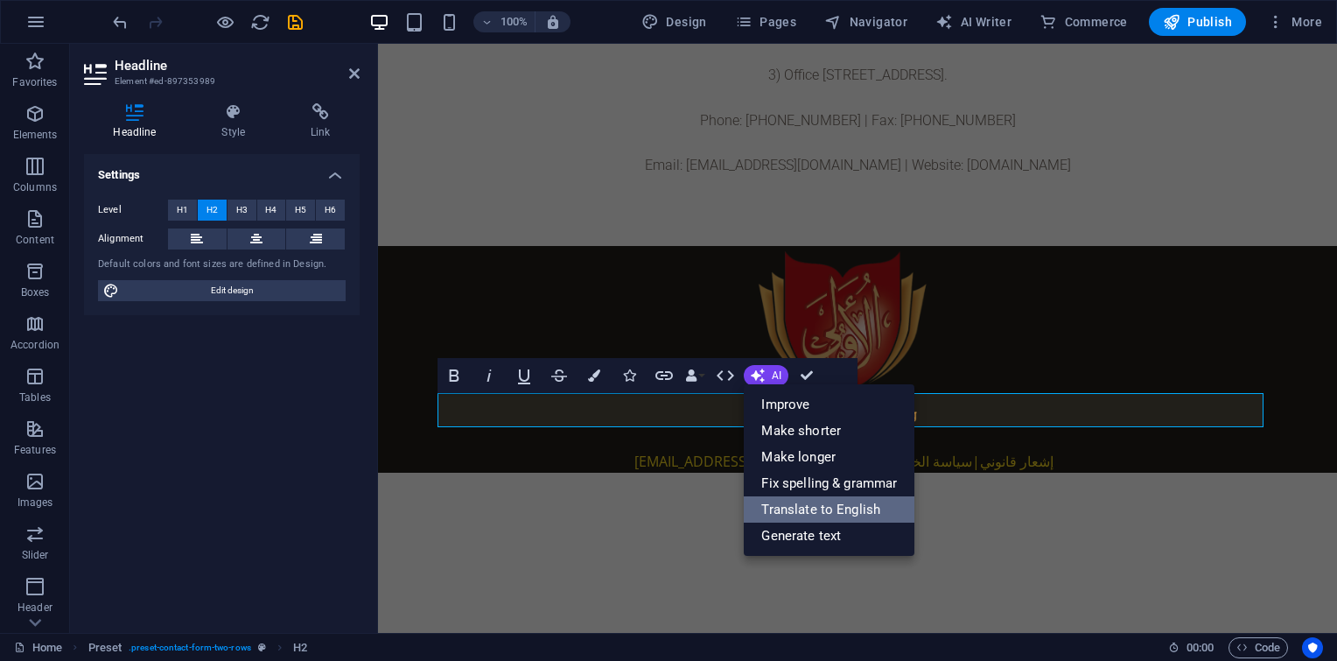
click at [792, 511] on link "Translate to English" at bounding box center [829, 509] width 171 height 26
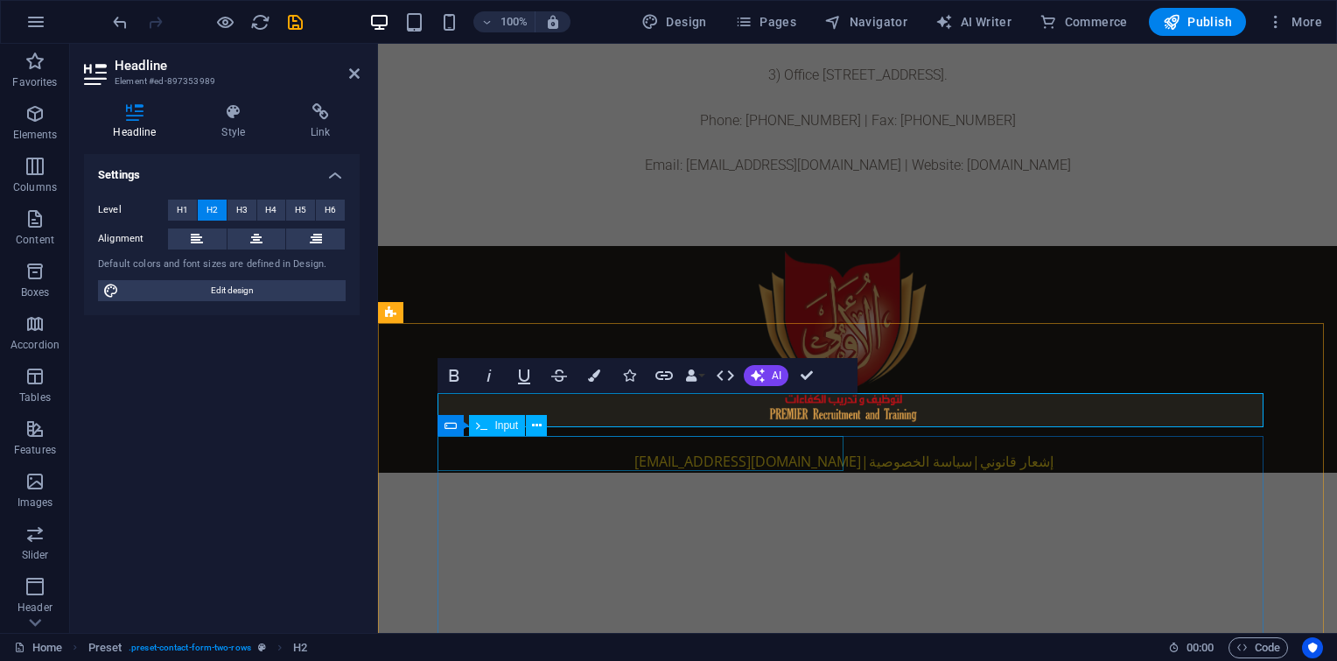
click div
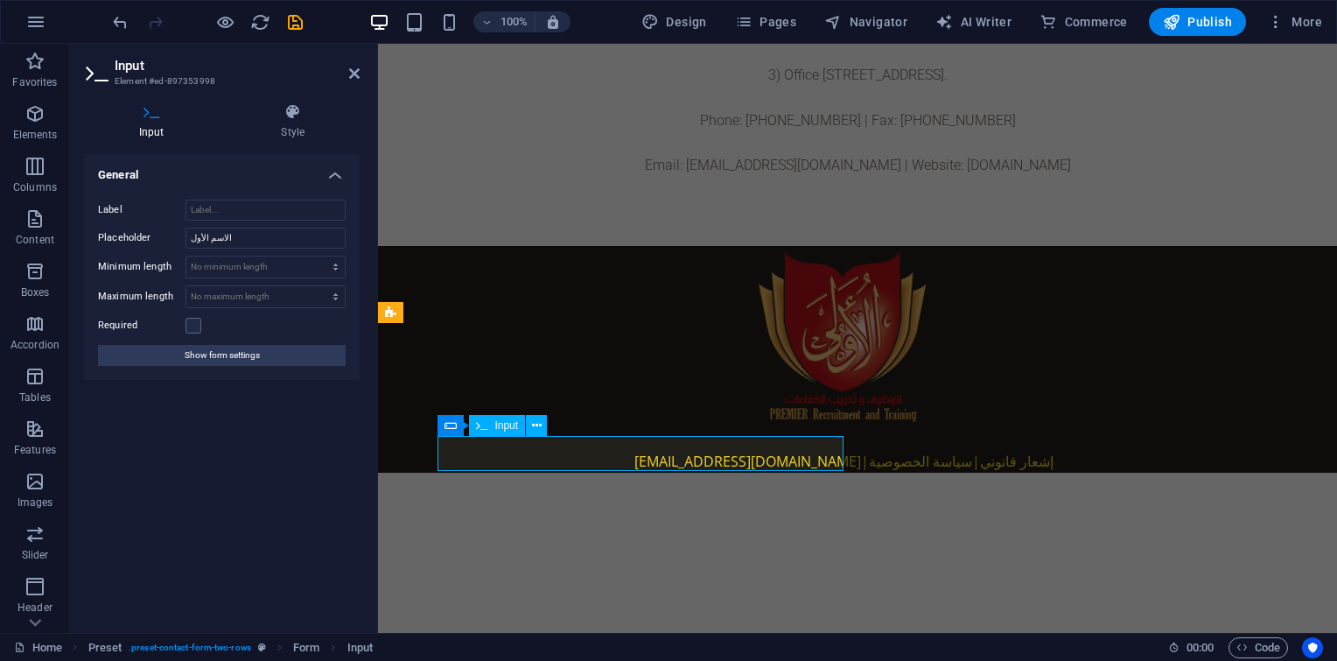
click input "text"
click div
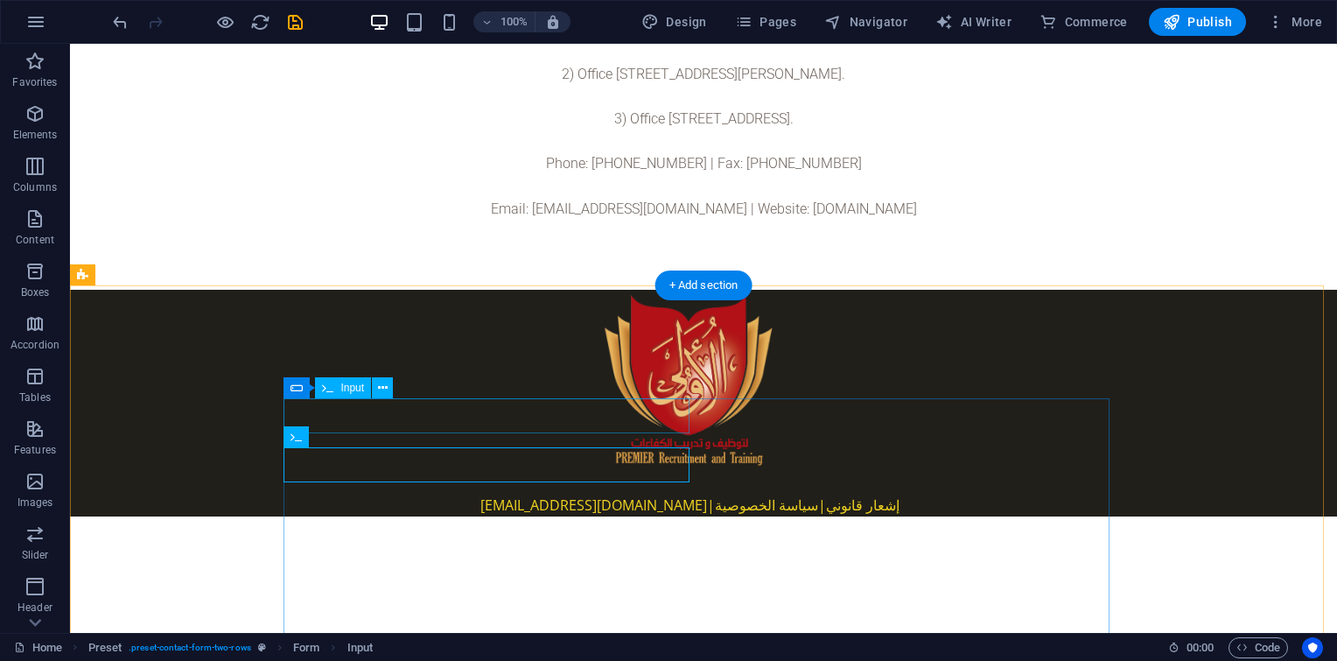
click div
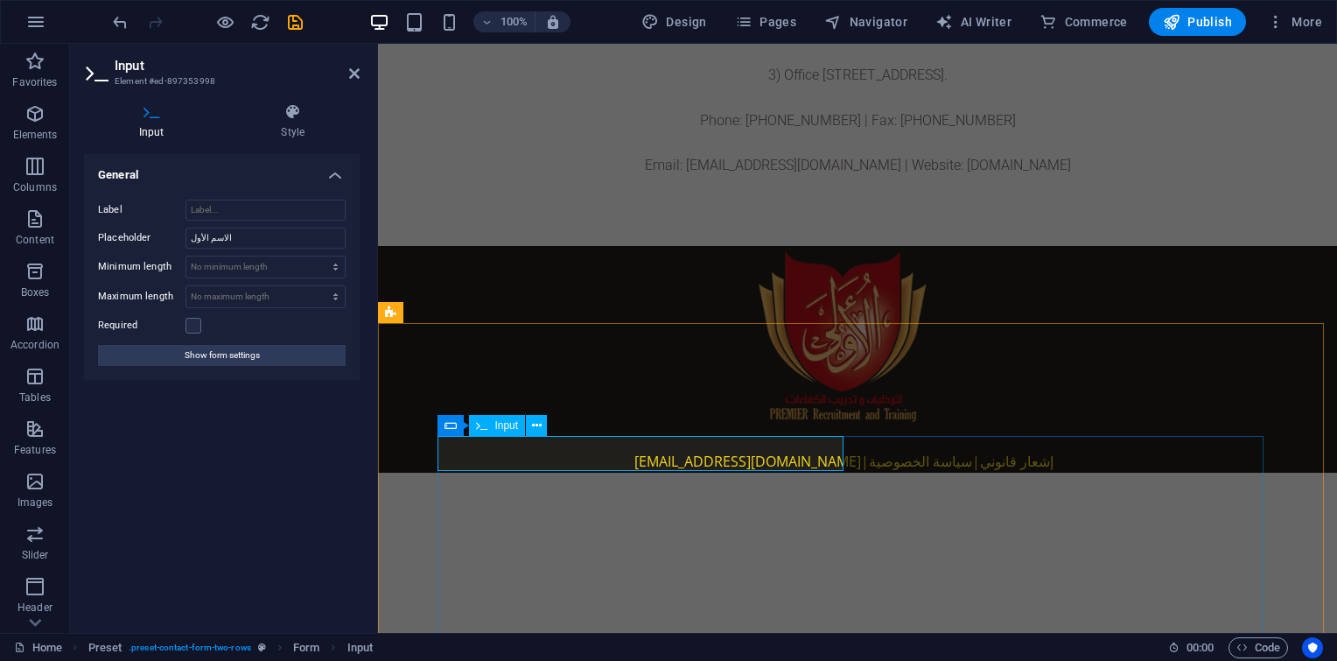
click input "text"
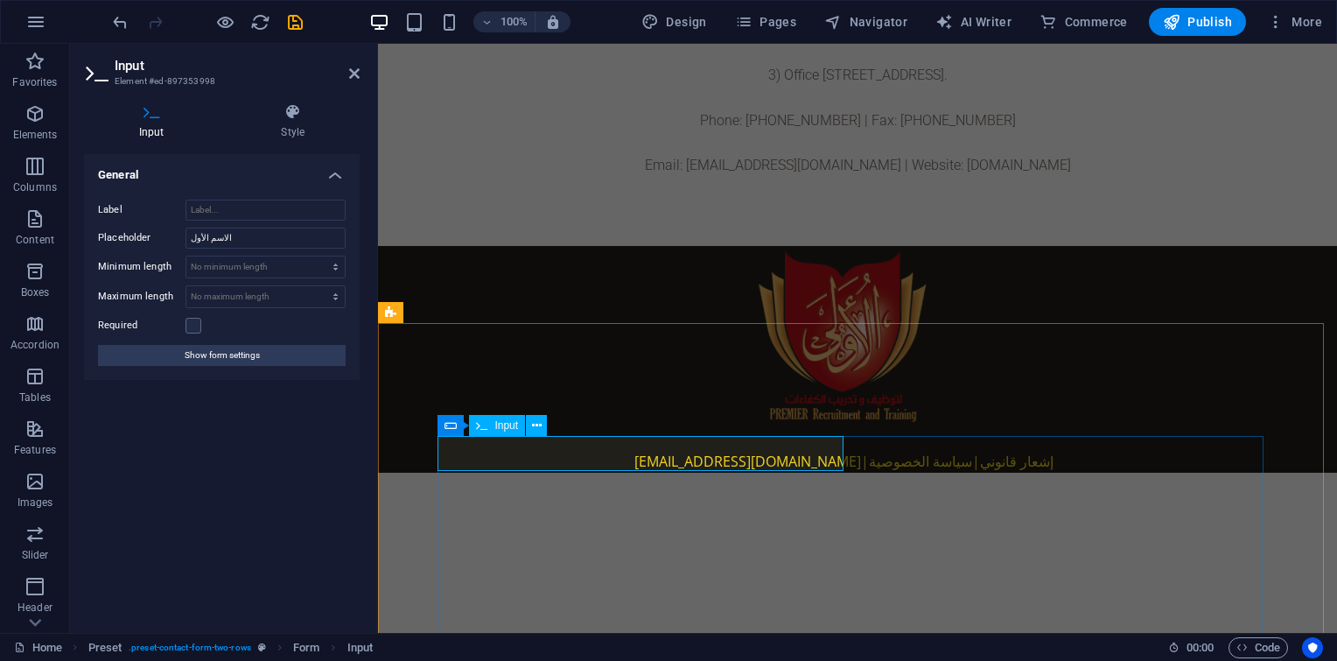
click input "text"
drag, startPoint x: 551, startPoint y: 438, endPoint x: 392, endPoint y: 491, distance: 168.0
drag, startPoint x: 454, startPoint y: 456, endPoint x: 512, endPoint y: 446, distance: 58.7
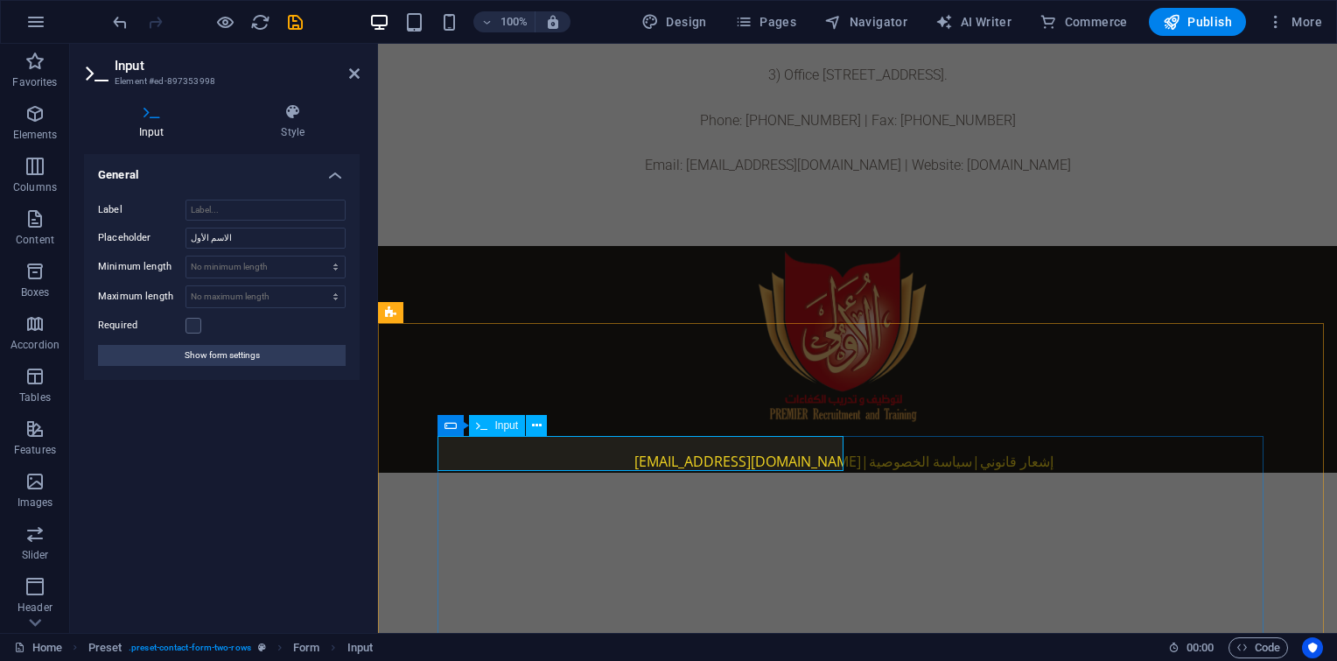
click input "text"
click at [205, 240] on input "الاسم الأول" at bounding box center [266, 238] width 160 height 21
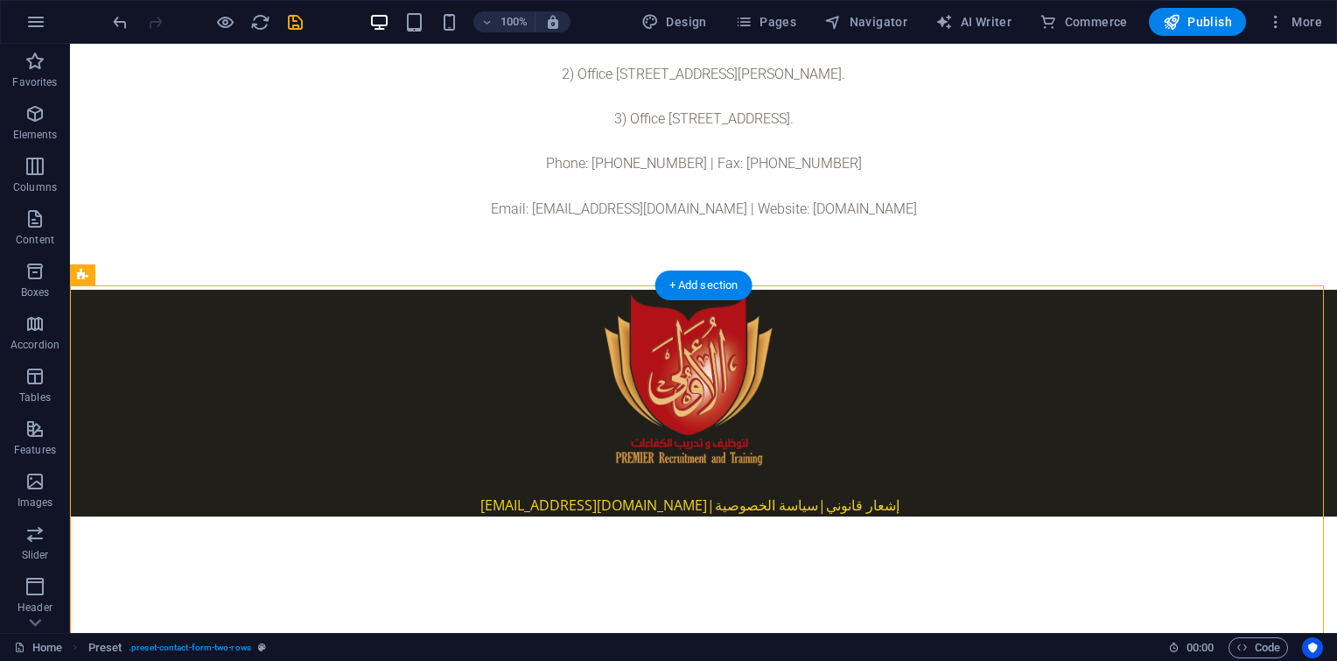
drag, startPoint x: 357, startPoint y: 383, endPoint x: 466, endPoint y: 453, distance: 128.7
click div
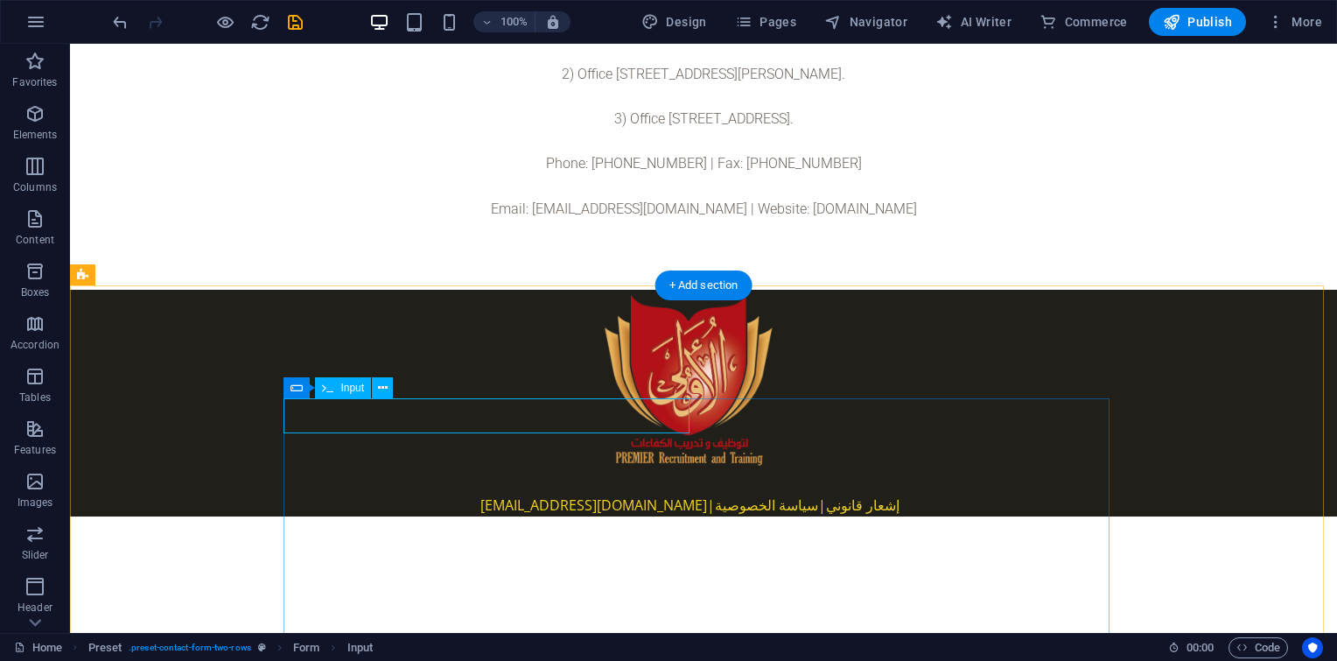
click div
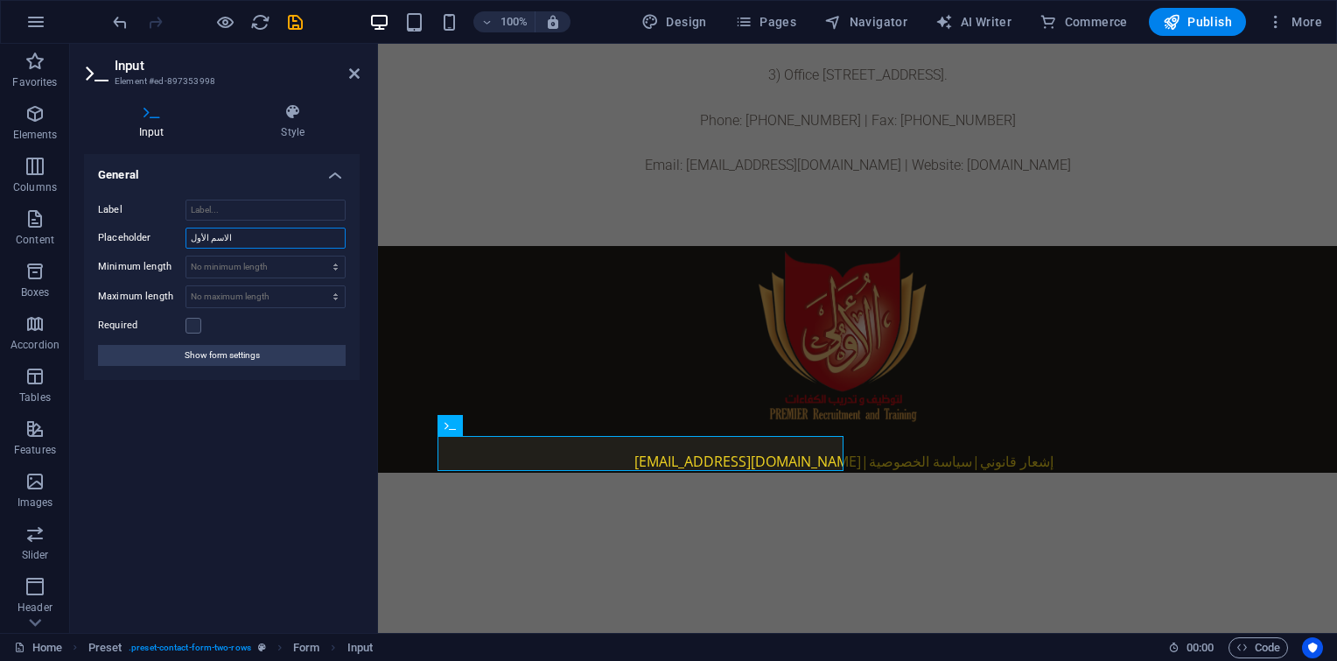
click at [219, 235] on input "الاسم الأول" at bounding box center [266, 238] width 160 height 21
paste input "first name"
type input "first name"
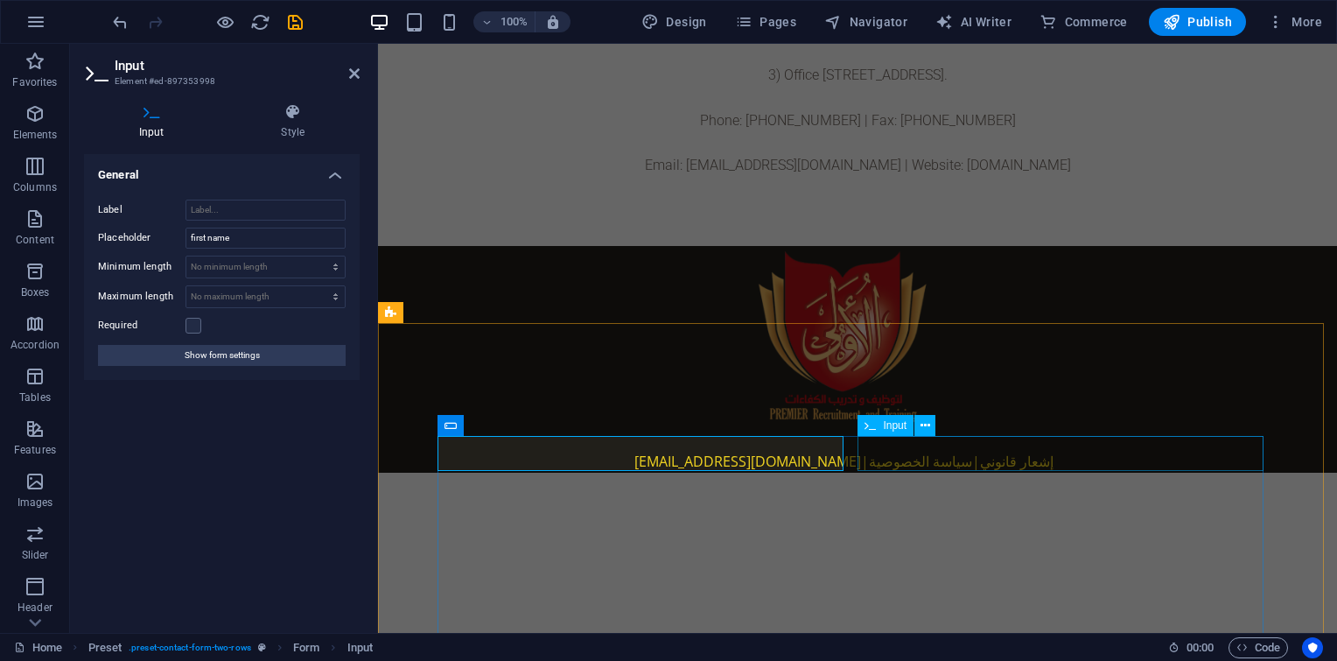
click div
click input "text"
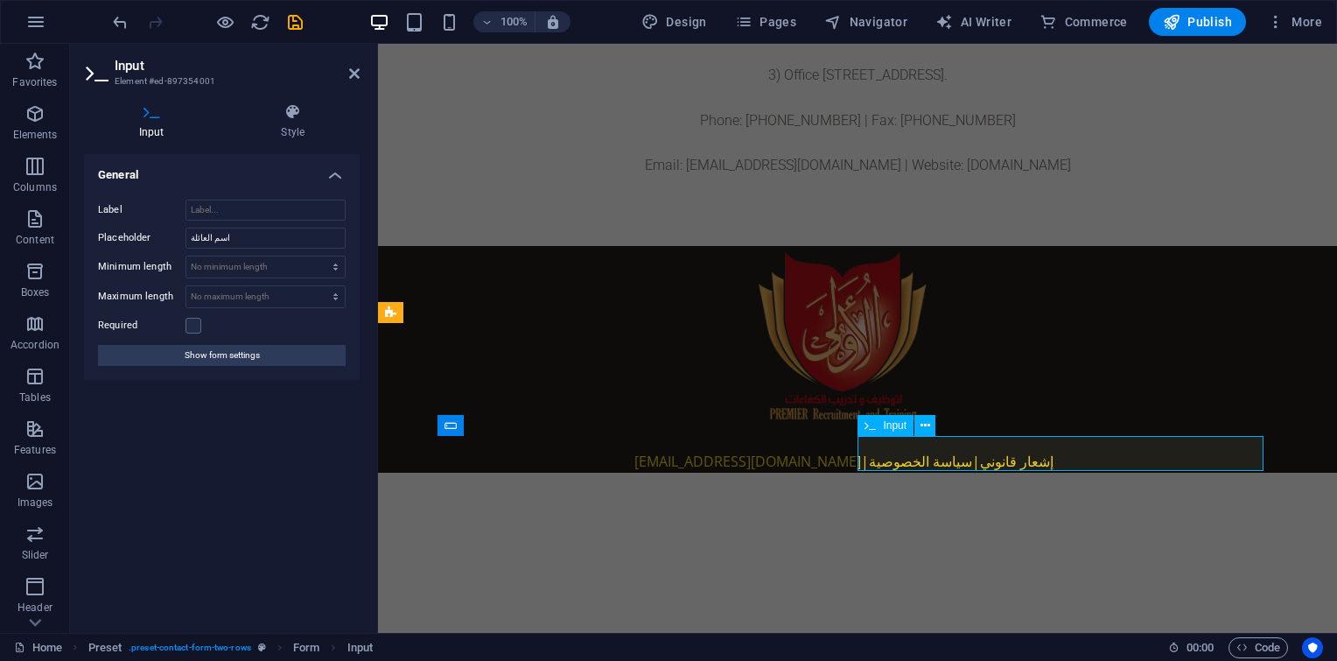
click input "text"
click at [212, 230] on input "اسم العائلة" at bounding box center [266, 238] width 160 height 21
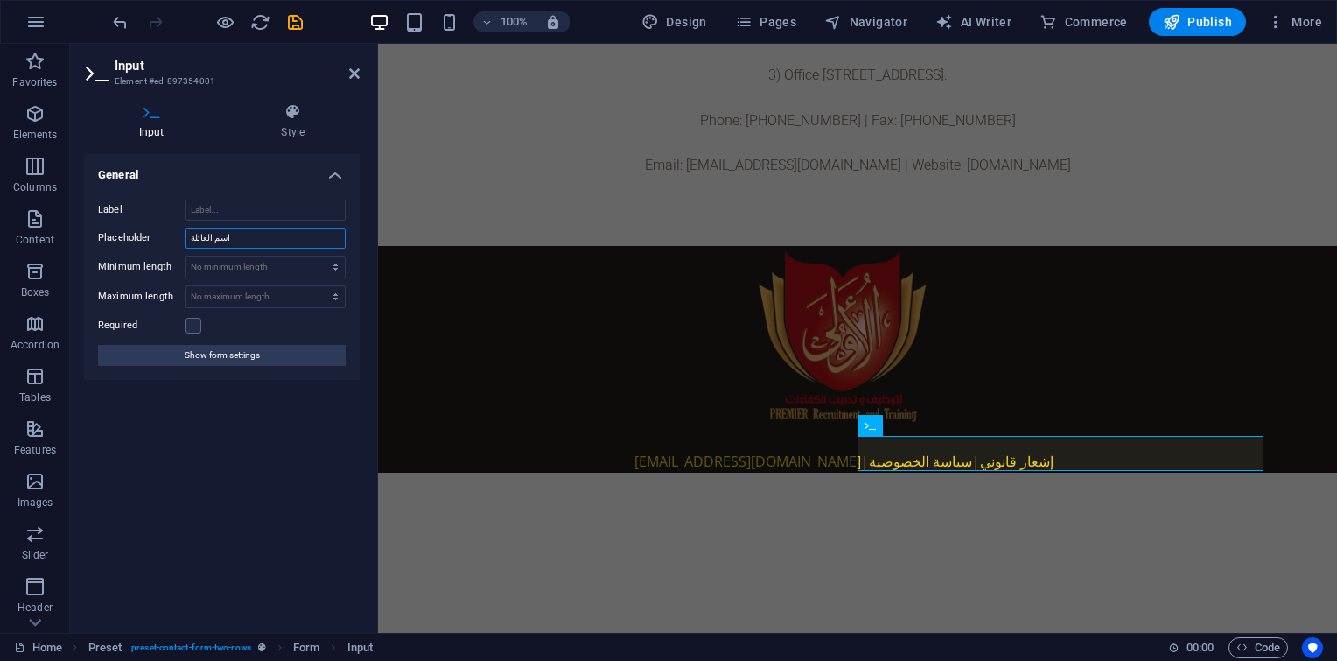
paste input "last name"
type input "last name"
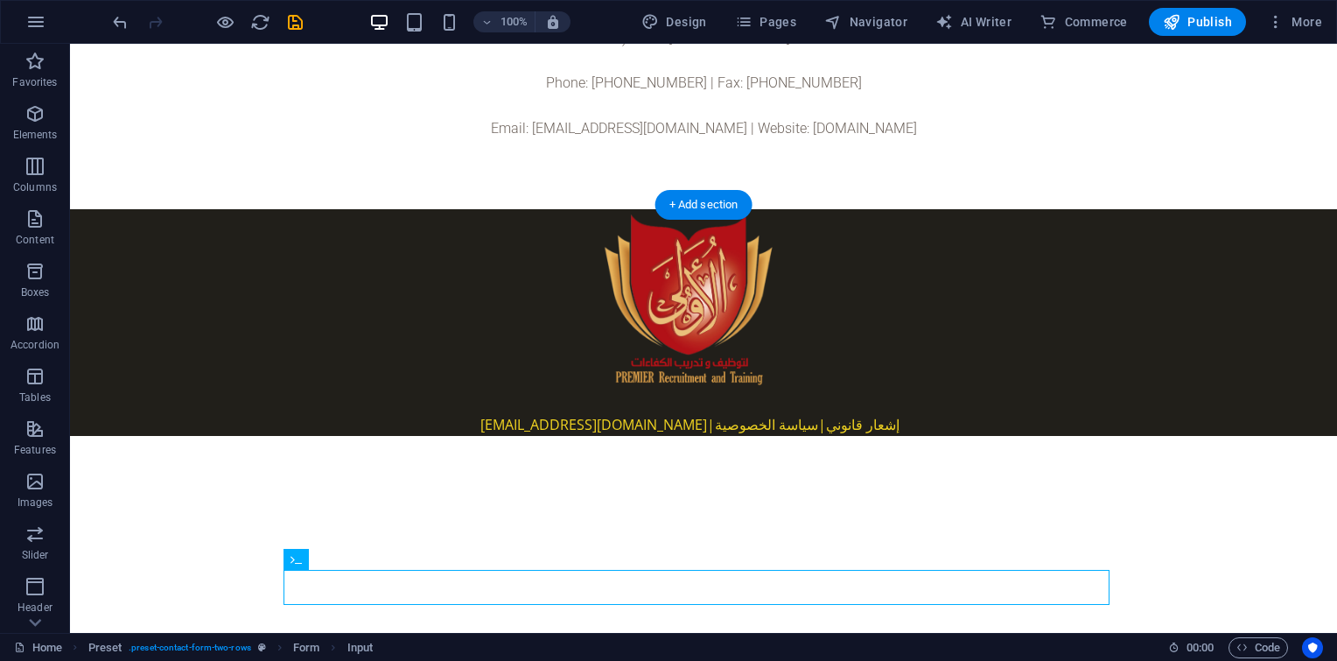
click form "لقد قرأت وفهمت سياسة الخصوصية. لا تشرب؟ لا تولد يرسل"
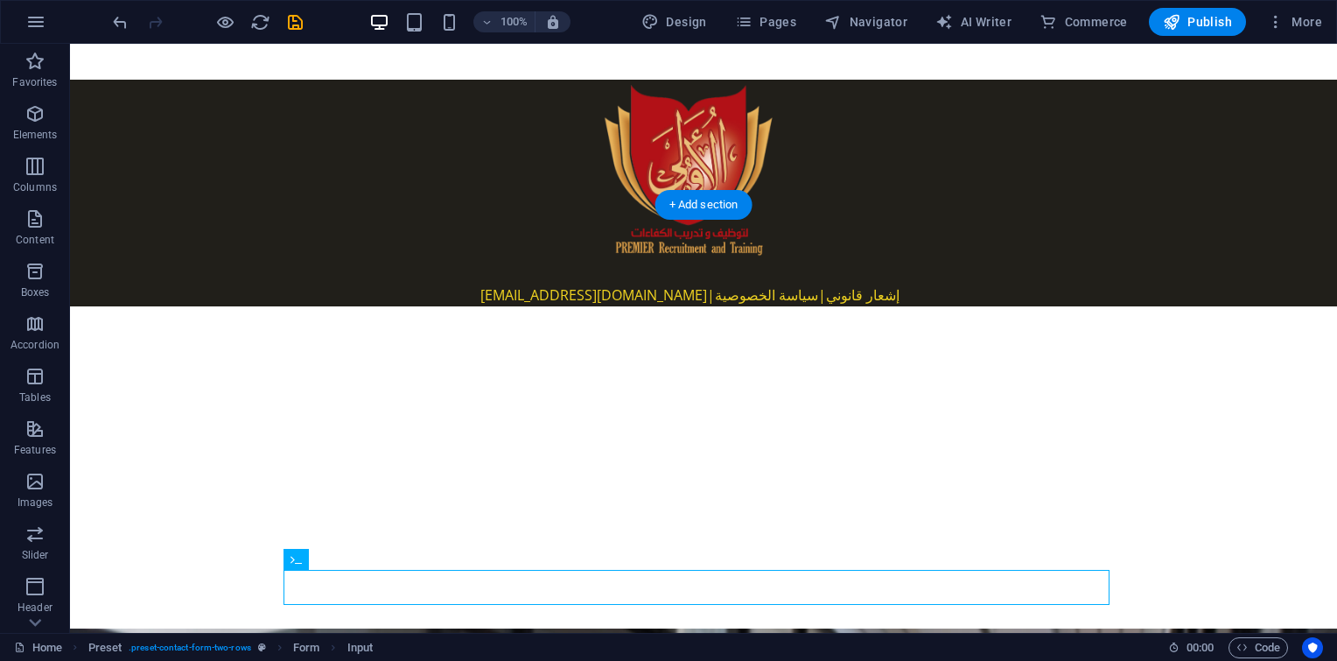
click div "لقد قرأت وفهمت سياسة الخصوصية."
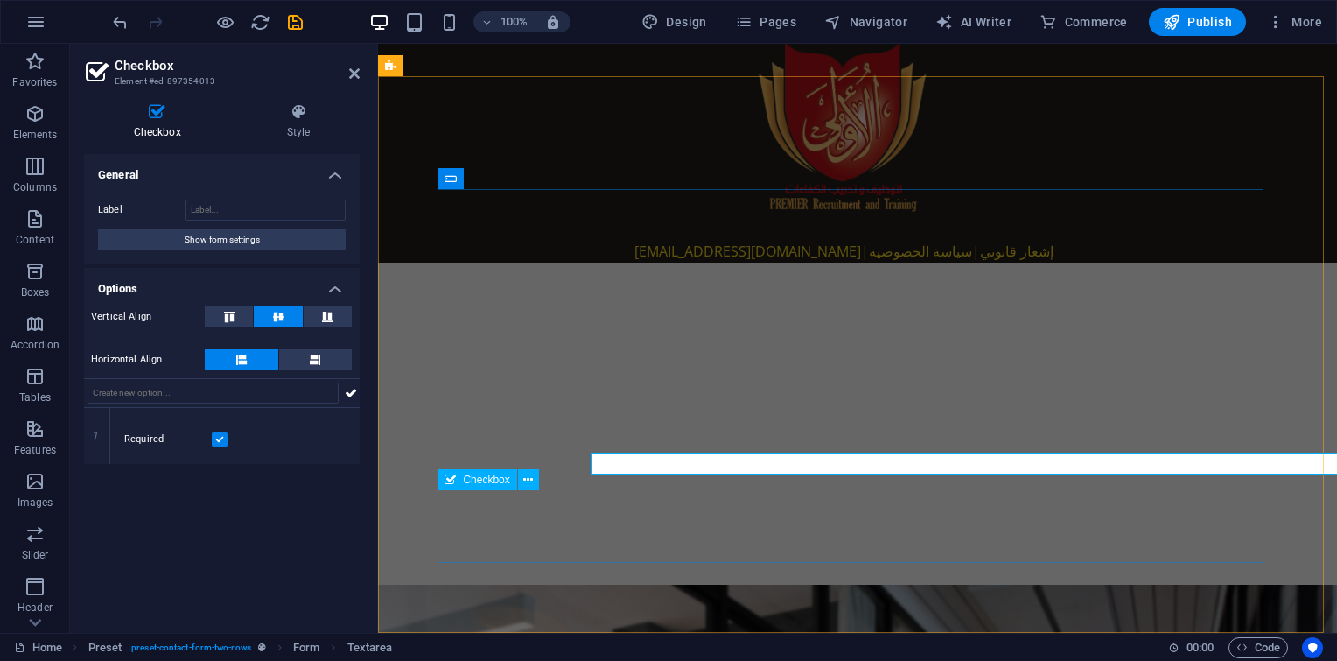
scroll to position [2345, 0]
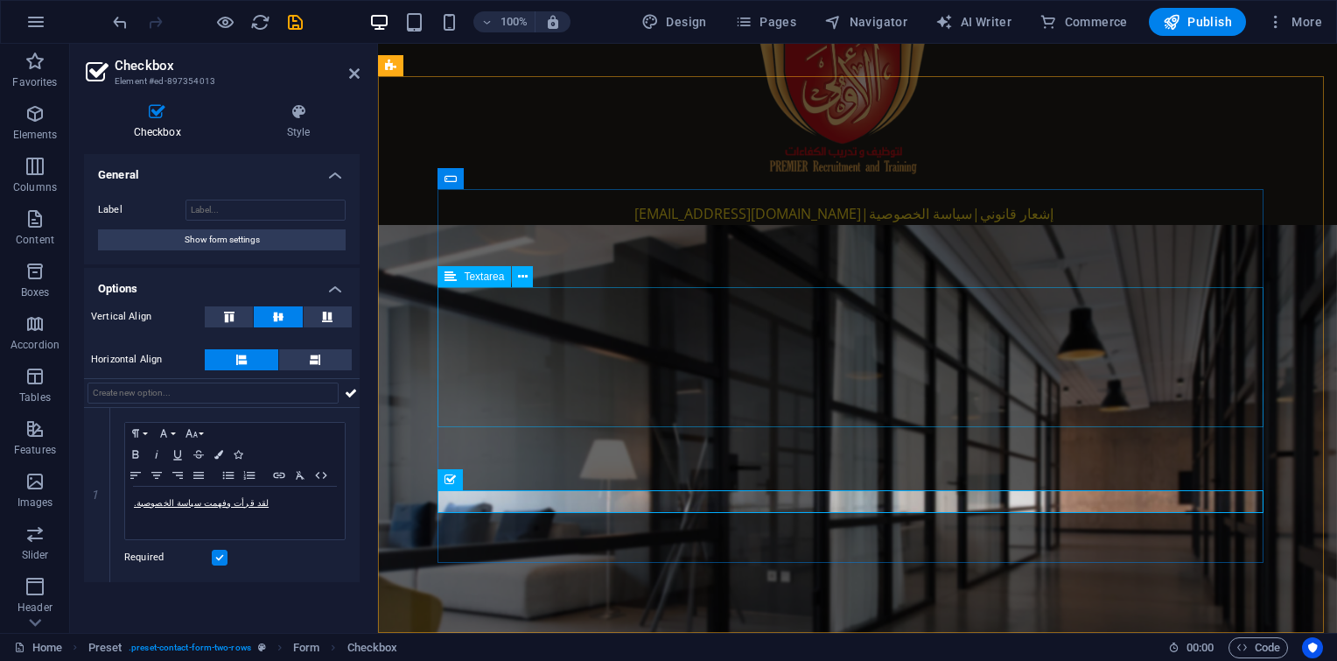
click div
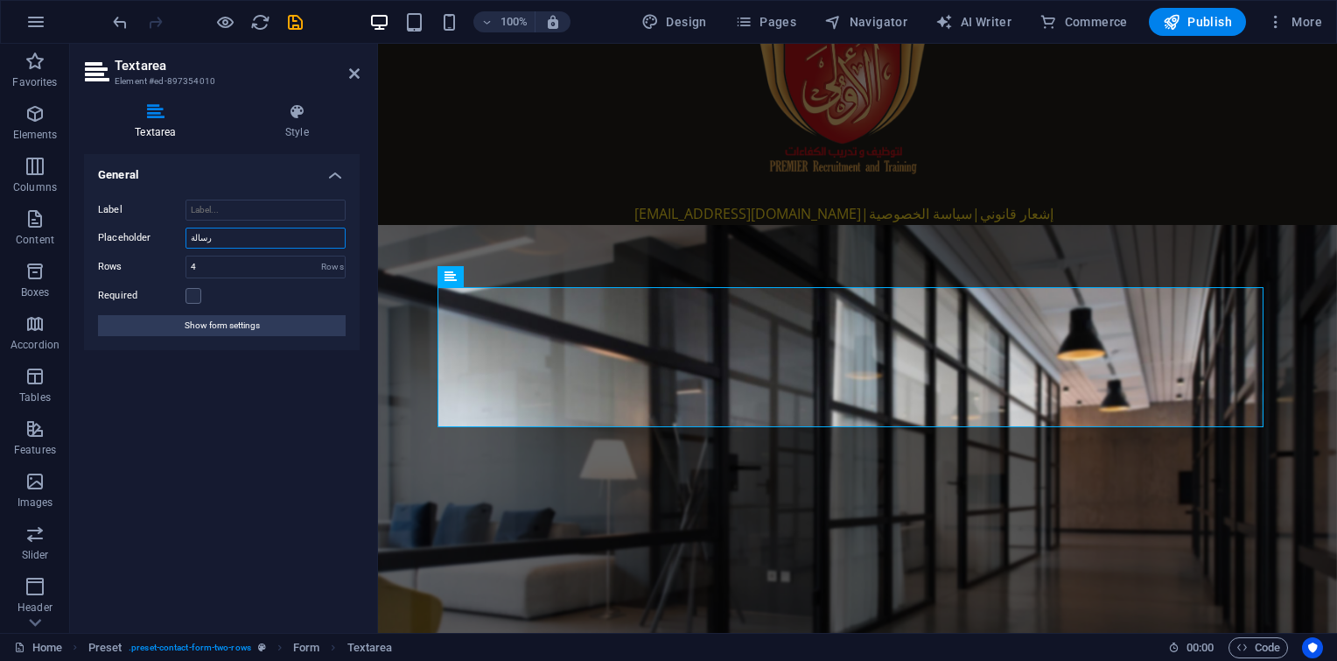
click at [223, 239] on input "رسالة" at bounding box center [266, 238] width 160 height 21
paste input "message"
type input "message"
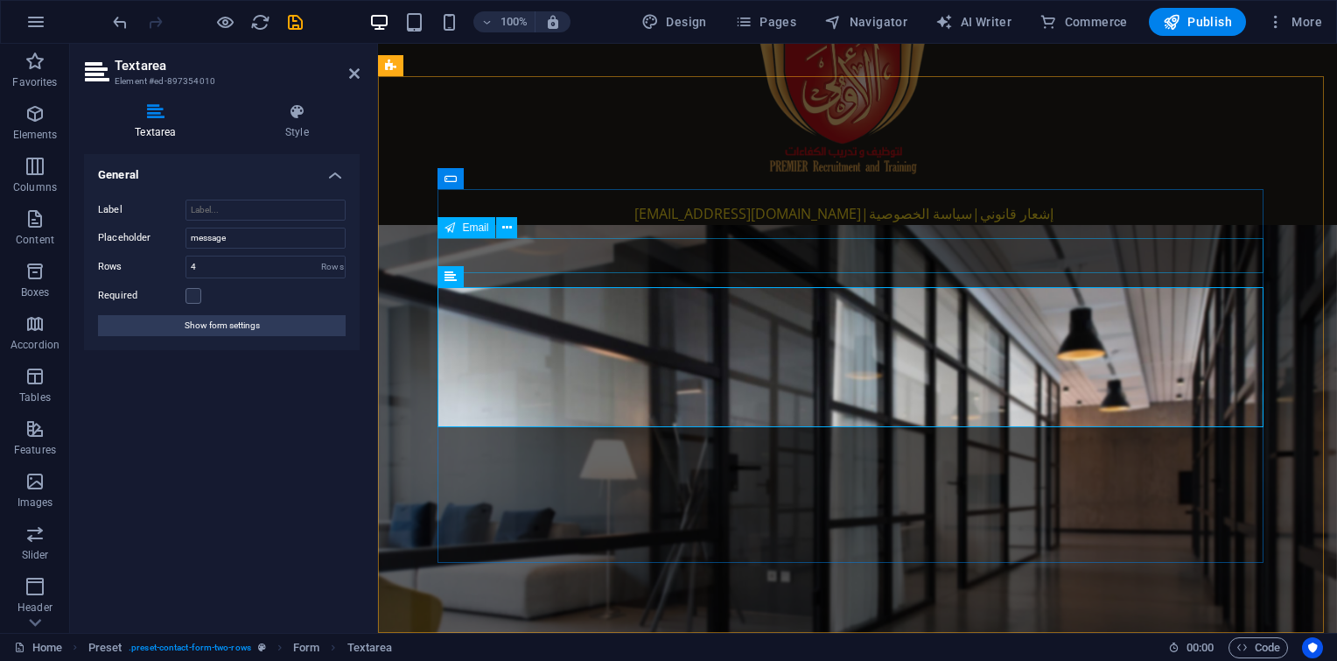
click div
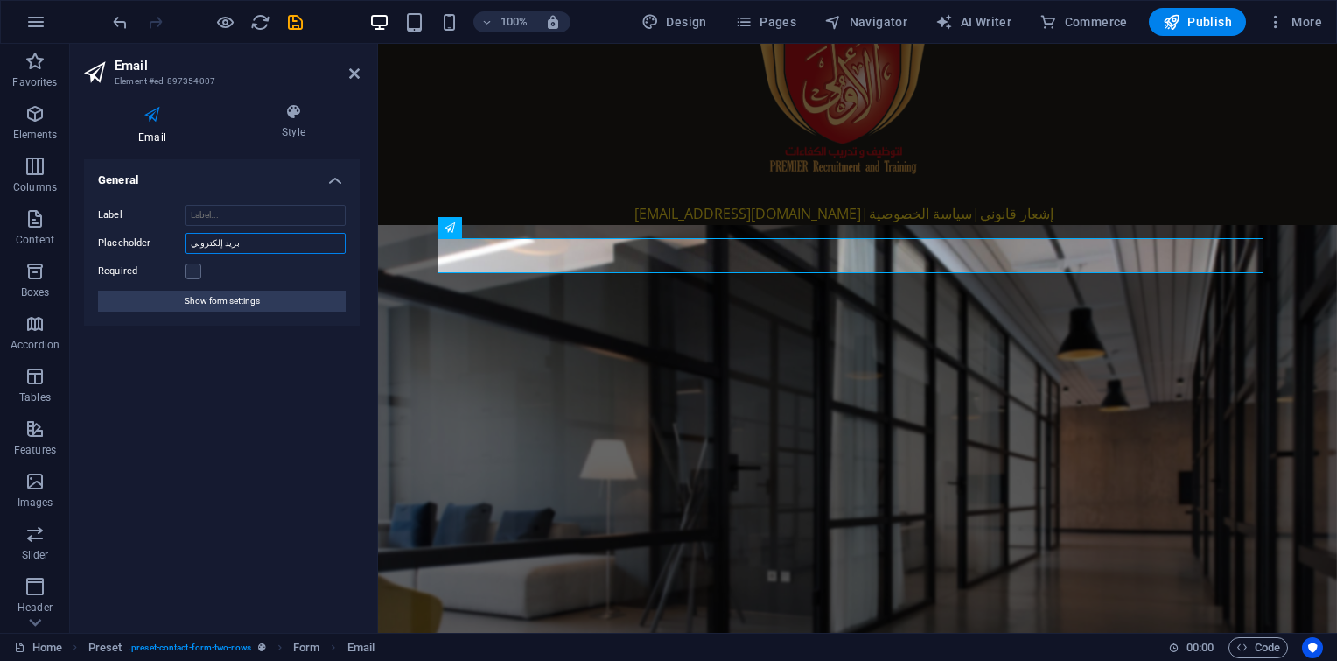
click at [251, 244] on input "بريد إلكتروني" at bounding box center [266, 243] width 160 height 21
paste input "message"
click at [244, 240] on input "بريد إلكتروني" at bounding box center [266, 243] width 160 height 21
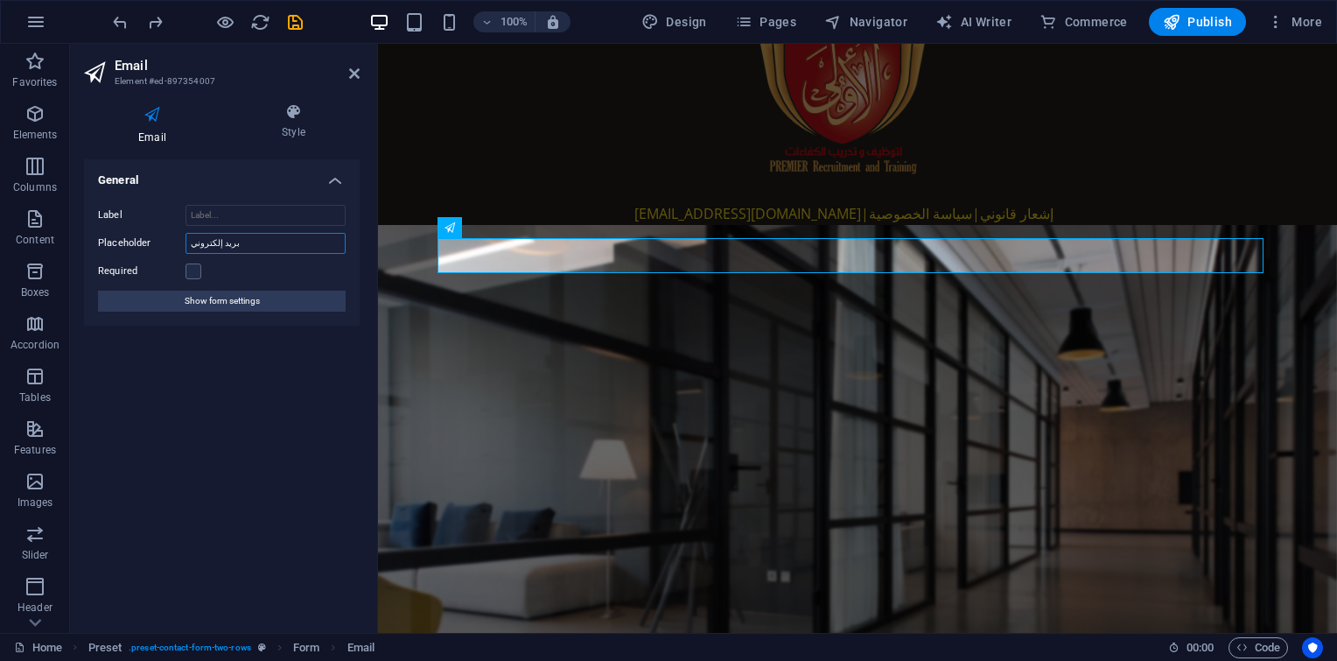
click at [244, 240] on input "بريد إلكتروني" at bounding box center [266, 243] width 160 height 21
paste input "Email"
type input "Email"
click div
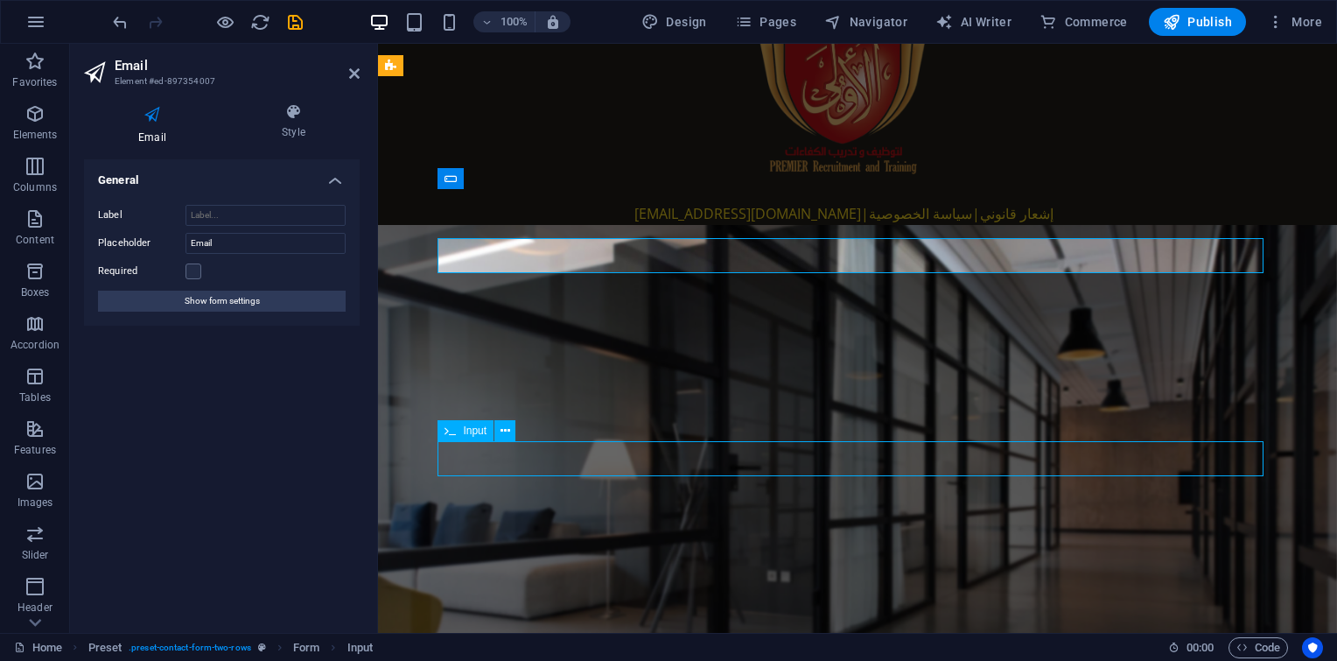
scroll to position [2307, 0]
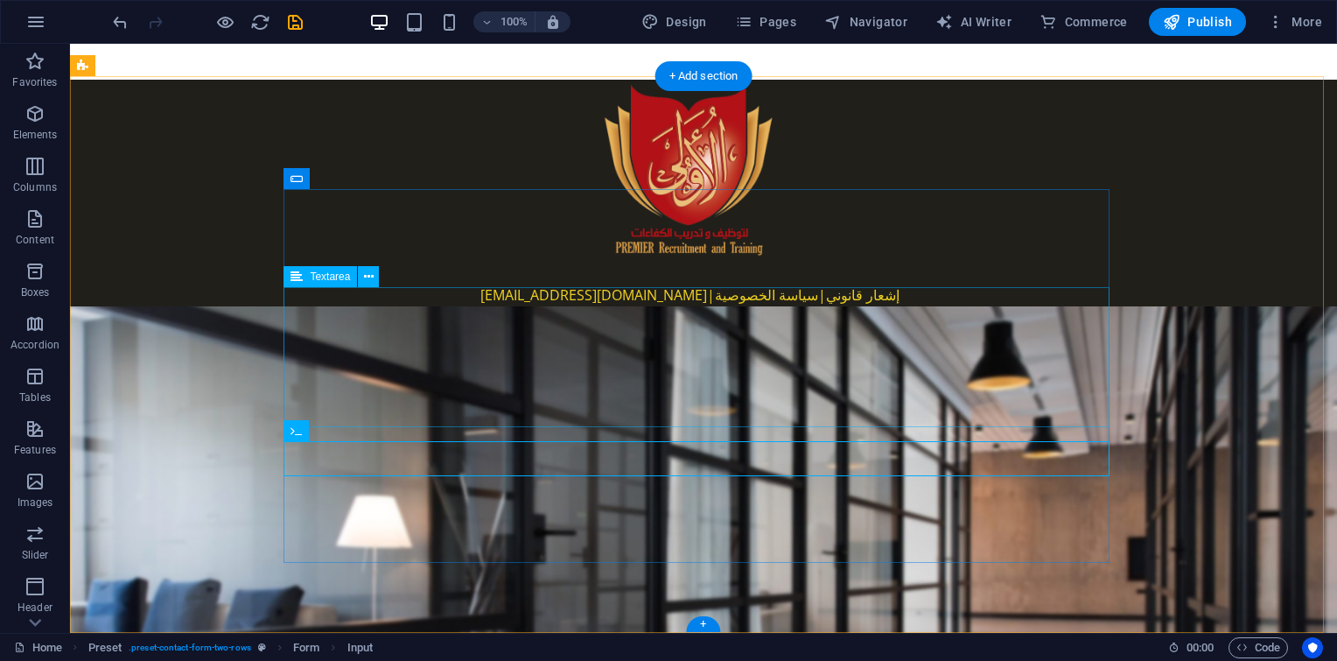
click div
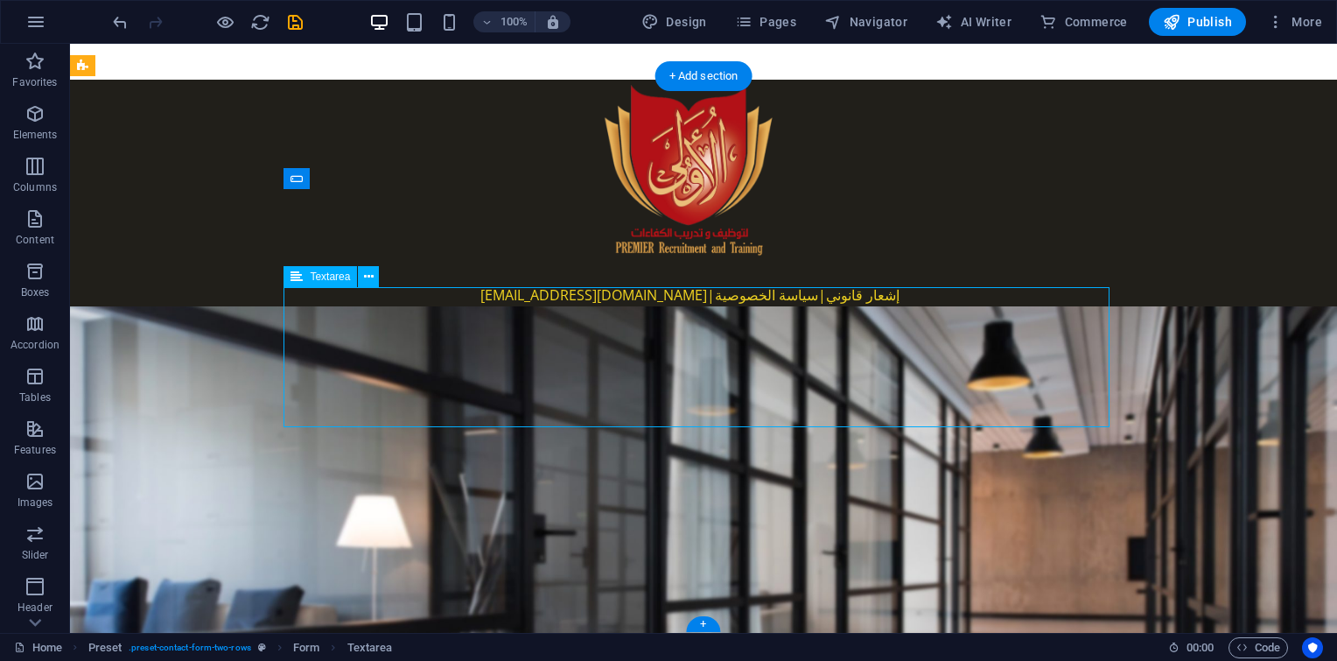
click div
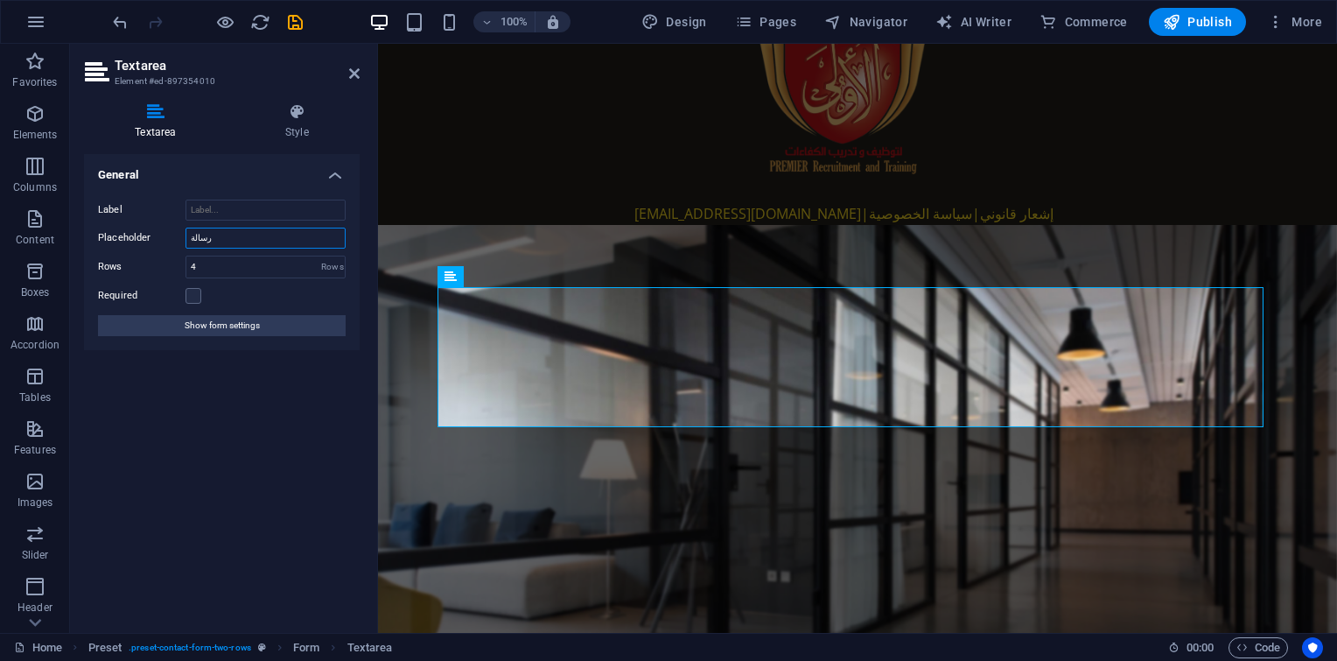
click at [228, 245] on input "رسالة" at bounding box center [266, 238] width 160 height 21
paste input "message"
type input "message"
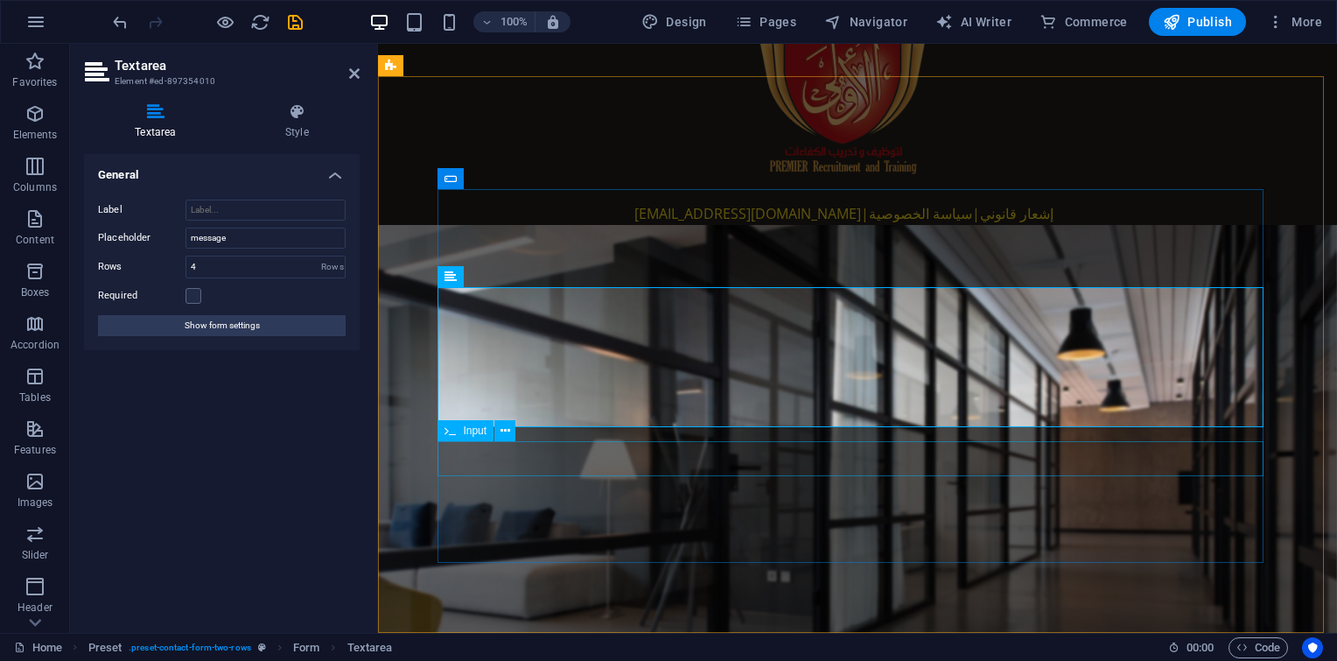
click div
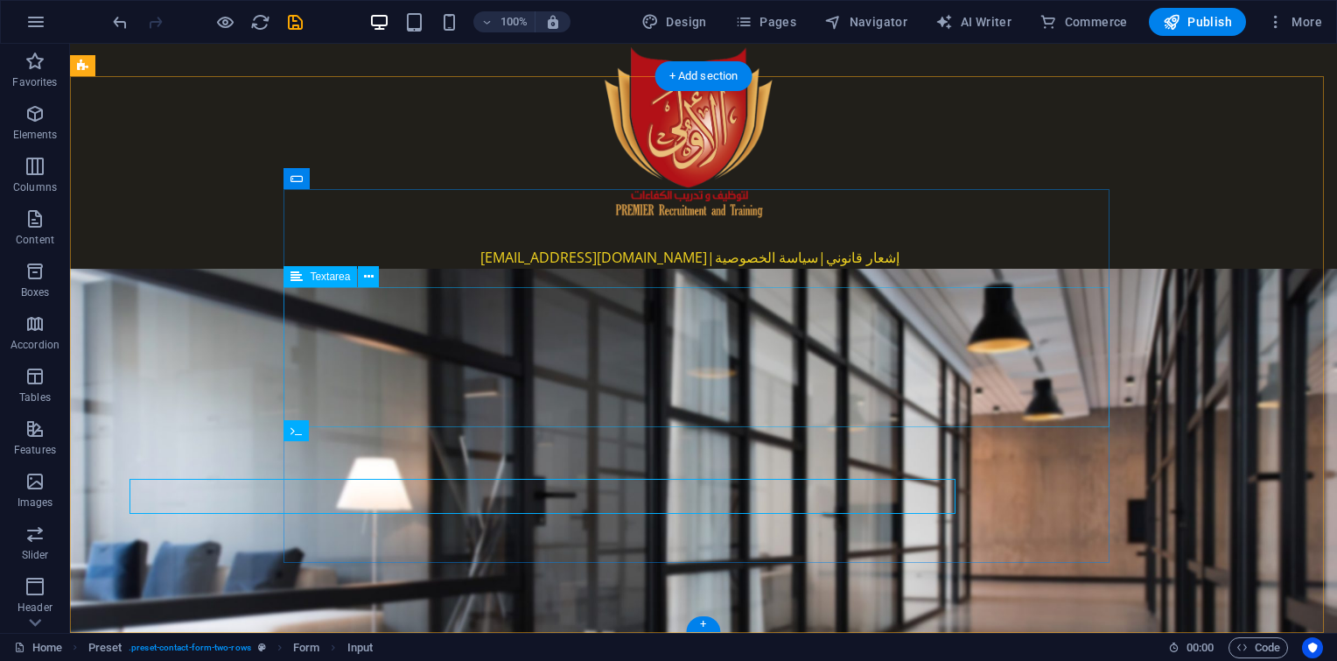
scroll to position [2307, 0]
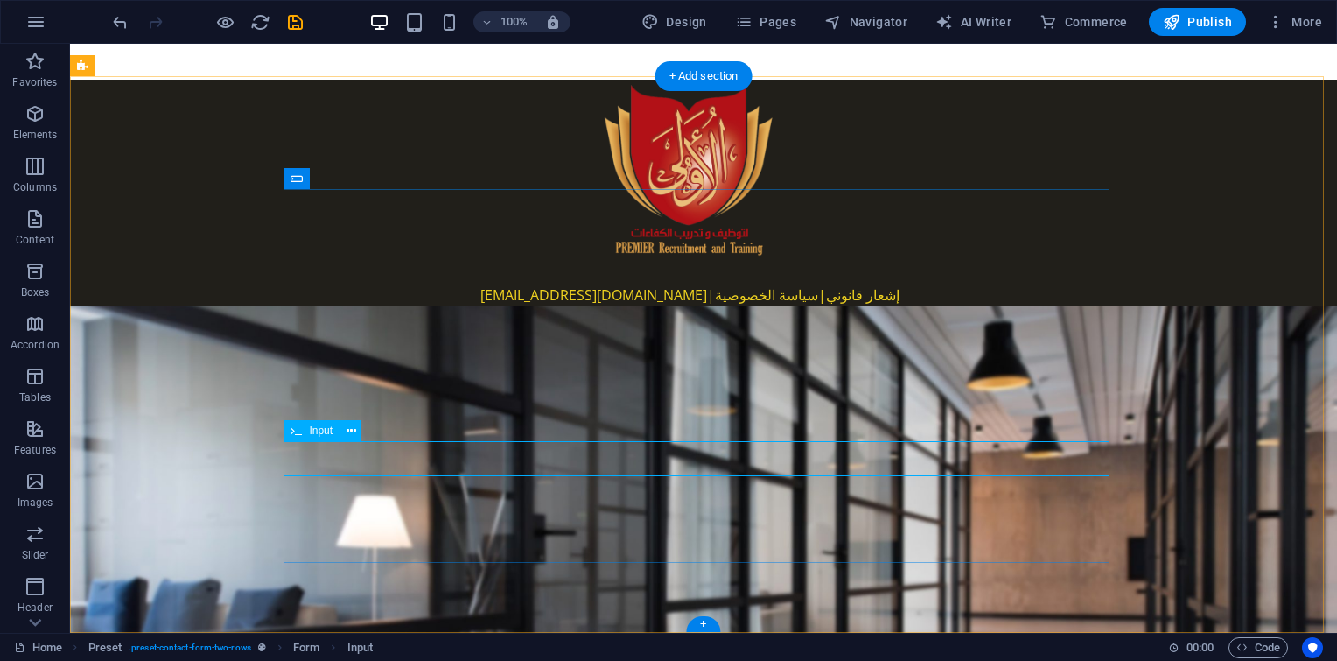
click div
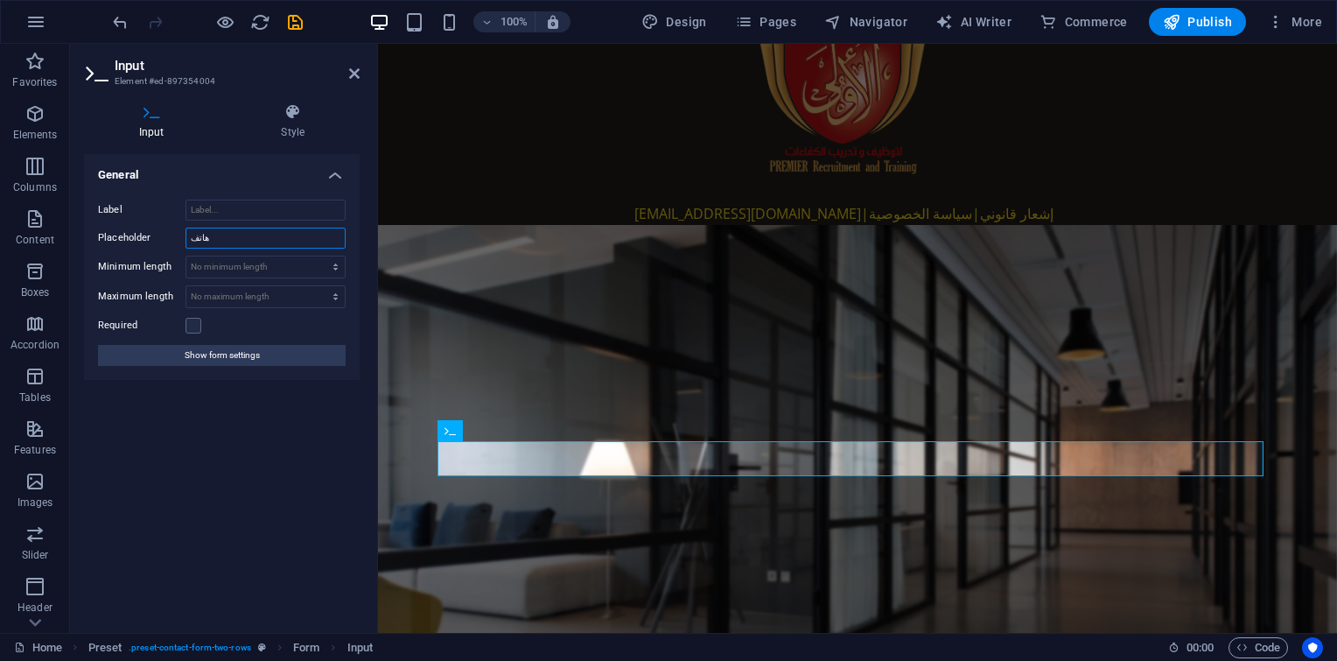
click at [205, 233] on input "هاتف" at bounding box center [266, 238] width 160 height 21
paste input "phone"
type input "phone"
click div "لا تشرب؟ لا تولد"
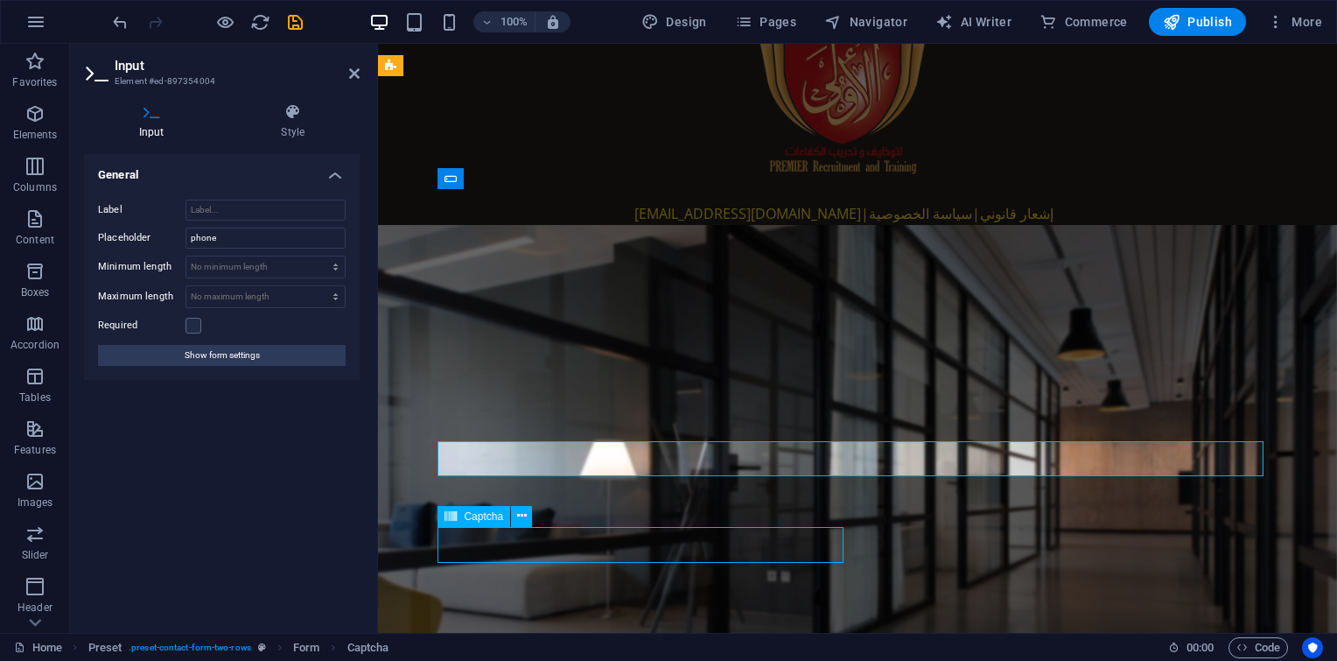
scroll to position [2307, 0]
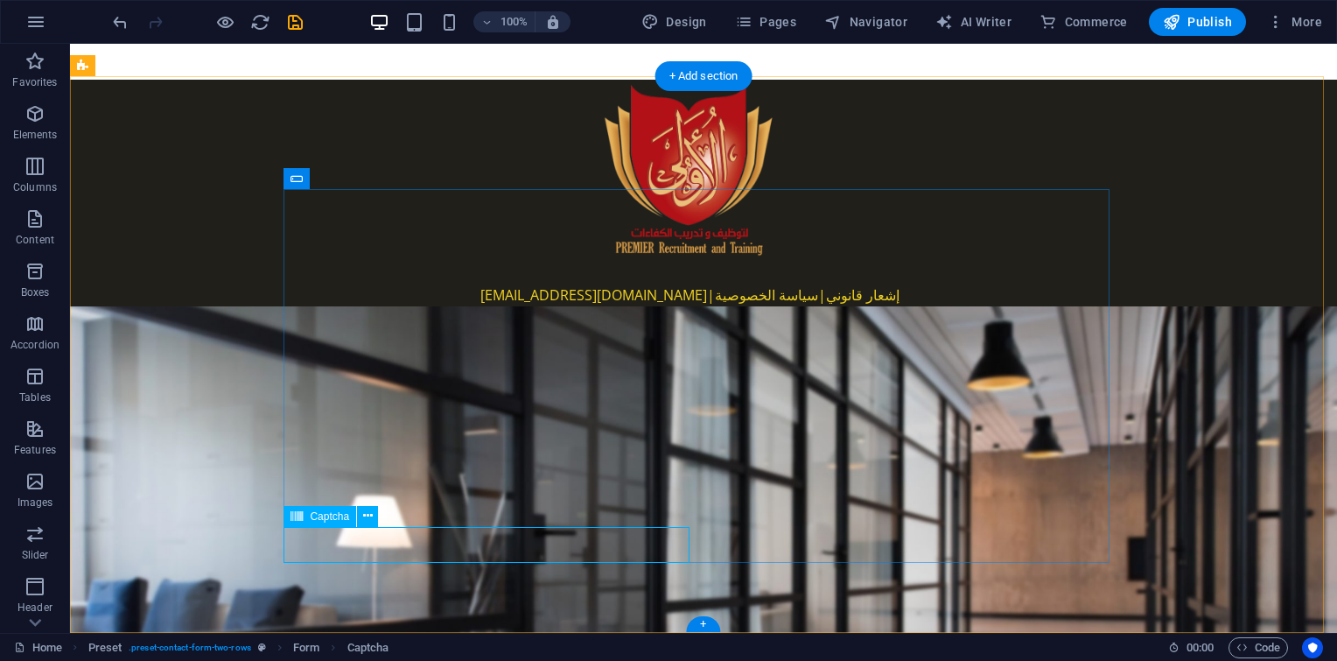
click div "لا تشرب؟ لا تولد"
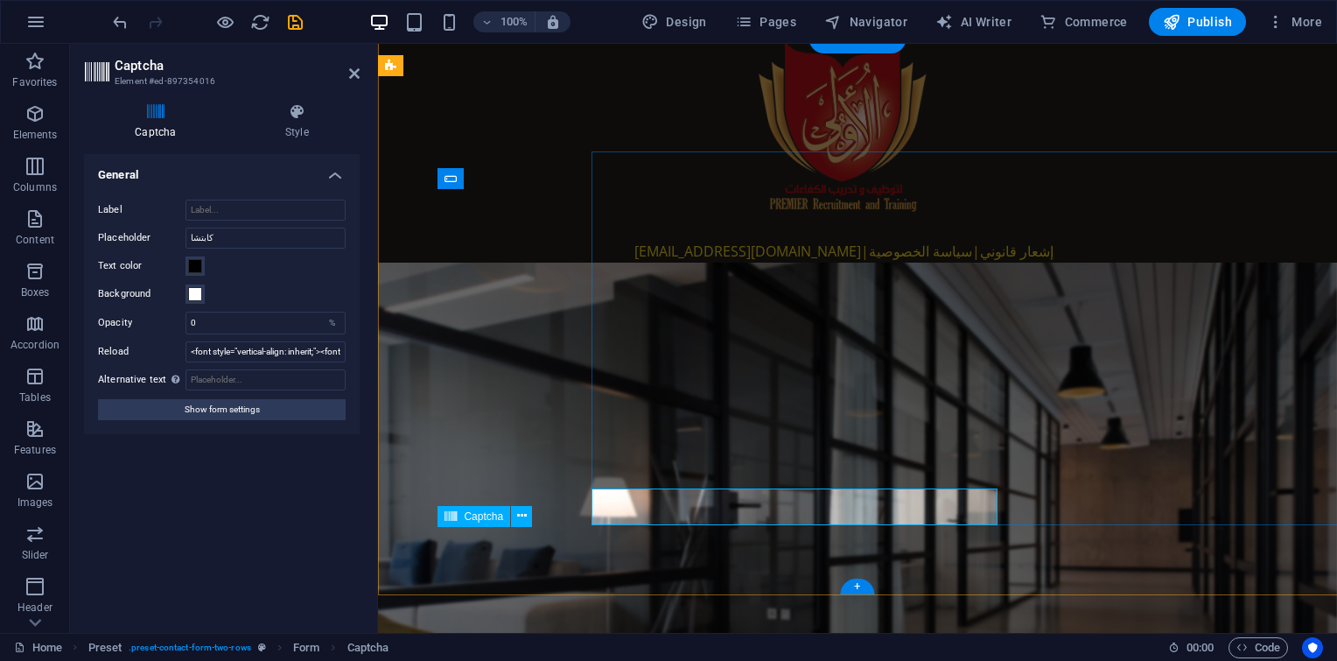
scroll to position [2345, 0]
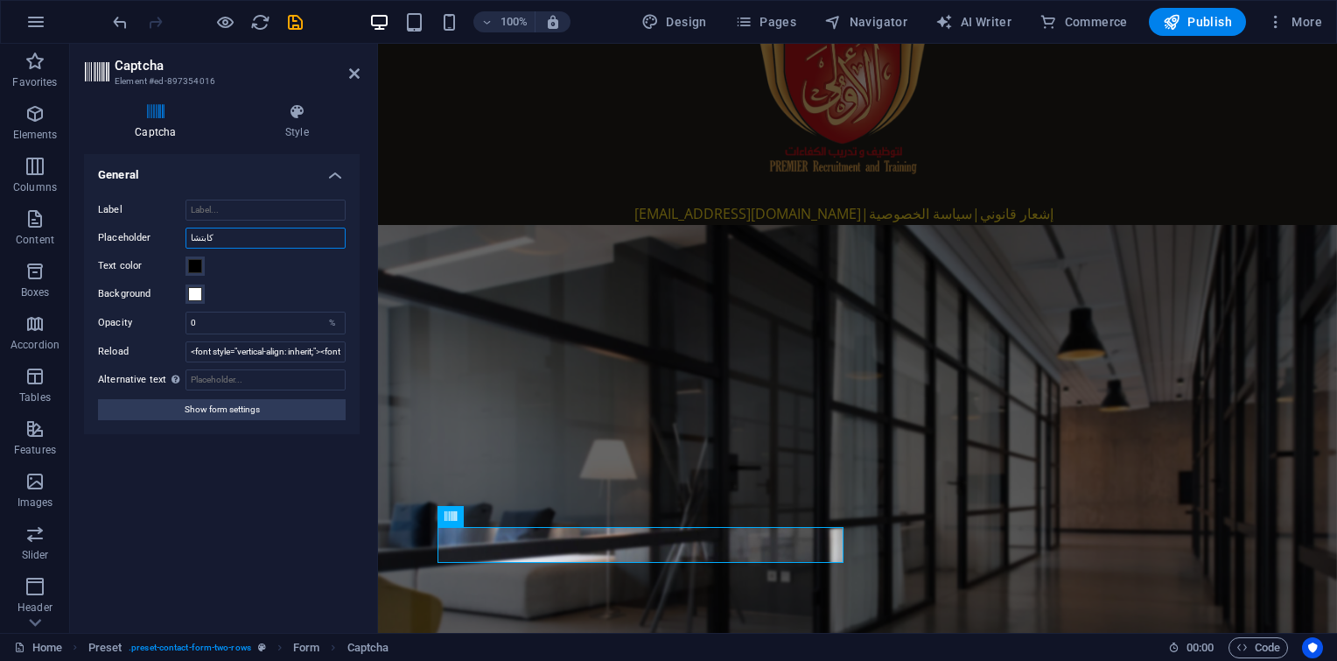
click at [284, 238] on input "كابتشا" at bounding box center [266, 238] width 160 height 21
click div "يرسل"
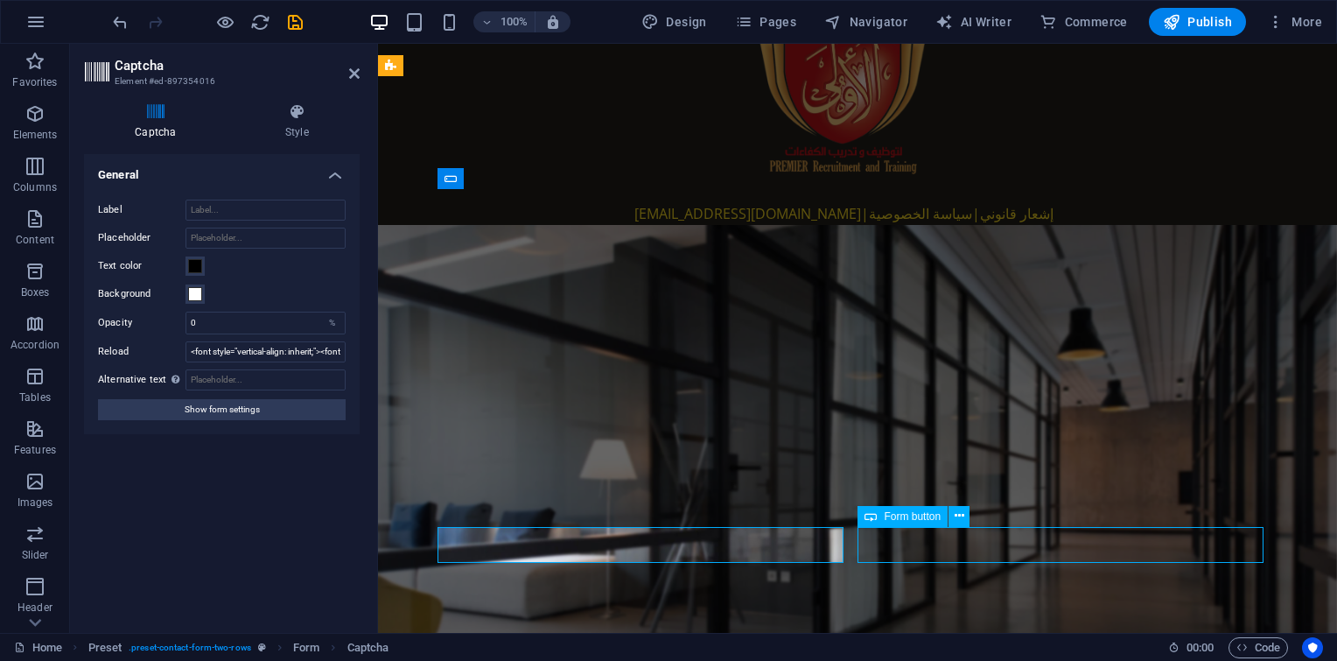
click div "يرسل"
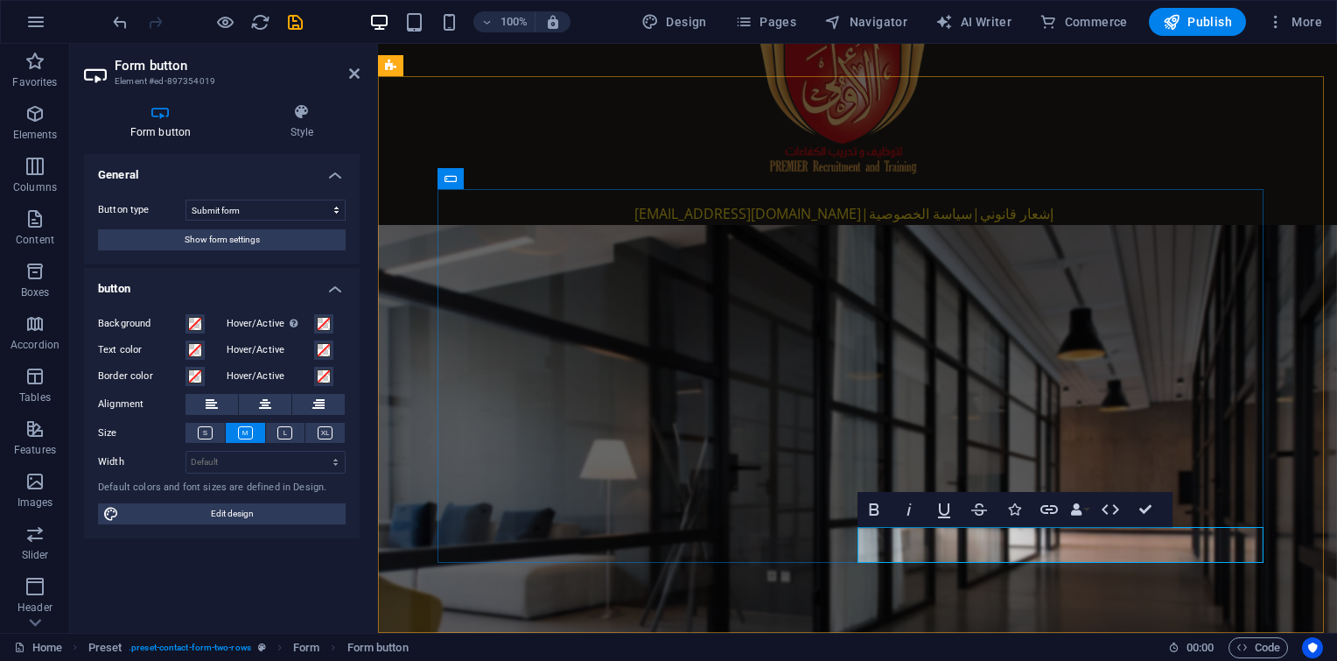
type button "SEND"
drag, startPoint x: 1310, startPoint y: 473, endPoint x: 1618, endPoint y: 468, distance: 308.1
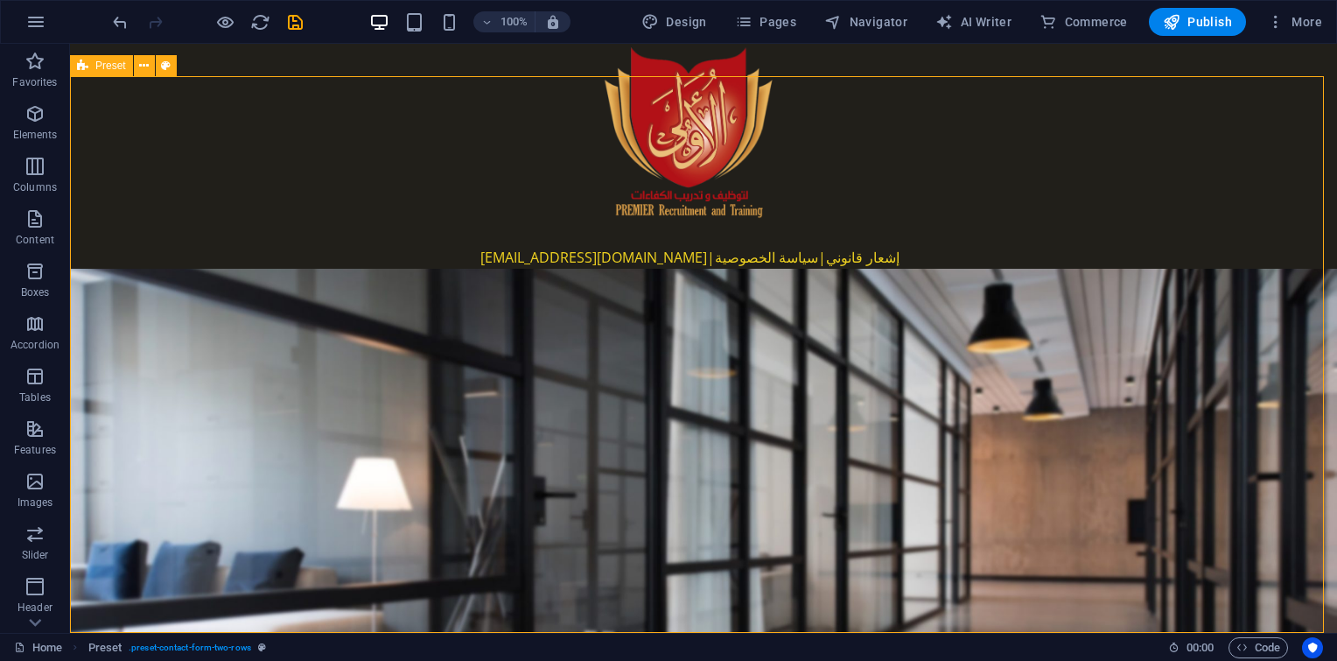
scroll to position [2307, 0]
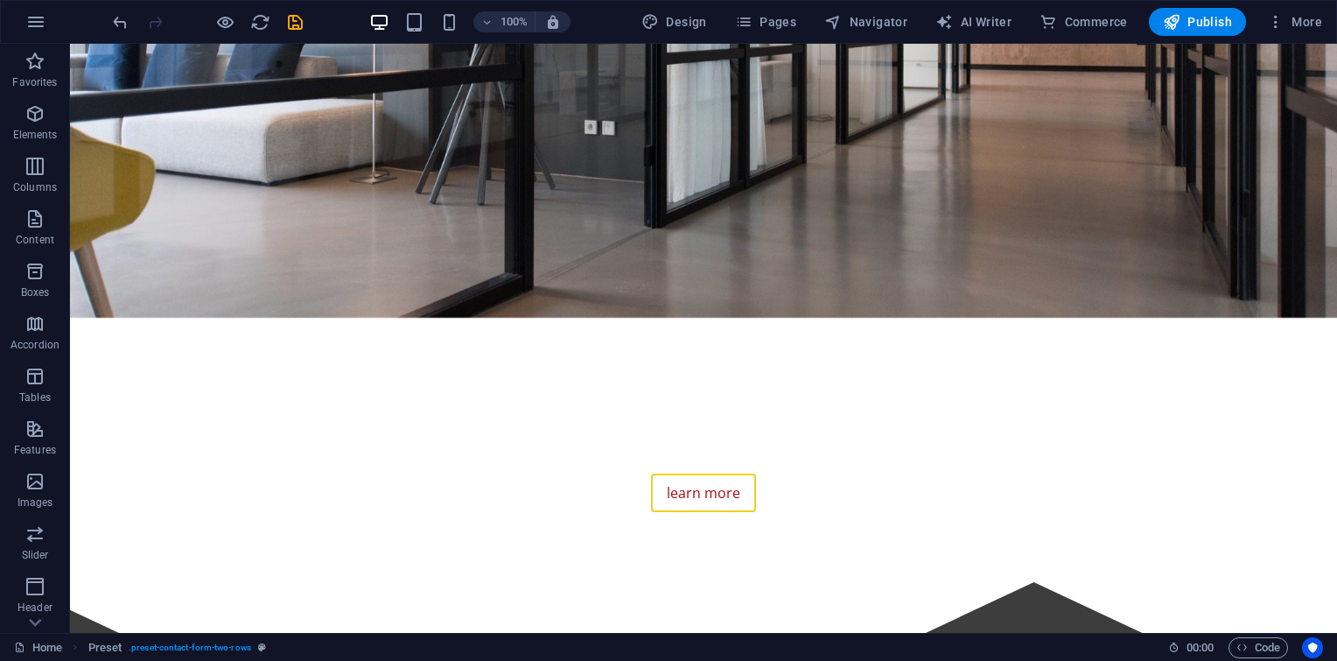
scroll to position [0, 0]
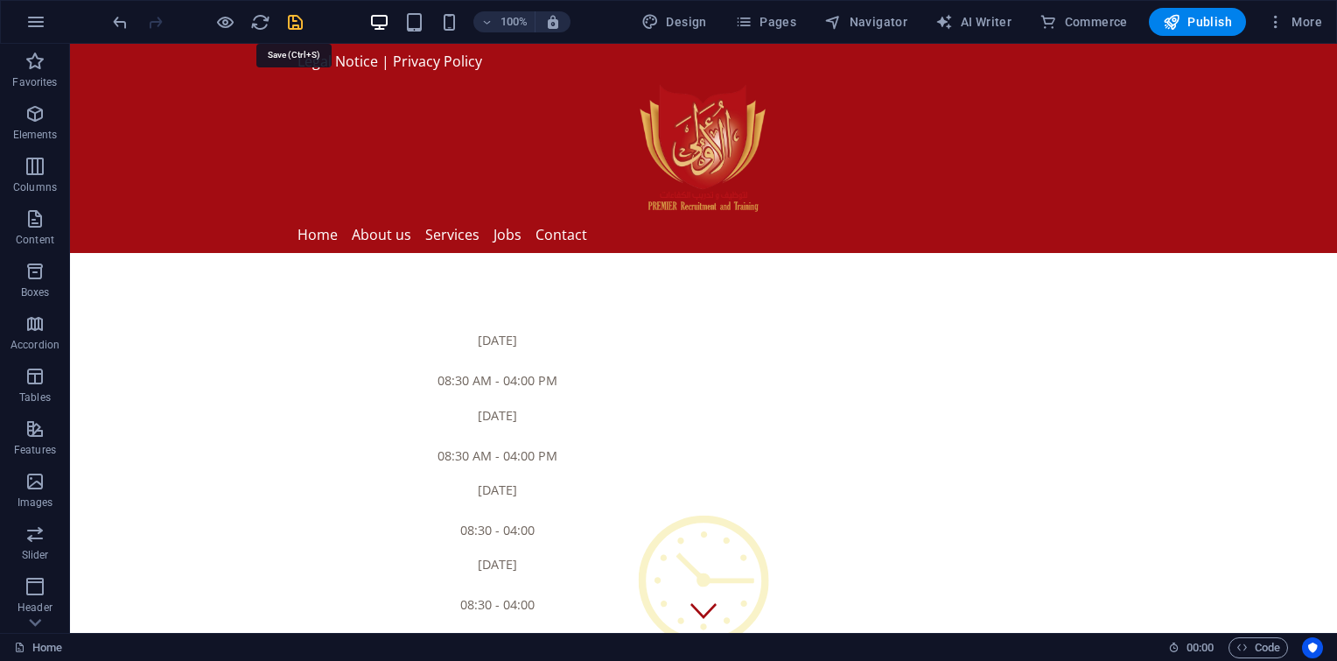
click at [296, 18] on icon "save" at bounding box center [295, 22] width 20 height 20
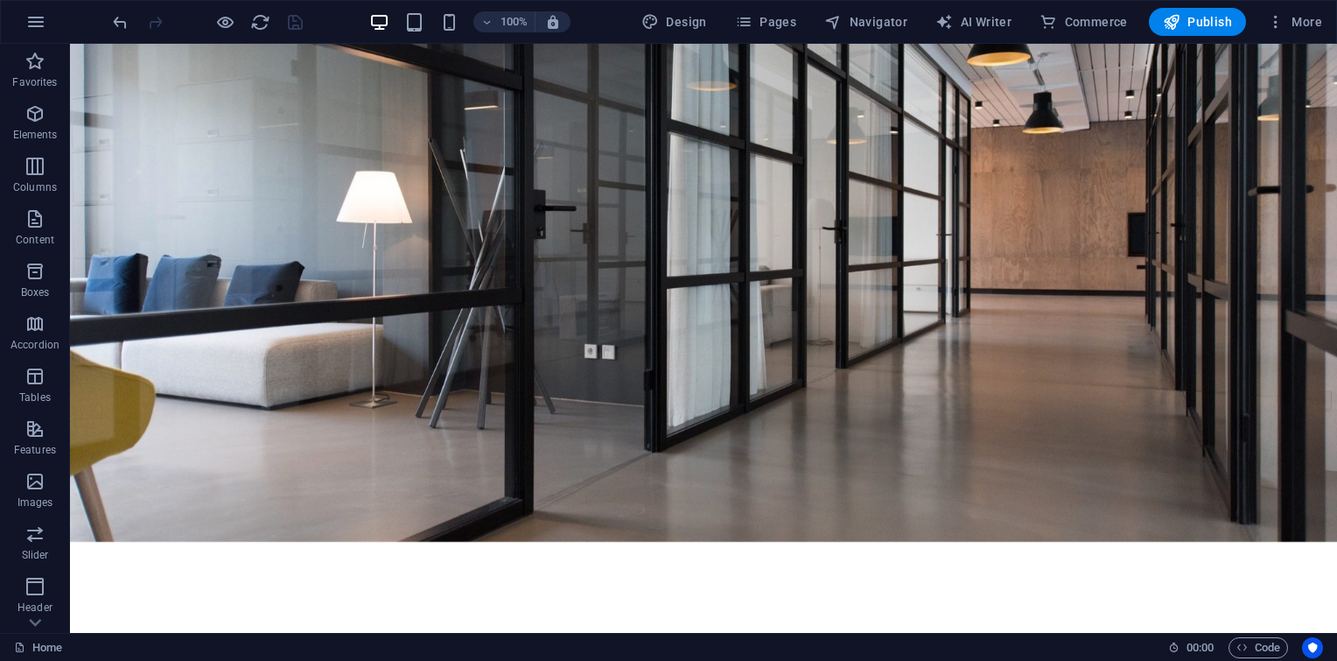
scroll to position [907, 0]
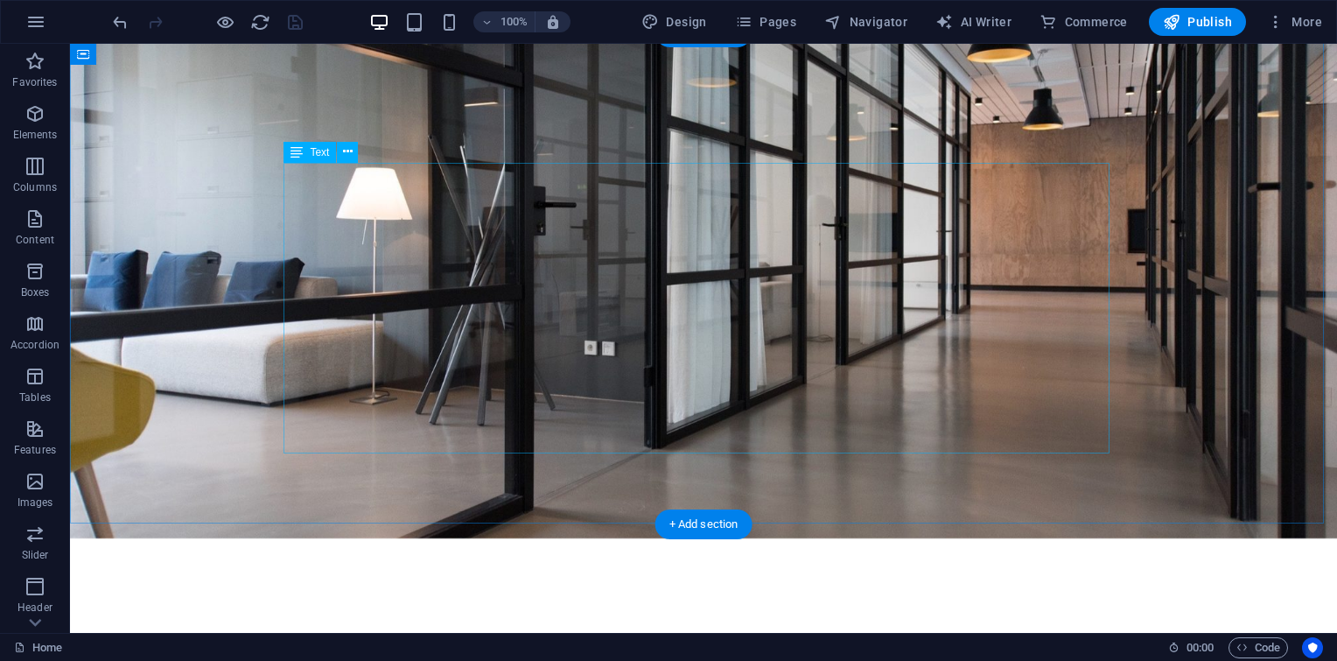
drag, startPoint x: 861, startPoint y: 204, endPoint x: 690, endPoint y: 205, distance: 171.6
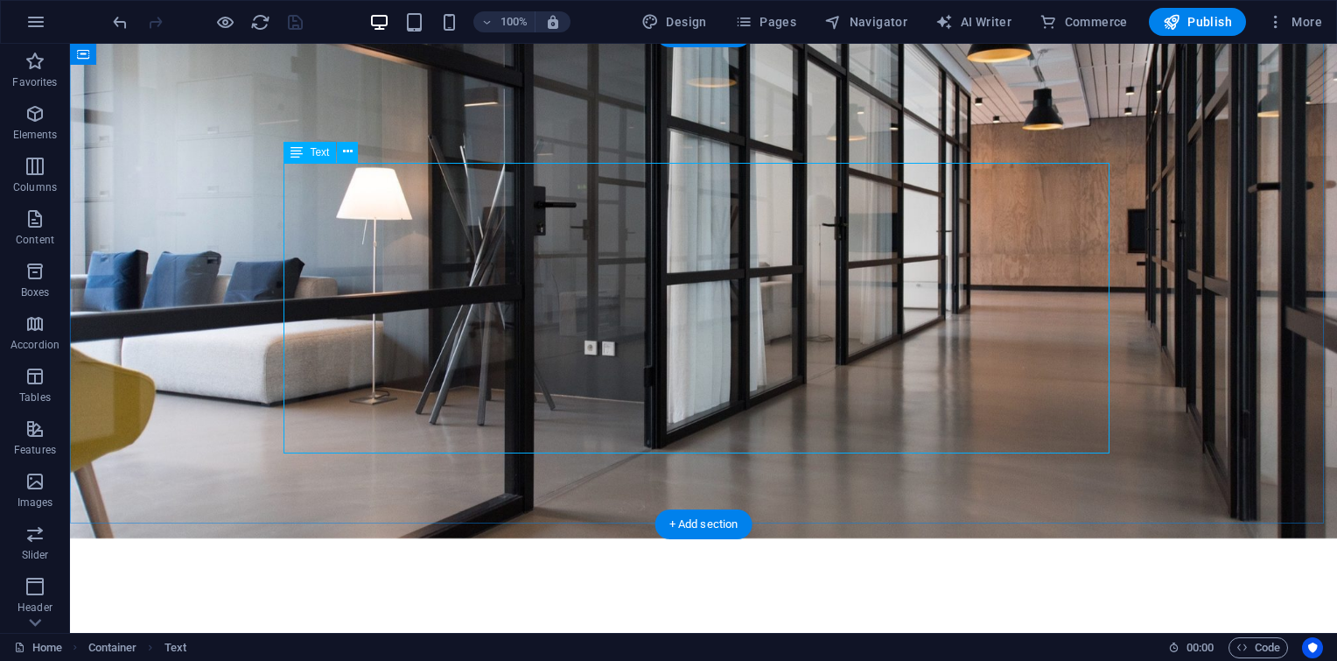
scroll to position [951, 0]
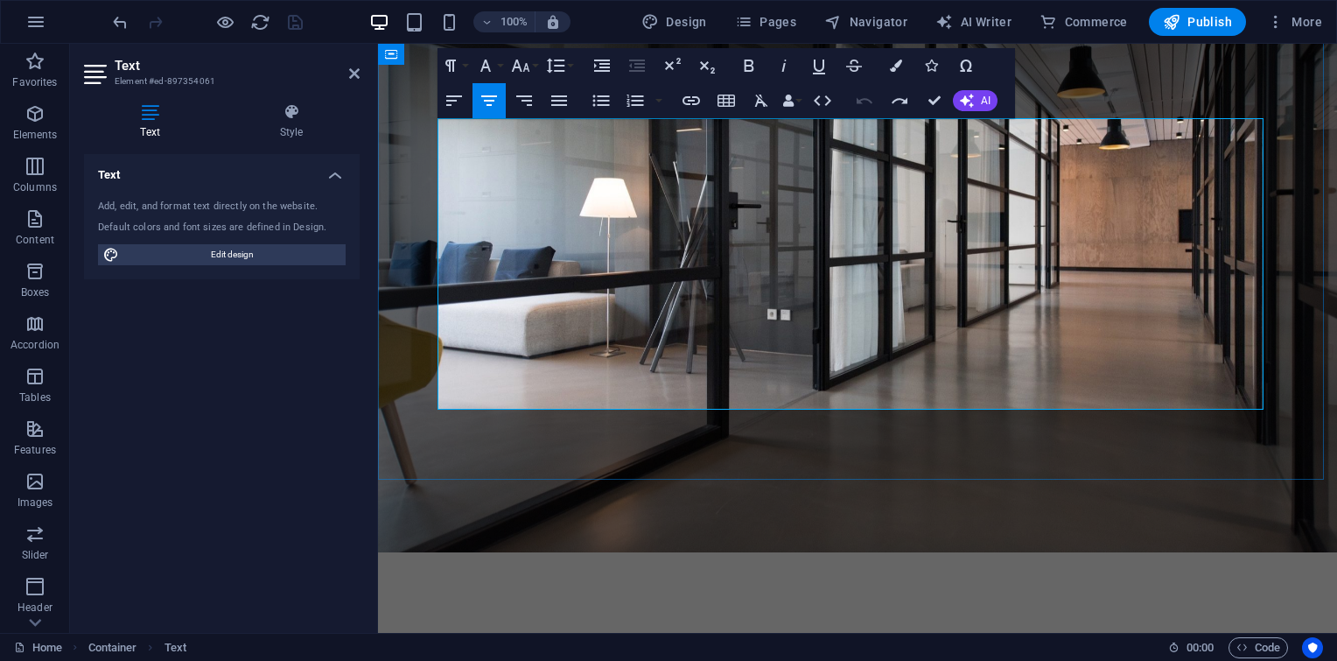
drag, startPoint x: 1005, startPoint y: 181, endPoint x: 682, endPoint y: 119, distance: 328.9
copy p "Aloula Limited Company for Employment and Training Company | Established in [DA…"
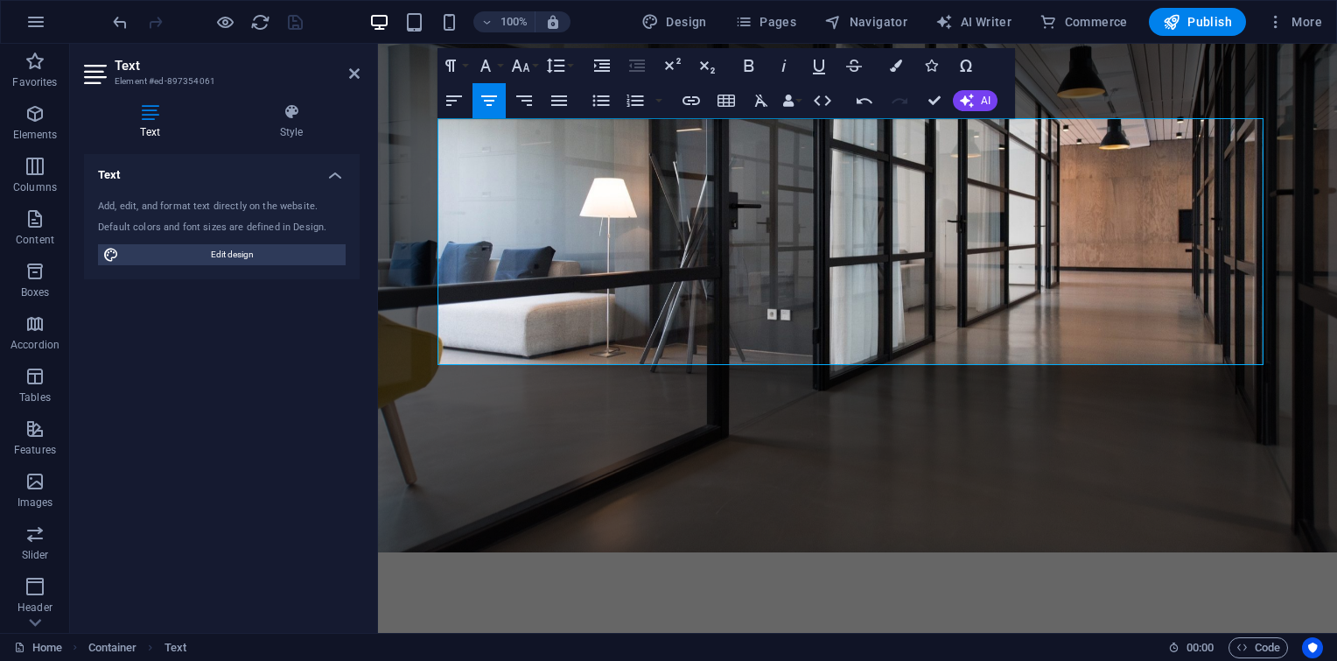
scroll to position [664, 7]
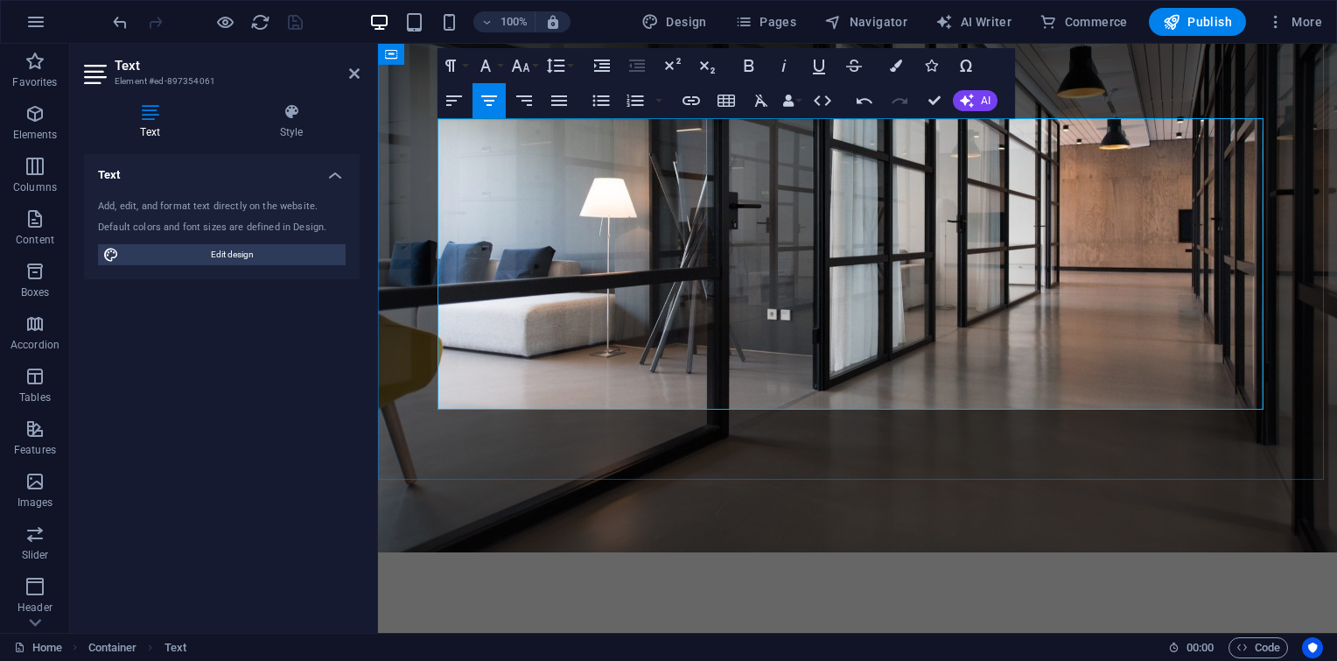
drag, startPoint x: 736, startPoint y: 180, endPoint x: 747, endPoint y: 181, distance: 11.4
click at [982, 97] on span "AI" at bounding box center [986, 100] width 10 height 11
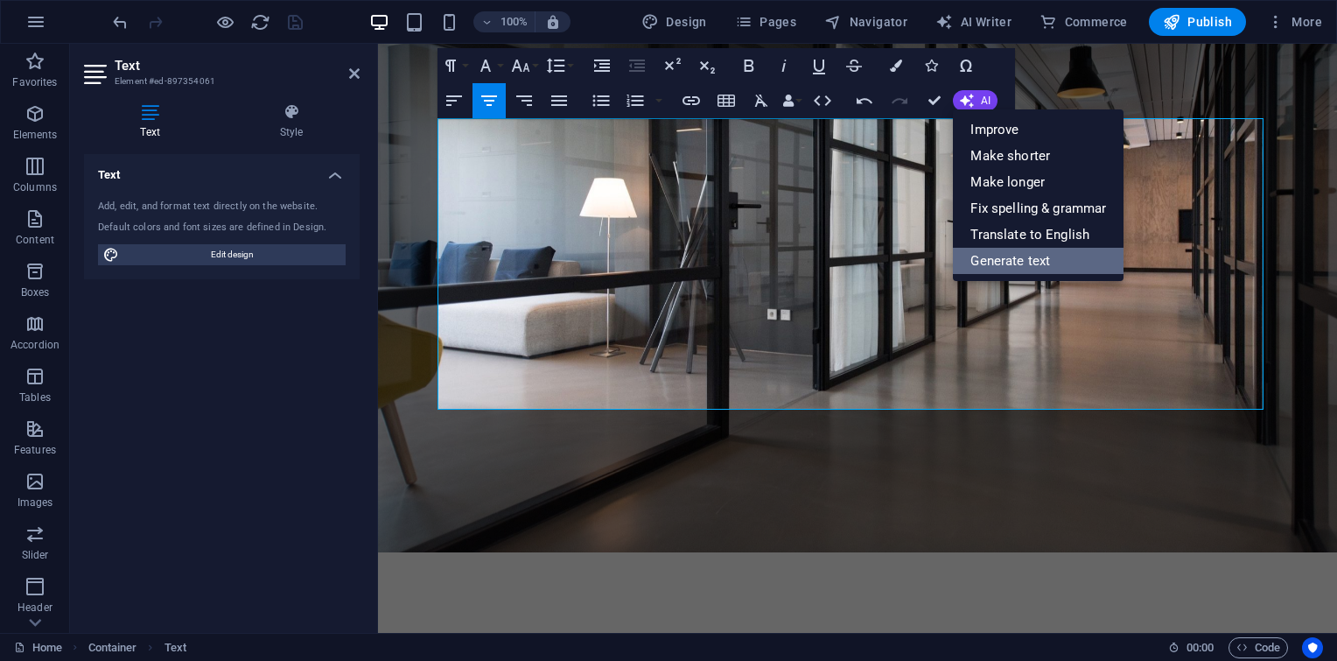
click at [989, 254] on link "Generate text" at bounding box center [1038, 261] width 171 height 26
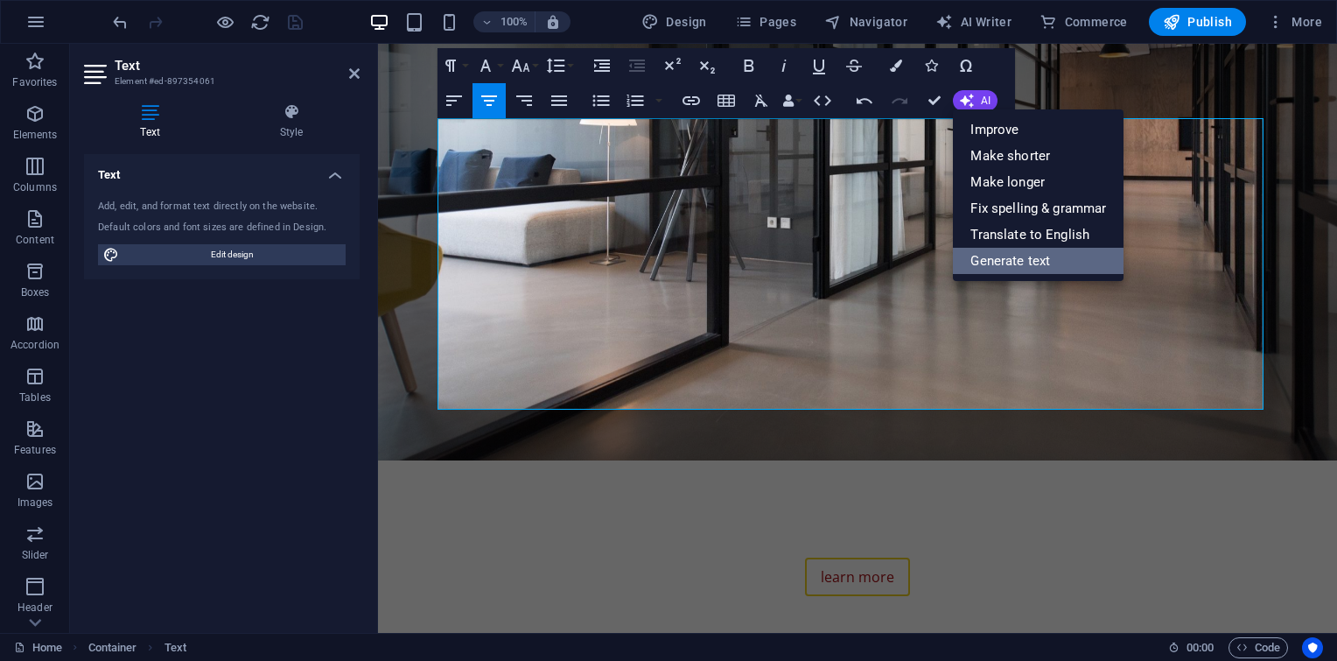
select select "English"
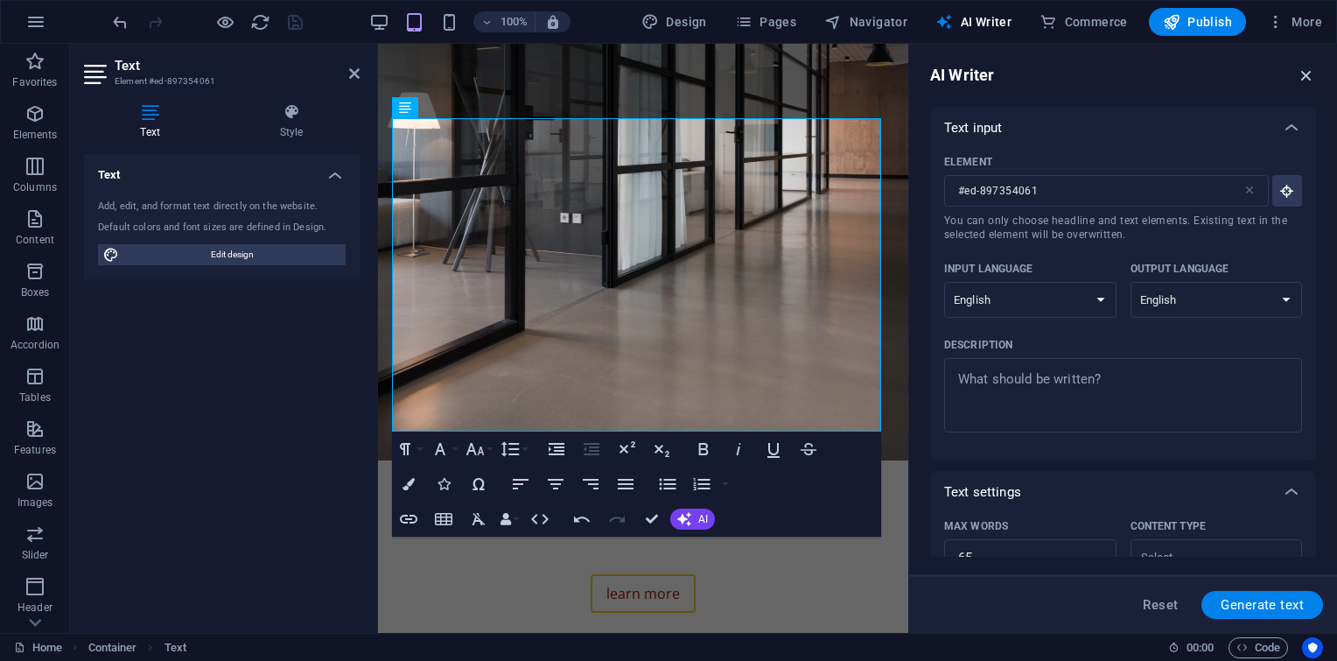
click at [1302, 79] on icon "button" at bounding box center [1306, 75] width 19 height 19
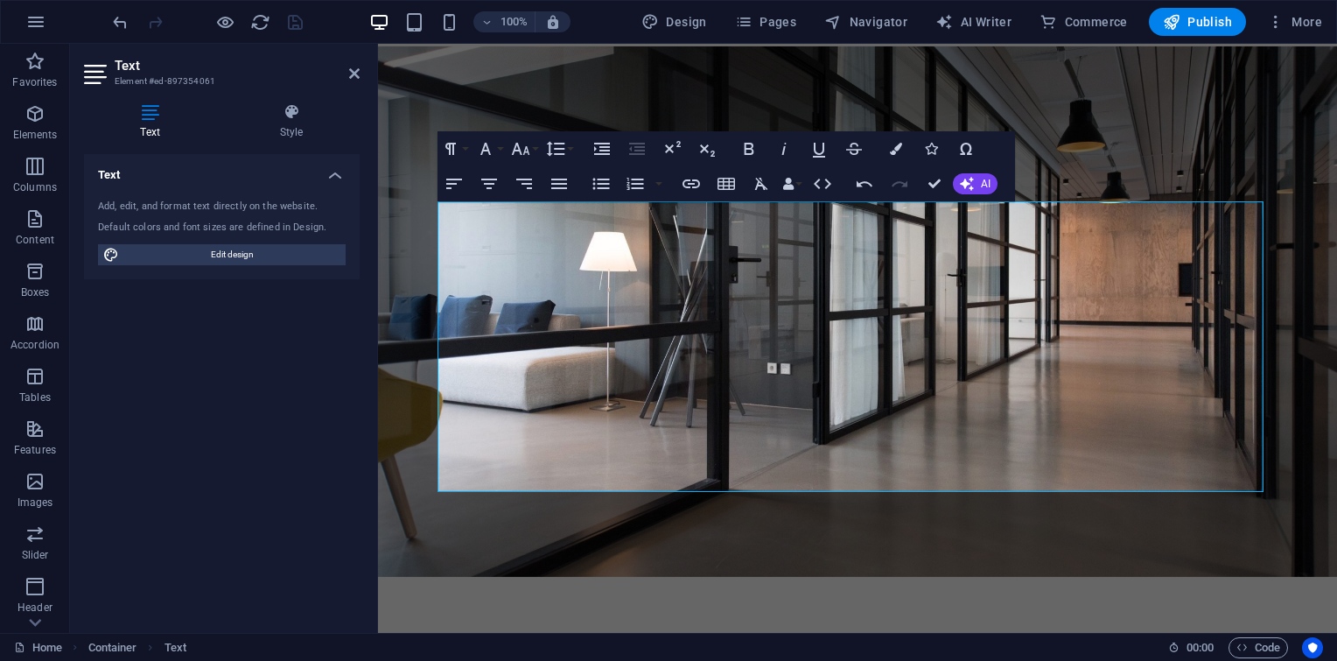
click at [297, 99] on div "Text Style Text Add, edit, and format text directly on the website. Default col…" at bounding box center [222, 361] width 304 height 544
click at [288, 116] on icon at bounding box center [291, 112] width 137 height 18
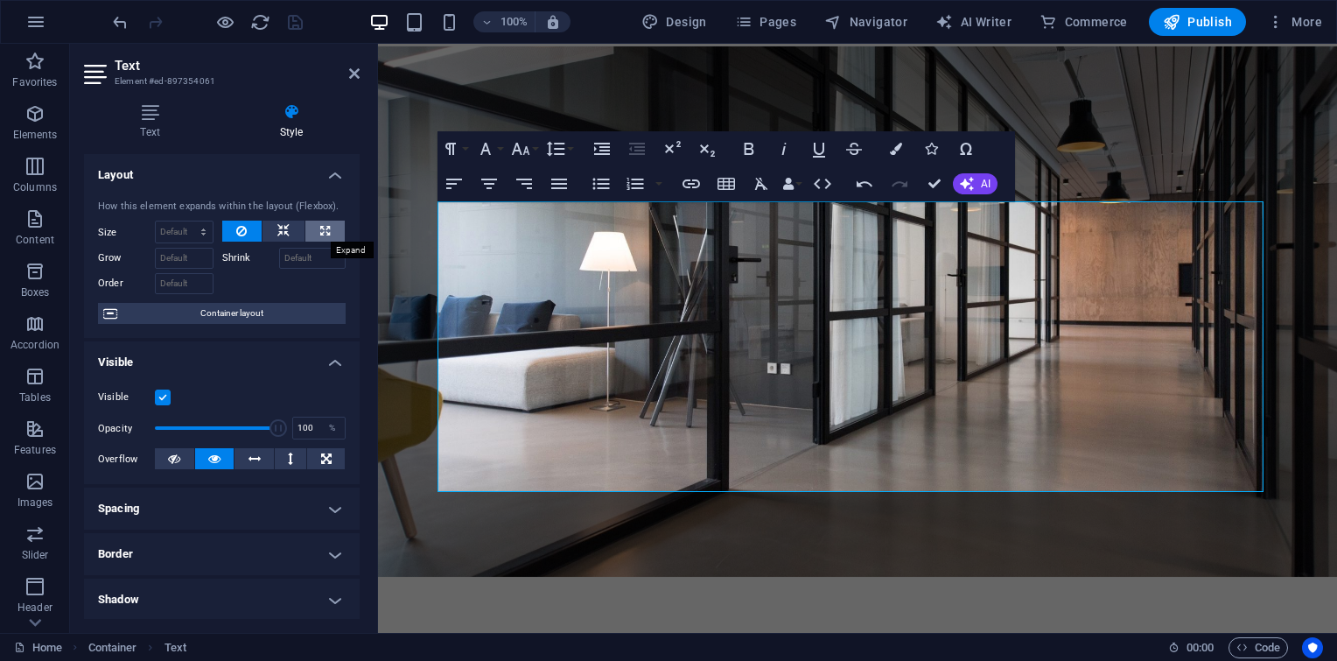
click at [310, 229] on button at bounding box center [324, 231] width 39 height 21
type input "100"
select select "%"
click at [526, 149] on icon "button" at bounding box center [521, 149] width 18 height 12
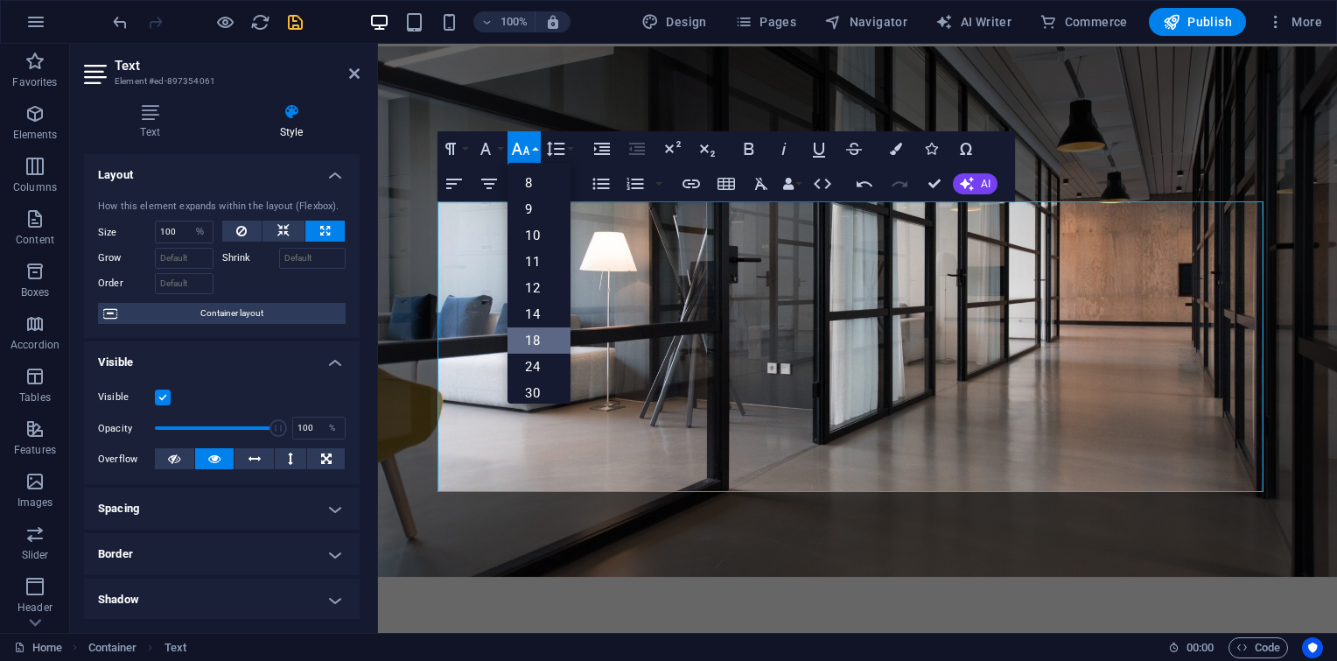
click at [526, 333] on link "18" at bounding box center [539, 340] width 63 height 26
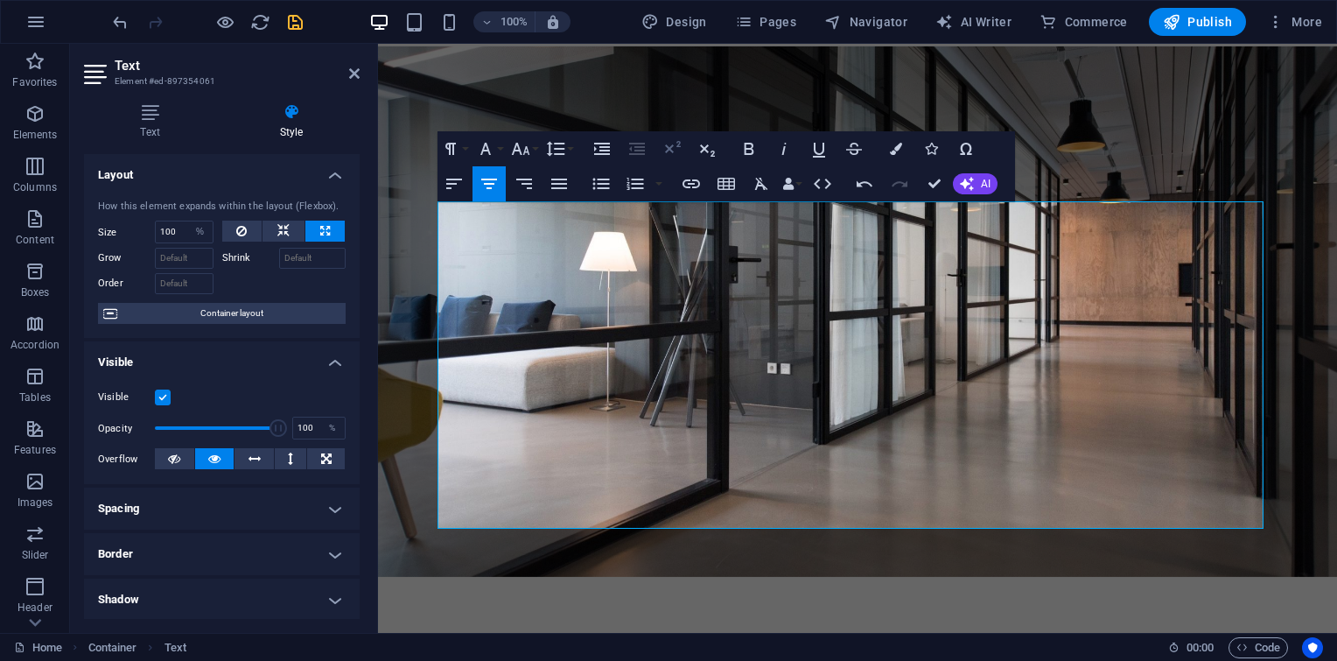
click at [662, 150] on icon "button" at bounding box center [672, 148] width 21 height 21
click at [700, 149] on icon "button" at bounding box center [707, 148] width 21 height 21
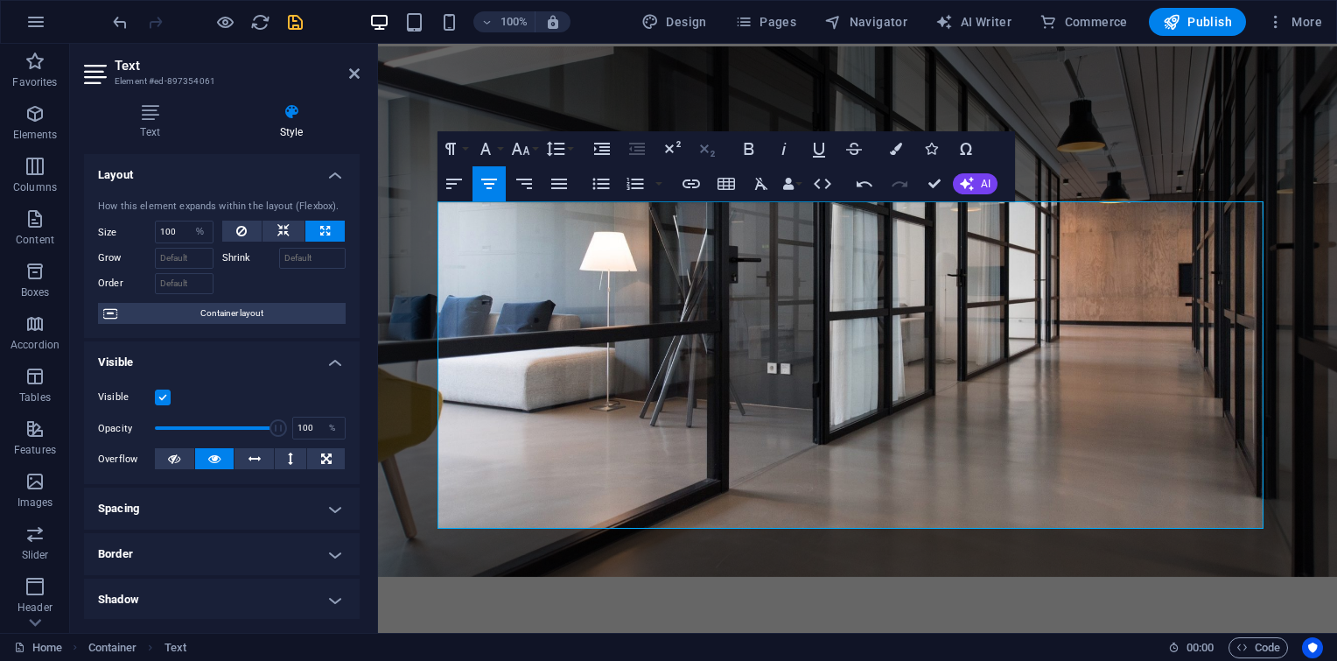
click at [700, 149] on icon "button" at bounding box center [707, 148] width 21 height 21
click at [668, 147] on icon "button" at bounding box center [673, 147] width 16 height 12
click at [539, 148] on button "Font Size" at bounding box center [524, 148] width 33 height 35
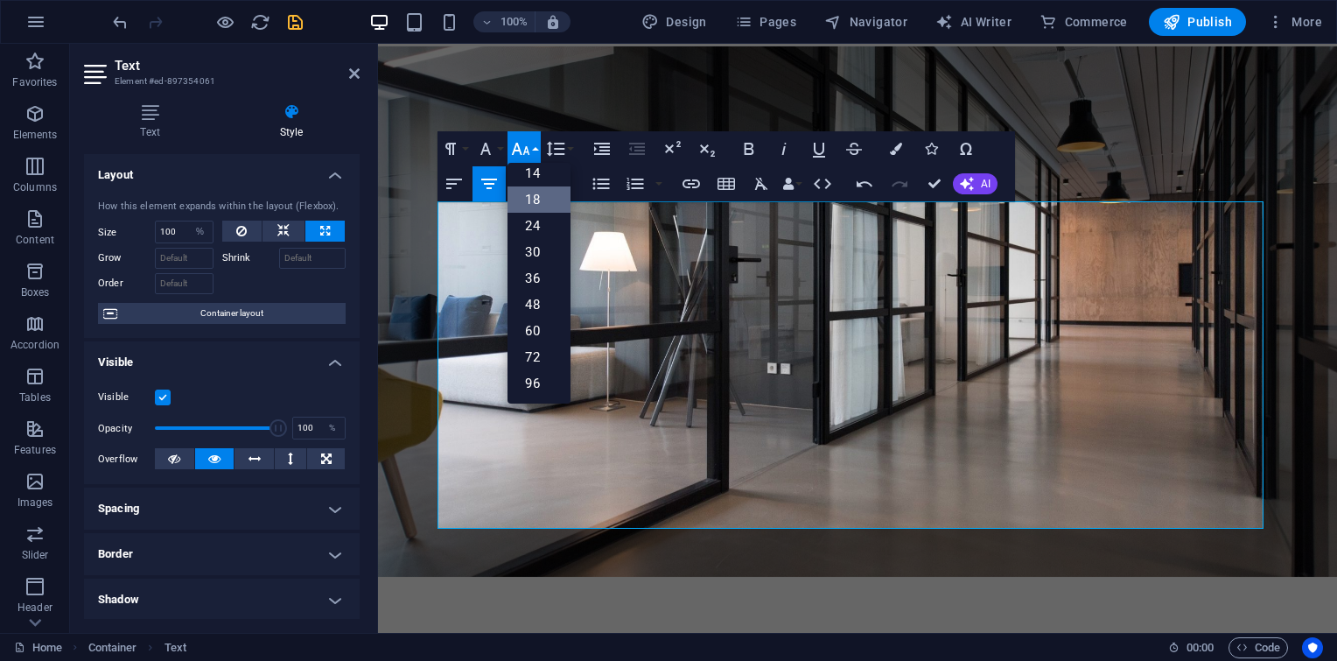
scroll to position [140, 0]
click at [535, 223] on link "24" at bounding box center [539, 227] width 63 height 26
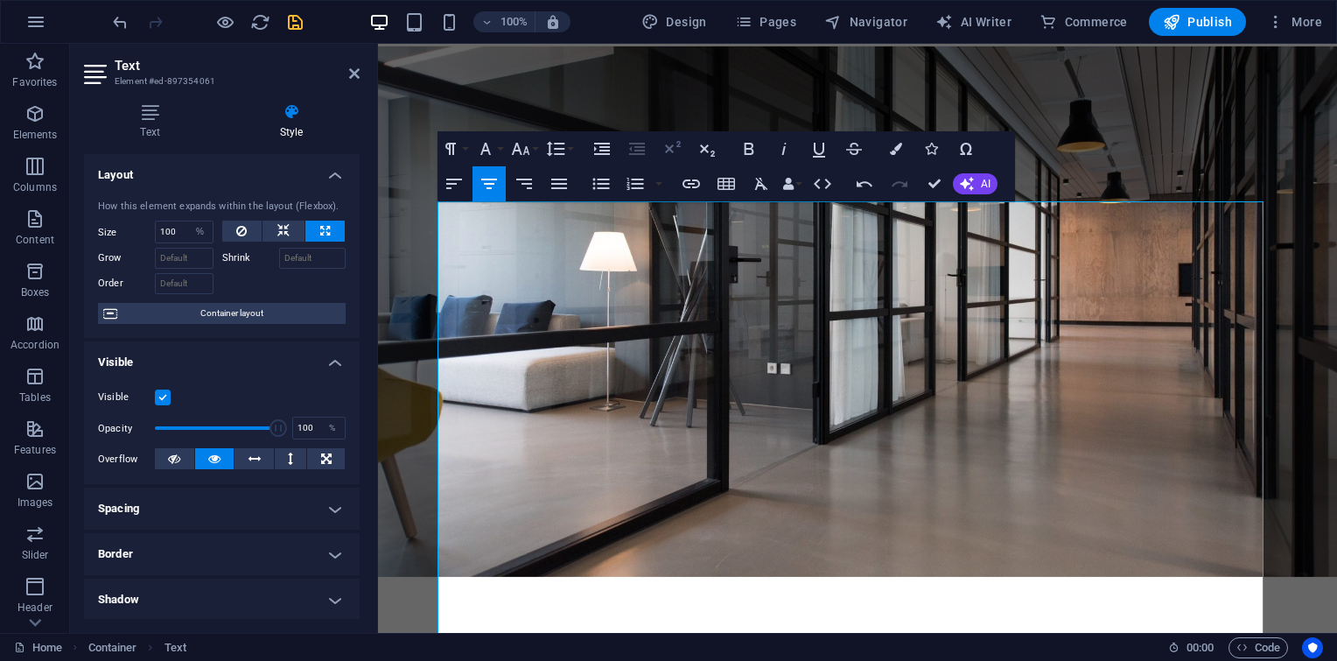
click at [672, 149] on icon "button" at bounding box center [672, 148] width 21 height 21
click at [712, 142] on icon "button" at bounding box center [707, 148] width 21 height 21
click at [676, 140] on icon "button" at bounding box center [672, 148] width 21 height 21
click at [452, 144] on icon "button" at bounding box center [450, 148] width 21 height 21
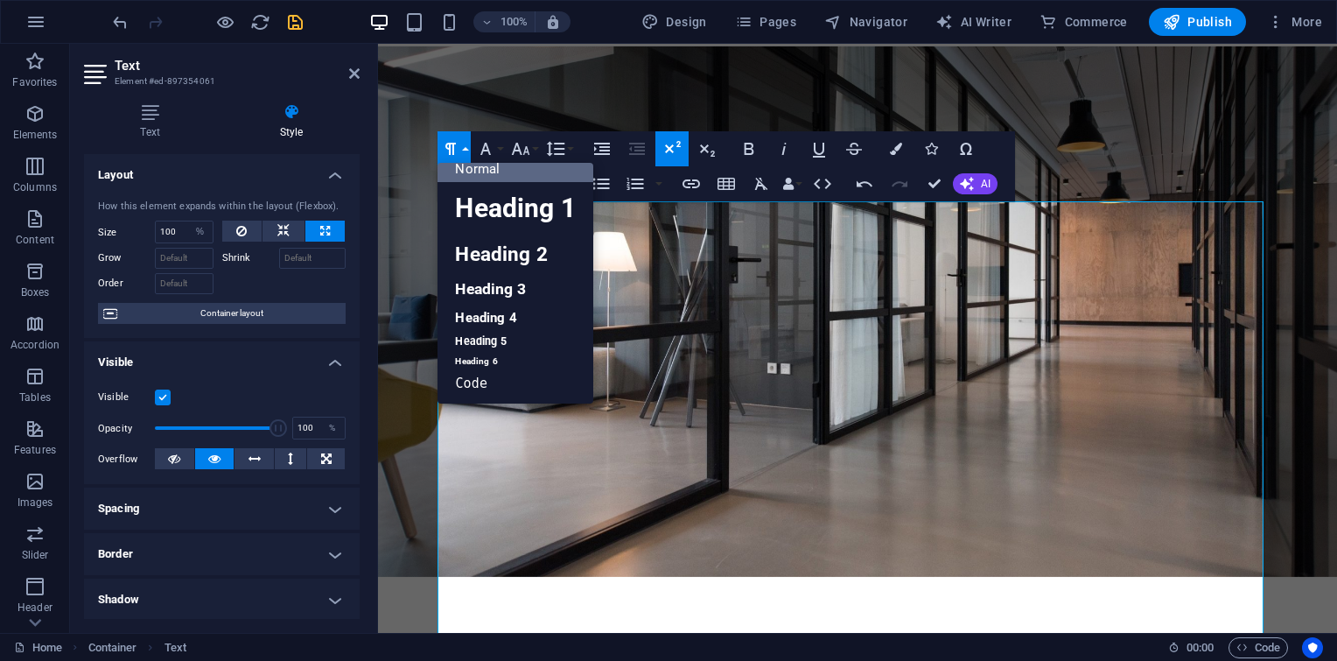
scroll to position [14, 0]
click at [516, 257] on link "Heading 2" at bounding box center [515, 254] width 155 height 39
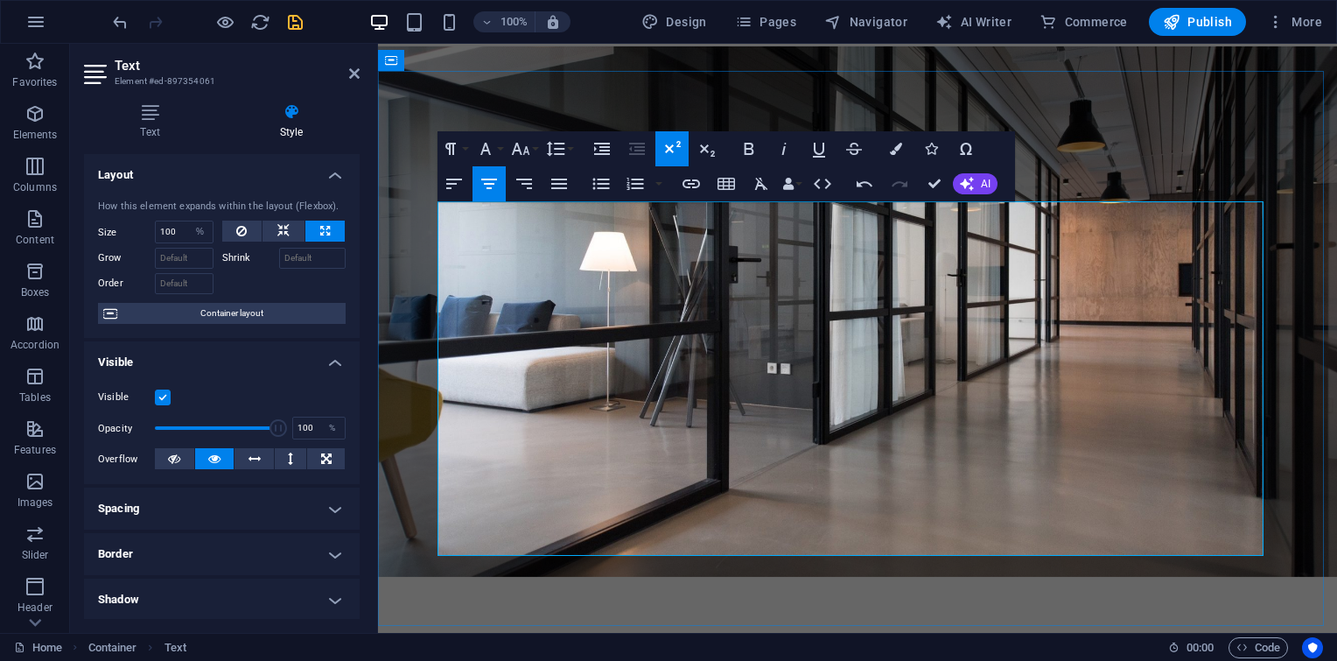
click at [906, 160] on button "Colors" at bounding box center [896, 148] width 33 height 35
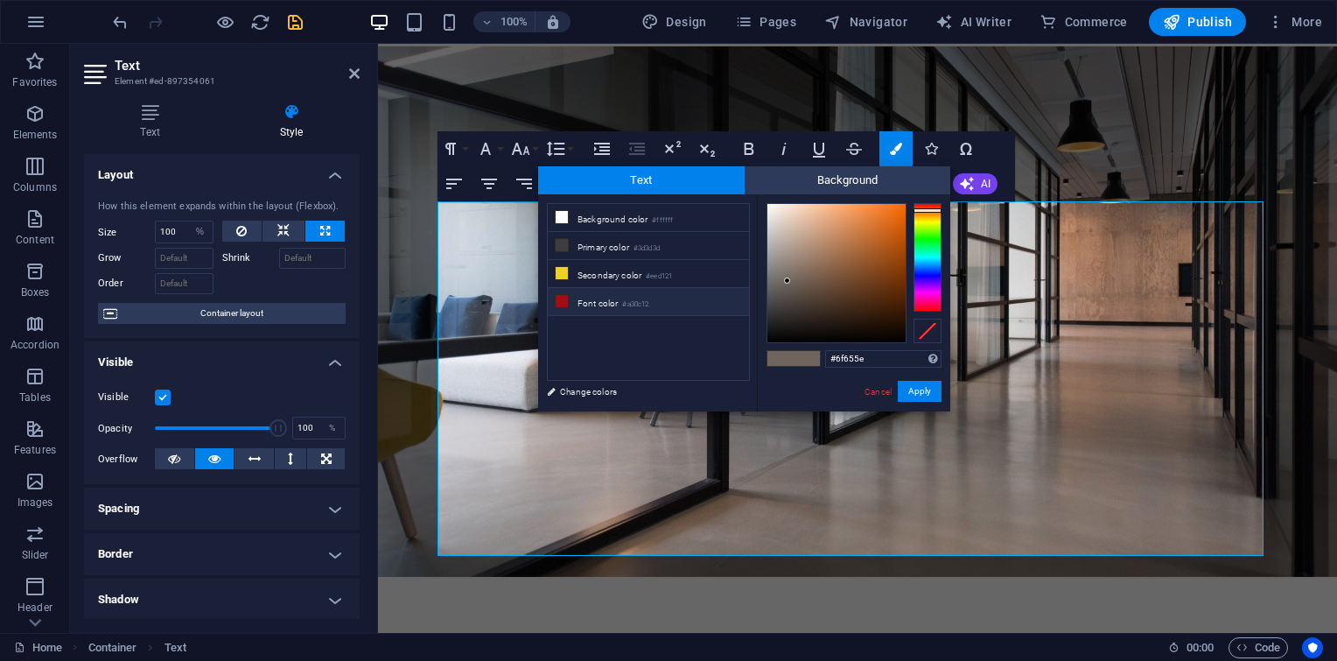
click at [658, 291] on li "Font color #a30c12" at bounding box center [648, 302] width 201 height 28
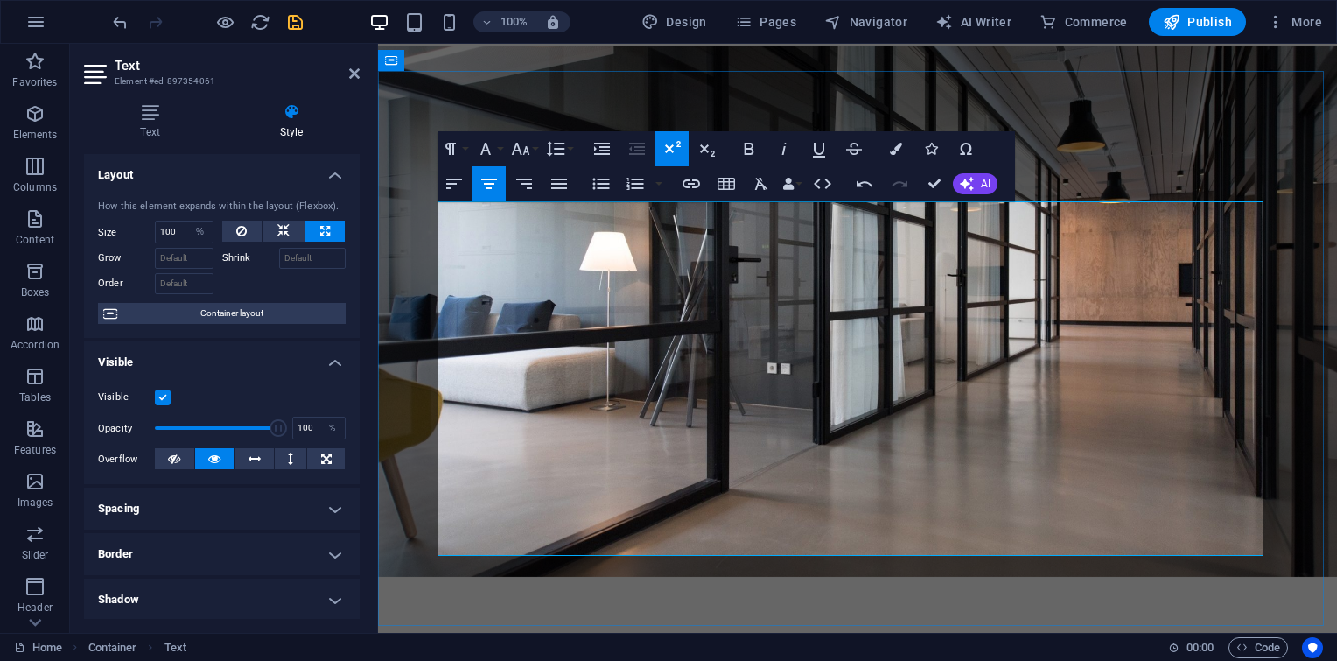
click at [902, 150] on icon "button" at bounding box center [896, 149] width 12 height 12
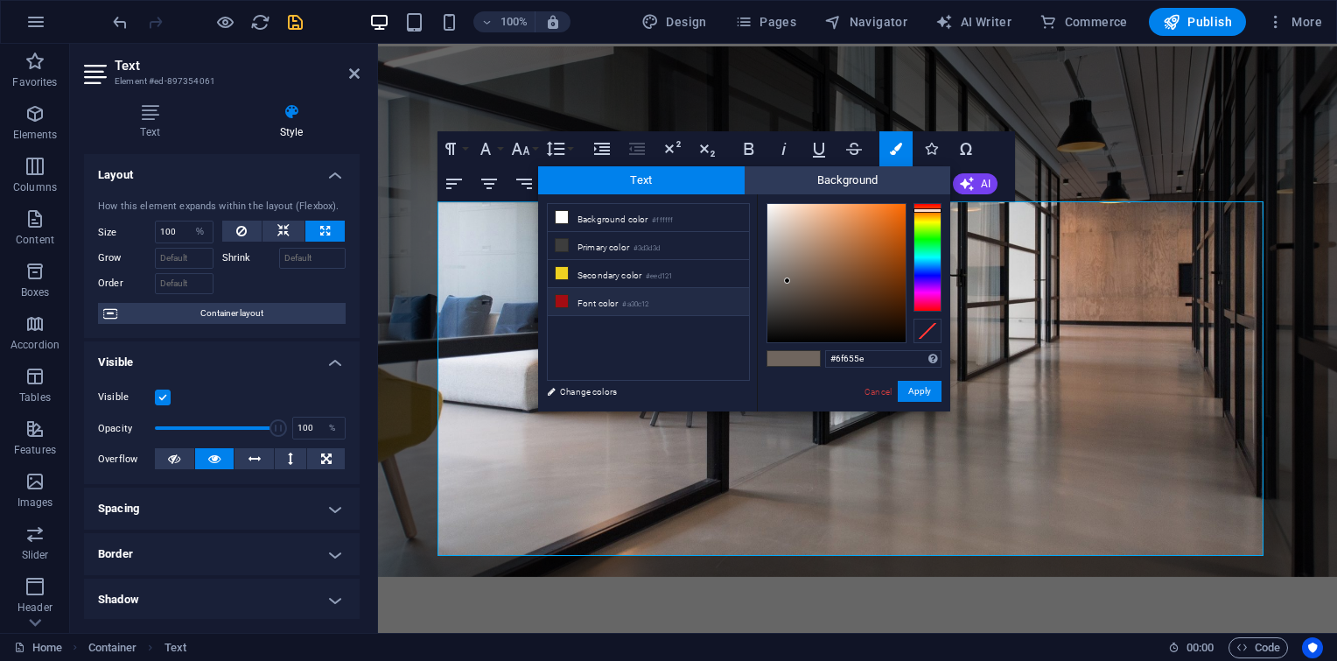
click at [663, 292] on li "Font color #a30c12" at bounding box center [648, 302] width 201 height 28
type input "#a30c12"
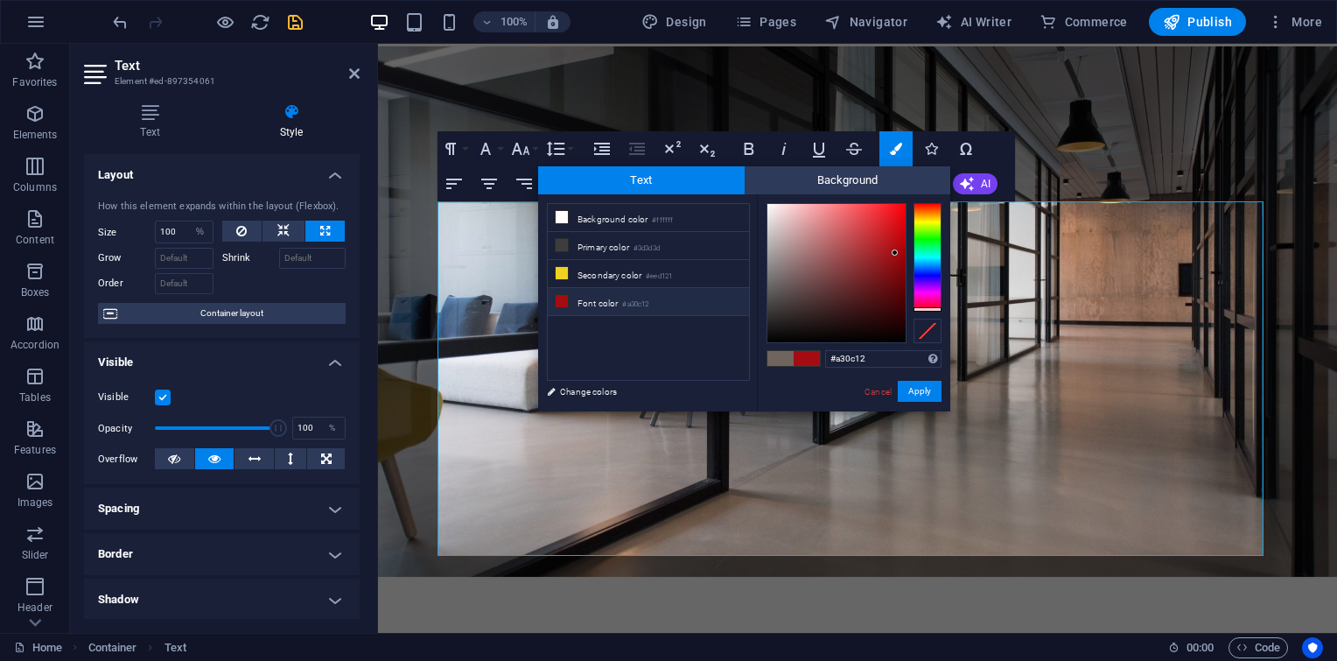
click at [921, 401] on div "Cancel Apply" at bounding box center [902, 392] width 79 height 22
click at [921, 396] on button "Apply" at bounding box center [920, 391] width 44 height 21
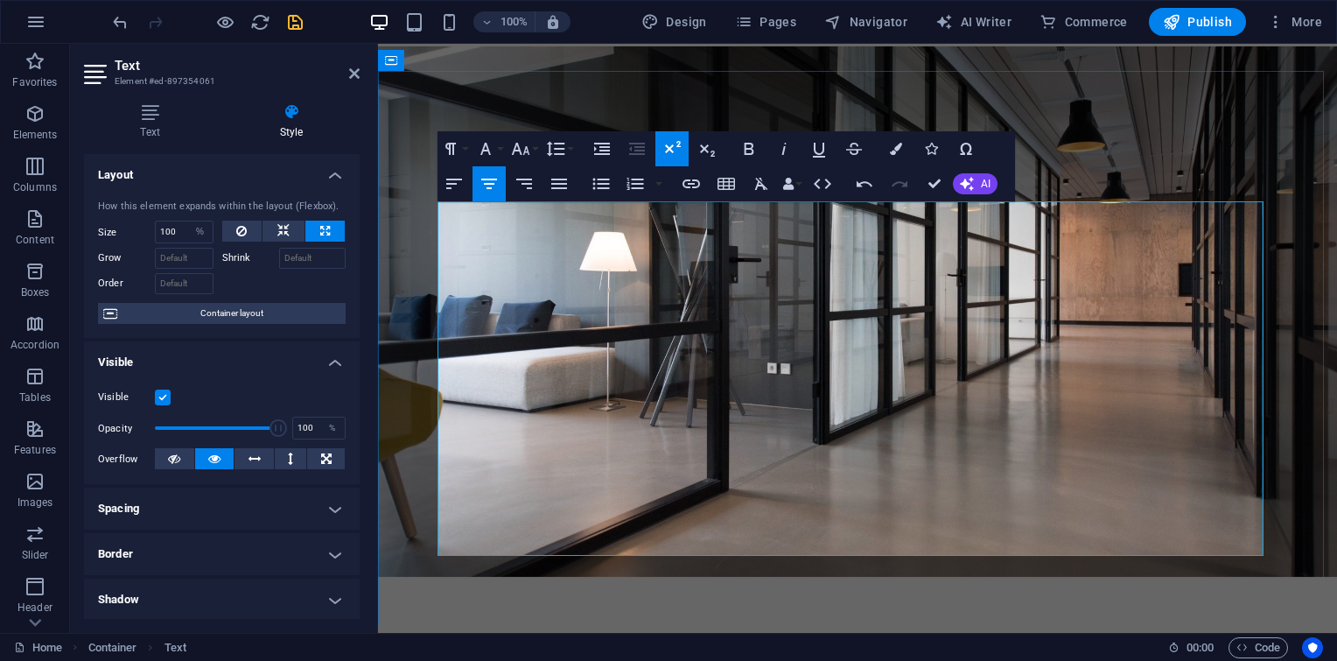
drag, startPoint x: 1299, startPoint y: 440, endPoint x: 921, endPoint y: 396, distance: 380.6
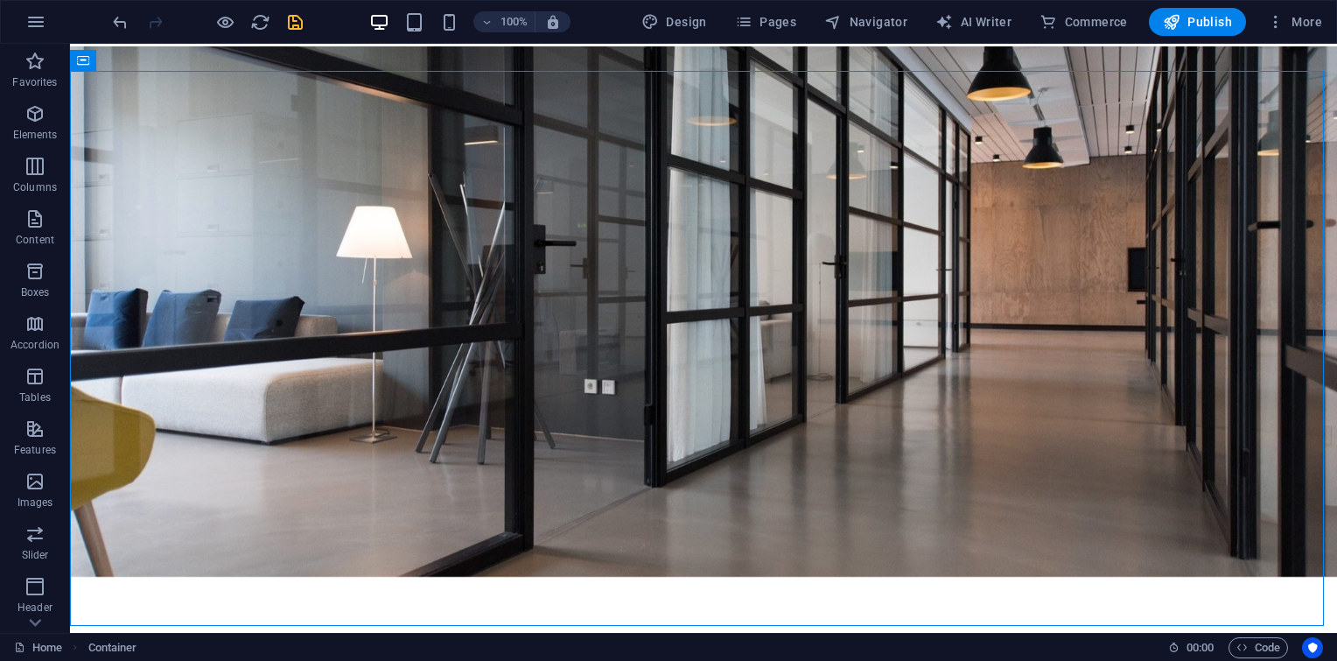
scroll to position [354, 0]
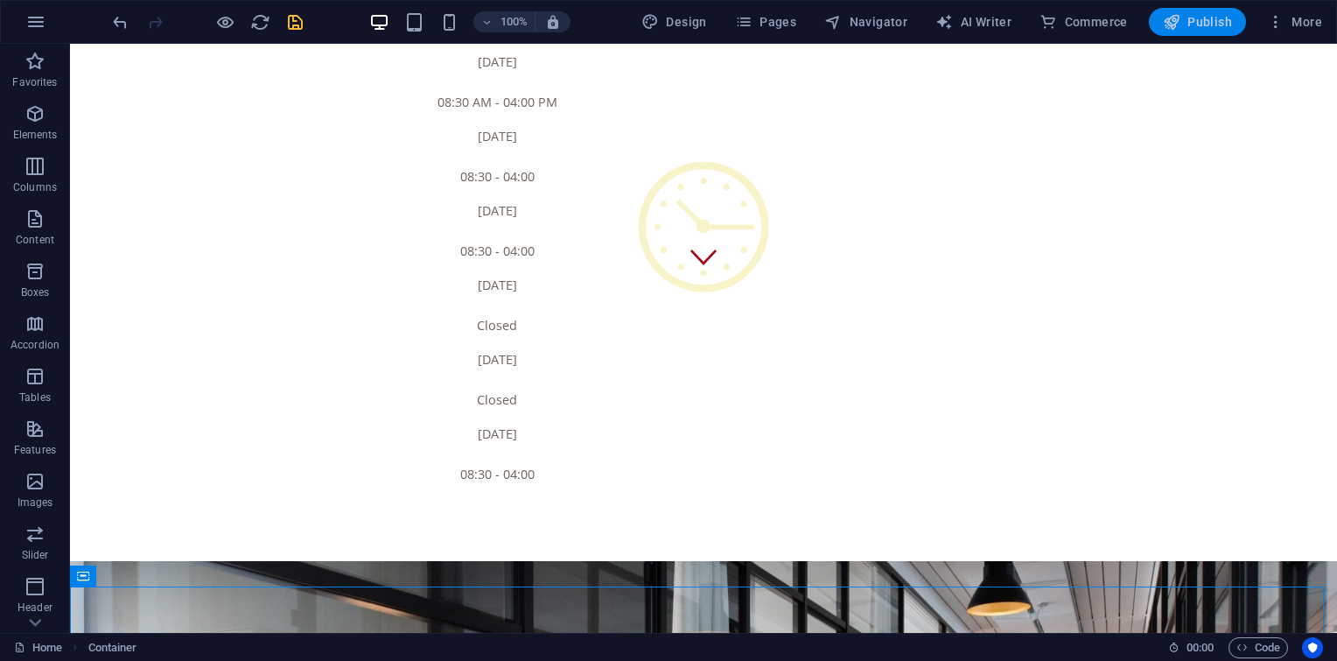
click at [1197, 32] on button "Publish" at bounding box center [1197, 22] width 97 height 28
